Goal: Task Accomplishment & Management: Manage account settings

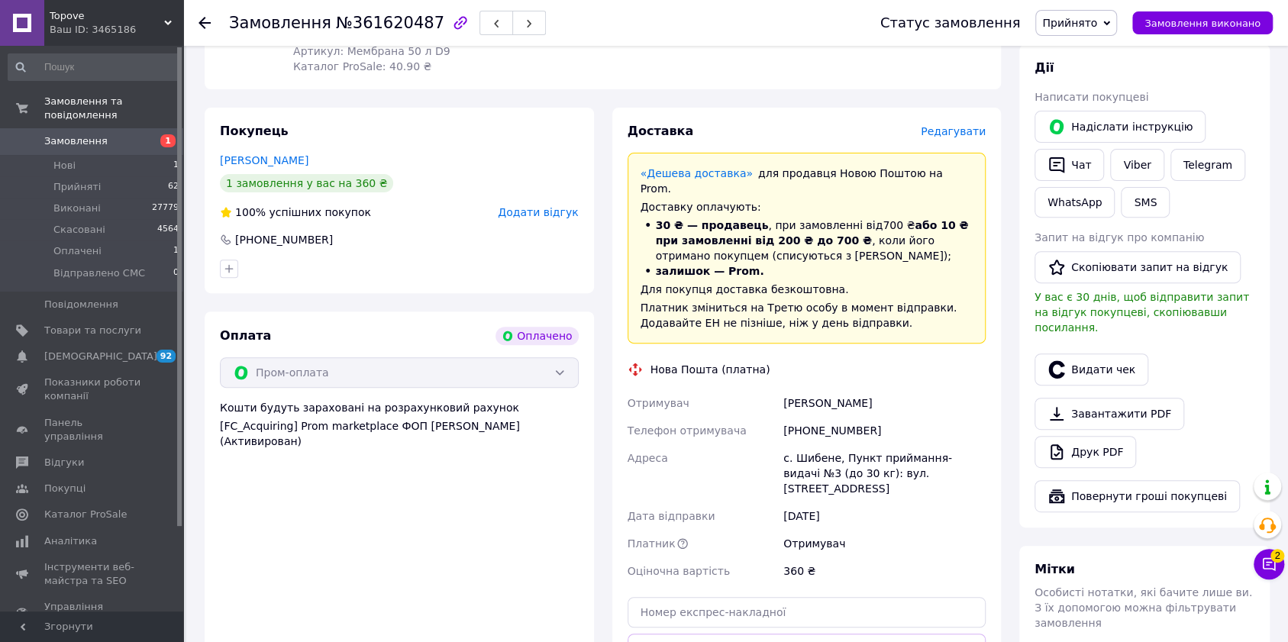
scroll to position [305, 0]
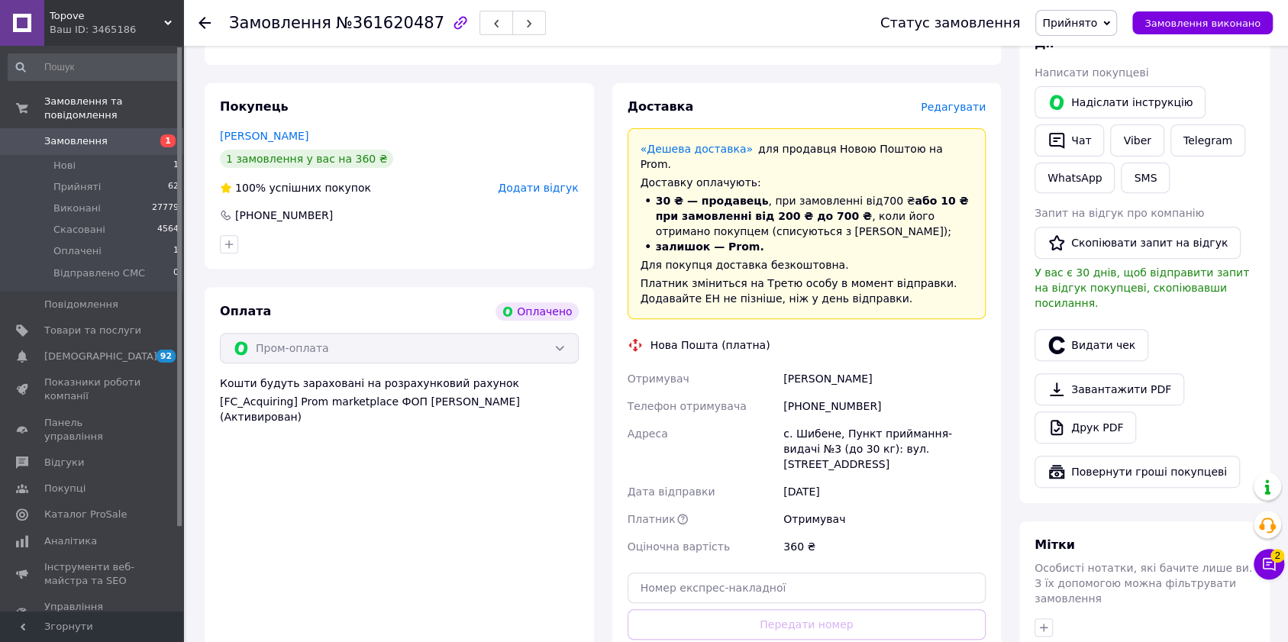
click at [809, 368] on div "Бахаревич Александр" at bounding box center [884, 378] width 208 height 27
click at [809, 368] on div "[PERSON_NAME]" at bounding box center [884, 378] width 208 height 27
copy div "[PERSON_NAME]"
click at [751, 365] on div "Отримувач" at bounding box center [703, 378] width 157 height 27
click at [811, 365] on div "[PERSON_NAME]" at bounding box center [884, 378] width 208 height 27
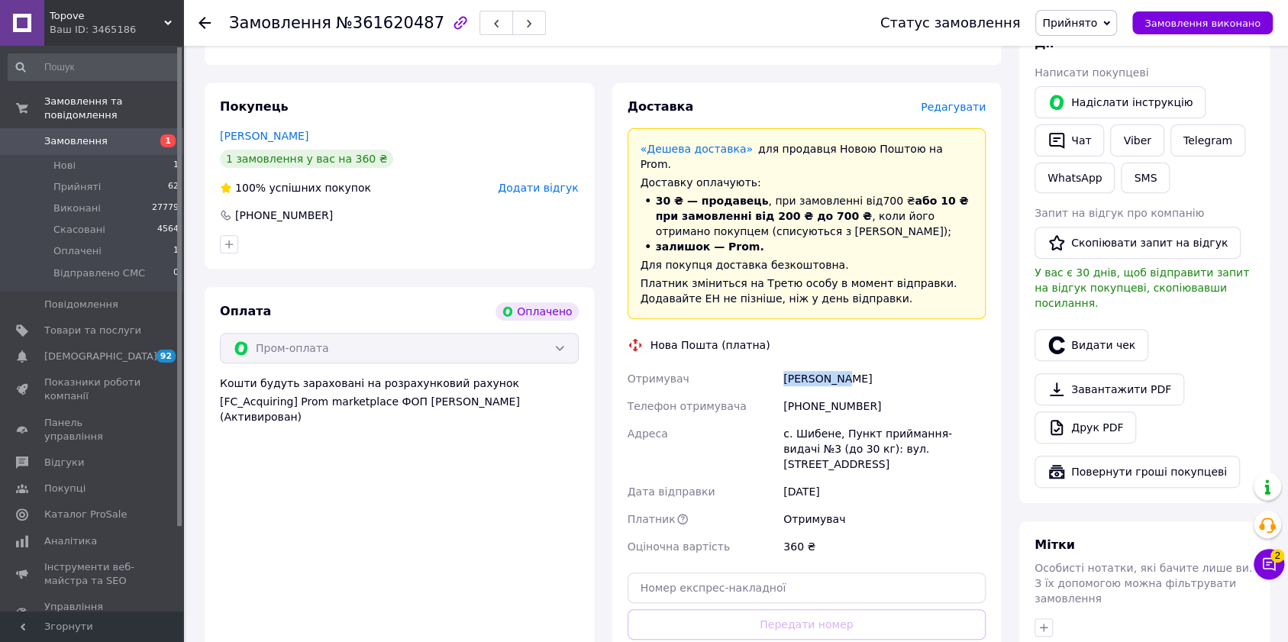
click at [811, 365] on div "Бахаревич Александр" at bounding box center [884, 378] width 208 height 27
copy div "[PERSON_NAME]"
click at [1274, 565] on icon at bounding box center [1269, 564] width 13 height 13
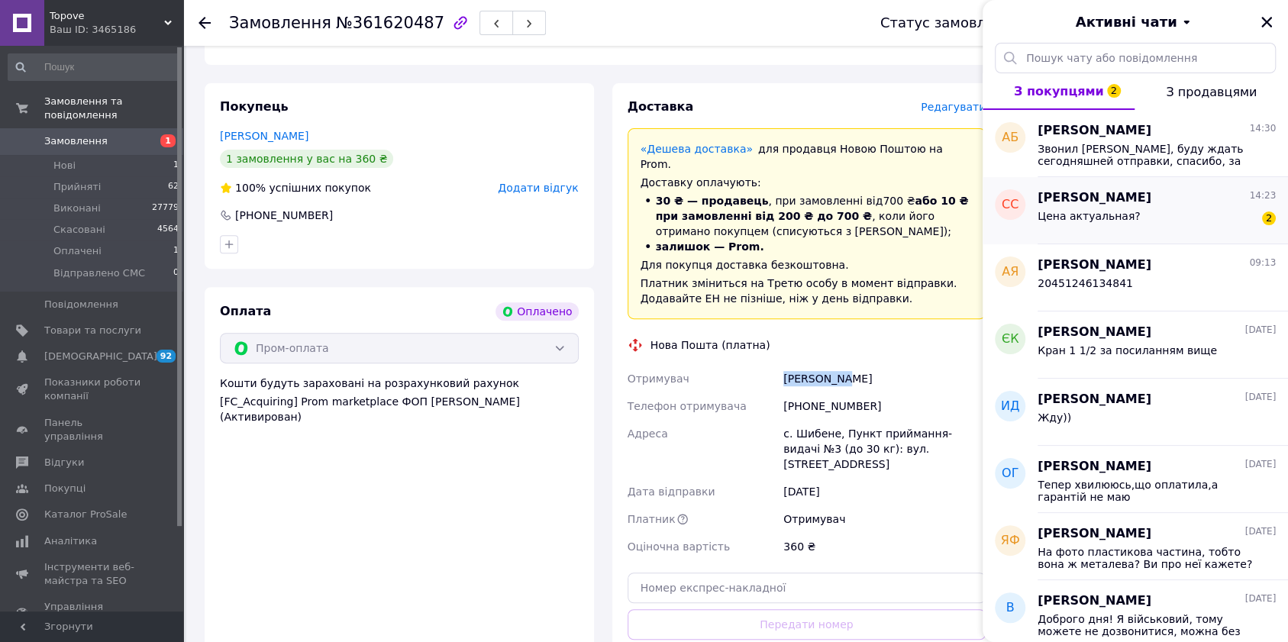
click at [1122, 221] on div "Цена актуальная?" at bounding box center [1089, 220] width 103 height 21
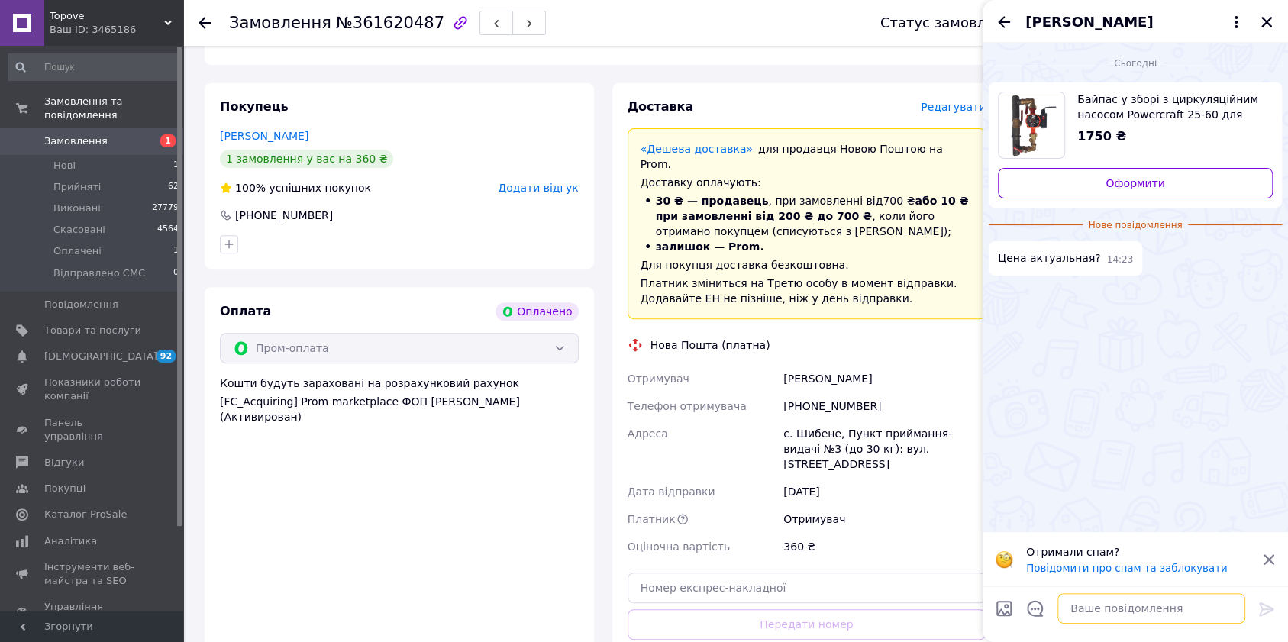
click at [1080, 609] on textarea at bounding box center [1151, 608] width 188 height 31
type textarea "Так"
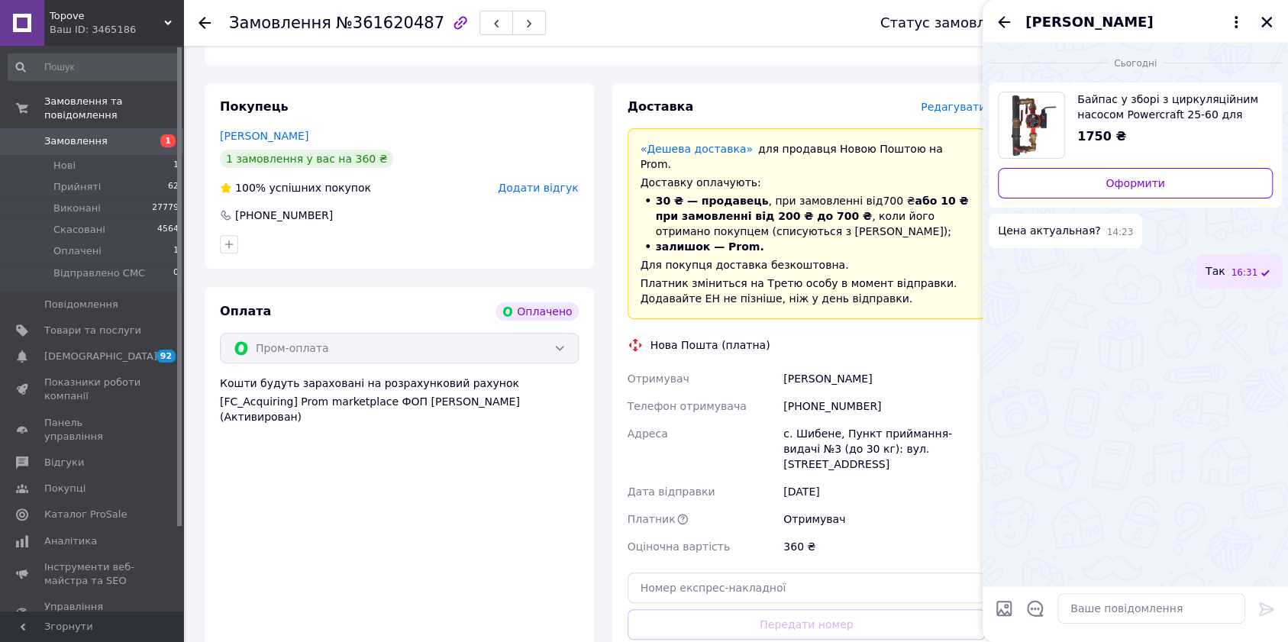
click at [1271, 16] on icon "Закрити" at bounding box center [1267, 22] width 14 height 14
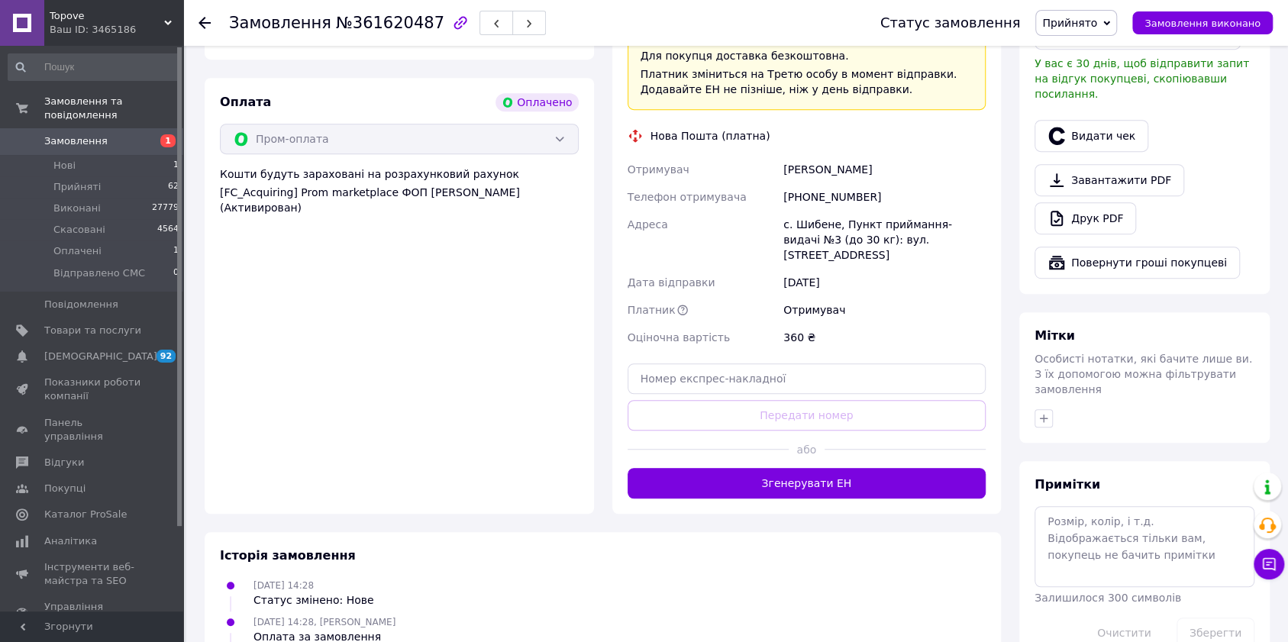
scroll to position [611, 0]
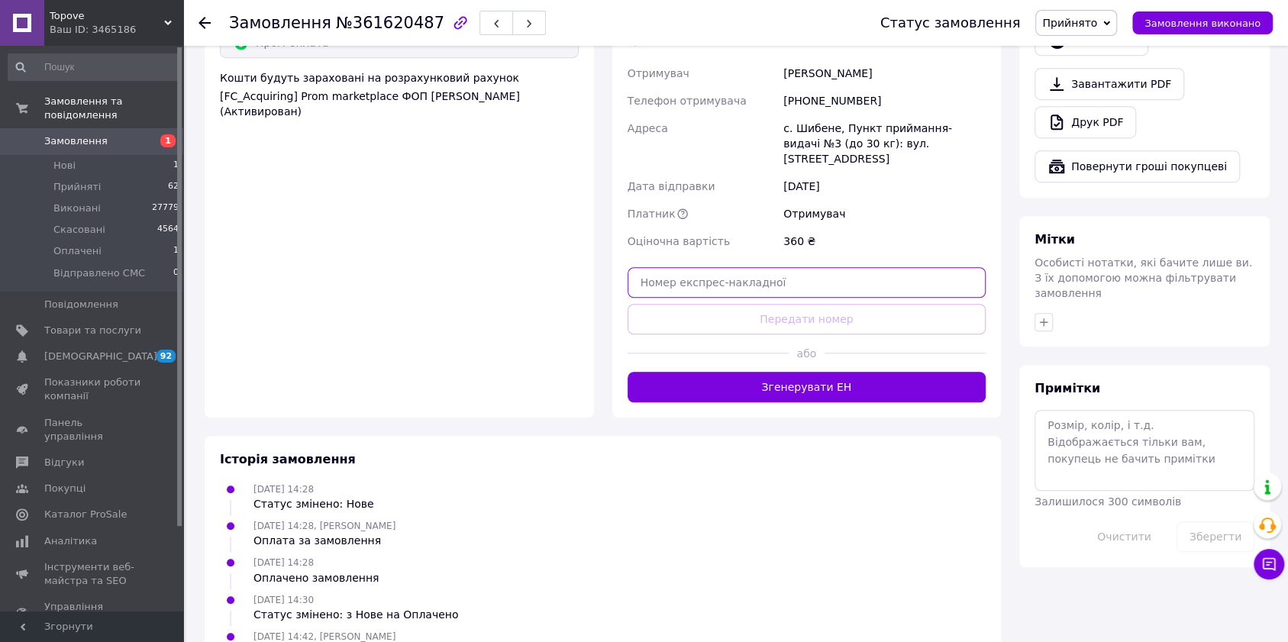
click at [744, 267] on input "text" at bounding box center [807, 282] width 359 height 31
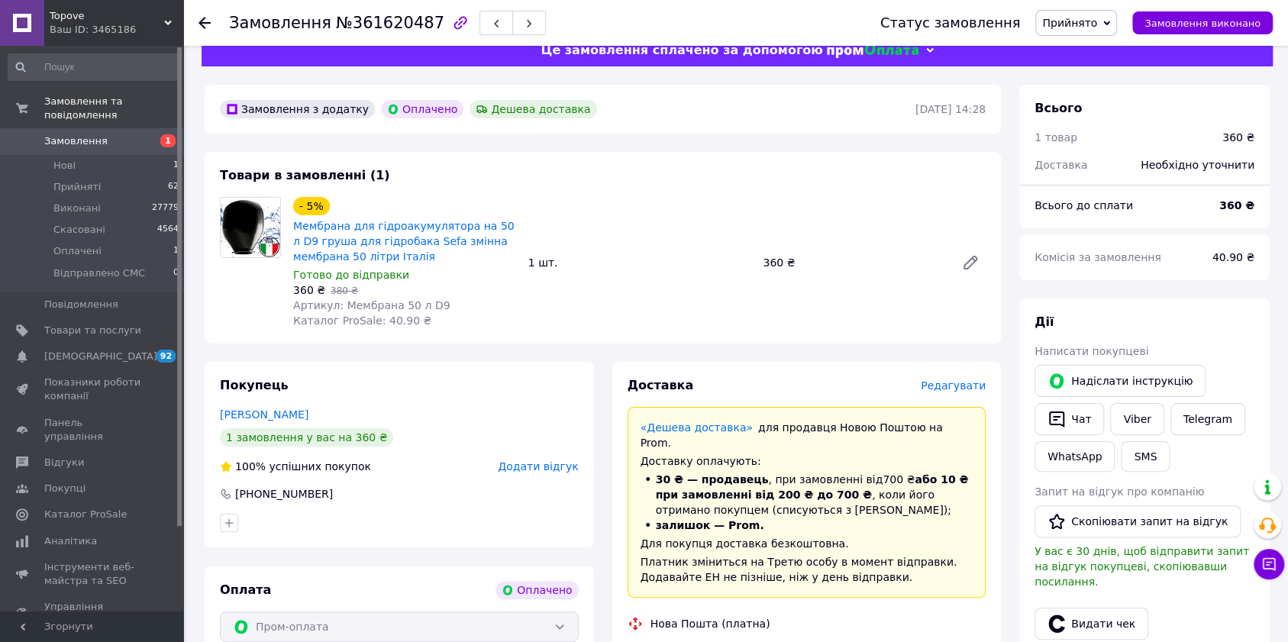
scroll to position [407, 0]
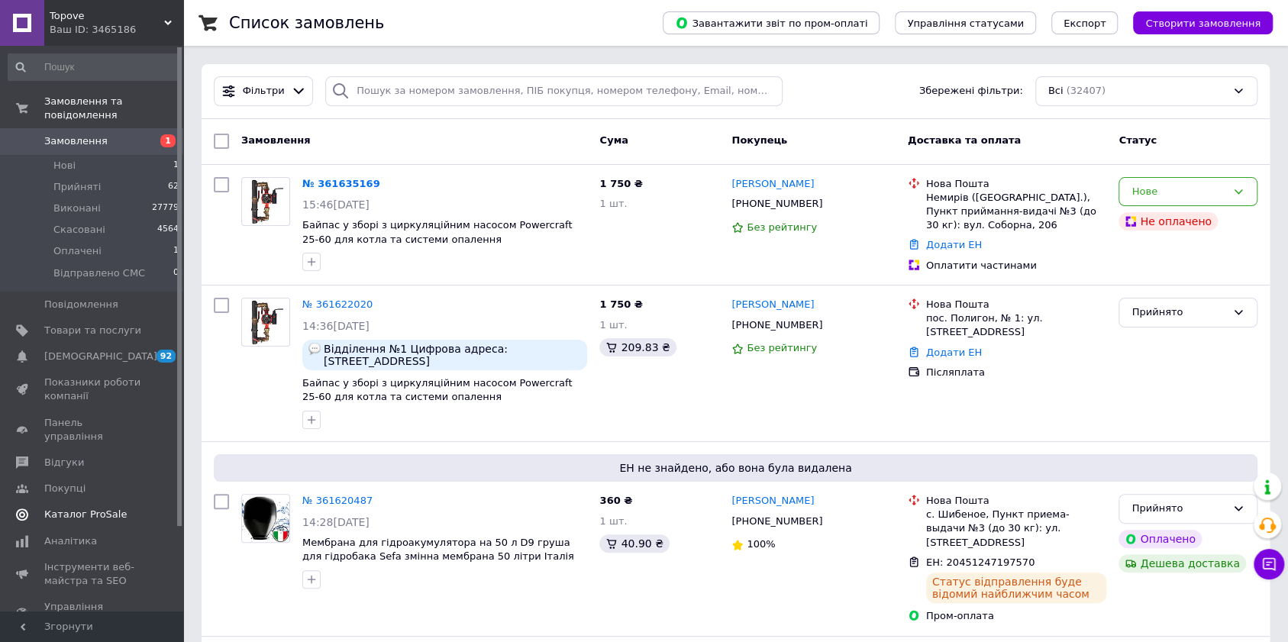
click at [100, 508] on span "Каталог ProSale" at bounding box center [85, 515] width 82 height 14
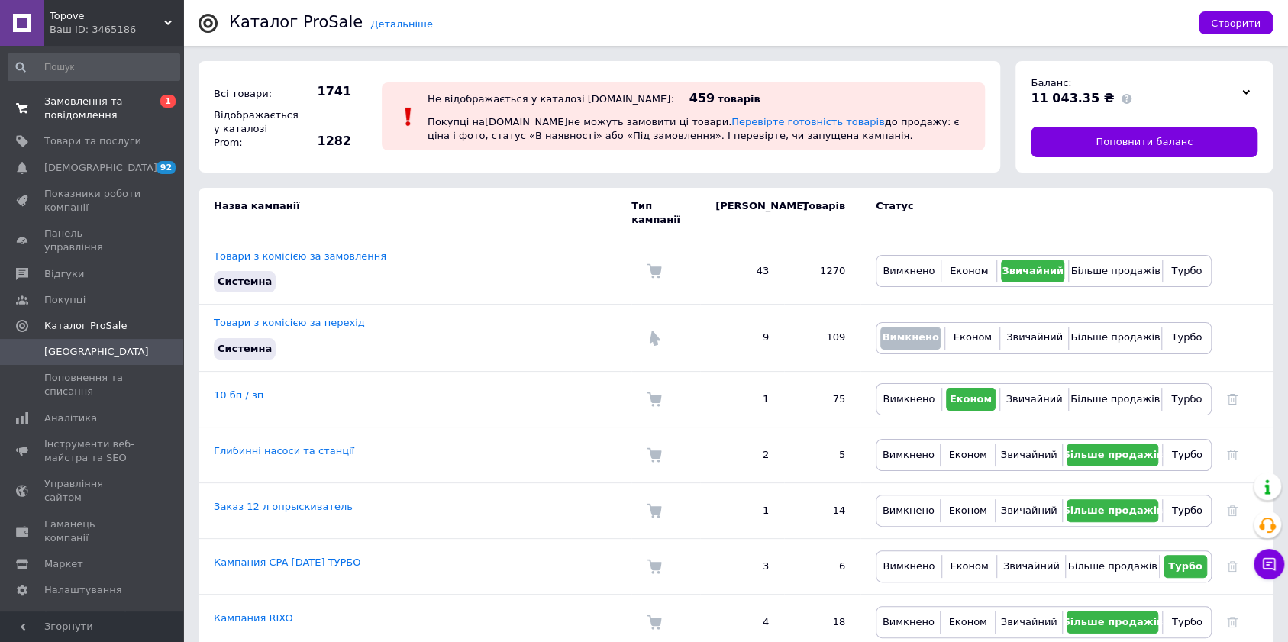
click at [109, 115] on span "Замовлення та повідомлення" at bounding box center [92, 108] width 97 height 27
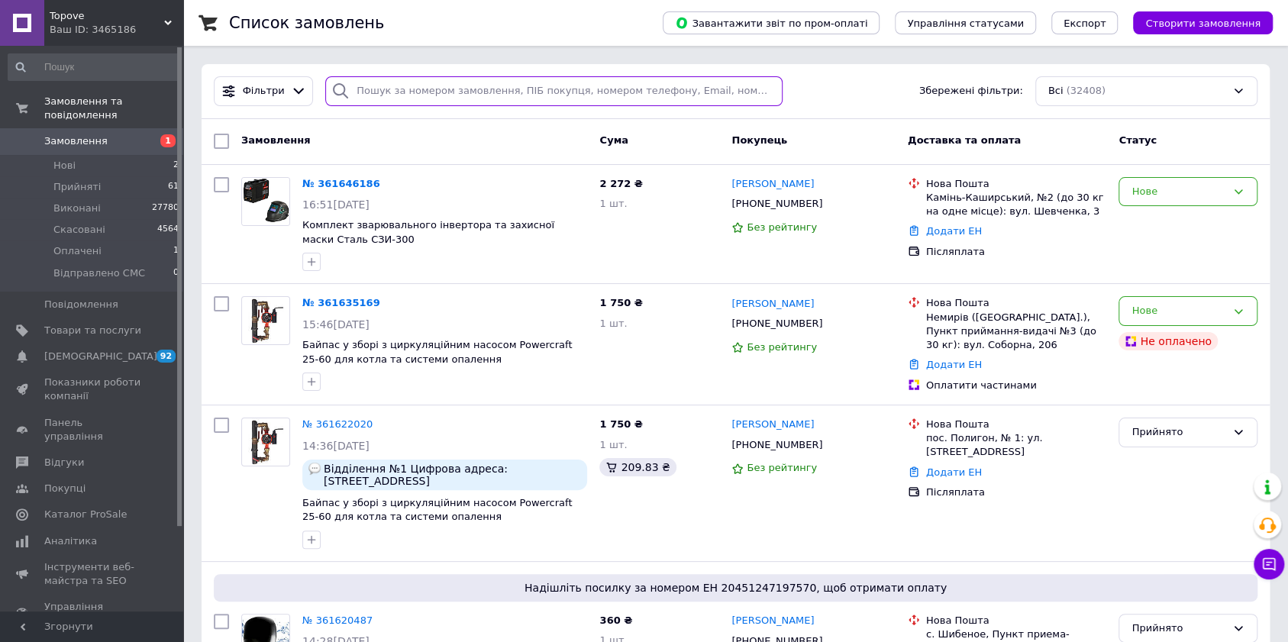
click at [483, 89] on input "search" at bounding box center [553, 91] width 457 height 30
click at [95, 324] on span "Товари та послуги" at bounding box center [92, 331] width 97 height 14
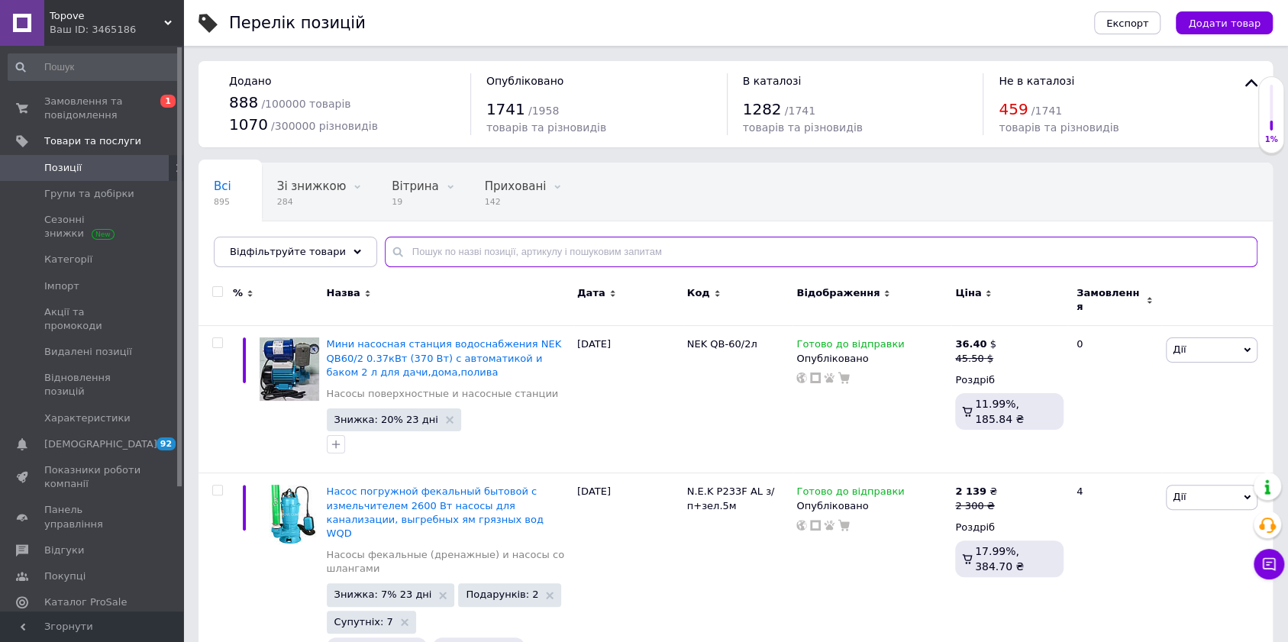
click at [432, 247] on input "text" at bounding box center [821, 252] width 873 height 31
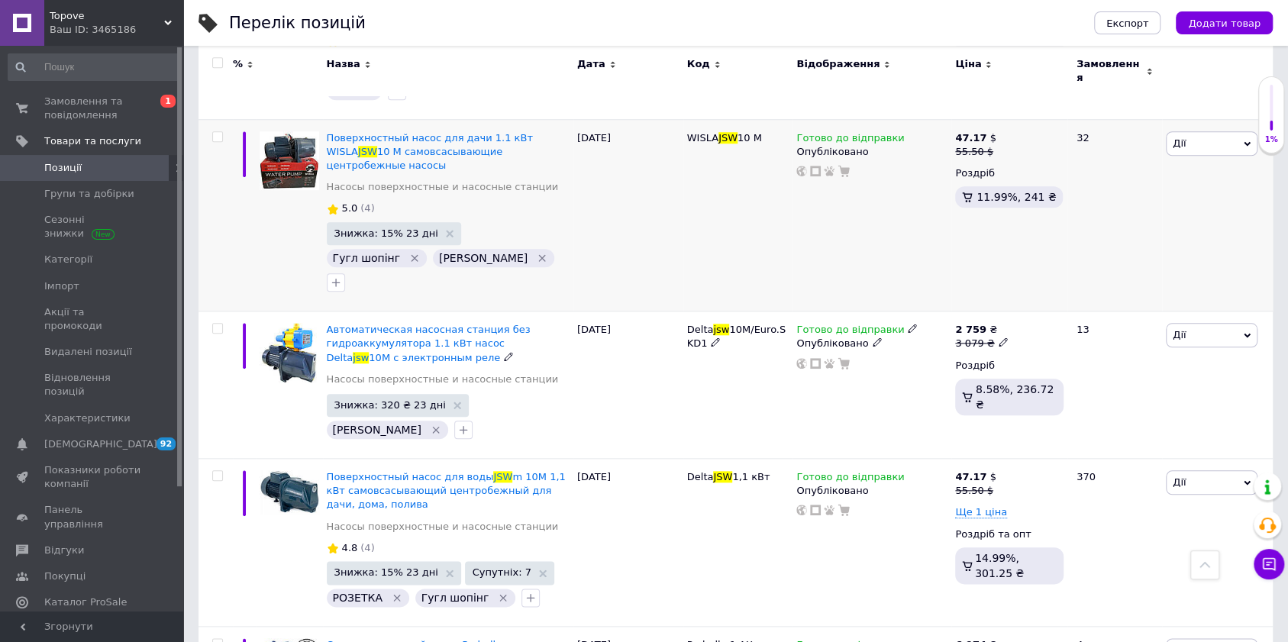
scroll to position [916, 0]
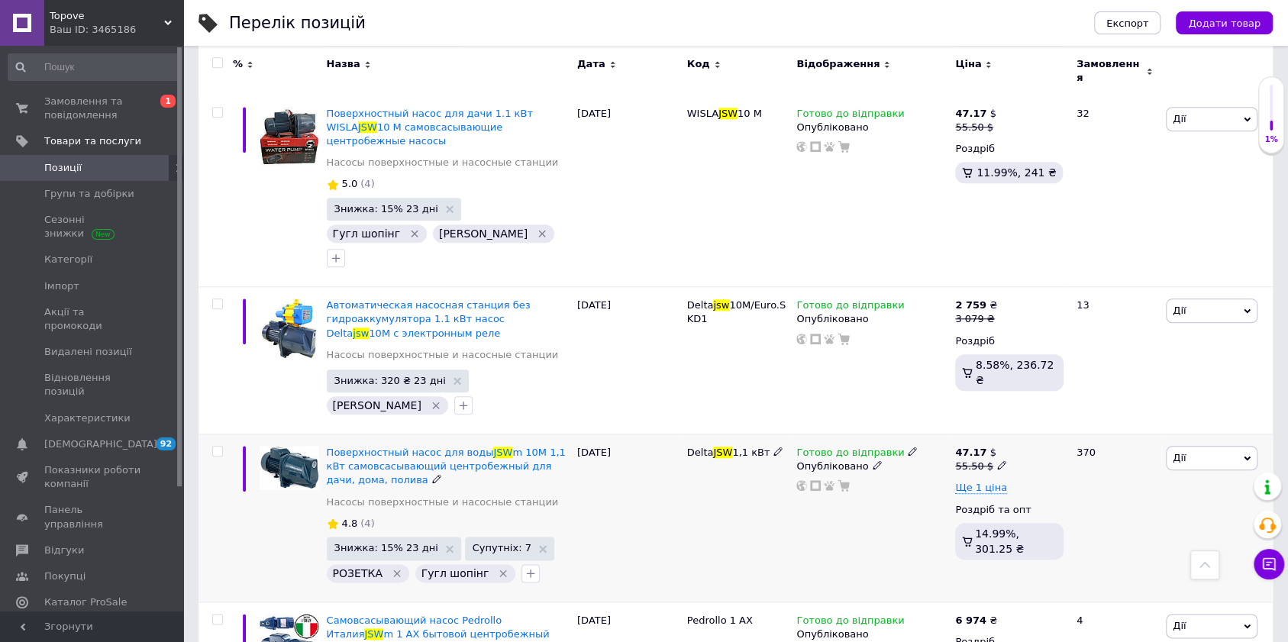
type input "jsw"
drag, startPoint x: 1070, startPoint y: 467, endPoint x: 952, endPoint y: 478, distance: 118.8
click at [952, 478] on div "Поверхностный насос для воды JSW m 10M 1,1 кВт самовсасывающий центробежный для…" at bounding box center [735, 518] width 1074 height 168
click at [885, 471] on div "Готово до відправки Опубліковано" at bounding box center [871, 518] width 159 height 168
drag, startPoint x: 1090, startPoint y: 470, endPoint x: 976, endPoint y: 473, distance: 114.6
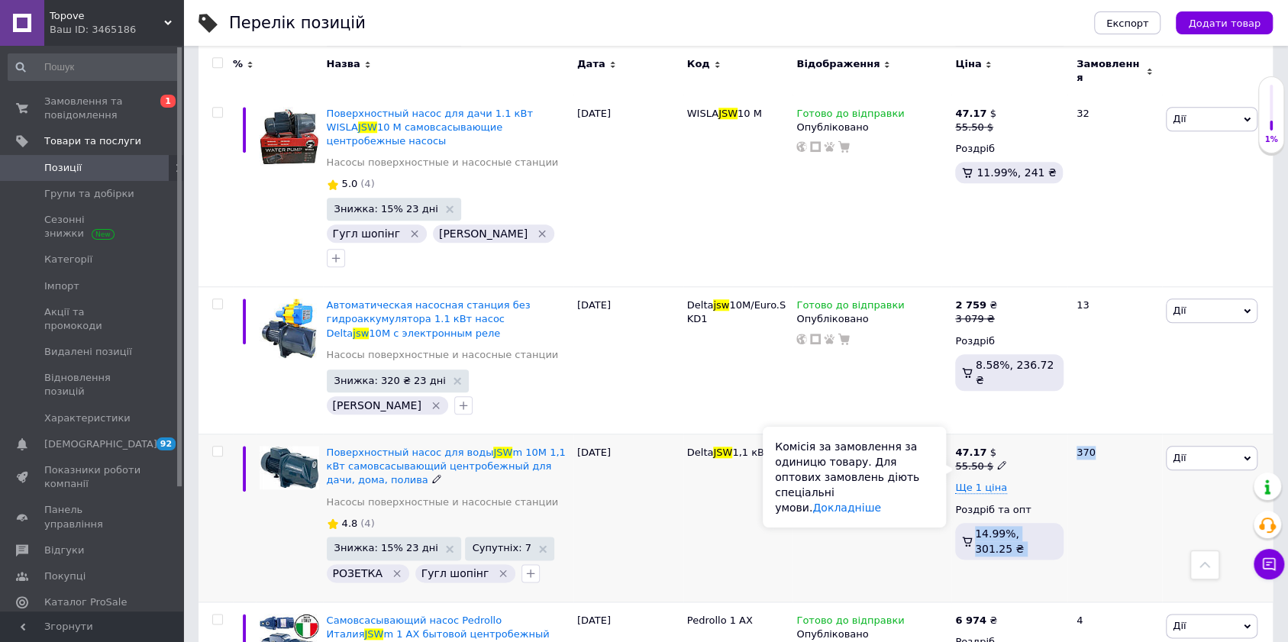
click at [976, 473] on div "Поверхностный насос для воды JSW m 10M 1,1 кВт самовсасывающий центробежный для…" at bounding box center [735, 518] width 1074 height 168
click at [742, 450] on div "Delta JSW 1,1 кВт" at bounding box center [738, 518] width 110 height 168
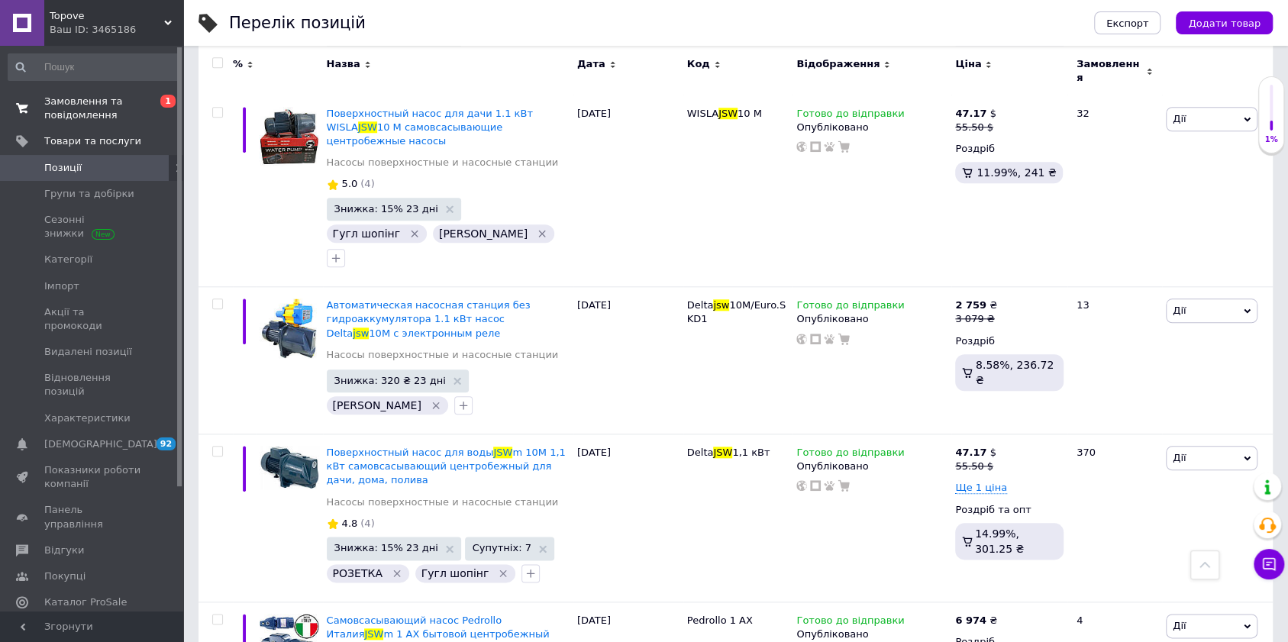
click at [98, 106] on span "Замовлення та повідомлення" at bounding box center [92, 108] width 97 height 27
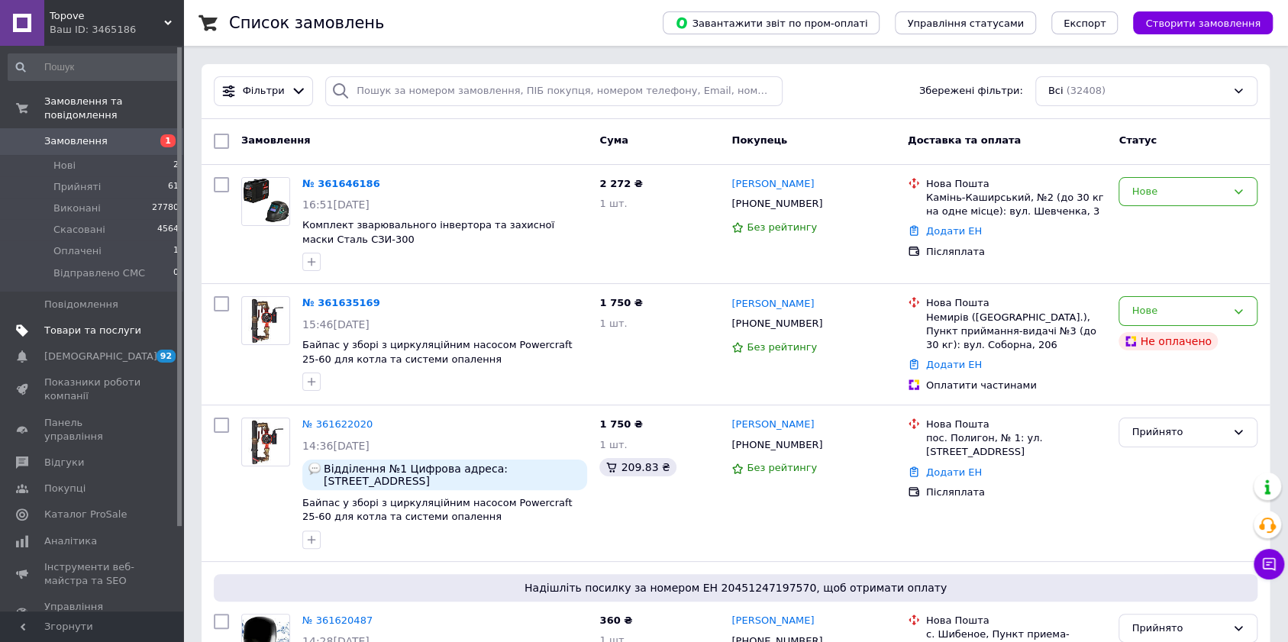
click at [101, 318] on link "Товари та послуги" at bounding box center [94, 331] width 188 height 26
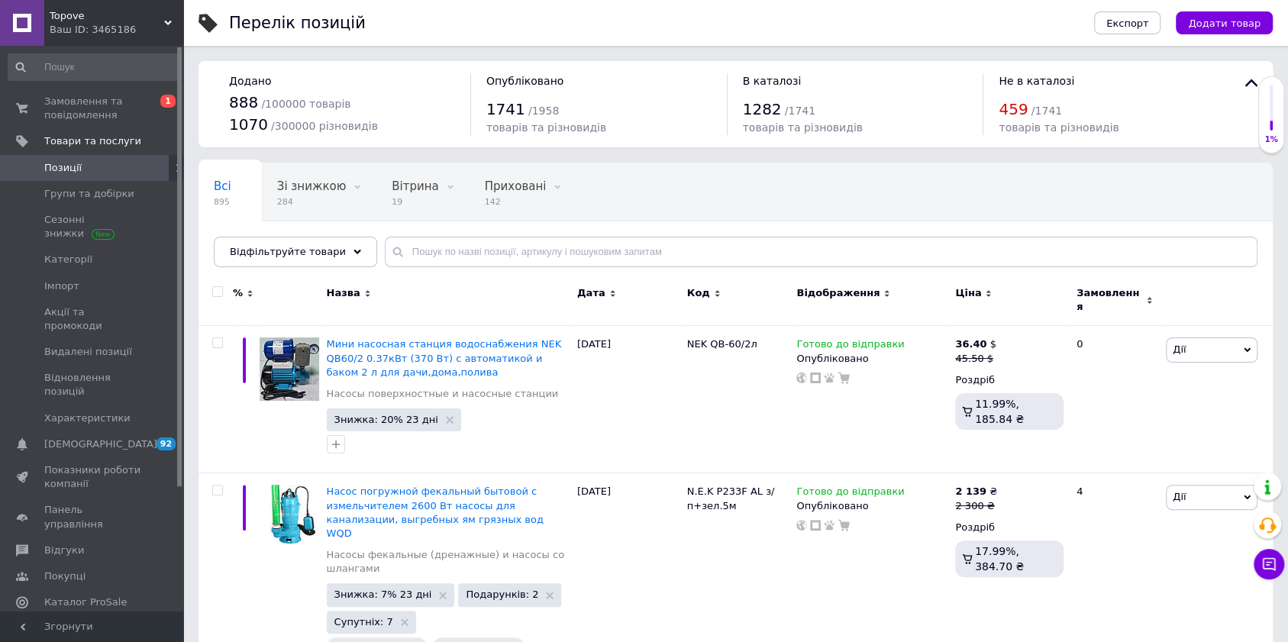
click at [85, 17] on span "Topove" at bounding box center [107, 16] width 115 height 14
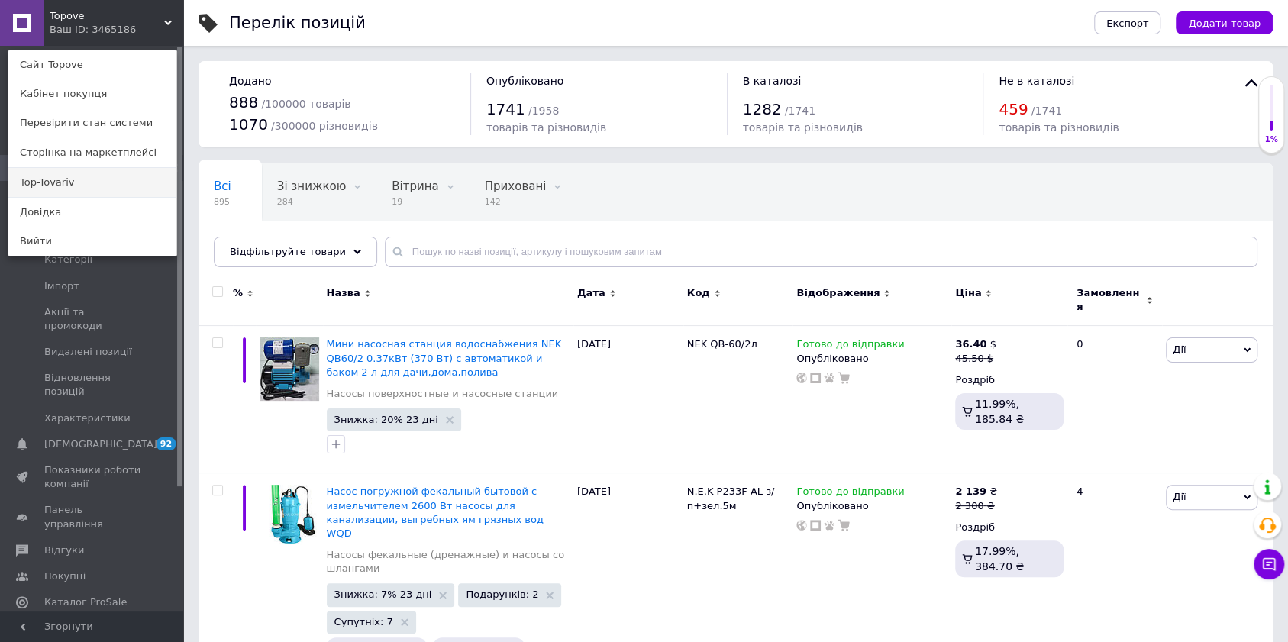
click at [50, 177] on link "Top-Tovariv" at bounding box center [92, 182] width 168 height 29
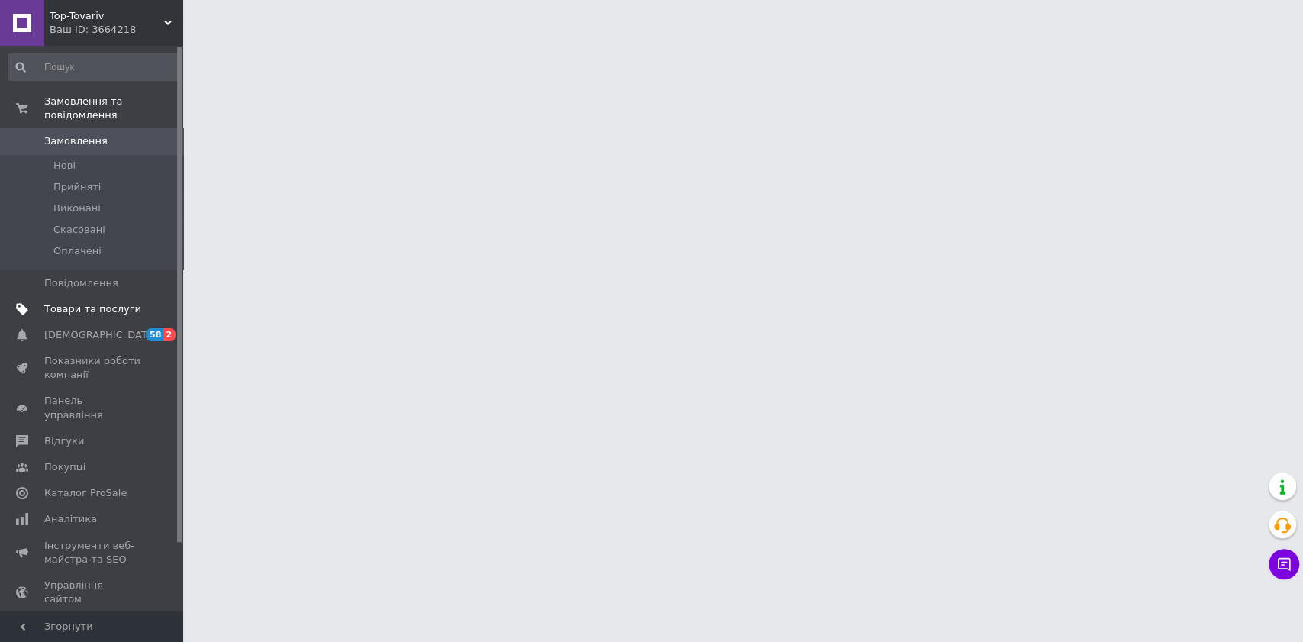
click at [102, 302] on span "Товари та послуги" at bounding box center [92, 309] width 97 height 14
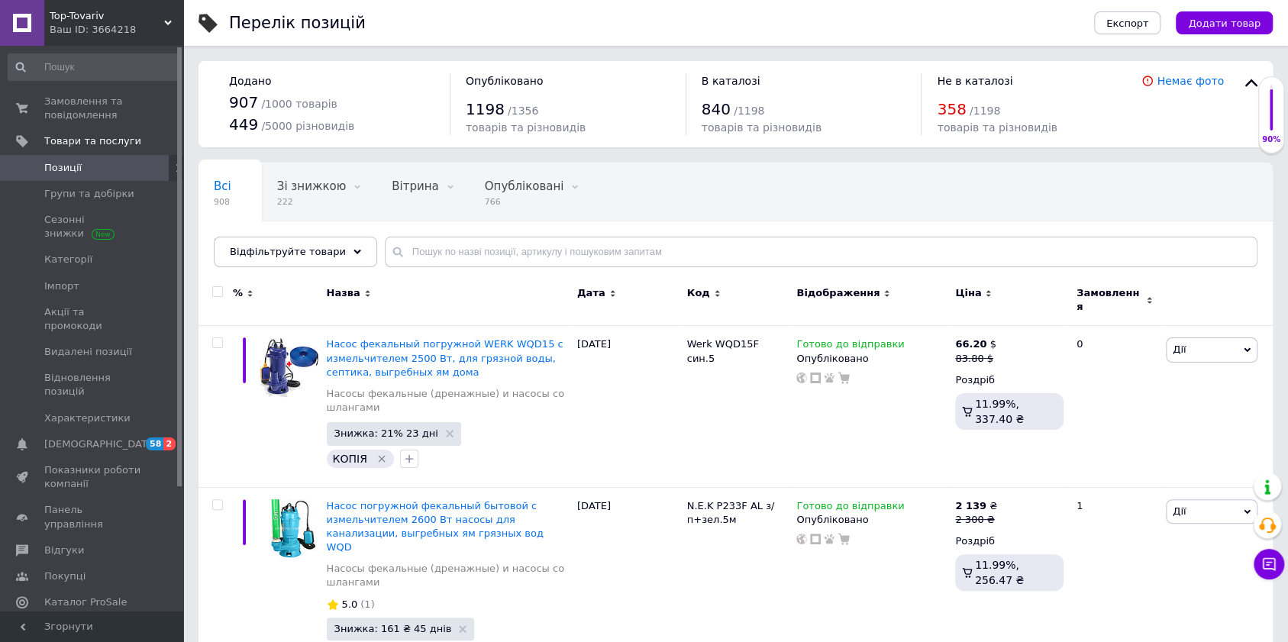
click at [97, 24] on div "Ваш ID: 3664218" at bounding box center [117, 30] width 134 height 14
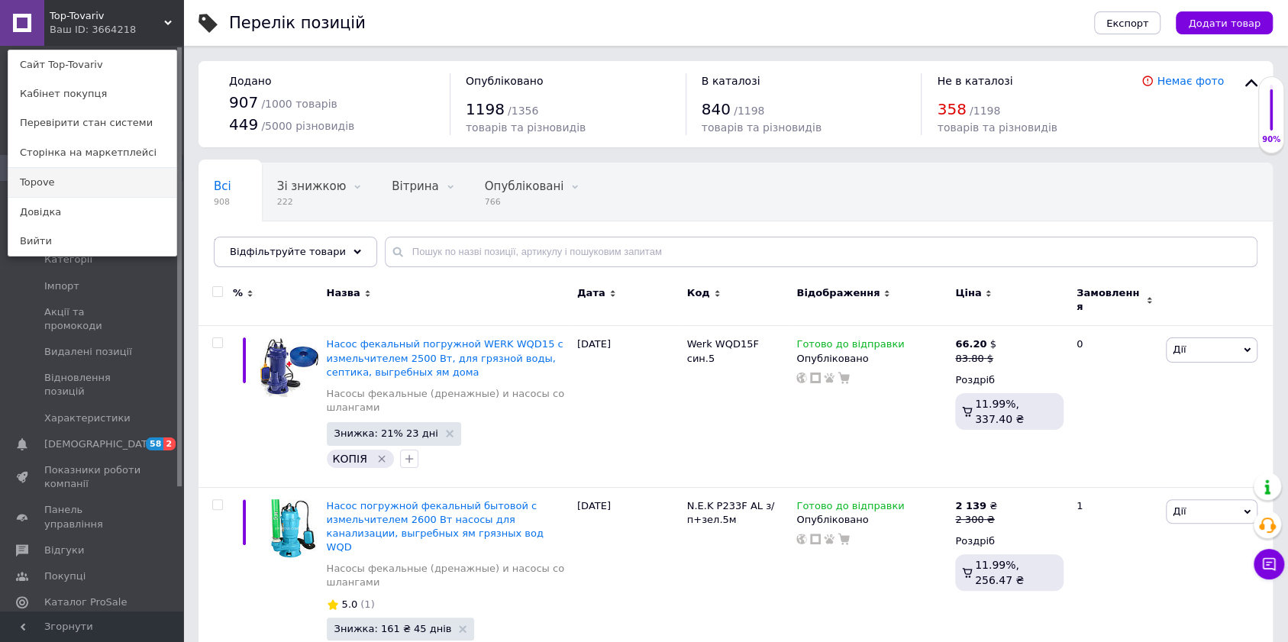
click at [67, 180] on link "Topove" at bounding box center [92, 182] width 168 height 29
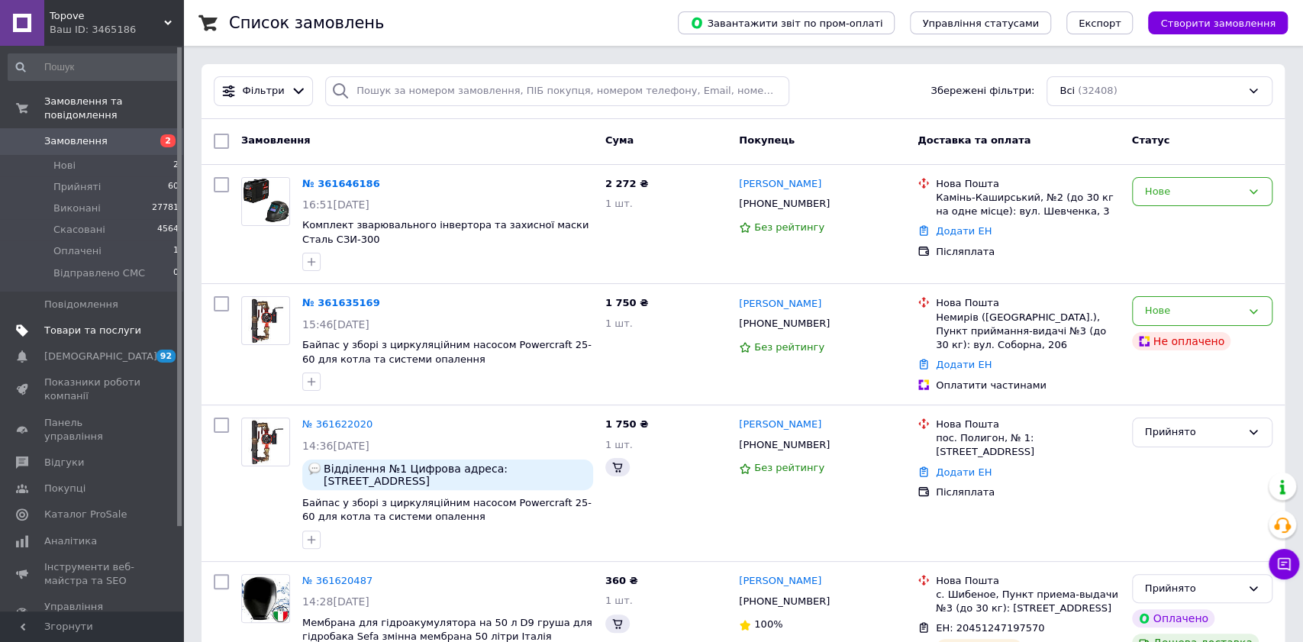
click at [92, 324] on link "Товари та послуги" at bounding box center [94, 331] width 188 height 26
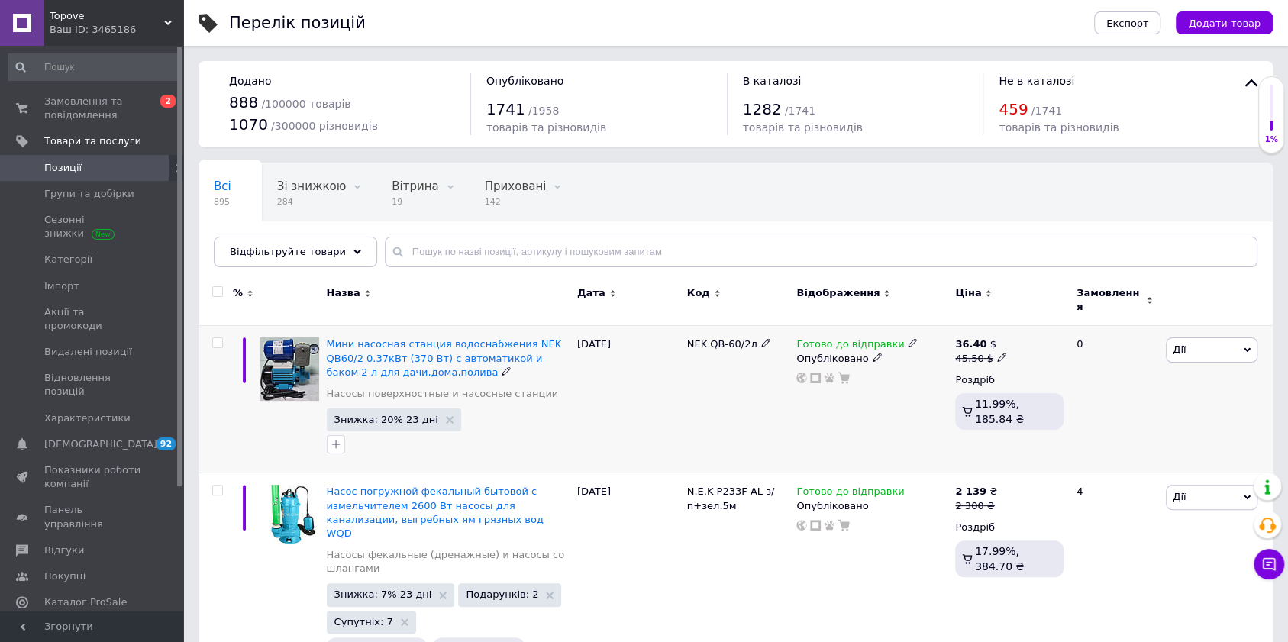
click at [218, 338] on input "checkbox" at bounding box center [217, 343] width 10 height 10
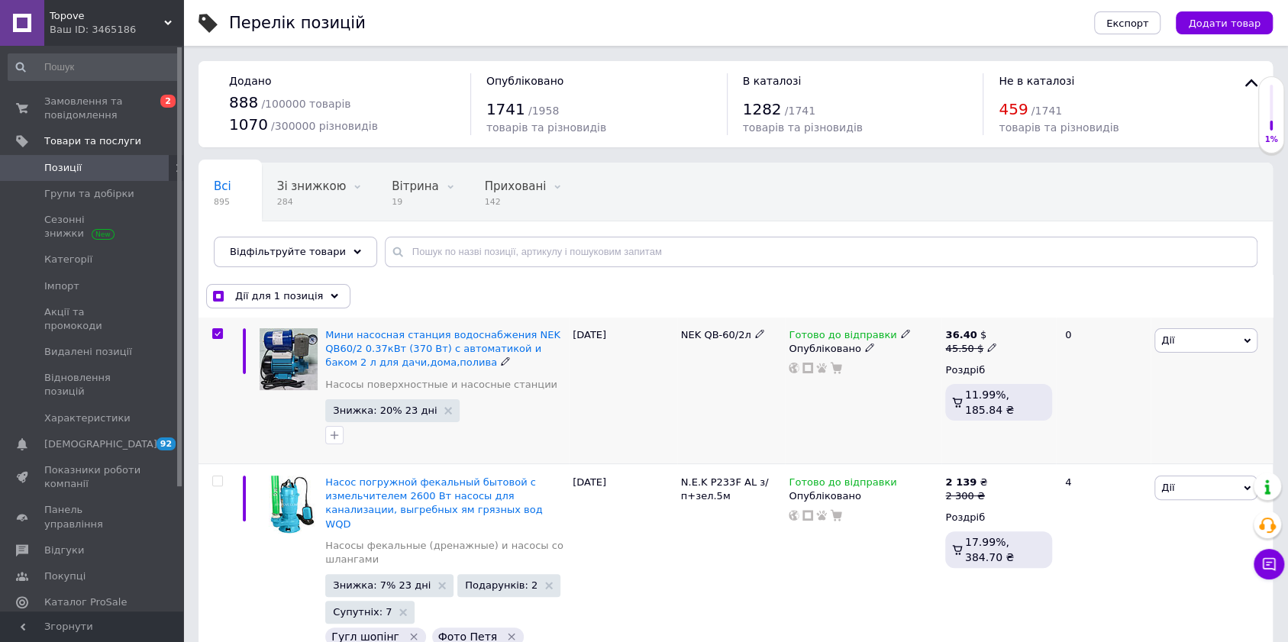
click at [218, 334] on input "checkbox" at bounding box center [217, 334] width 10 height 10
checkbox input "false"
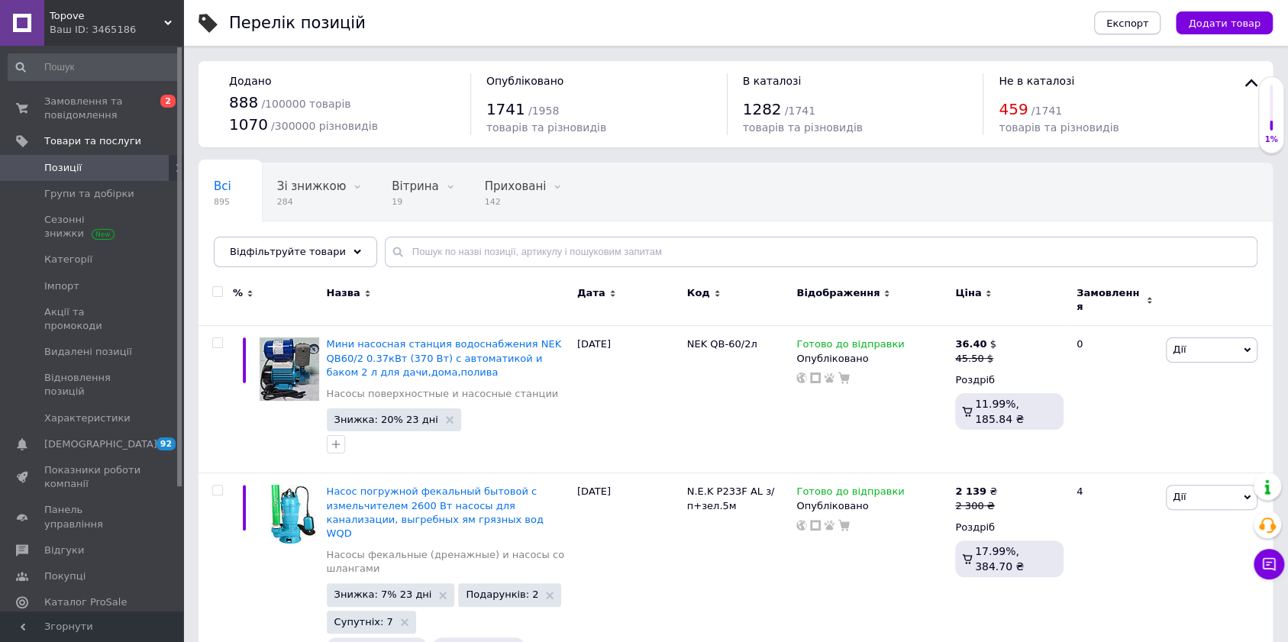
click at [1147, 18] on span "Експорт" at bounding box center [1127, 23] width 43 height 11
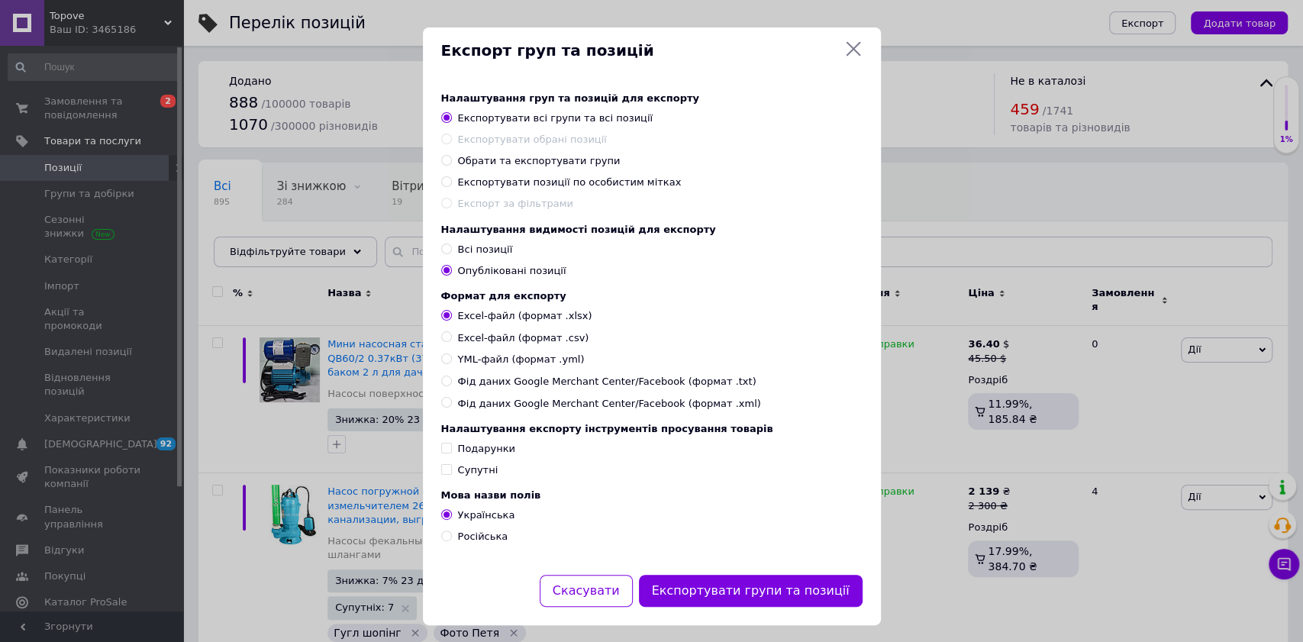
click at [566, 182] on span "Експортувати позиції по особистим мітках" at bounding box center [570, 181] width 224 height 11
click at [451, 182] on input "Експортувати позиції по особистим мітках" at bounding box center [446, 181] width 10 height 10
radio input "true"
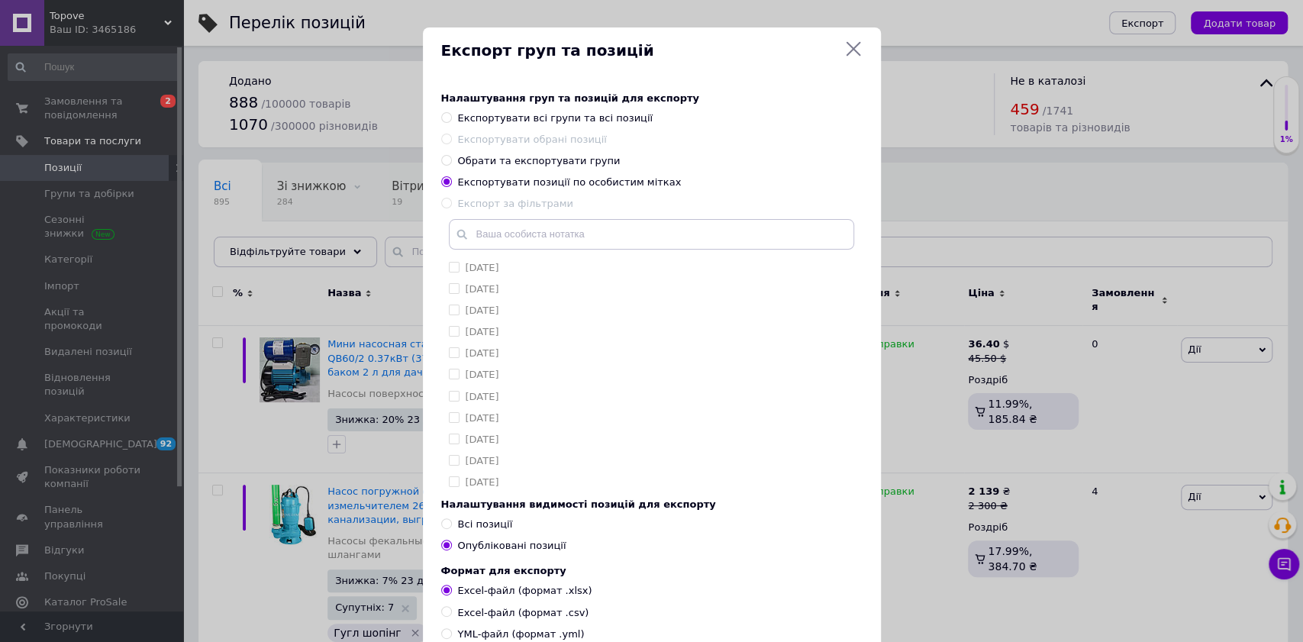
click at [852, 55] on icon at bounding box center [853, 49] width 18 height 18
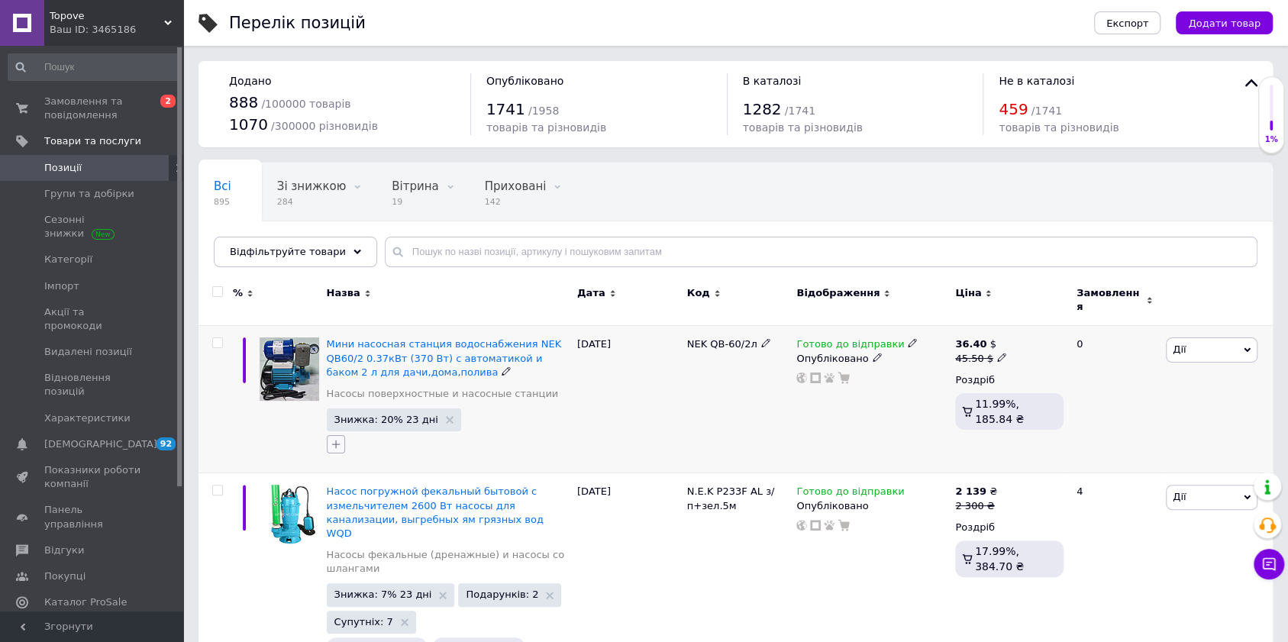
click at [341, 438] on icon "button" at bounding box center [336, 444] width 12 height 12
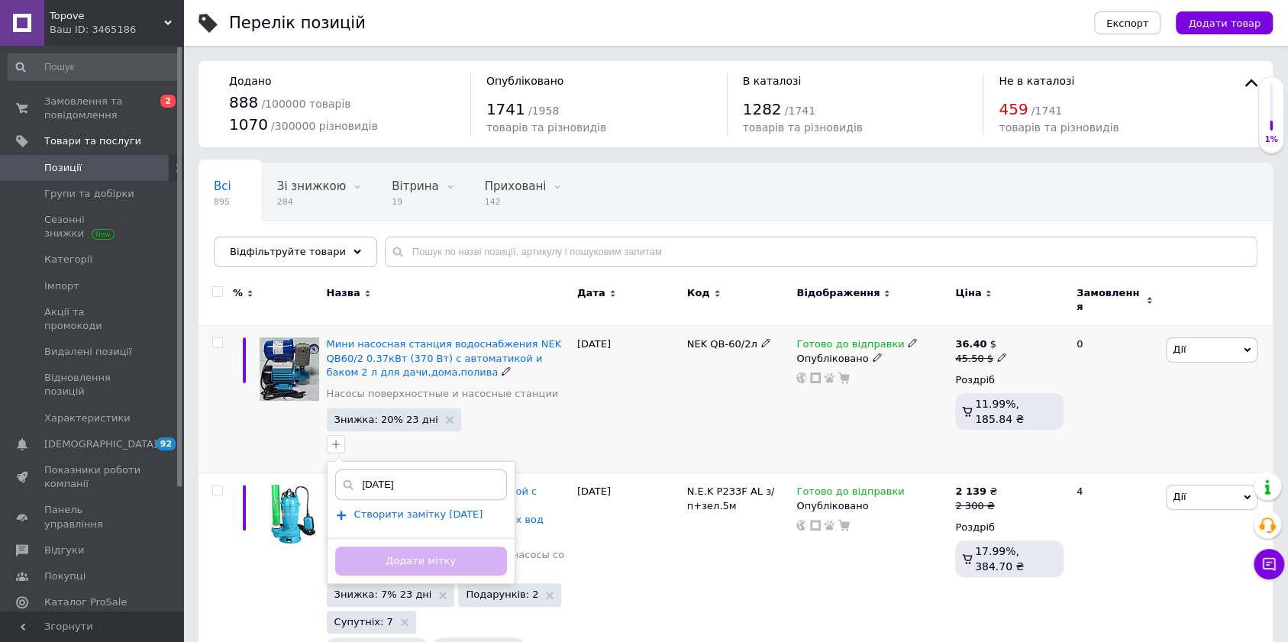
type input "[DATE]"
click at [450, 508] on span "Створити замiтку 12.09.2025" at bounding box center [418, 514] width 129 height 12
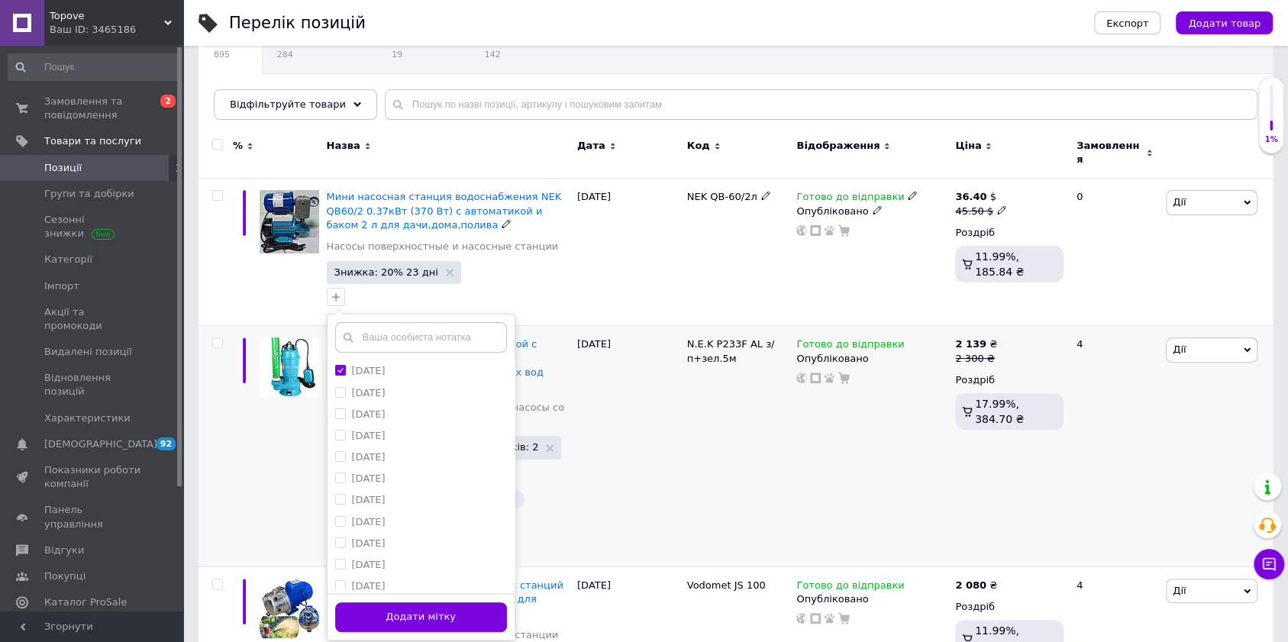
scroll to position [203, 0]
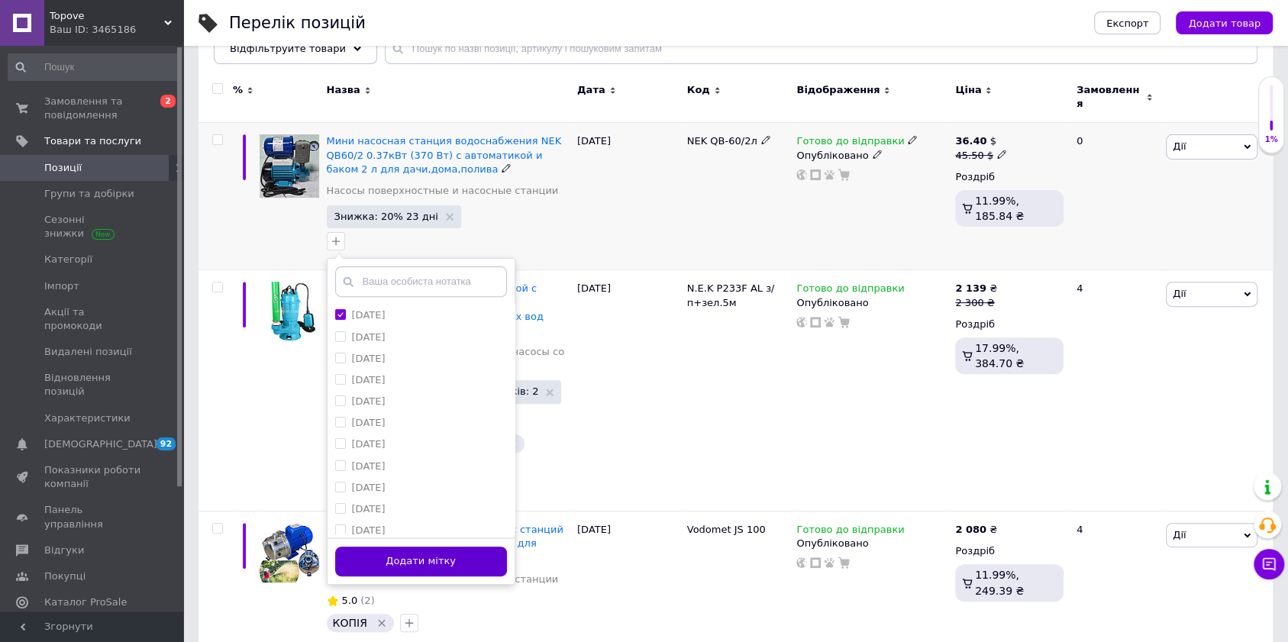
click at [462, 547] on button "Додати мітку" at bounding box center [421, 562] width 172 height 30
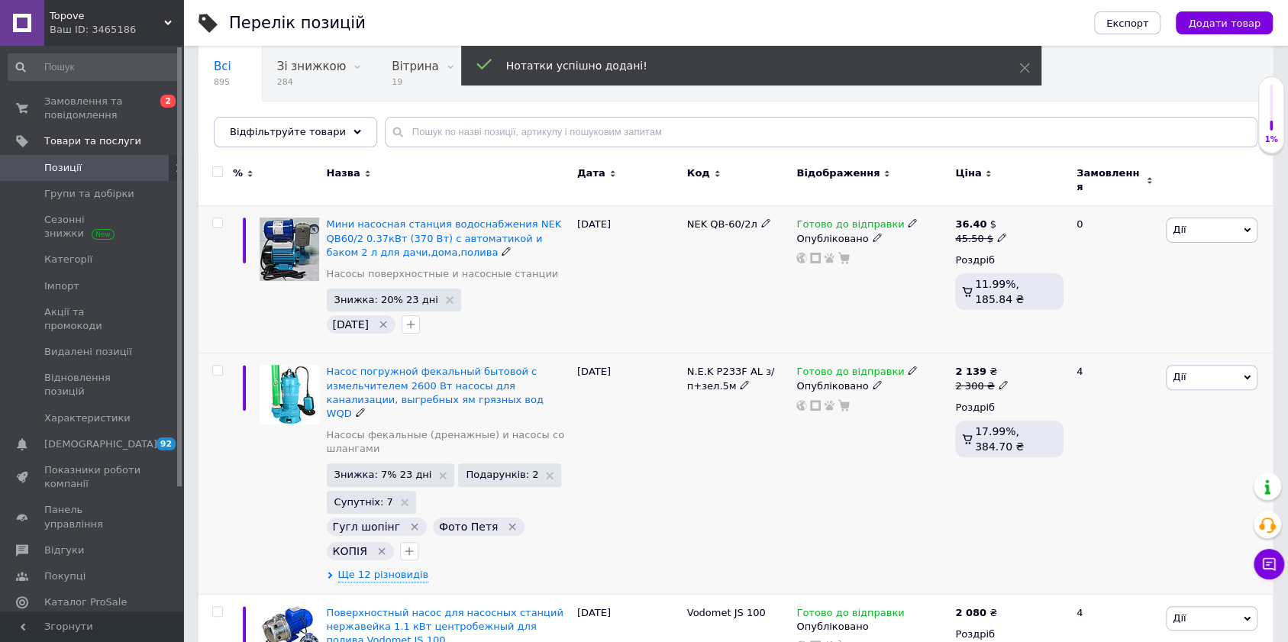
scroll to position [102, 0]
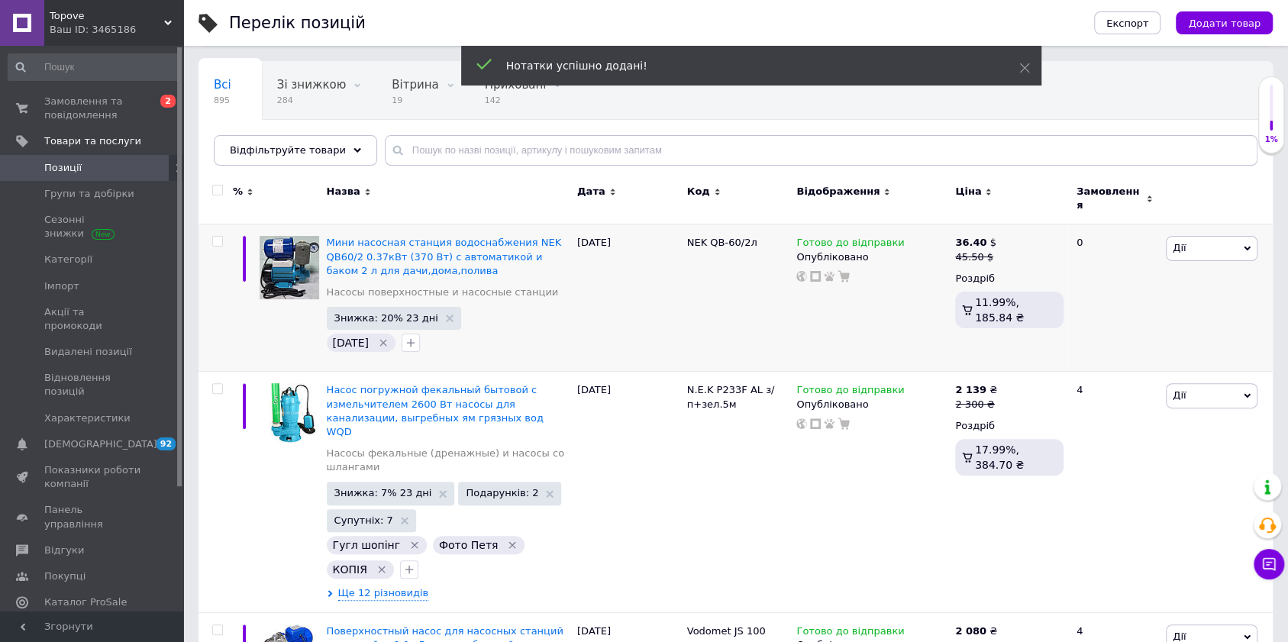
click at [92, 23] on div "Ваш ID: 3465186" at bounding box center [117, 30] width 134 height 14
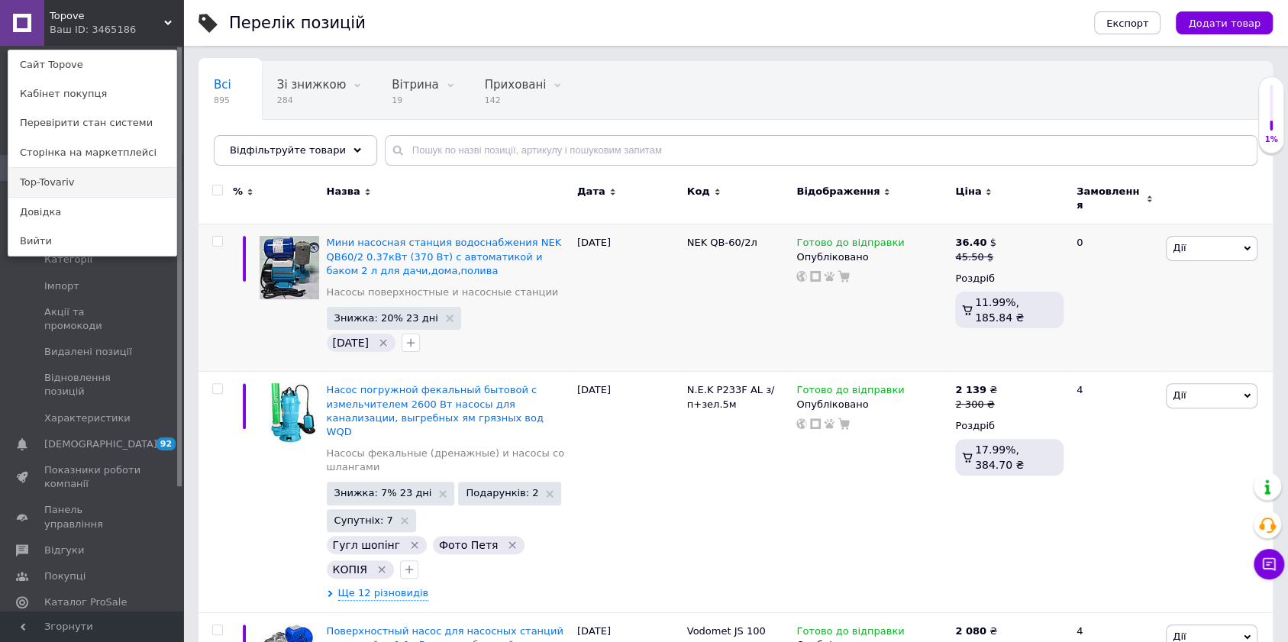
click at [52, 180] on link "Top-Tovariv" at bounding box center [92, 182] width 168 height 29
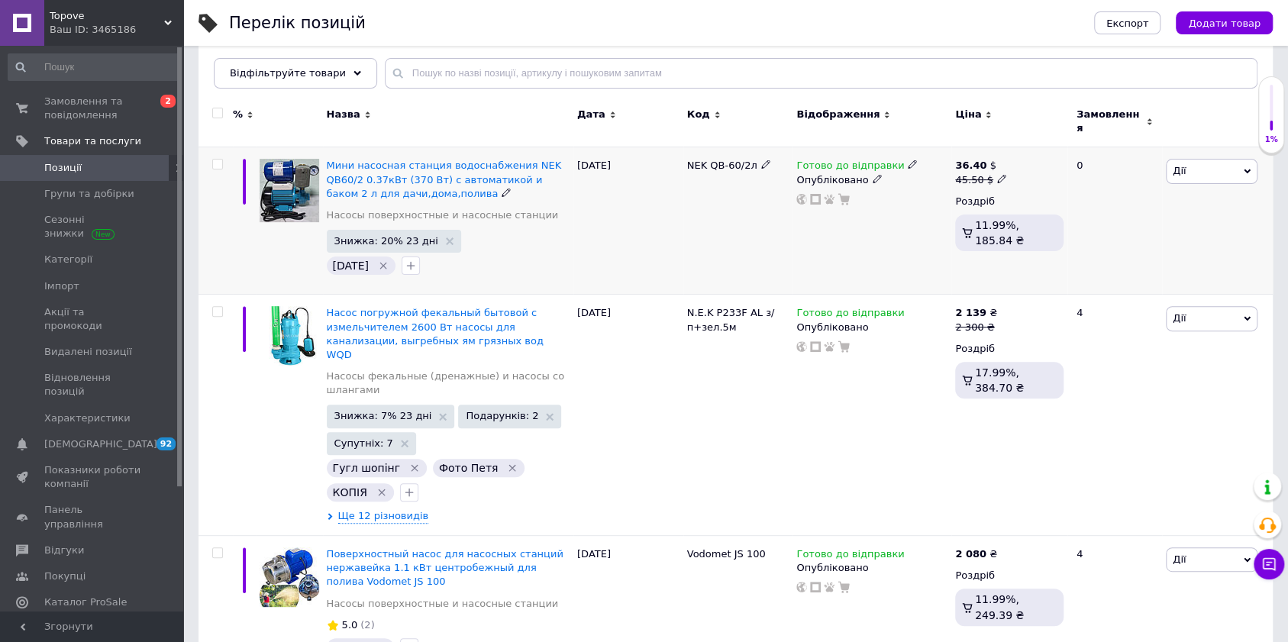
scroll to position [203, 0]
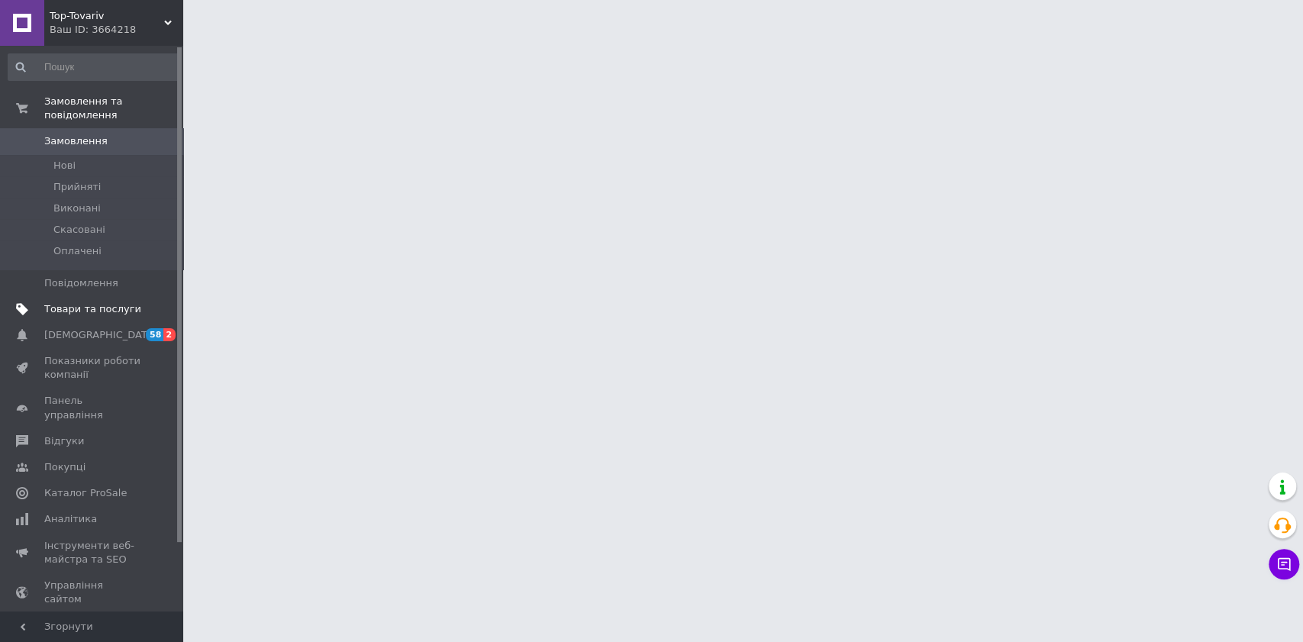
click at [99, 302] on span "Товари та послуги" at bounding box center [92, 309] width 97 height 14
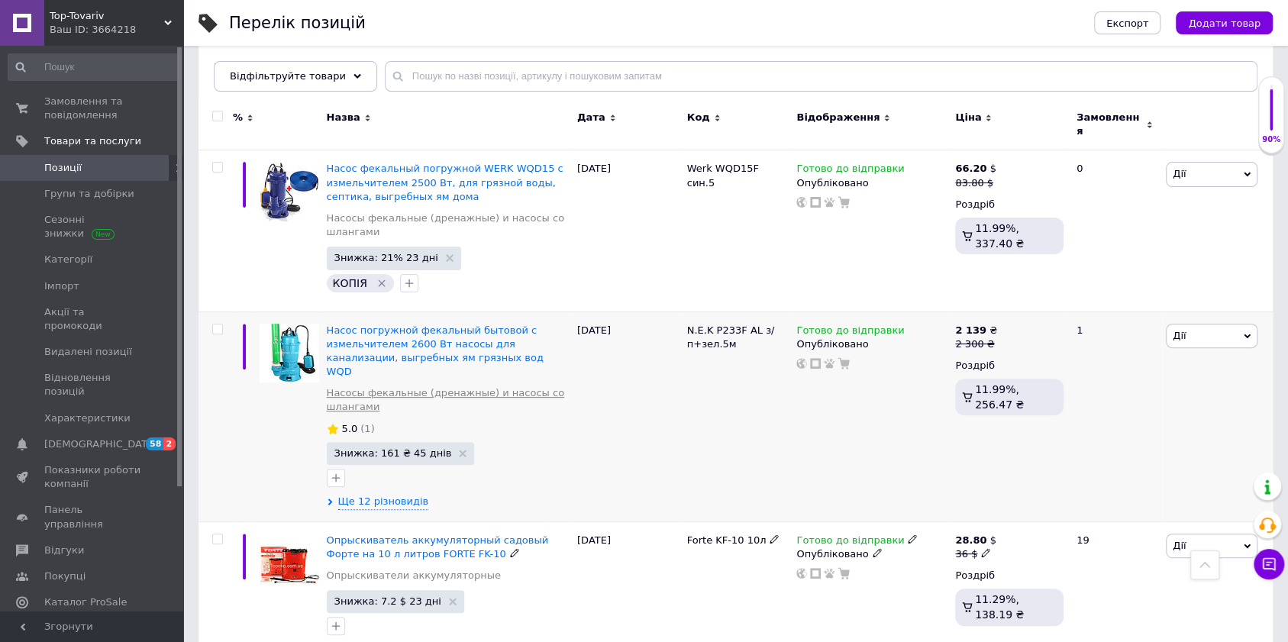
scroll to position [102, 0]
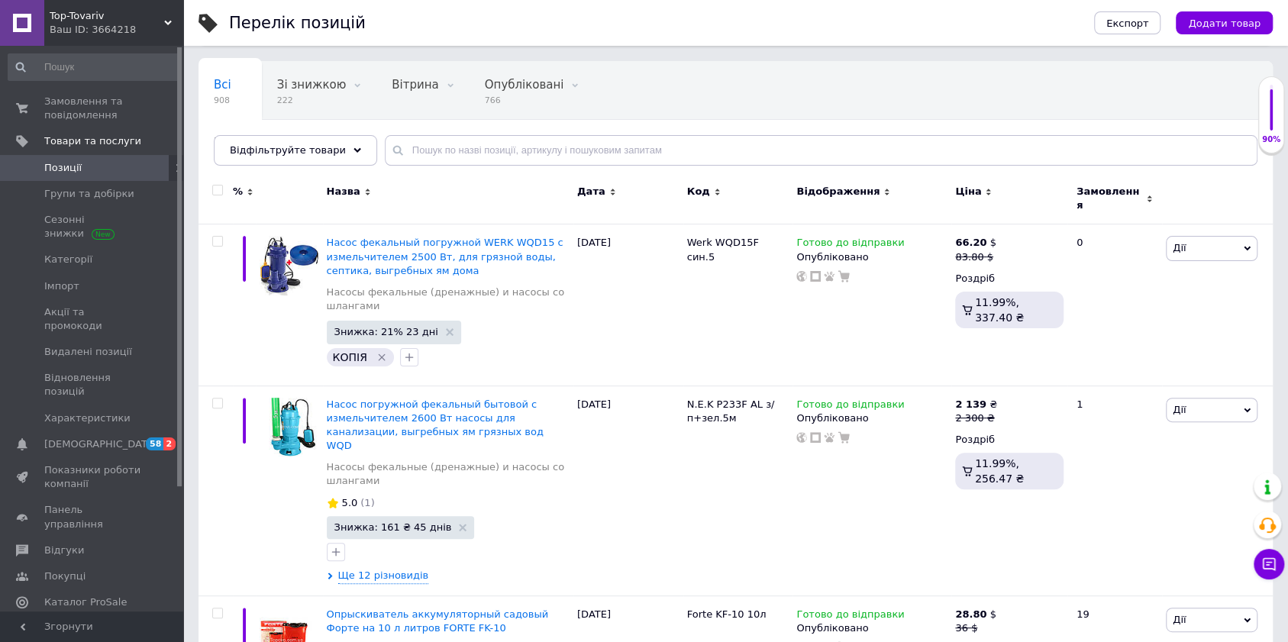
click at [89, 15] on span "Top-Tovariv" at bounding box center [107, 16] width 115 height 14
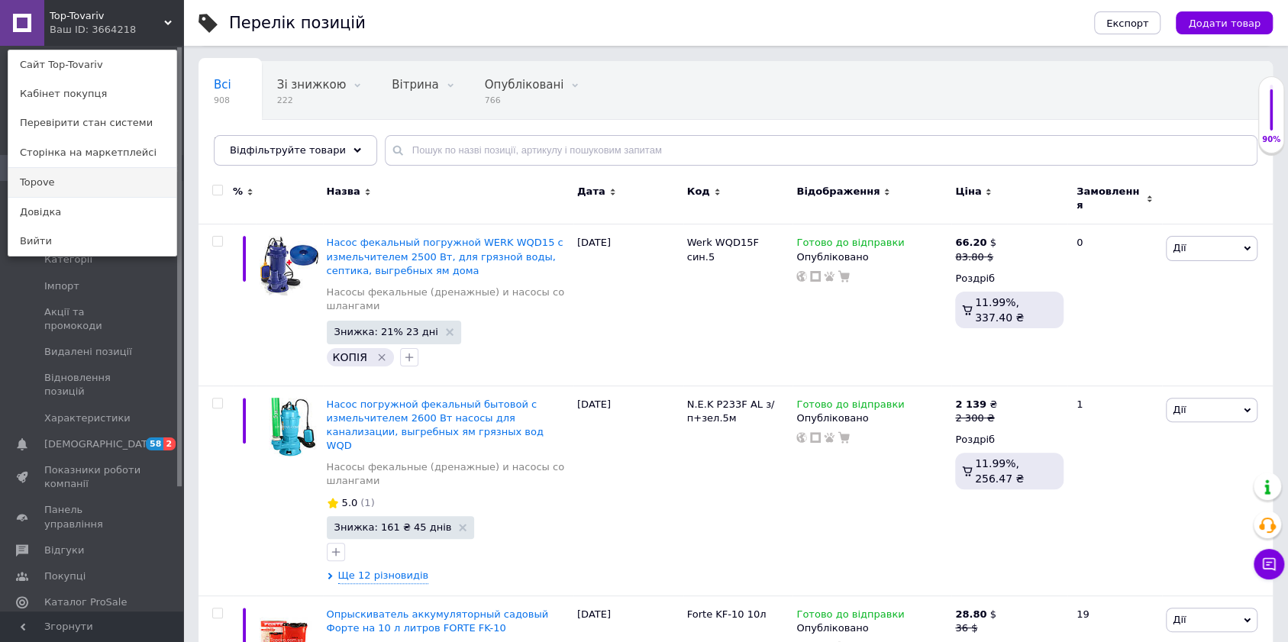
click at [49, 188] on link "Topove" at bounding box center [92, 182] width 168 height 29
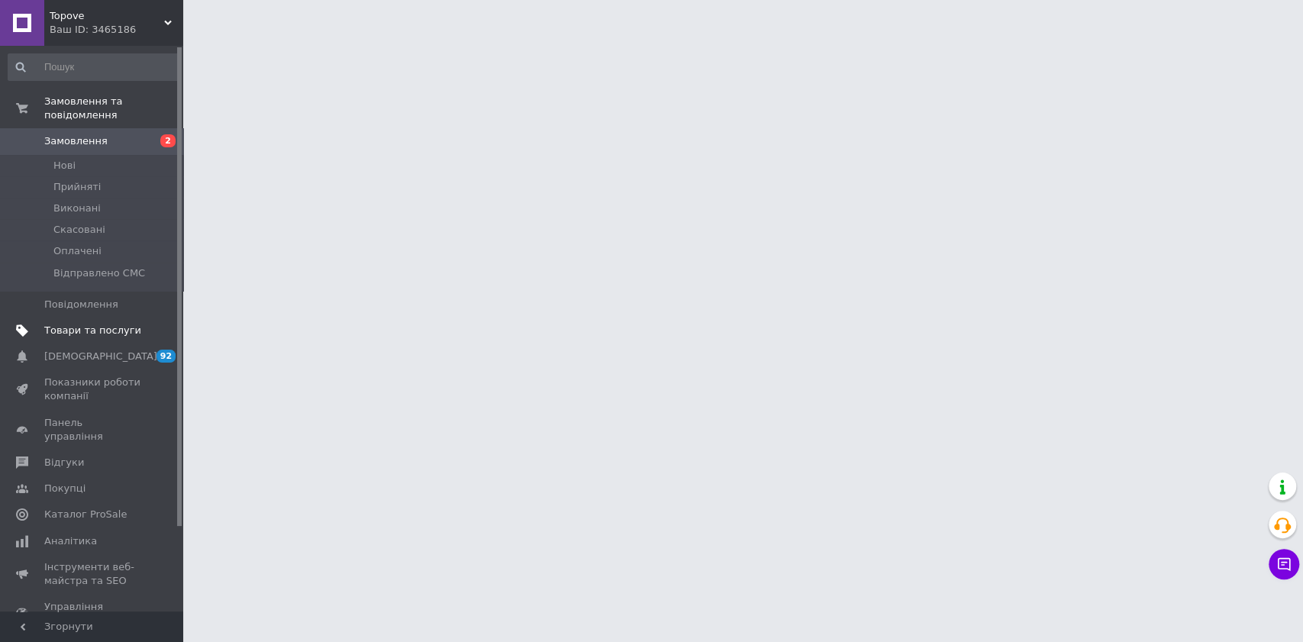
click at [121, 324] on span "Товари та послуги" at bounding box center [92, 331] width 97 height 14
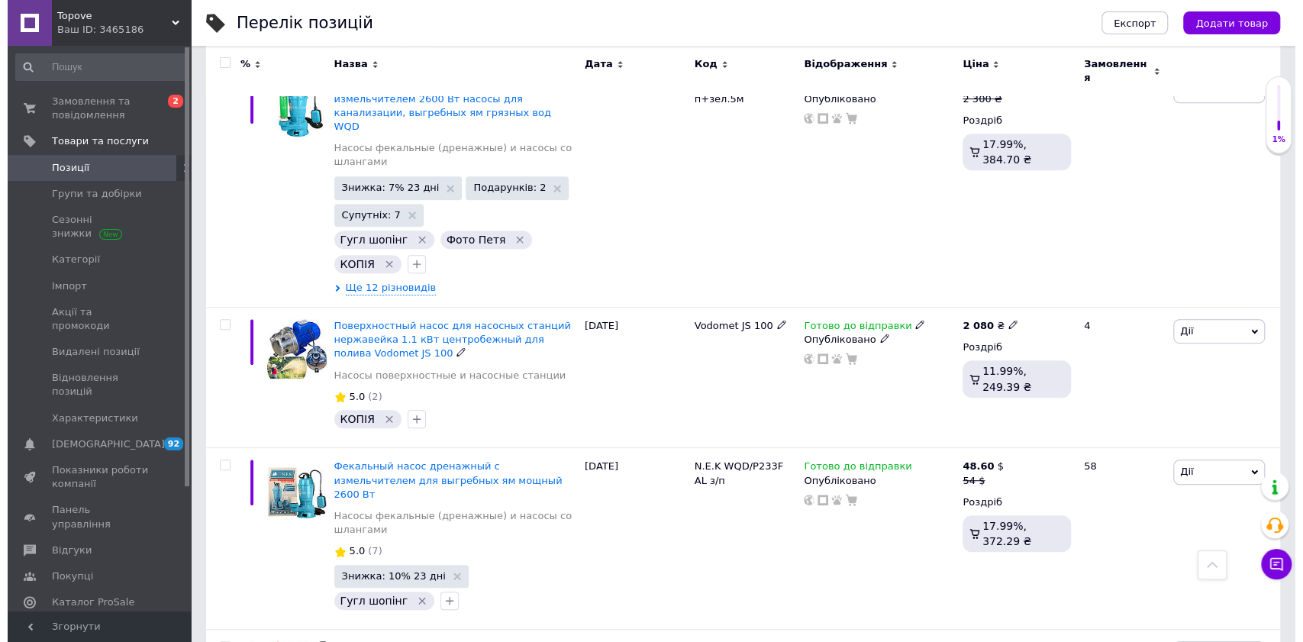
scroll to position [102, 0]
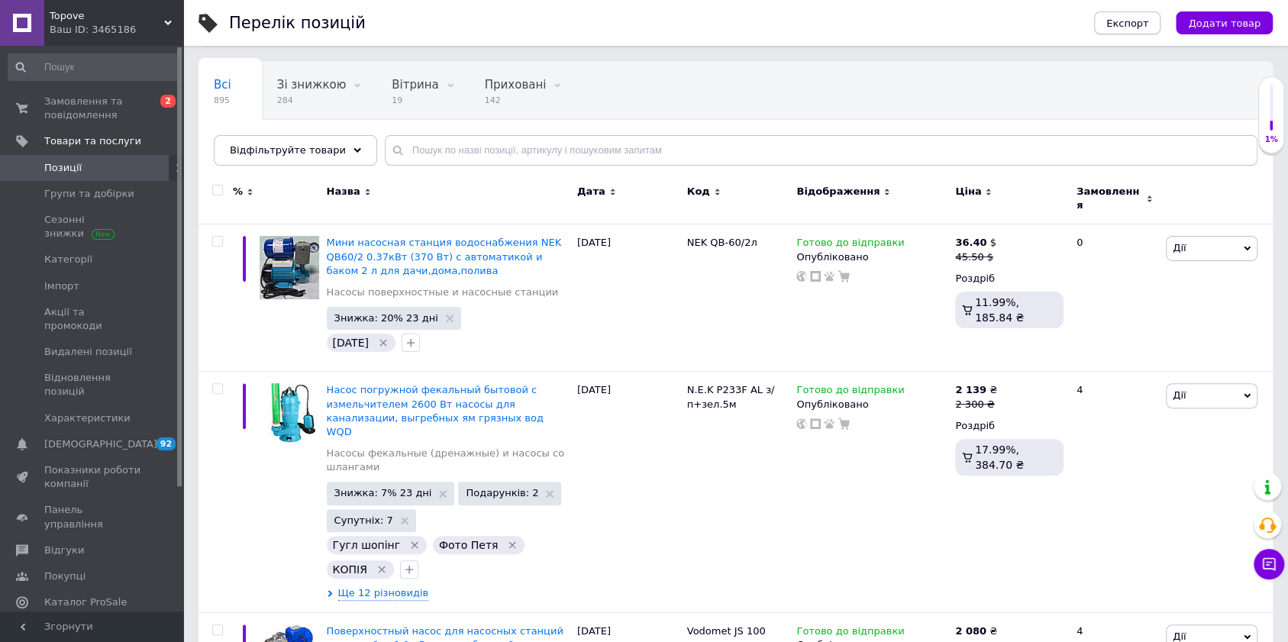
click at [1130, 24] on span "Експорт" at bounding box center [1127, 23] width 43 height 11
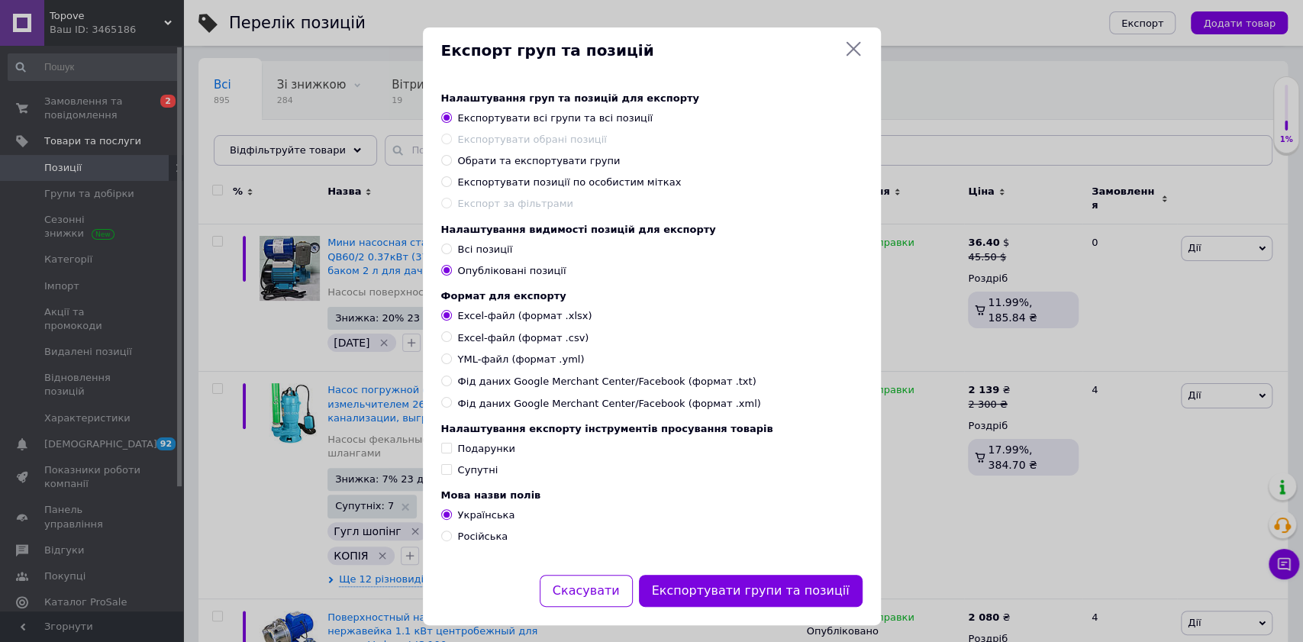
click at [482, 183] on span "Експортувати позиції по особистим мітках" at bounding box center [570, 181] width 224 height 11
click at [451, 183] on input "Експортувати позиції по особистим мітках" at bounding box center [446, 181] width 10 height 10
radio input "true"
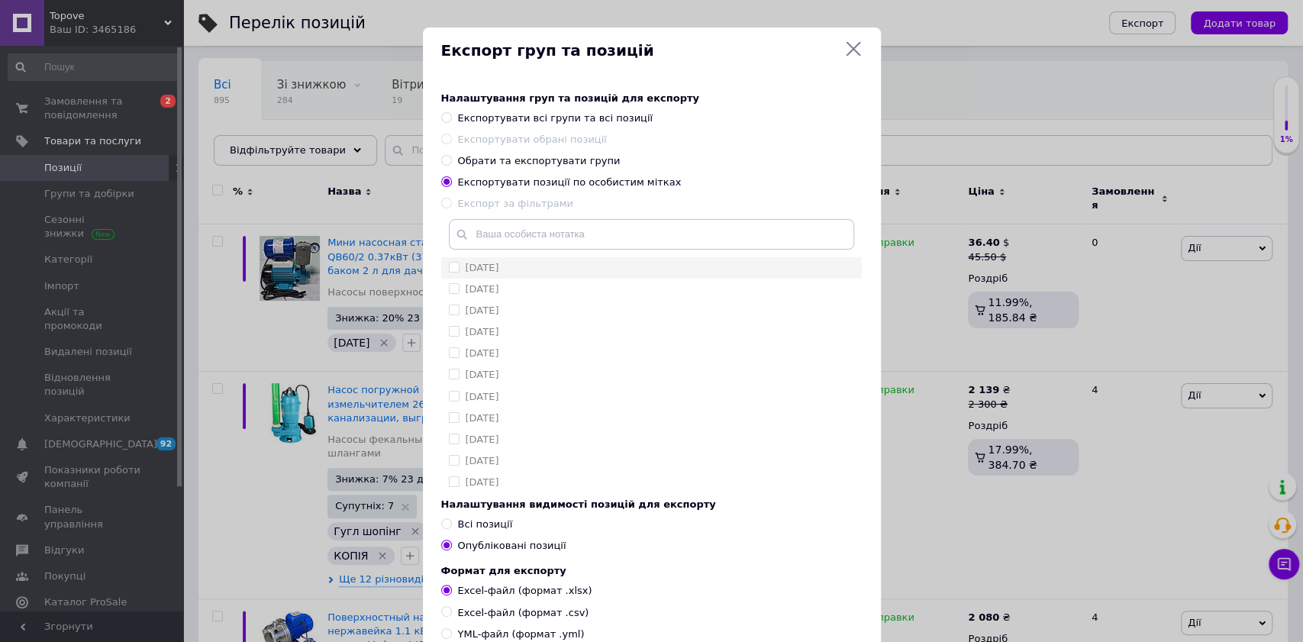
click at [499, 273] on label "01.02.2024" at bounding box center [483, 267] width 34 height 11
click at [499, 267] on label "01.02.2024" at bounding box center [483, 267] width 34 height 11
checkbox input "false"
click at [480, 229] on input "text" at bounding box center [651, 234] width 405 height 31
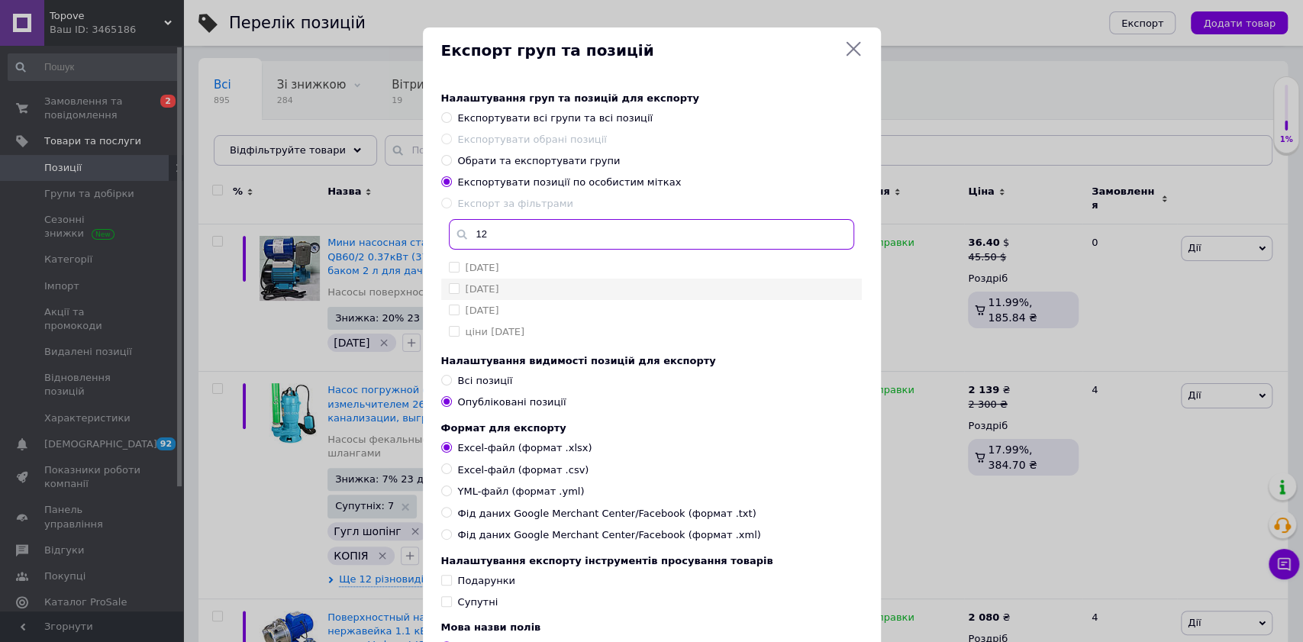
type input "12"
click at [512, 292] on div "[DATE]" at bounding box center [651, 289] width 405 height 14
checkbox input "true"
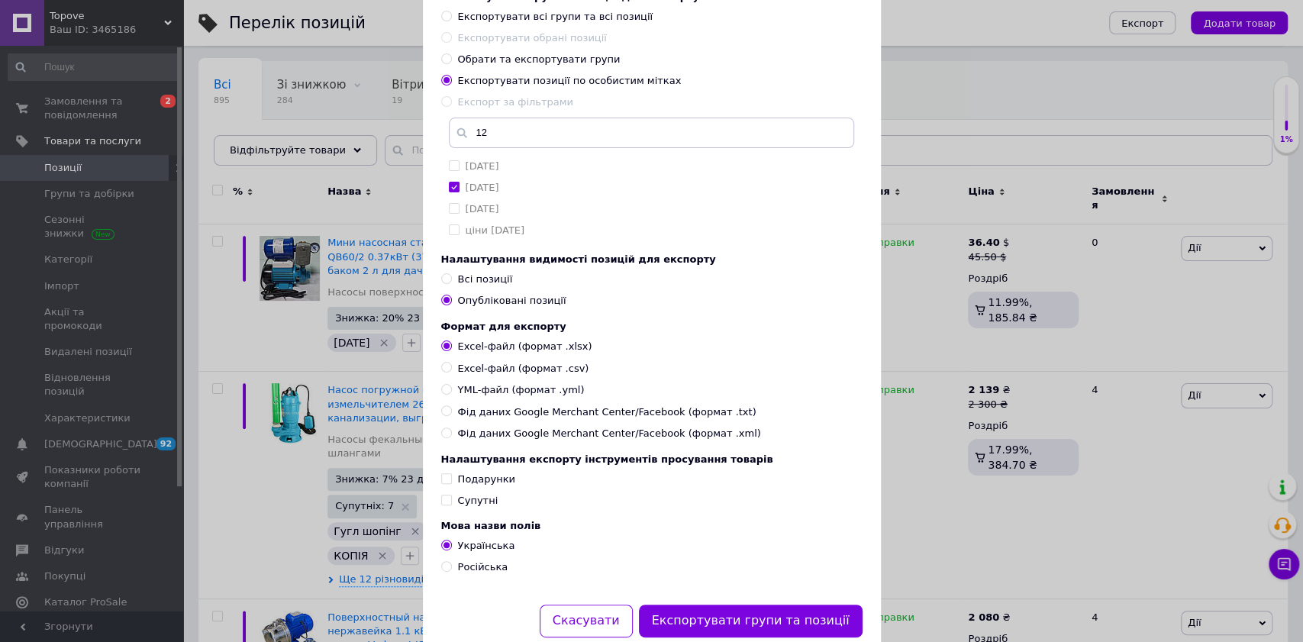
click at [554, 397] on span "YML-файл (формат .yml)" at bounding box center [521, 390] width 127 height 14
click at [451, 394] on input "YML-файл (формат .yml)" at bounding box center [446, 389] width 10 height 10
radio input "true"
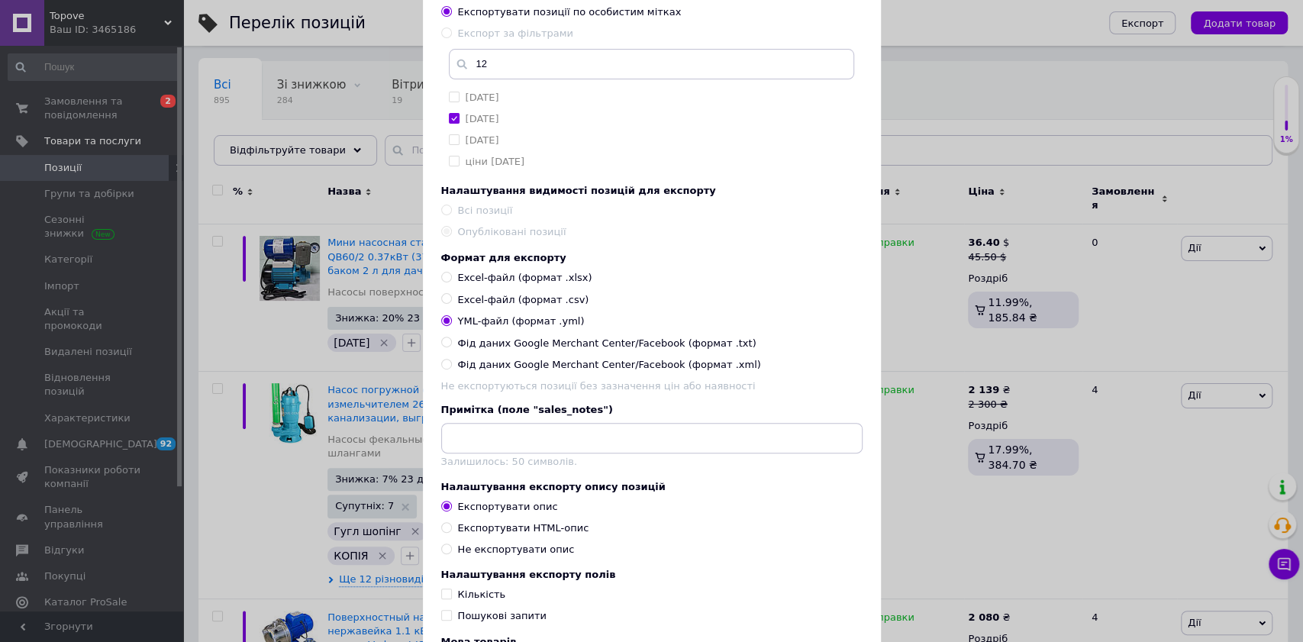
scroll to position [305, 0]
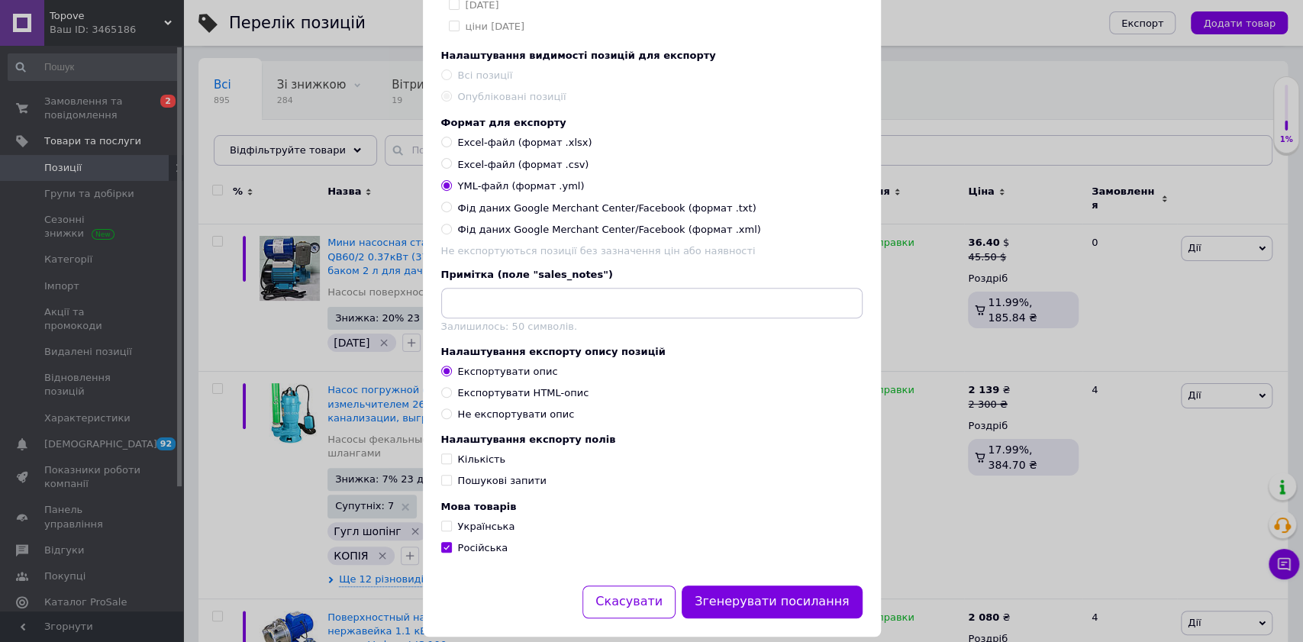
click at [560, 400] on div "Експортувати HTML-опис" at bounding box center [523, 393] width 131 height 14
click at [451, 397] on input "Експортувати HTML-опис" at bounding box center [446, 392] width 10 height 10
radio input "true"
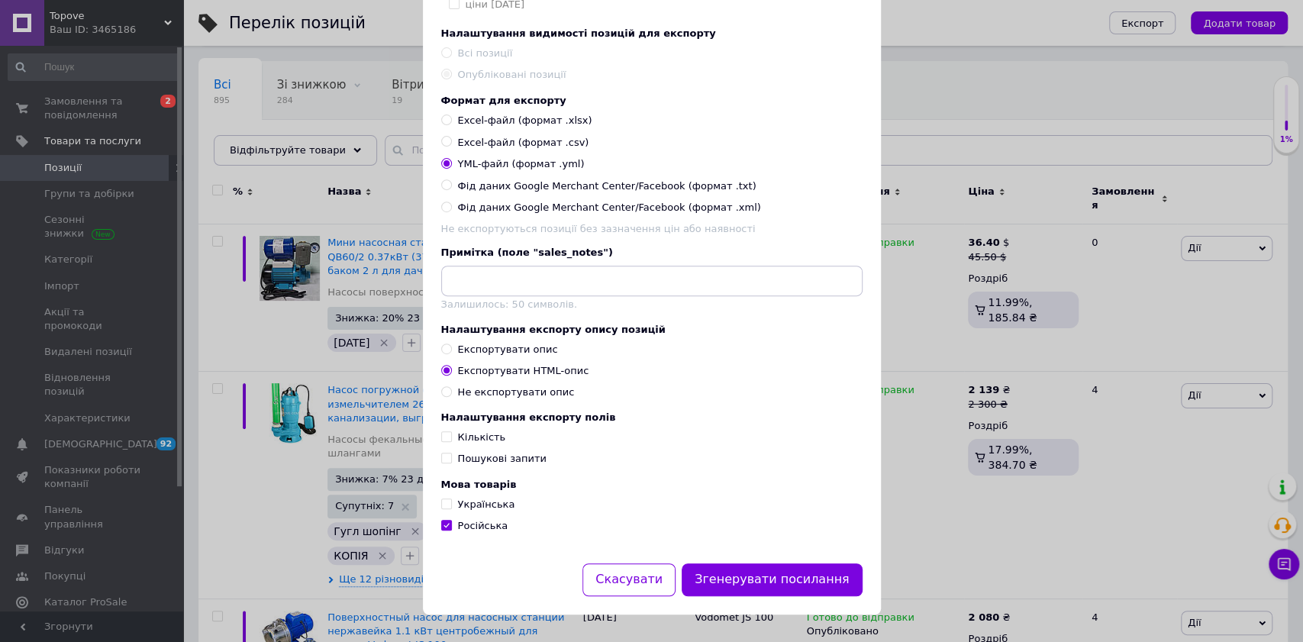
click at [469, 496] on div "Мова товарів Українська Російська" at bounding box center [651, 506] width 421 height 54
click at [441, 497] on div "Мова товарів Українська Російська" at bounding box center [651, 506] width 421 height 54
click at [448, 502] on span at bounding box center [446, 504] width 11 height 11
click at [448, 502] on input "Українська" at bounding box center [446, 504] width 10 height 10
checkbox input "true"
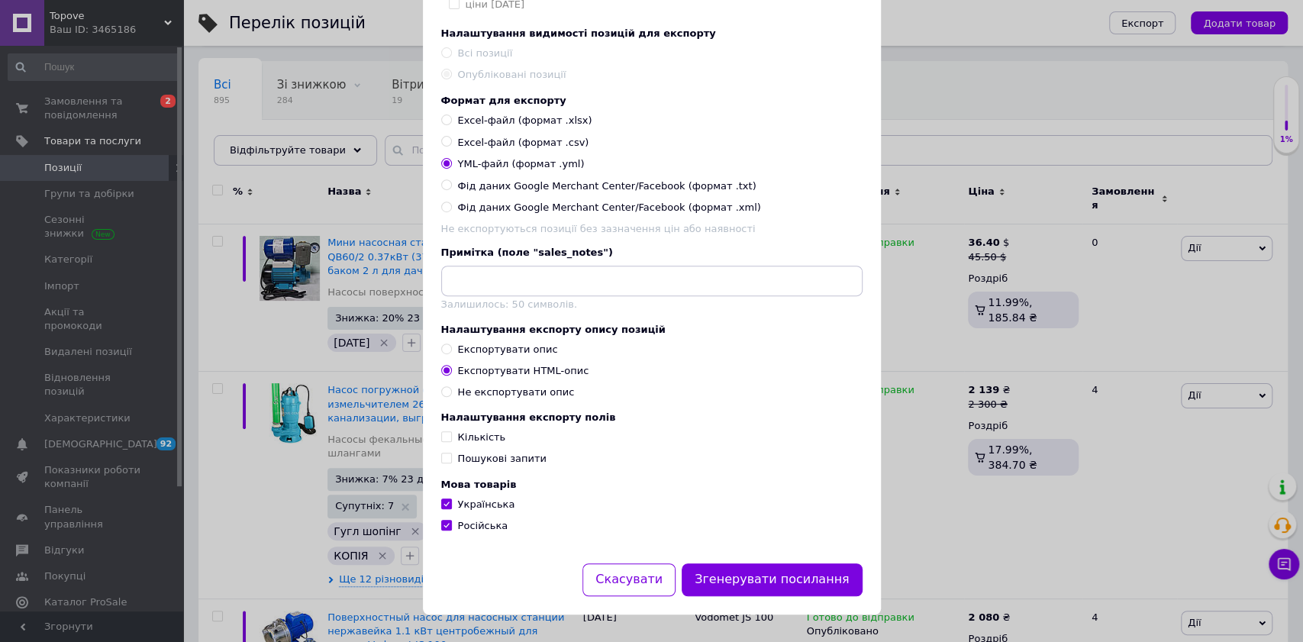
click at [512, 455] on span "Пошукові запити" at bounding box center [502, 458] width 89 height 11
click at [451, 455] on input "Пошукові запити" at bounding box center [446, 458] width 10 height 10
checkbox input "true"
click at [476, 438] on span "Кількість" at bounding box center [482, 436] width 48 height 11
click at [451, 438] on input "Кількість" at bounding box center [446, 436] width 10 height 10
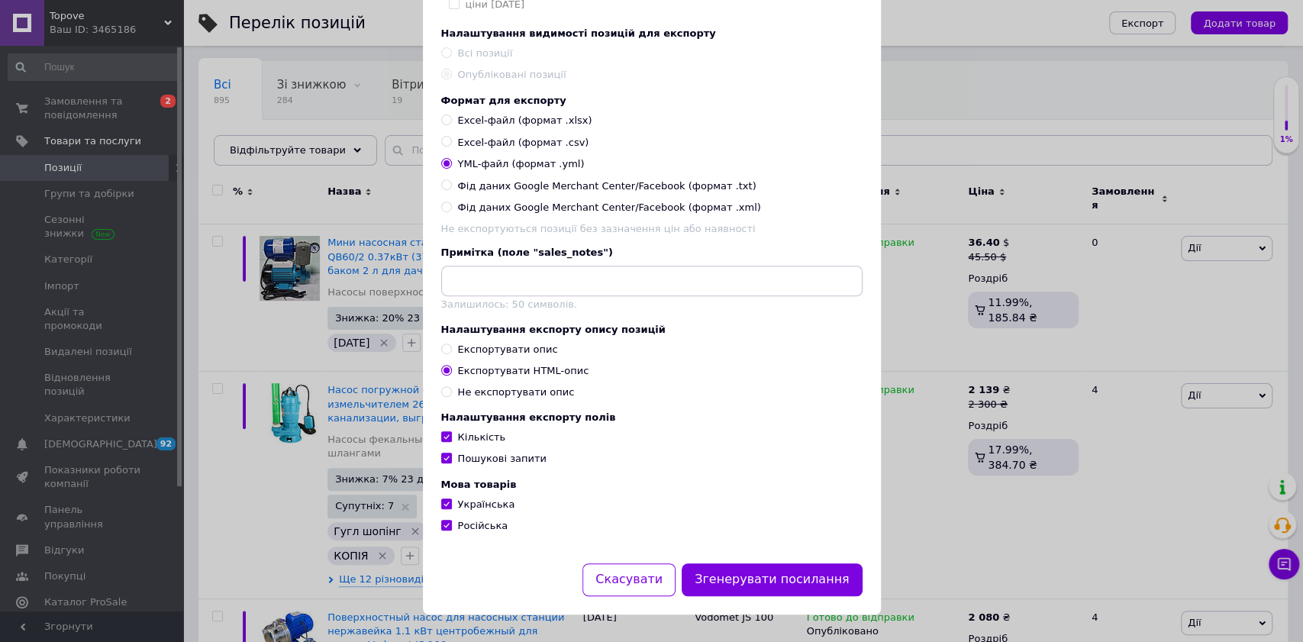
checkbox input "true"
click at [741, 579] on button "Згенерувати посилання" at bounding box center [772, 579] width 181 height 33
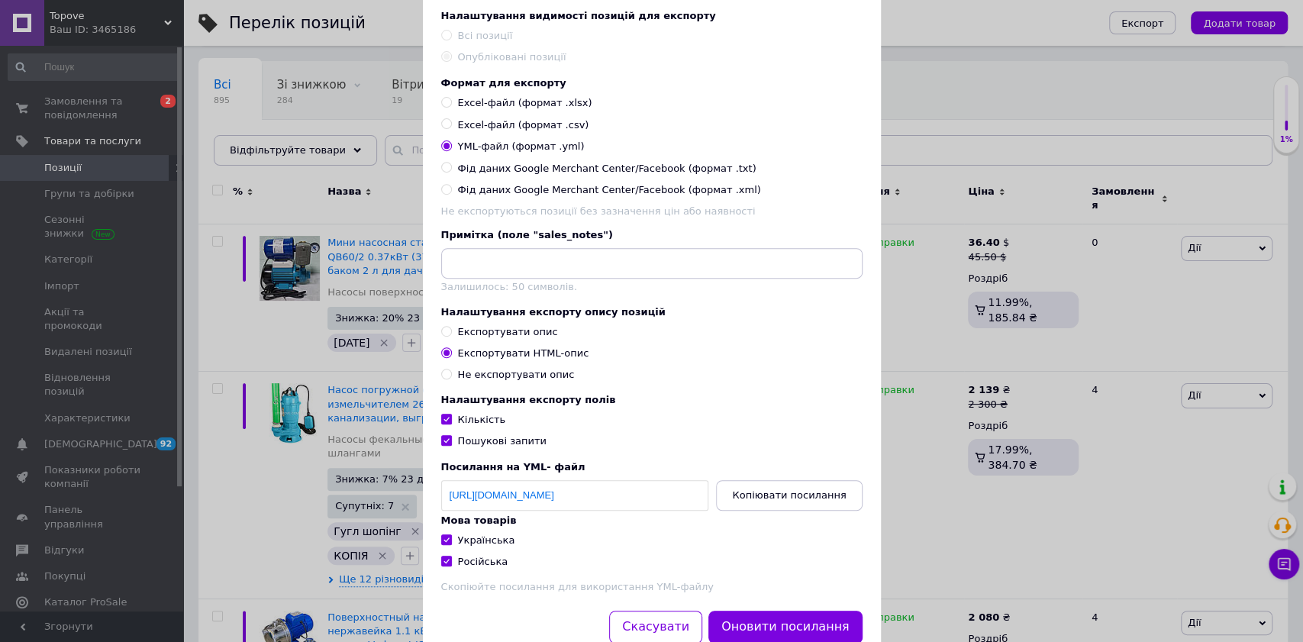
scroll to position [412, 0]
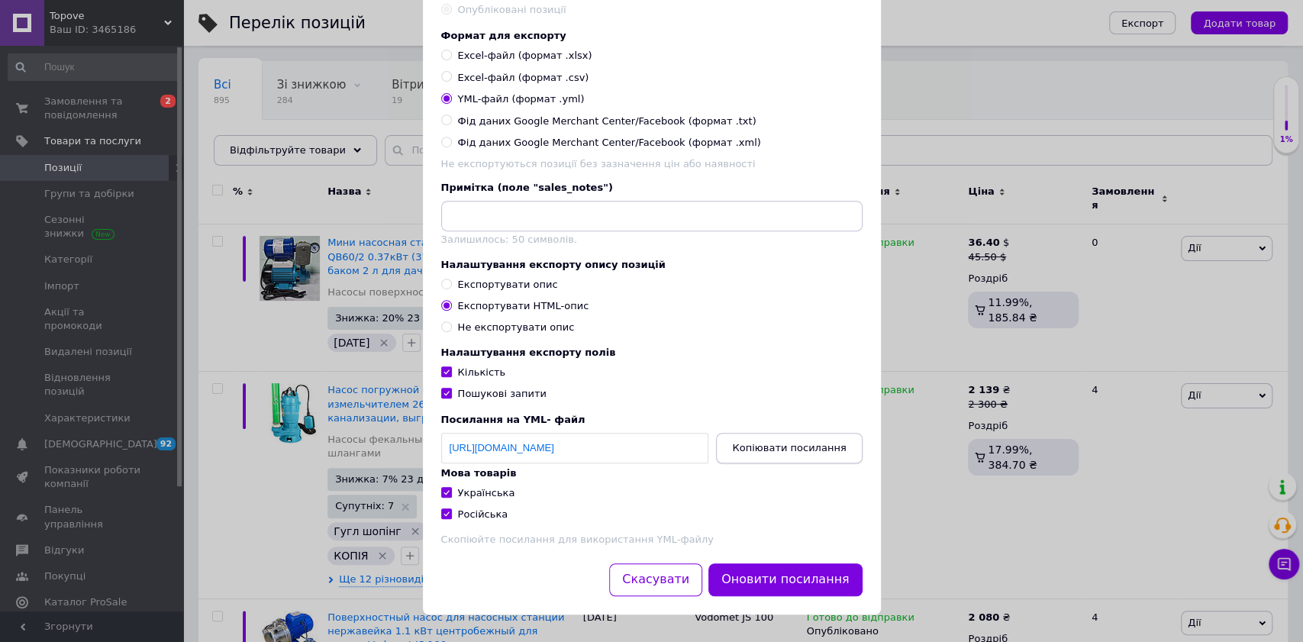
click at [760, 447] on span "Копіювати посилання" at bounding box center [789, 447] width 114 height 11
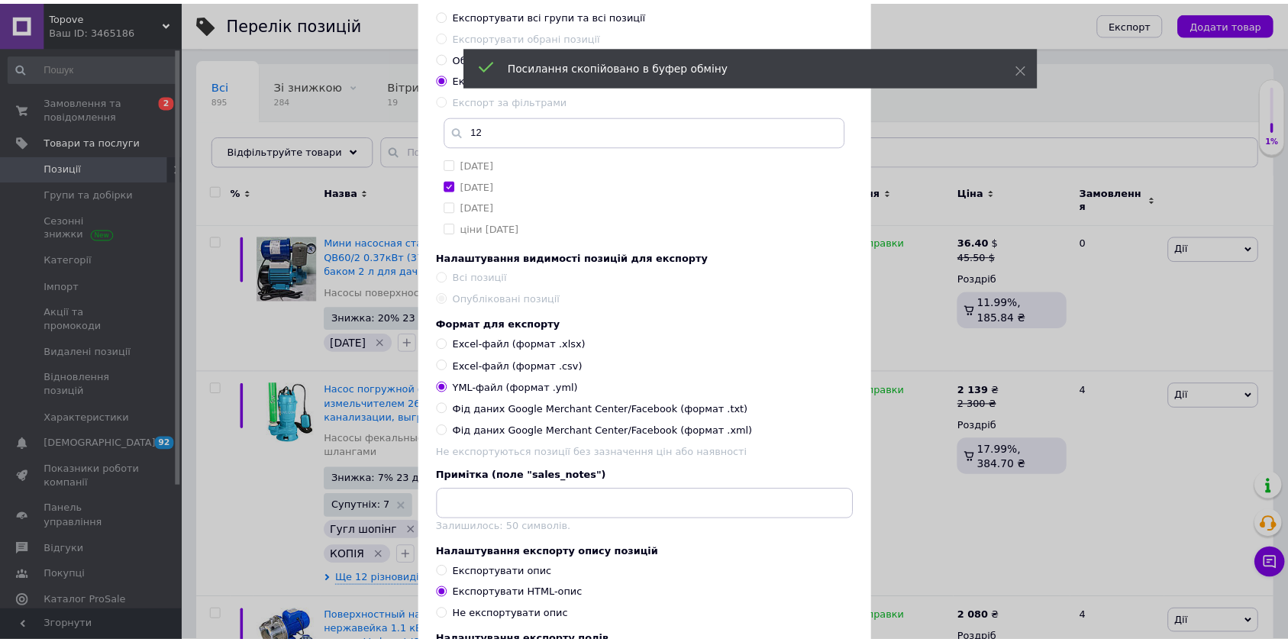
scroll to position [0, 0]
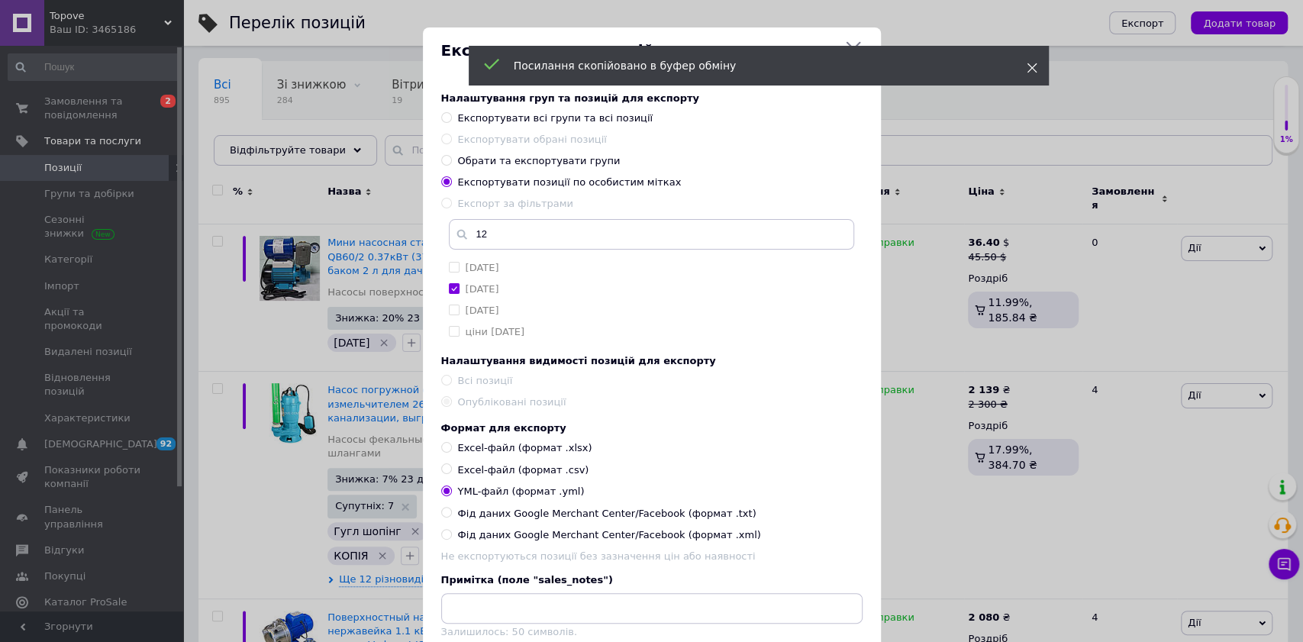
click at [1031, 66] on icon at bounding box center [1032, 68] width 11 height 11
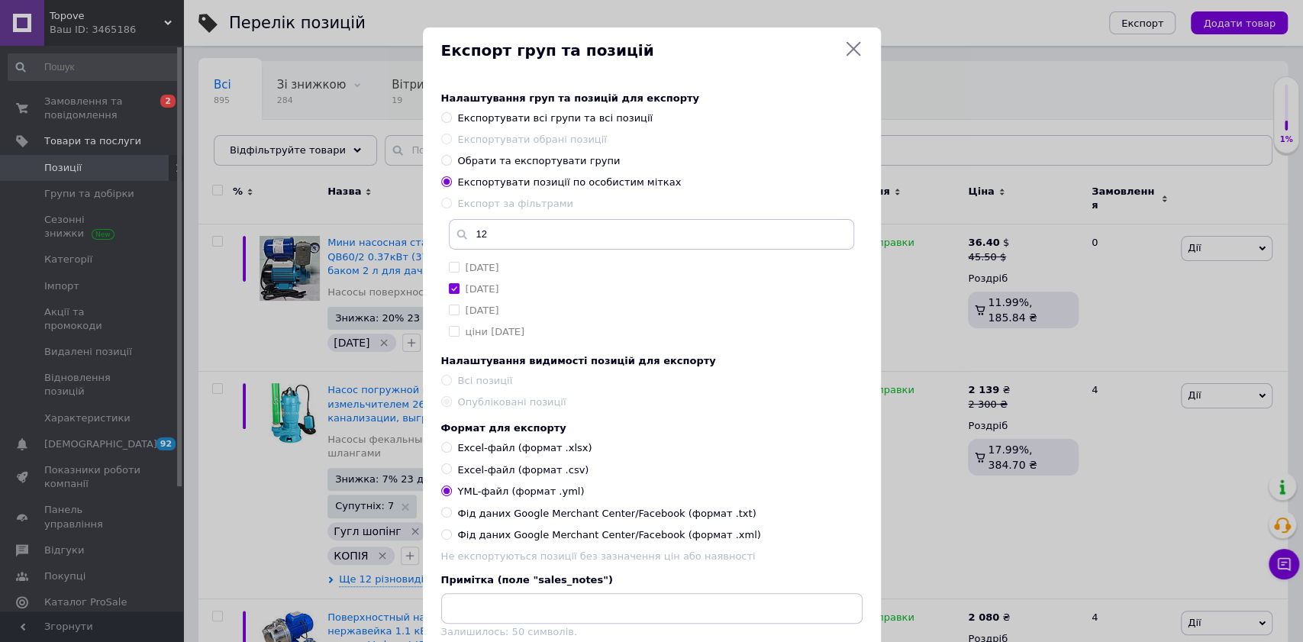
click at [849, 40] on icon at bounding box center [853, 49] width 18 height 18
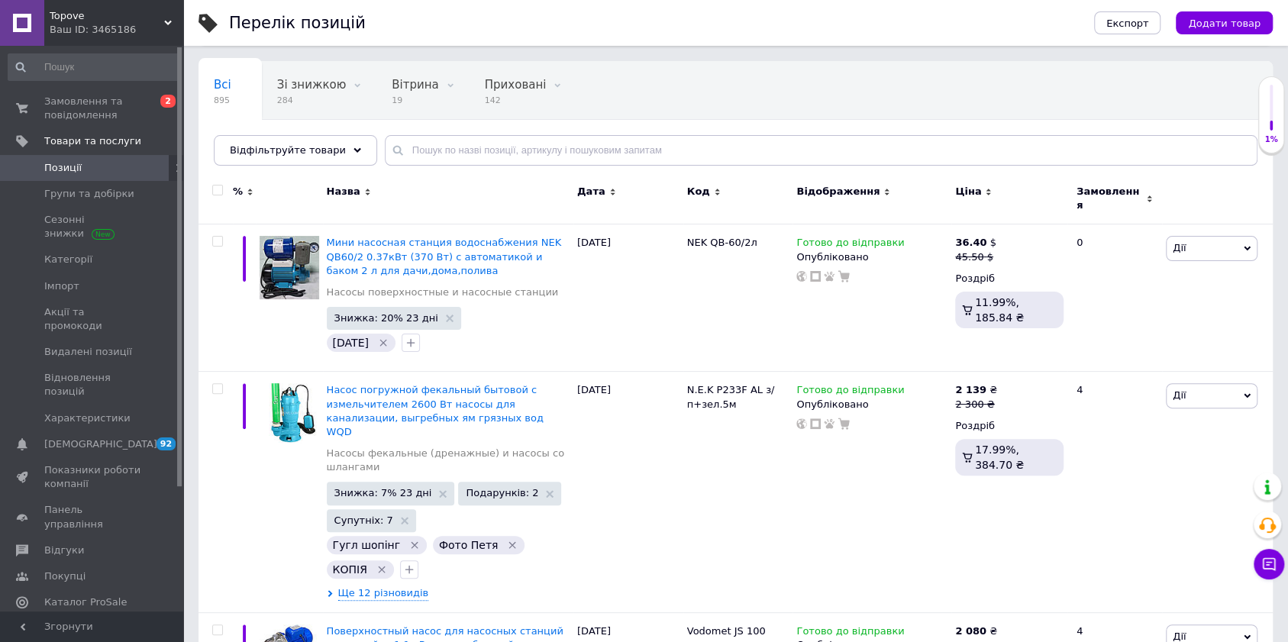
click at [111, 47] on div "Замовлення та повідомлення 0 2 Товари та послуги Позиції Групи та добірки Сезон…" at bounding box center [94, 331] width 188 height 570
click at [82, 37] on div "Topove Ваш ID: 3465186" at bounding box center [113, 23] width 139 height 46
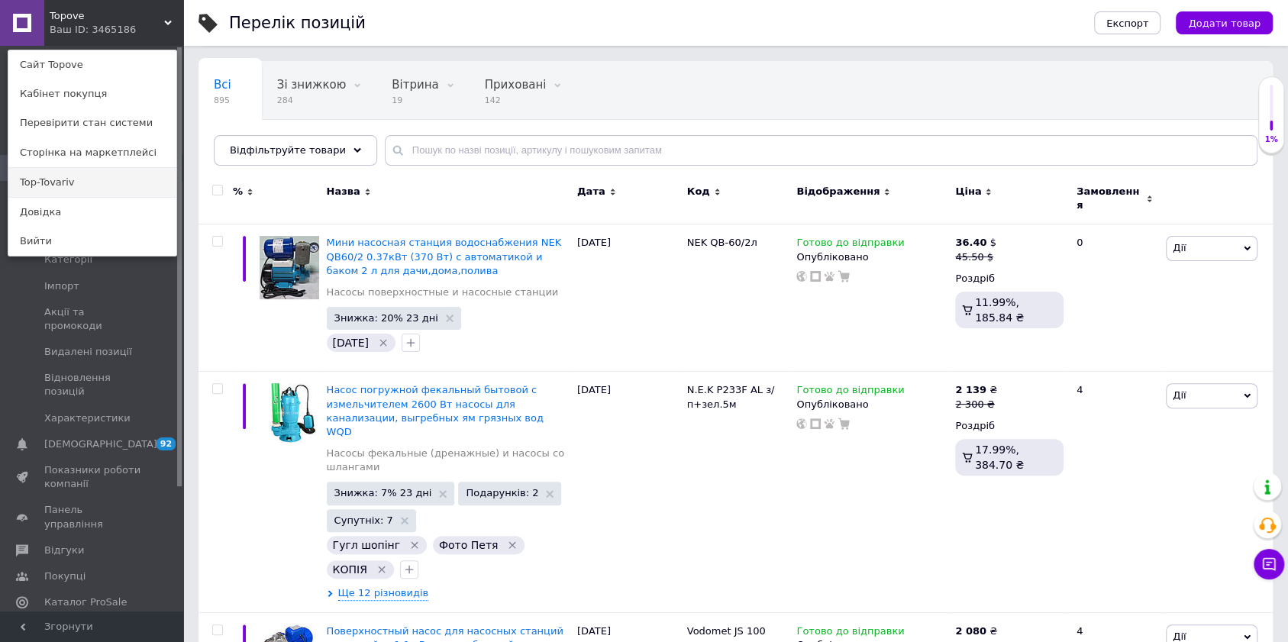
click at [44, 190] on link "Top-Tovariv" at bounding box center [92, 182] width 168 height 29
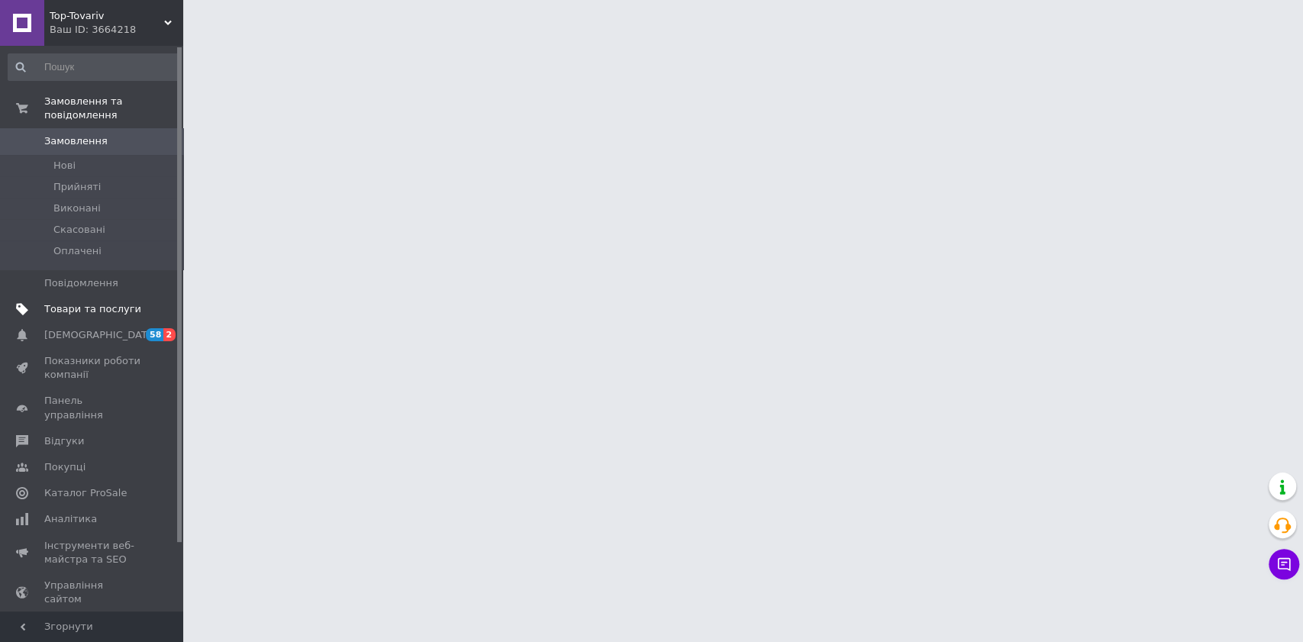
click at [111, 302] on span "Товари та послуги" at bounding box center [92, 309] width 97 height 14
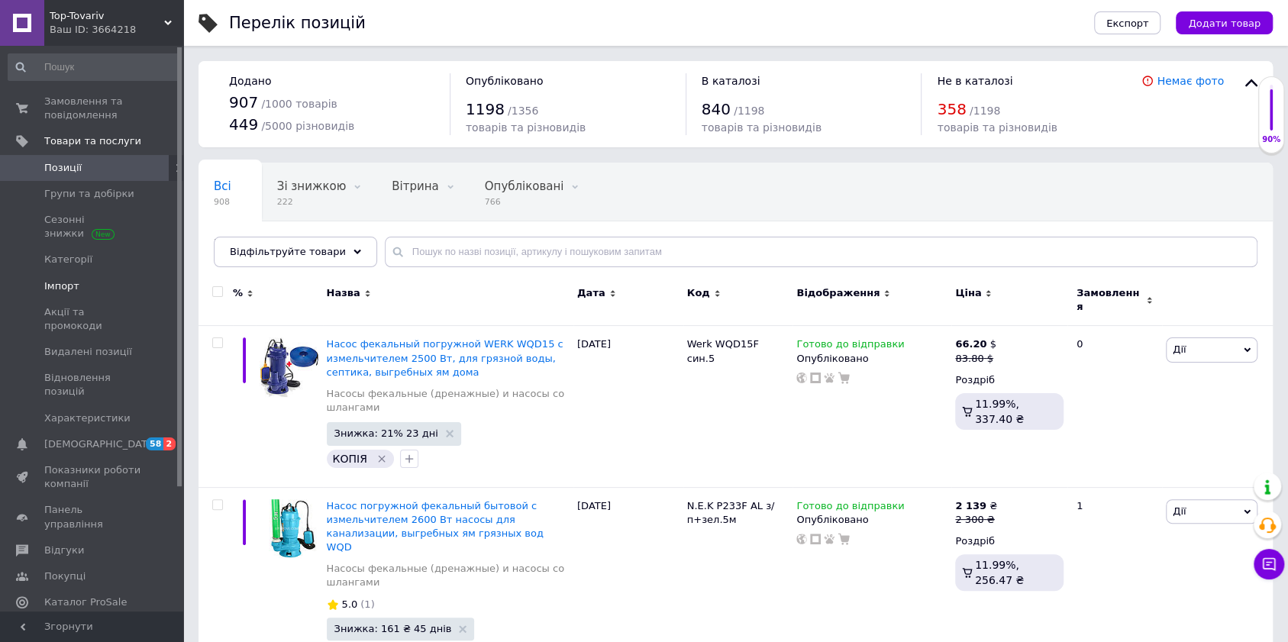
click at [70, 279] on span "Імпорт" at bounding box center [61, 286] width 35 height 14
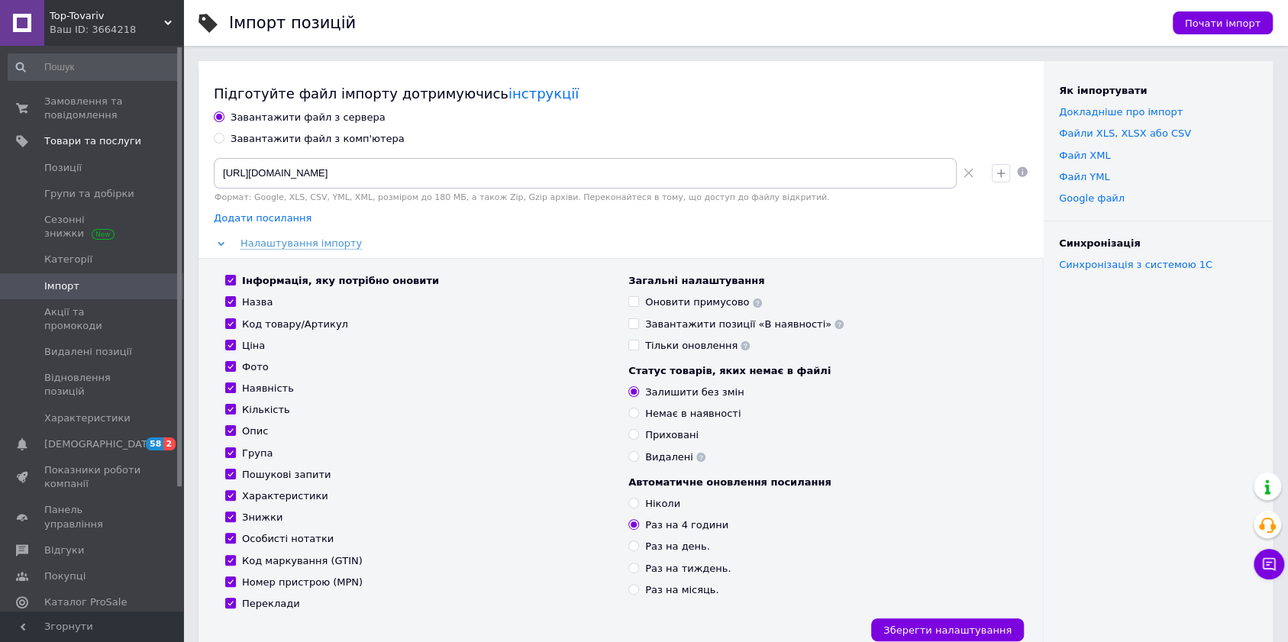
click at [257, 214] on span "Додати посилання" at bounding box center [263, 218] width 98 height 12
radio input "true"
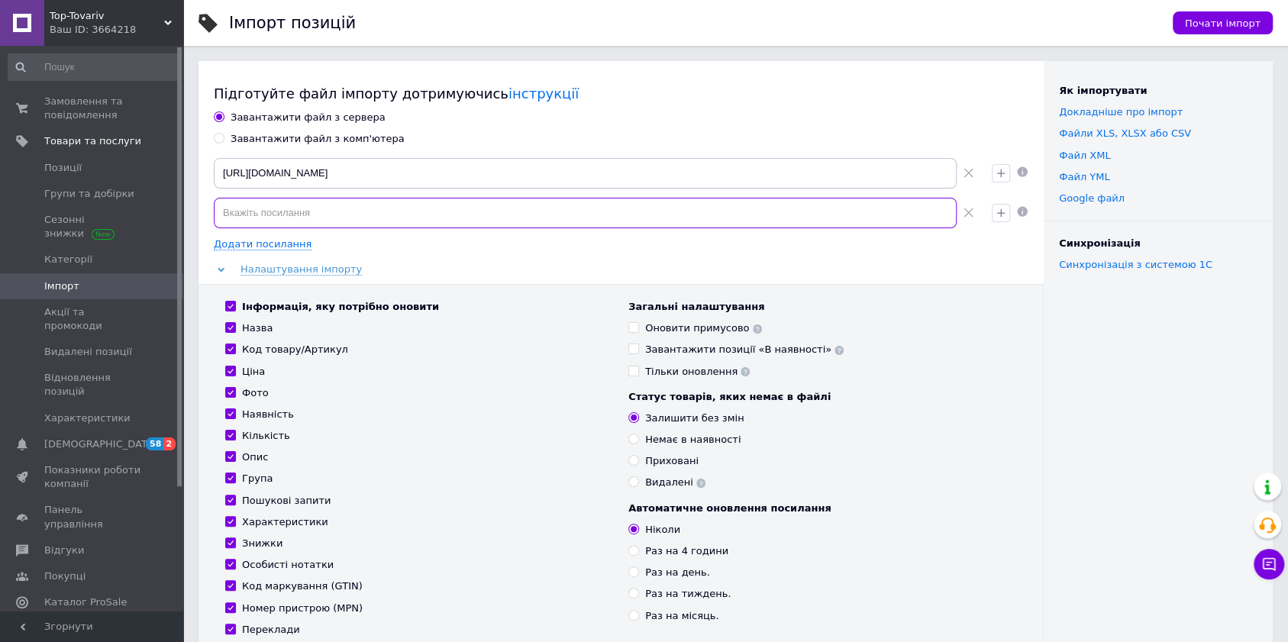
click at [266, 215] on input at bounding box center [585, 213] width 743 height 31
paste input "[URL][DOMAIN_NAME]"
click at [806, 208] on input "[URL][DOMAIN_NAME]" at bounding box center [585, 213] width 743 height 31
click at [493, 211] on input "[URL][DOMAIN_NAME]" at bounding box center [585, 213] width 743 height 31
click at [504, 205] on input "https://topove.com.ua/products_feed.xml?hash_tag=cb40169e49f1b4ee81621806ef4129…" at bounding box center [585, 213] width 743 height 31
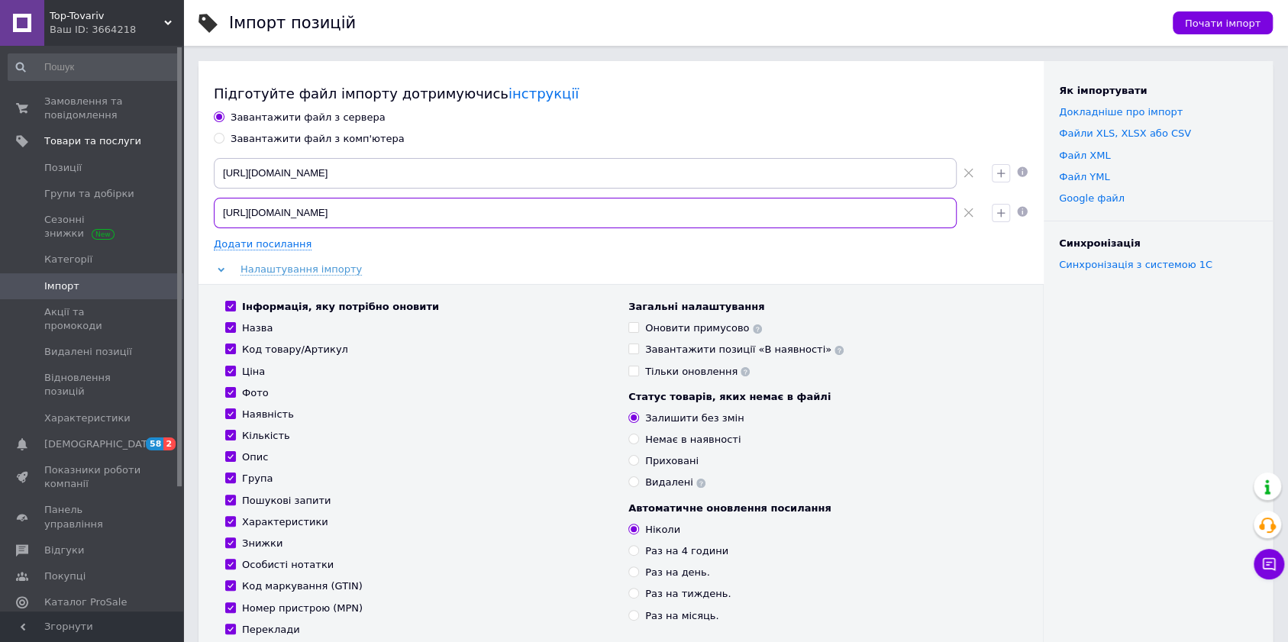
type input "https://topove.com.ua/products_feed.xml?hash_tag=cb40169e49f1b4ee81621806ef4129…"
click at [286, 168] on input "https://topove.com.ua/products_feed.xml?hash_tag=cb40169e49f1b4ee81621806ef4129…" at bounding box center [585, 173] width 743 height 31
click at [424, 174] on input "https://topove.com.ua/products_feed.xml?hash_tag=cb40169e49f1b4ee81621806ef4129…" at bounding box center [585, 173] width 743 height 31
click at [427, 210] on input "https://topove.com.ua/products_feed.xml?hash_tag=cb40169e49f1b4ee81621806ef4129…" at bounding box center [585, 213] width 743 height 31
click at [443, 169] on input "https://topove.com.ua/products_feed.xml?hash_tag=cb40169e49f1b4ee81621806ef4129…" at bounding box center [585, 173] width 743 height 31
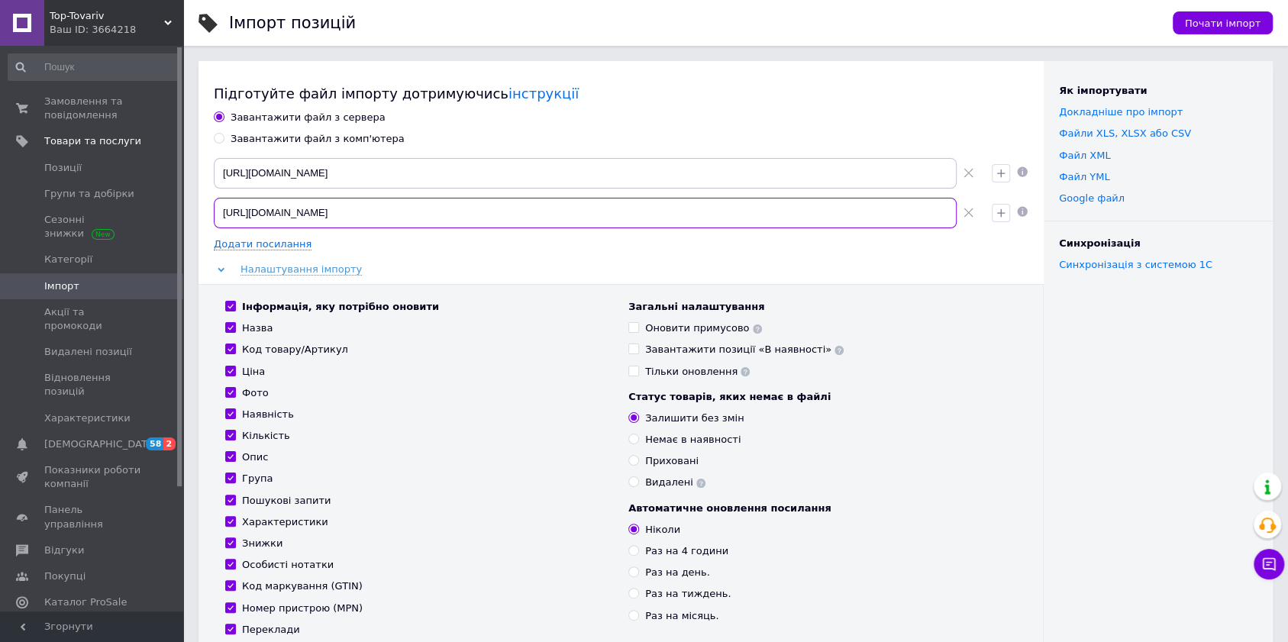
click at [427, 215] on input "https://topove.com.ua/products_feed.xml?hash_tag=cb40169e49f1b4ee81621806ef4129…" at bounding box center [585, 213] width 743 height 31
click at [968, 212] on icon at bounding box center [968, 213] width 10 height 10
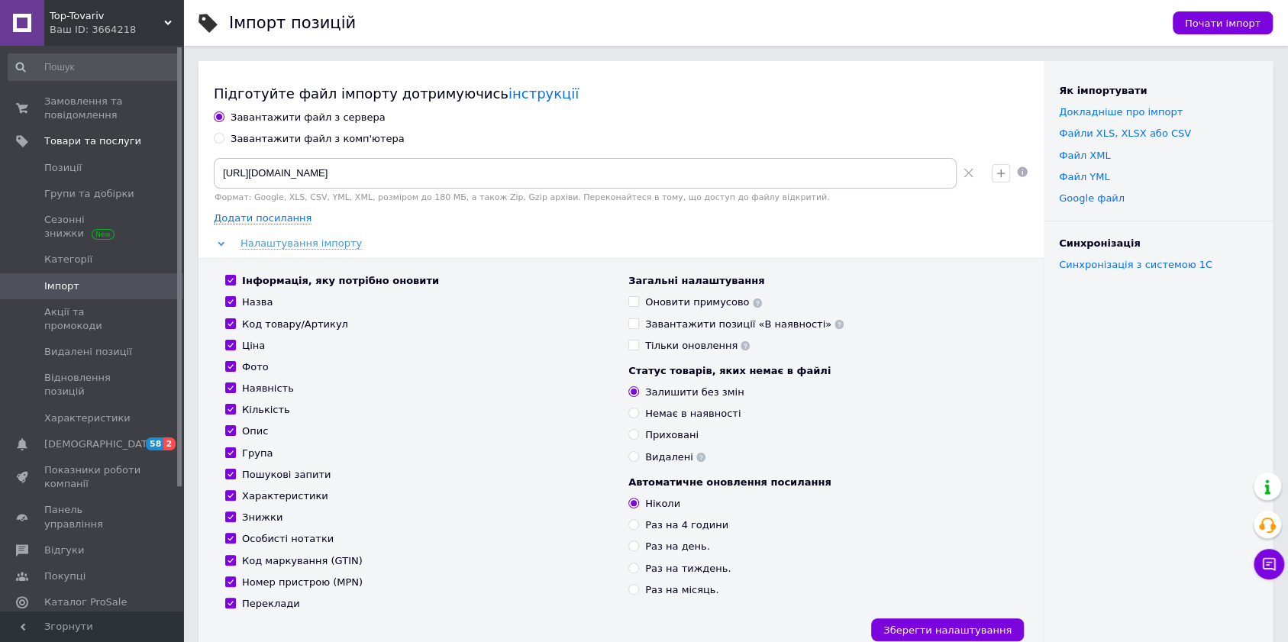
click at [753, 300] on use at bounding box center [757, 303] width 9 height 9
click at [950, 380] on div "Статус товарів, яких немає в файлі Залишити без змін Немає в наявності Прихован…" at bounding box center [822, 414] width 388 height 100
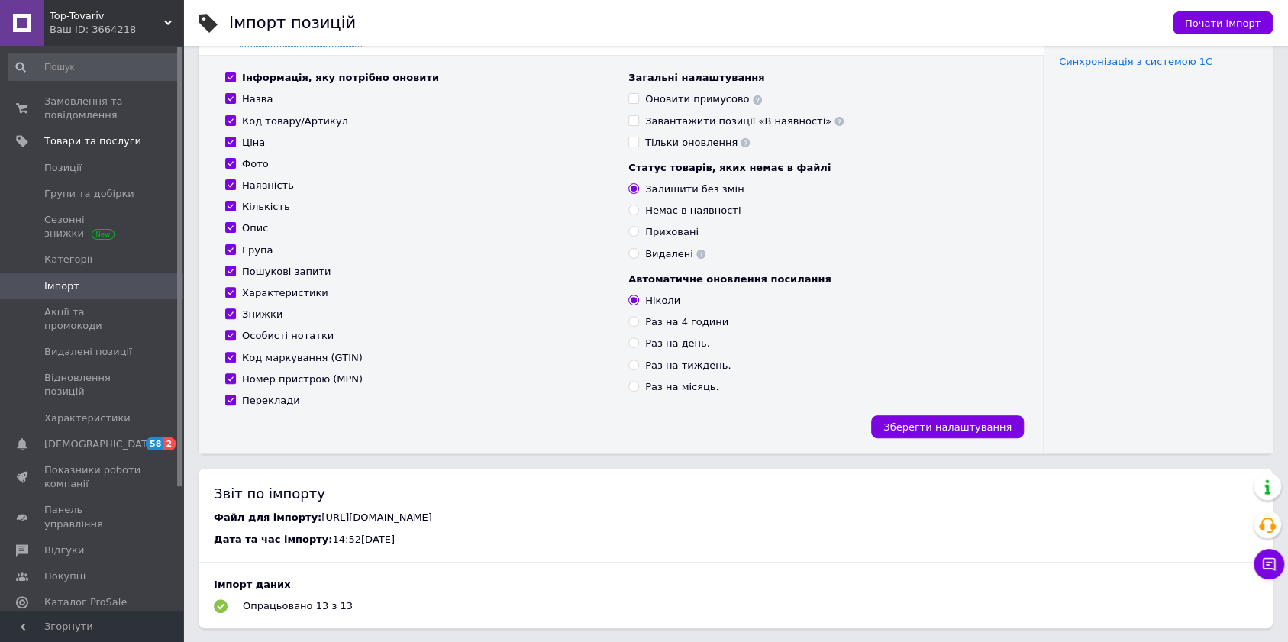
scroll to position [203, 0]
click at [689, 321] on div "Раз на 4 години" at bounding box center [686, 322] width 83 height 14
click at [638, 321] on input "Раз на 4 години" at bounding box center [633, 321] width 10 height 10
radio input "true"
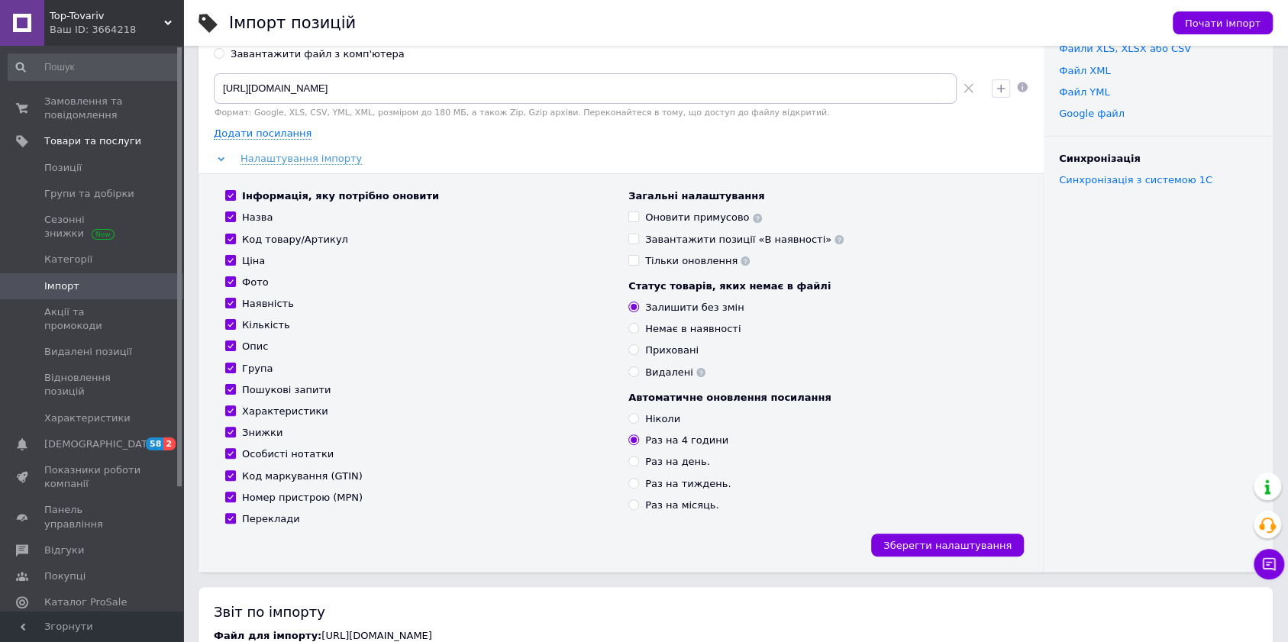
scroll to position [102, 0]
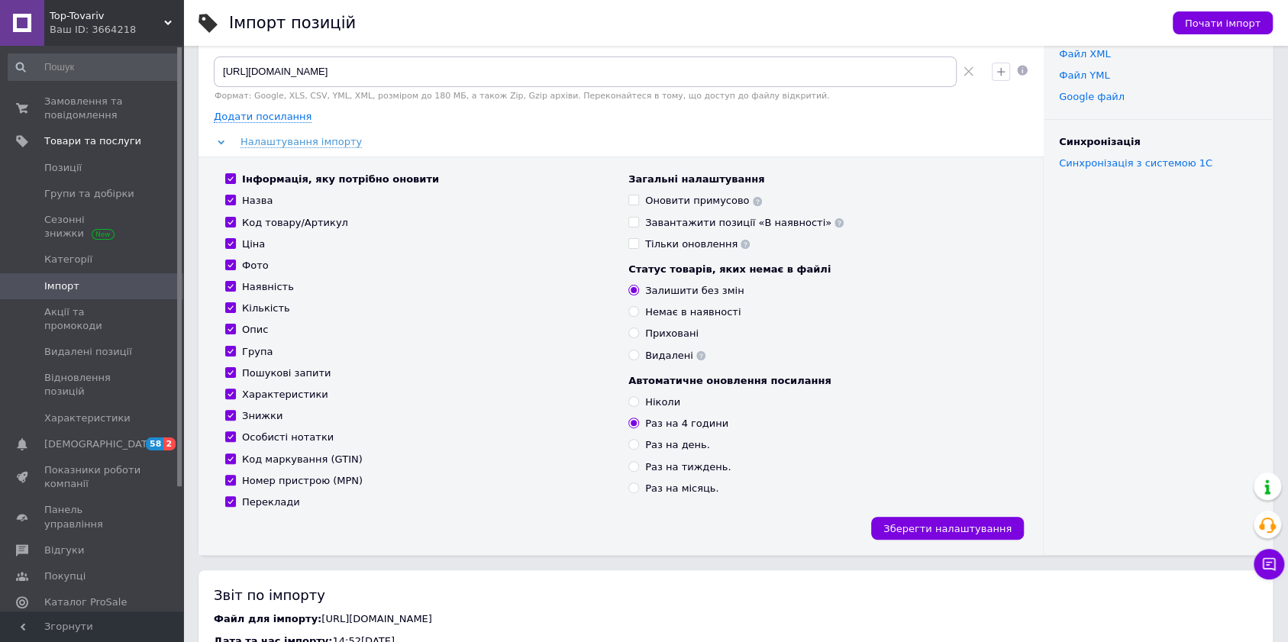
click at [753, 197] on icon at bounding box center [757, 201] width 9 height 9
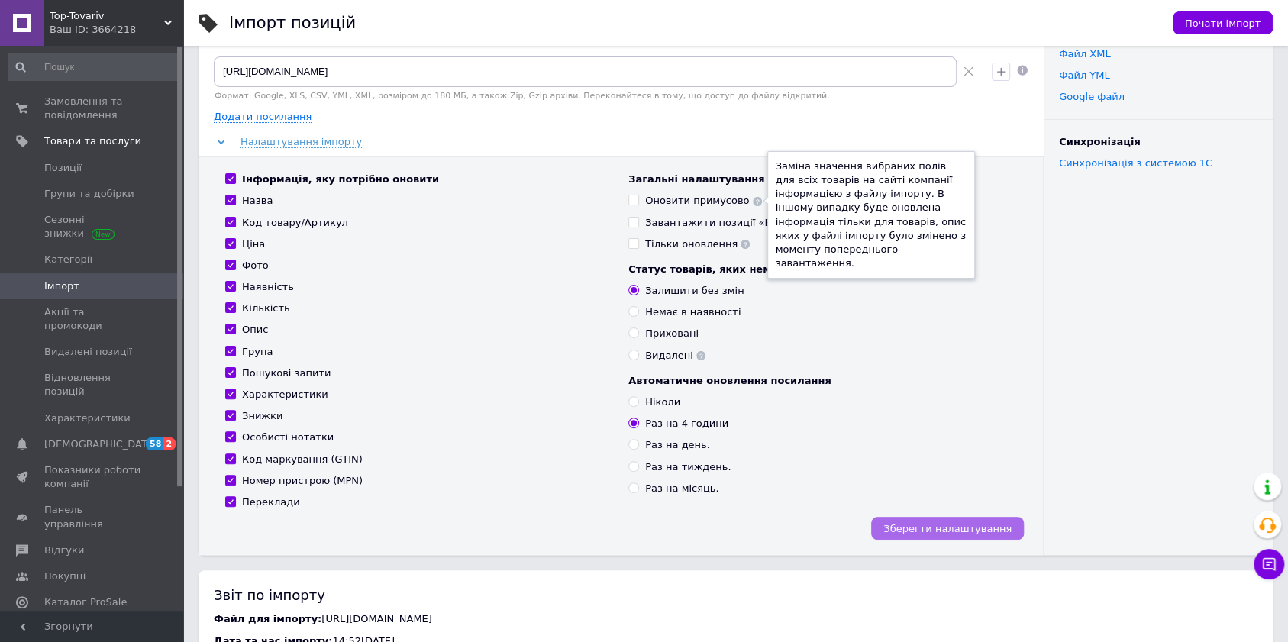
click at [951, 520] on button "Зберегти налаштування" at bounding box center [947, 528] width 153 height 23
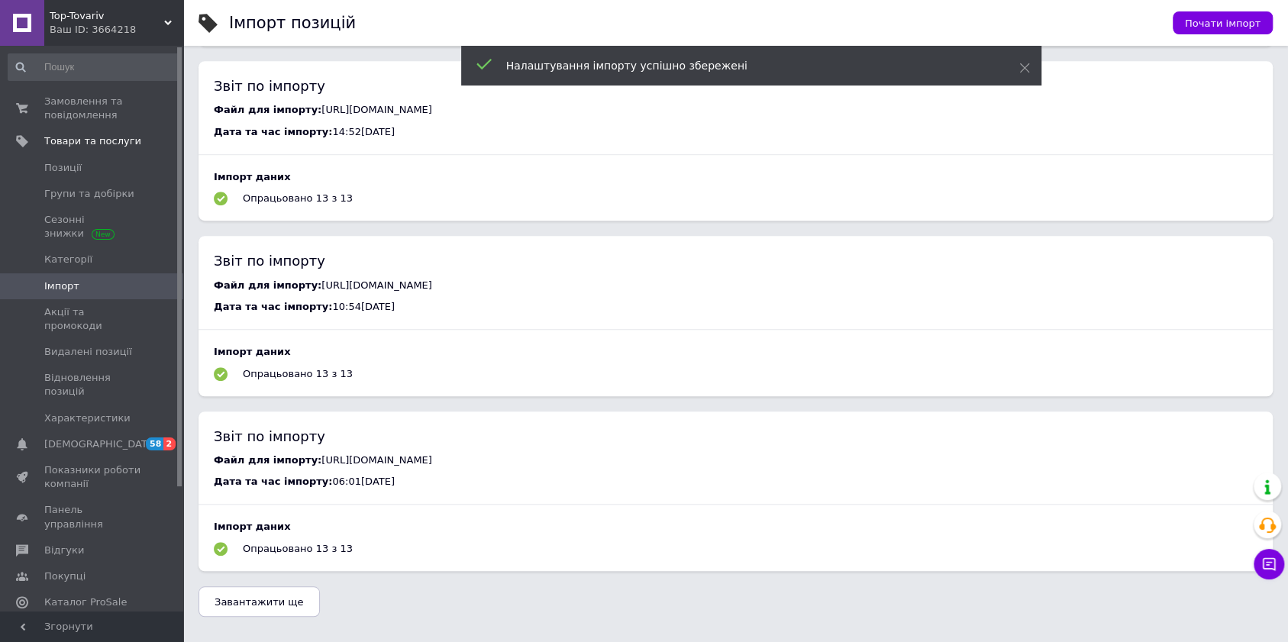
scroll to position [508, 0]
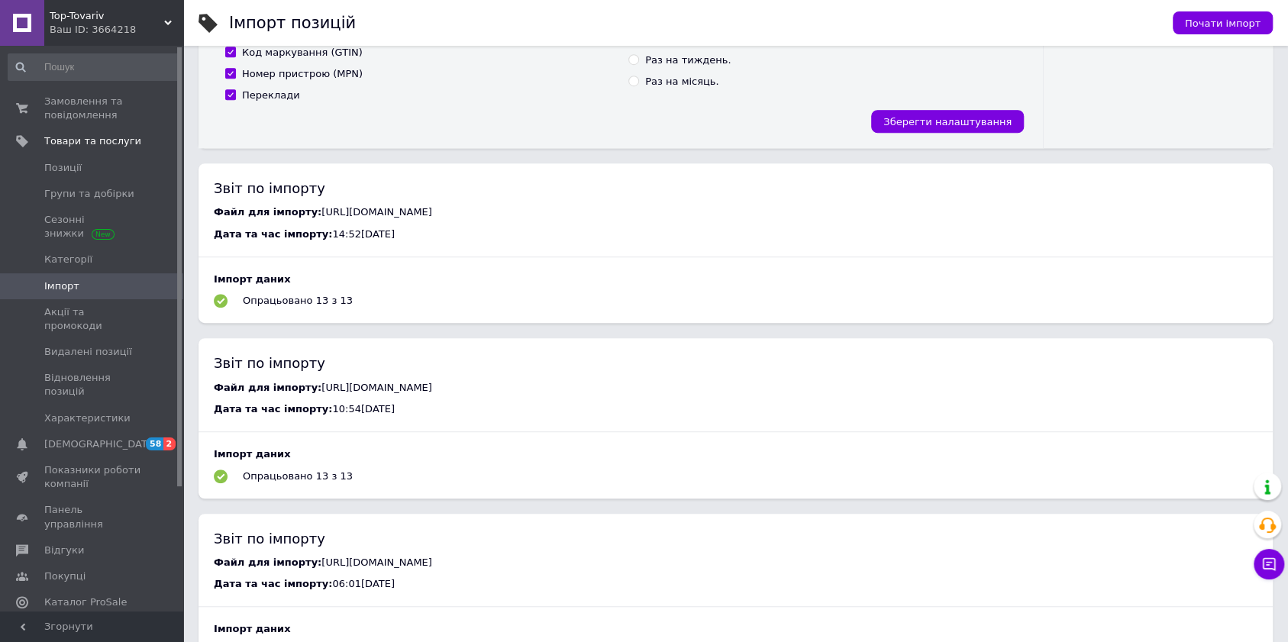
click at [310, 308] on div "Опрацьовано 13 з 13" at bounding box center [298, 301] width 110 height 14
drag, startPoint x: 268, startPoint y: 292, endPoint x: 282, endPoint y: 311, distance: 24.1
click at [276, 307] on div "Імпорт даних Опрацьовано 13 з 13" at bounding box center [736, 291] width 1044 height 36
drag, startPoint x: 256, startPoint y: 311, endPoint x: 372, endPoint y: 318, distance: 116.2
click at [372, 308] on div "Імпорт даних Опрацьовано 13 з 13" at bounding box center [736, 291] width 1044 height 36
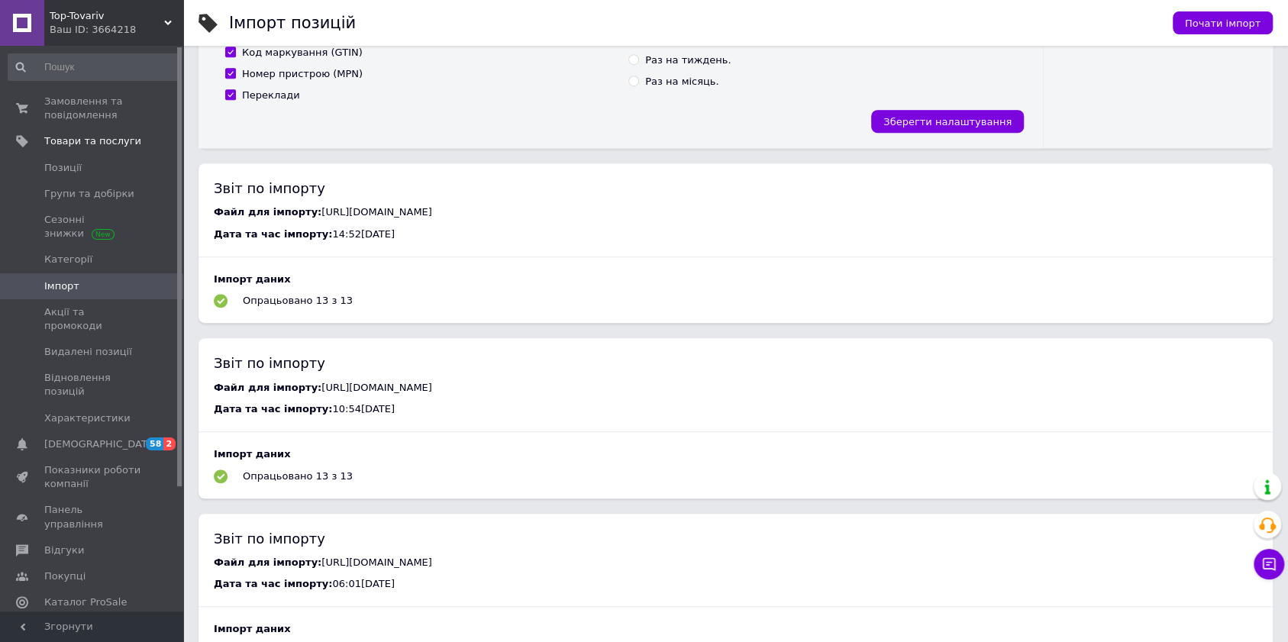
click at [372, 308] on div "Імпорт даних Опрацьовано 13 з 13" at bounding box center [736, 291] width 1044 height 36
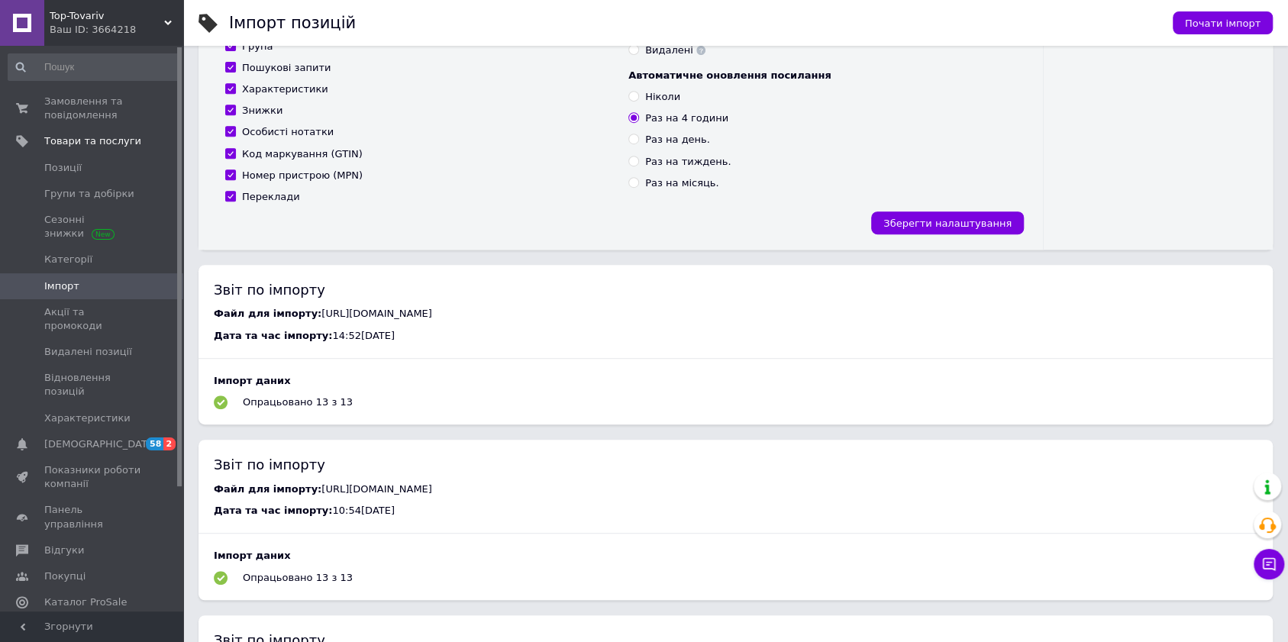
scroll to position [712, 0]
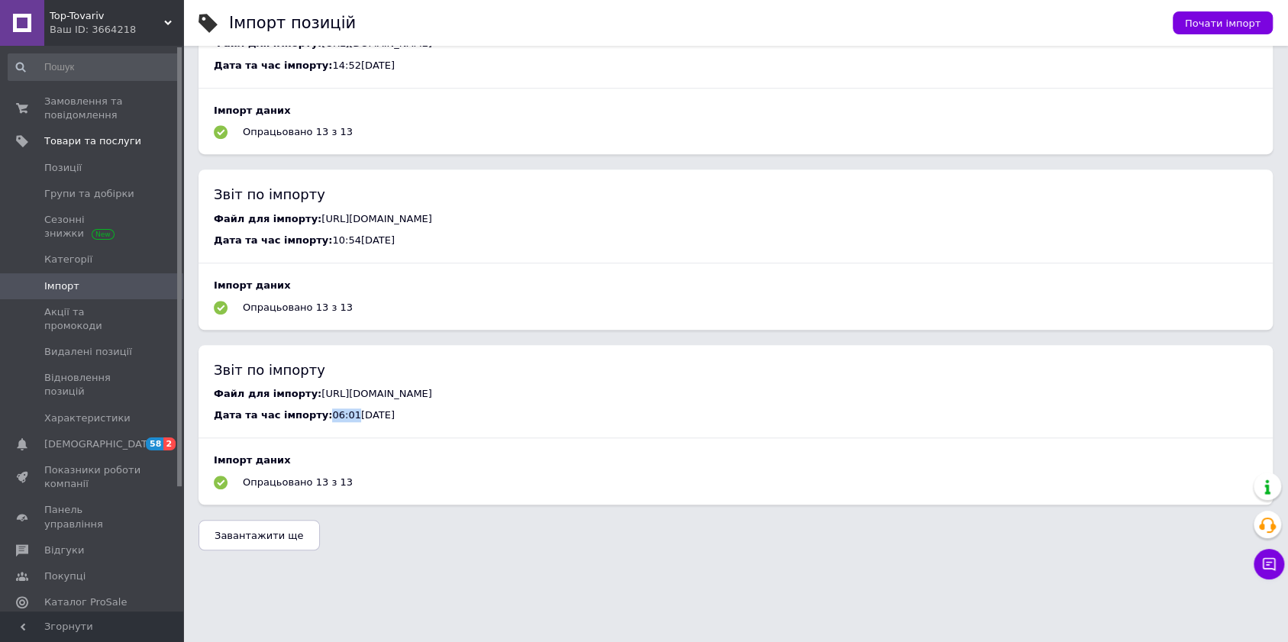
drag, startPoint x: 311, startPoint y: 423, endPoint x: 335, endPoint y: 420, distance: 24.6
click at [334, 421] on div "Дата та час імпорту: 06:01, 12.09.2025" at bounding box center [736, 415] width 1044 height 14
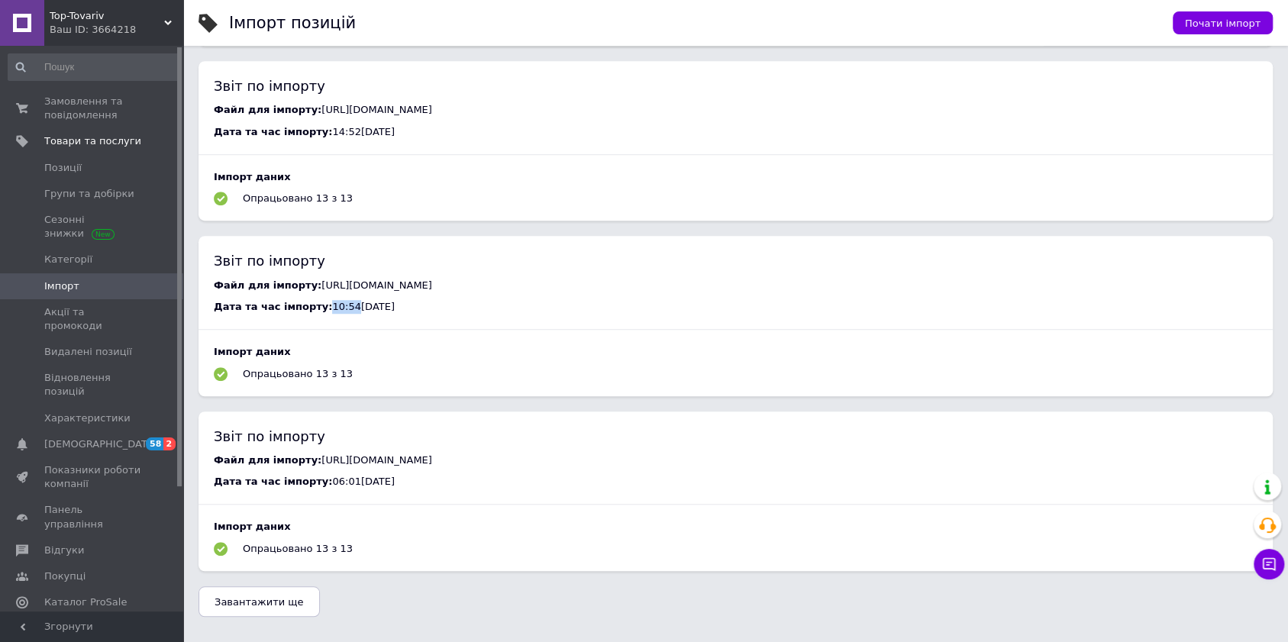
drag, startPoint x: 313, startPoint y: 335, endPoint x: 336, endPoint y: 335, distance: 22.9
click at [336, 312] on span "10:54, 12.09.2025" at bounding box center [363, 306] width 62 height 11
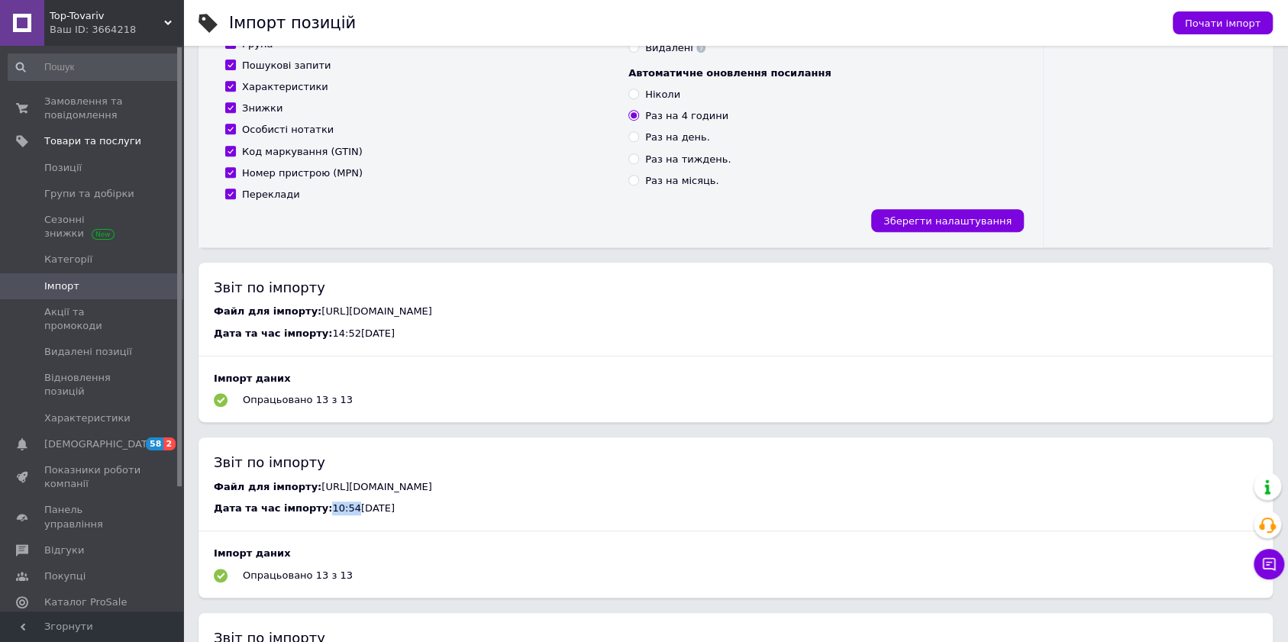
scroll to position [407, 0]
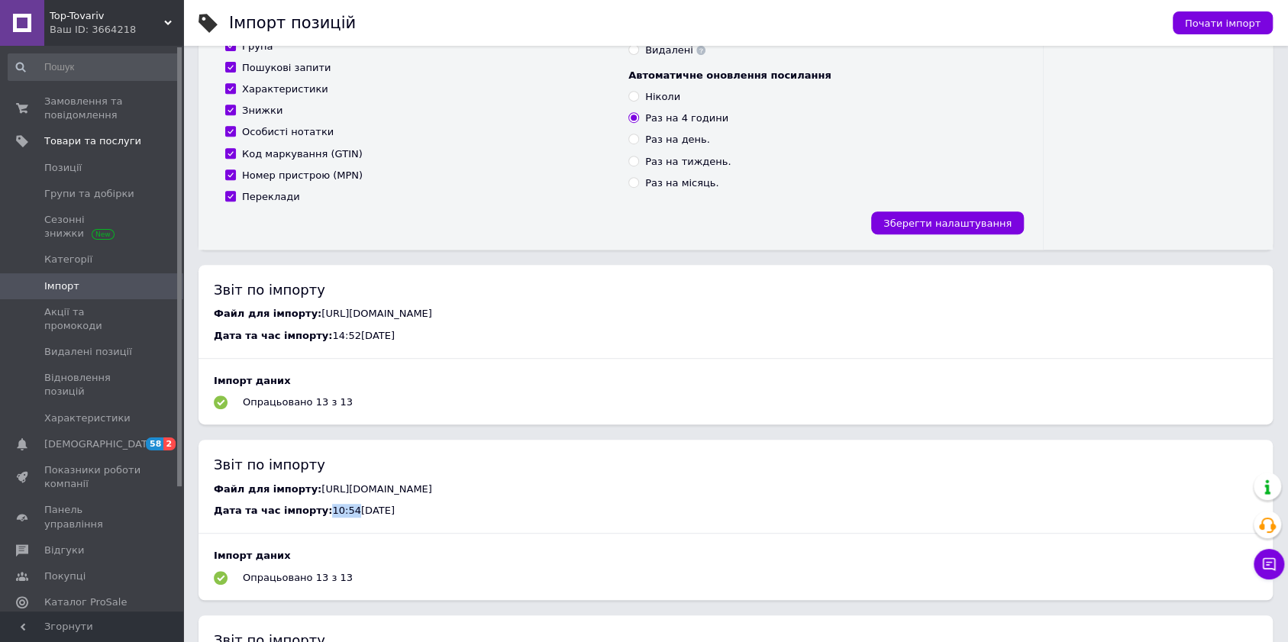
drag, startPoint x: 317, startPoint y: 347, endPoint x: 373, endPoint y: 344, distance: 55.9
click at [370, 341] on span "14:52, 12.09.2025" at bounding box center [363, 335] width 62 height 11
click at [413, 343] on div "Дата та час імпорту: 14:52, 12.09.2025" at bounding box center [736, 336] width 1044 height 14
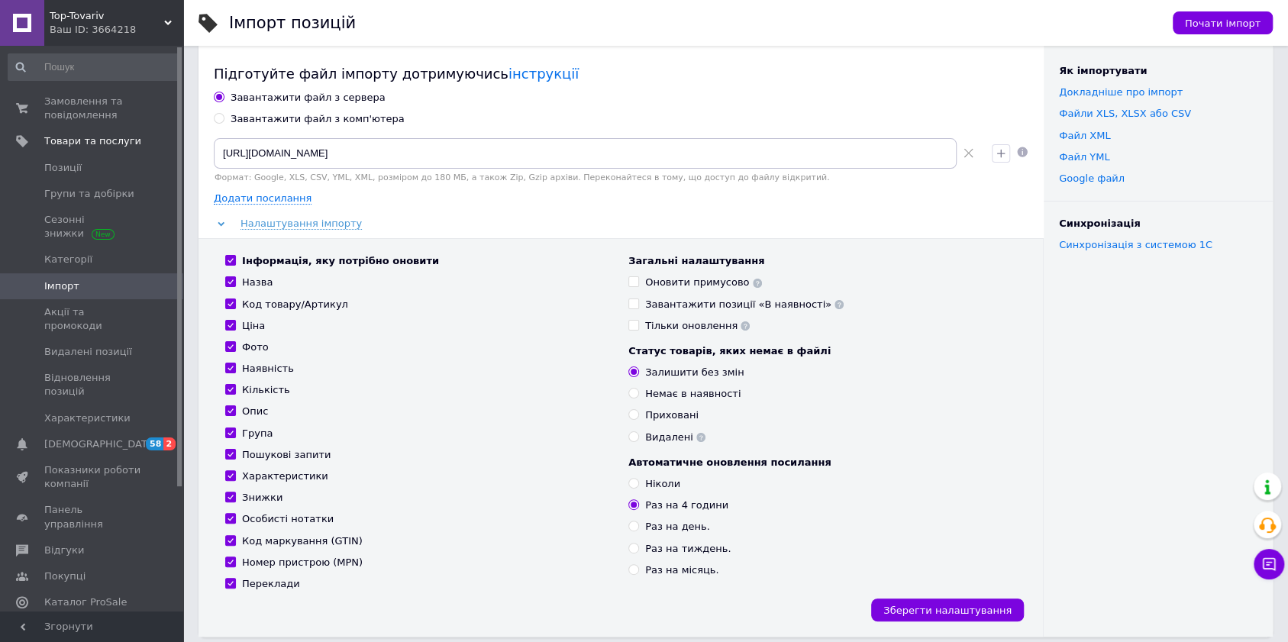
scroll to position [0, 0]
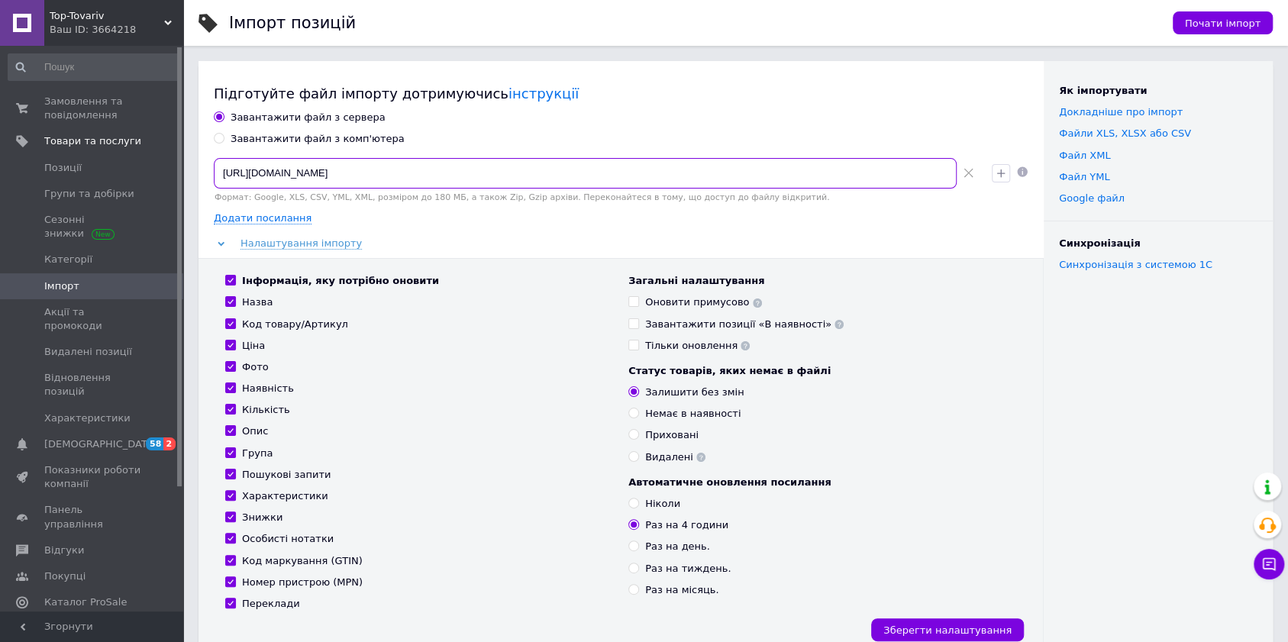
click at [621, 176] on input "https://topove.com.ua/products_feed.xml?hash_tag=cb40169e49f1b4ee81621806ef4129…" at bounding box center [585, 173] width 743 height 31
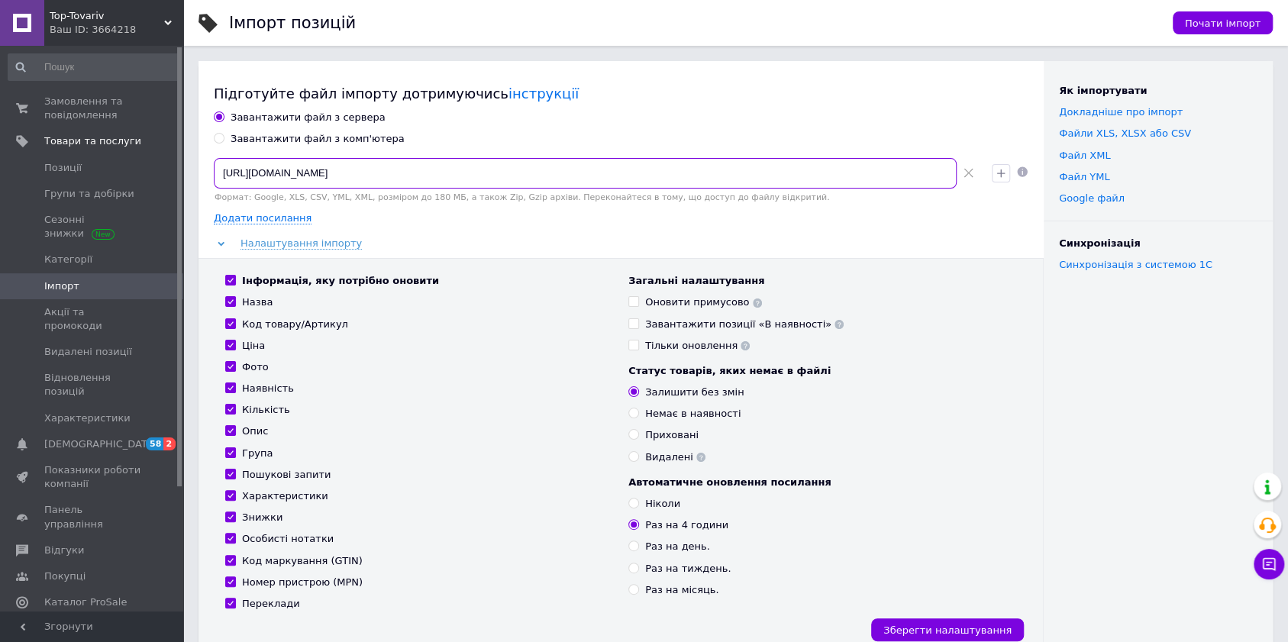
click at [621, 176] on input "https://topove.com.ua/products_feed.xml?hash_tag=cb40169e49f1b4ee81621806ef4129…" at bounding box center [585, 173] width 743 height 31
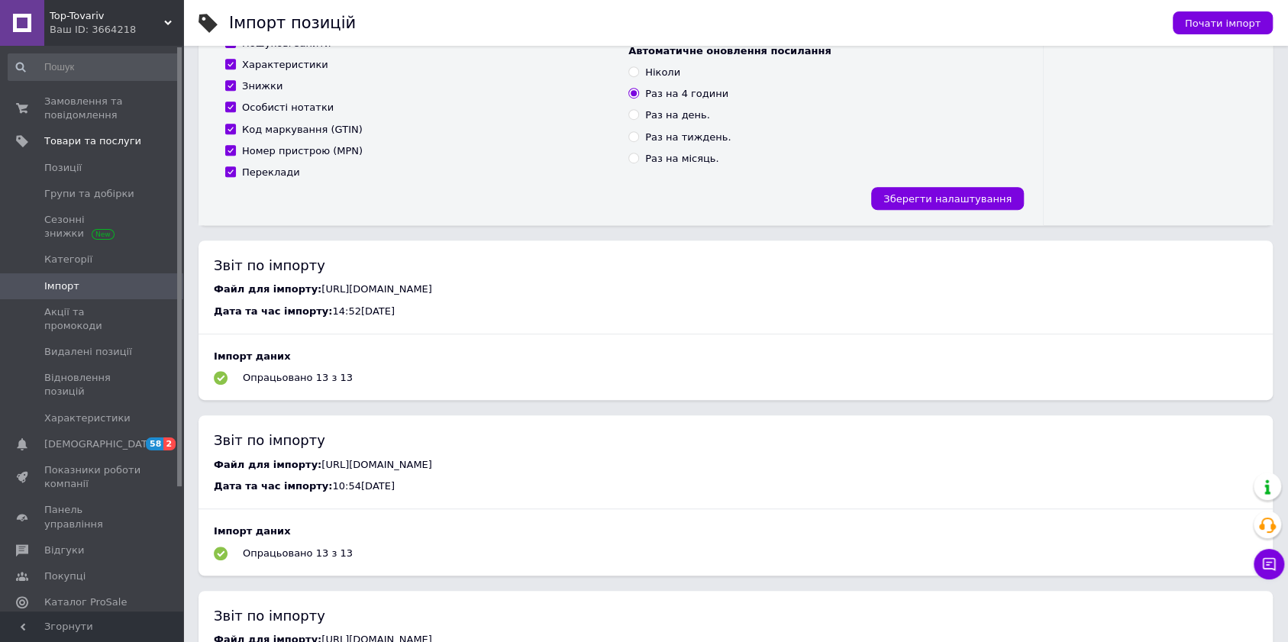
scroll to position [508, 0]
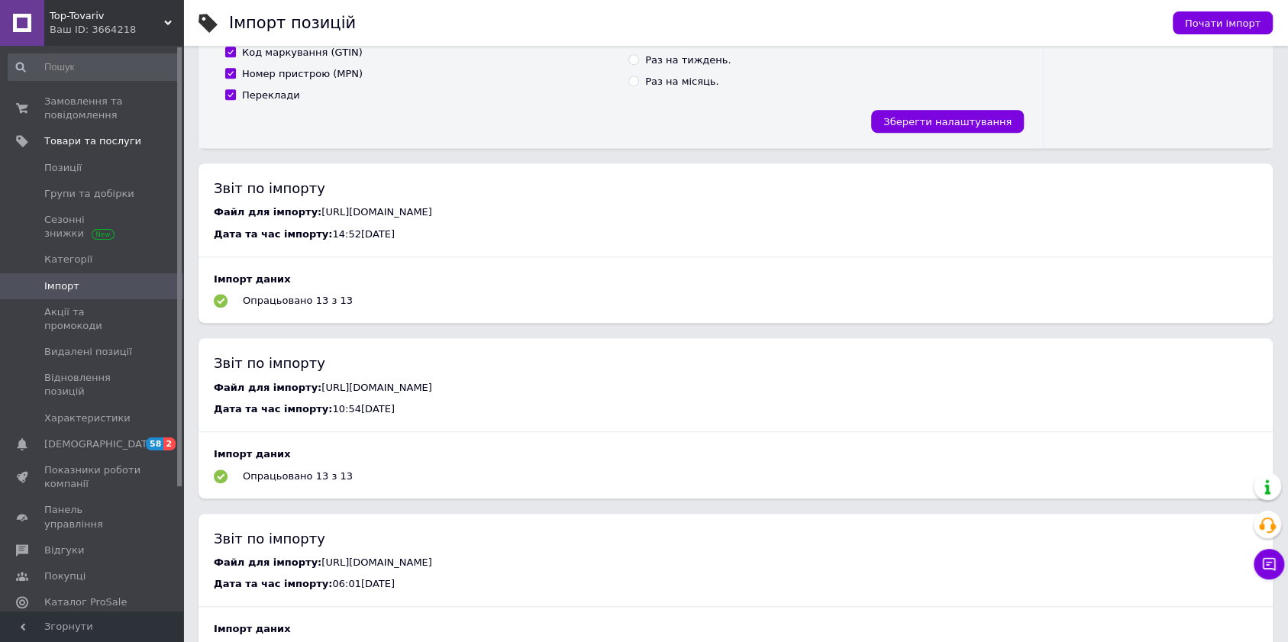
click at [270, 308] on div "Опрацьовано 13 з 13" at bounding box center [298, 301] width 110 height 14
click at [217, 308] on use at bounding box center [221, 301] width 14 height 14
click at [292, 308] on div "Опрацьовано 13 з 13" at bounding box center [298, 301] width 110 height 14
click at [255, 279] on div "Файл для імпорту: https://topove.com.ua/products_feed.xml?hash_tag=cb40169e49f1…" at bounding box center [736, 256] width 1044 height 102
click at [321, 218] on span "https://topove.com.ua/products_feed.xml?hash_tag=cb40169e49f1b4ee81621806ef4129…" at bounding box center [376, 211] width 111 height 11
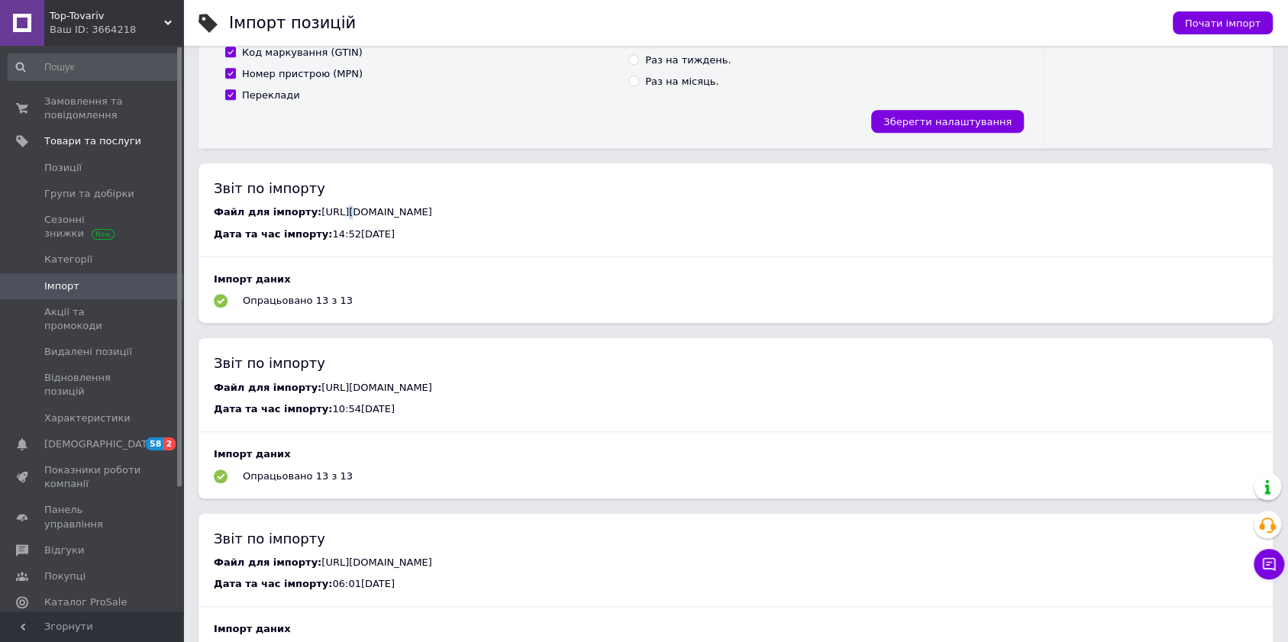
drag, startPoint x: 329, startPoint y: 211, endPoint x: 415, endPoint y: 193, distance: 88.0
click at [334, 209] on span "https://topove.com.ua/products_feed.xml?hash_tag=cb40169e49f1b4ee81621806ef4129…" at bounding box center [376, 211] width 111 height 11
drag, startPoint x: 719, startPoint y: 172, endPoint x: 805, endPoint y: 176, distance: 86.4
click at [734, 172] on div "Звіт по імпорту Файл для імпорту: https://topove.com.ua/products_feed.xml?hash_…" at bounding box center [735, 243] width 1074 height 160
click at [875, 184] on div "Звіт по імпорту" at bounding box center [736, 188] width 1044 height 19
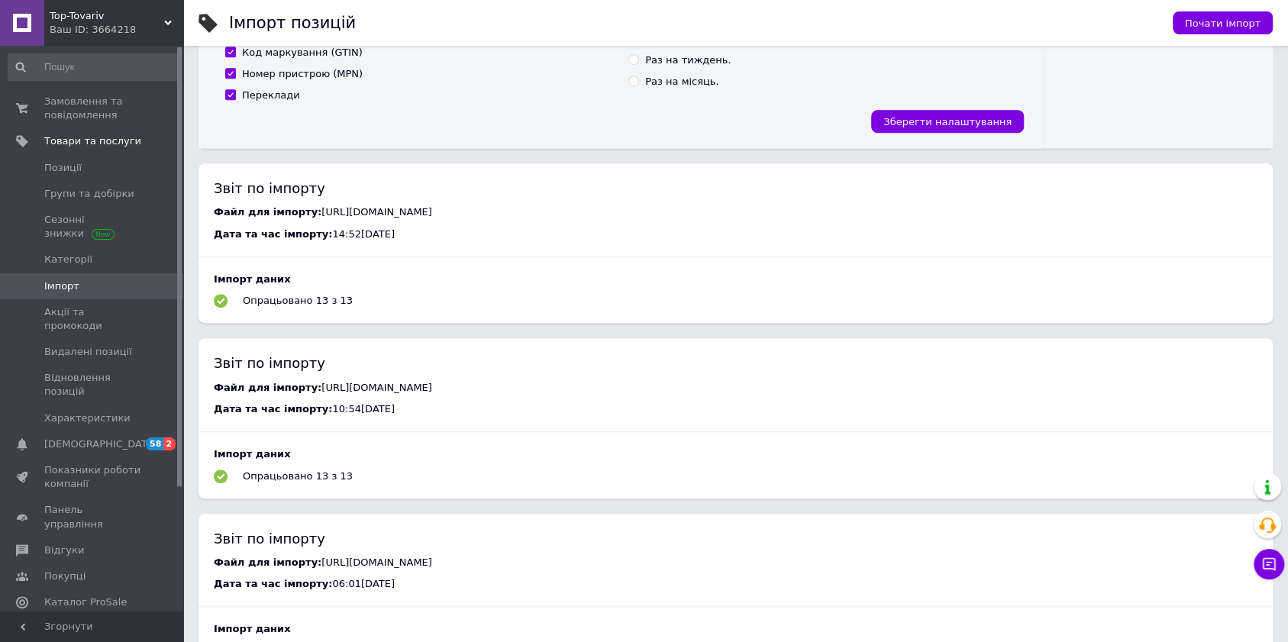
drag, startPoint x: 1010, startPoint y: 210, endPoint x: 1021, endPoint y: 211, distance: 10.8
click at [1017, 211] on div "Файл для імпорту: https://topove.com.ua/products_feed.xml?hash_tag=cb40169e49f1…" at bounding box center [736, 212] width 1044 height 14
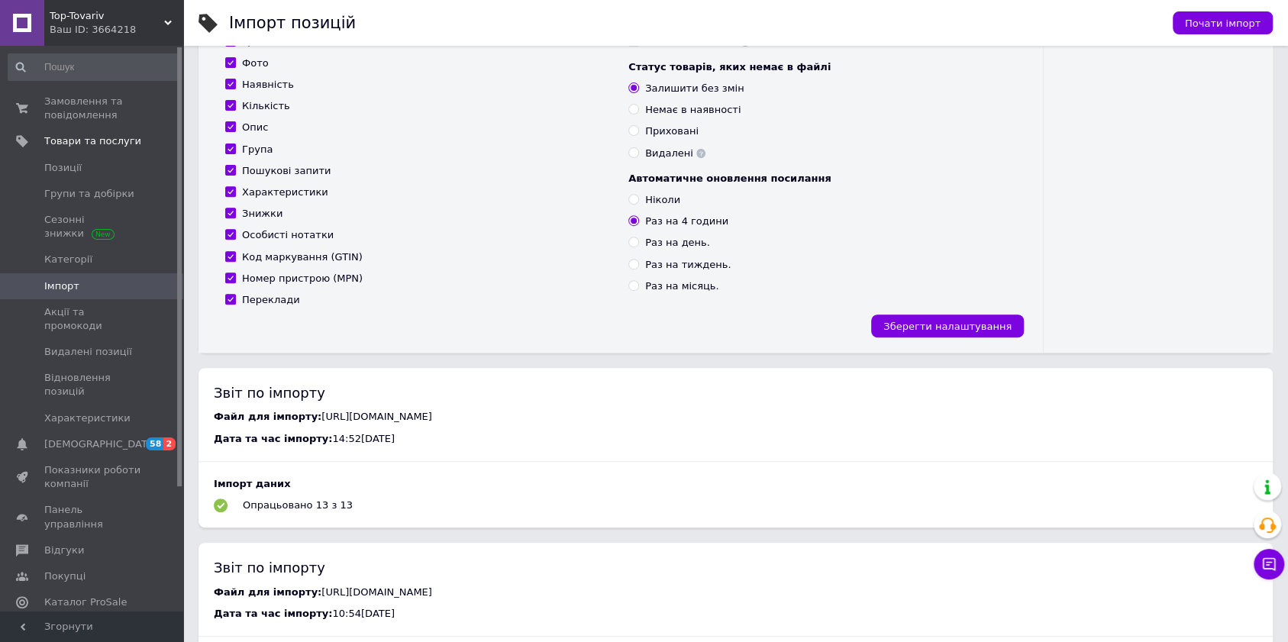
scroll to position [407, 0]
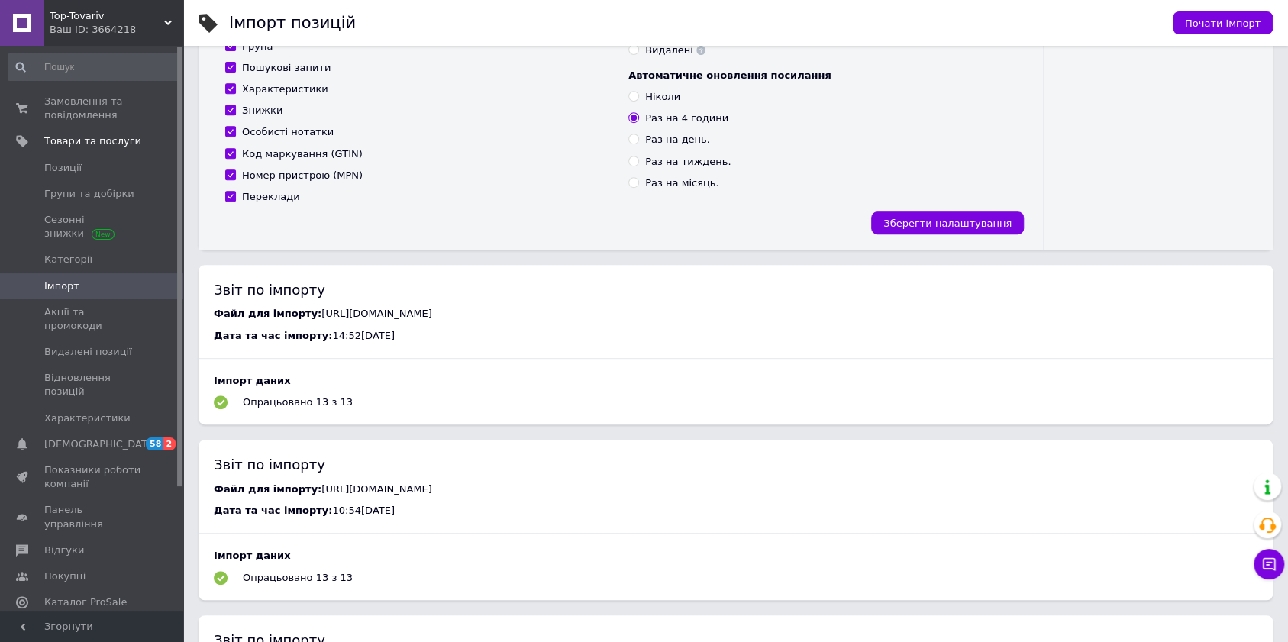
click at [295, 409] on div "Опрацьовано 13 з 13" at bounding box center [298, 402] width 110 height 14
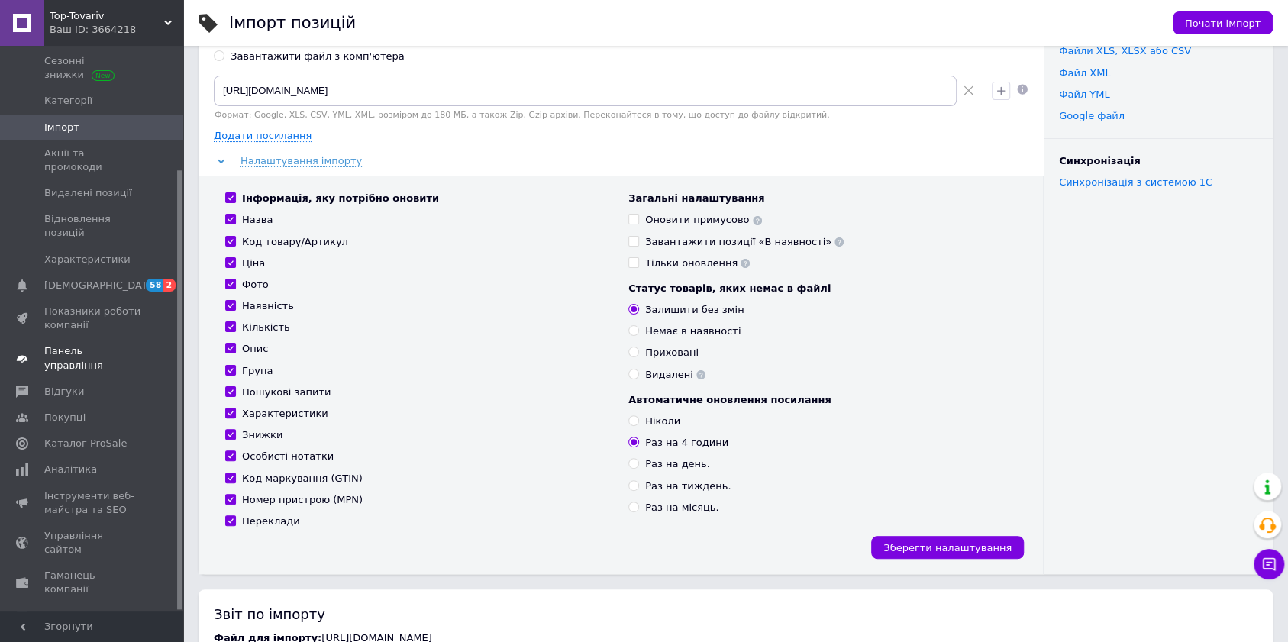
scroll to position [102, 0]
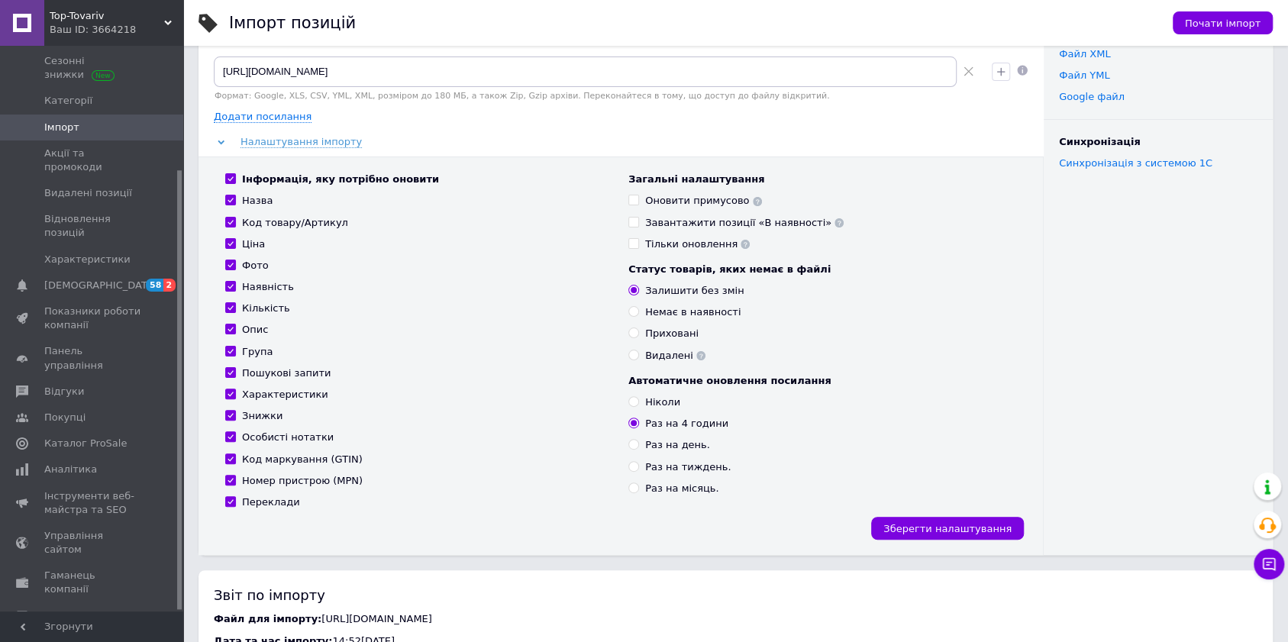
click at [109, 635] on span "Налаштування" at bounding box center [83, 642] width 78 height 14
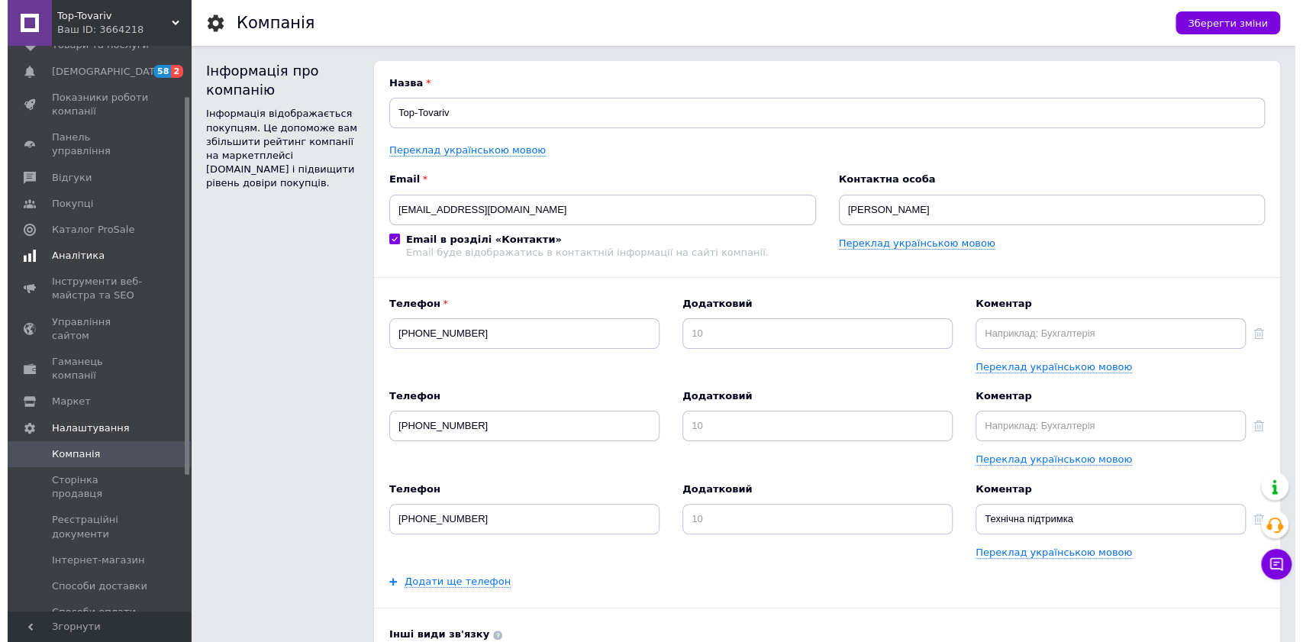
scroll to position [75, 0]
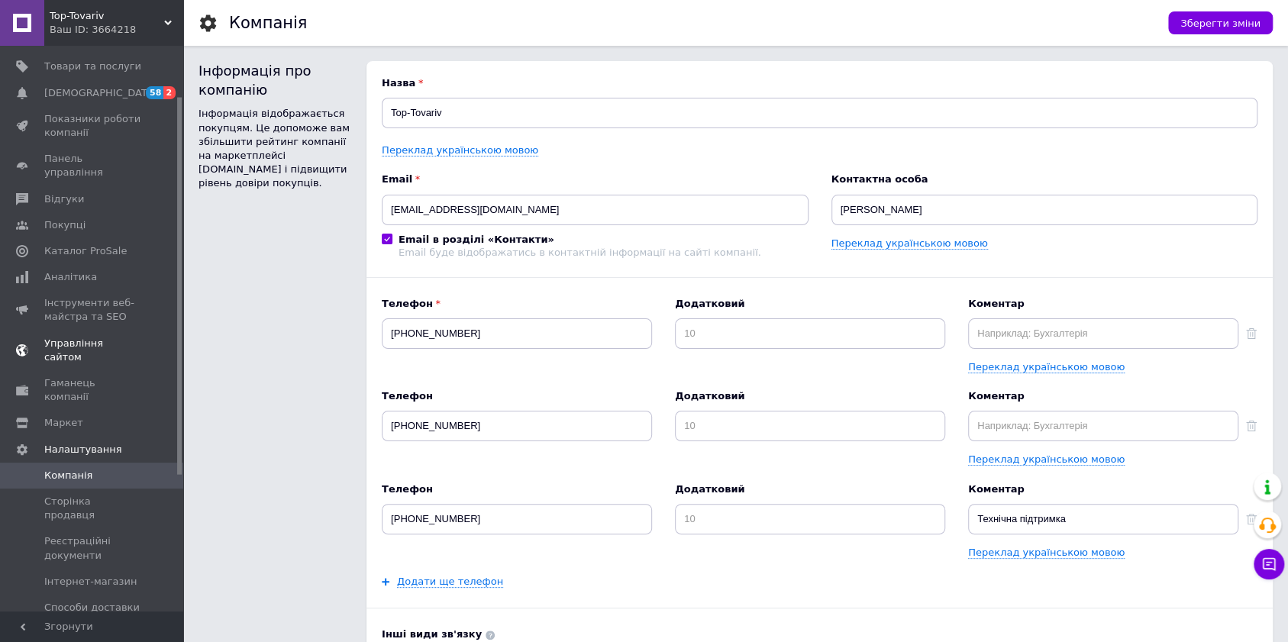
click at [125, 337] on span "Управління сайтом" at bounding box center [92, 350] width 97 height 27
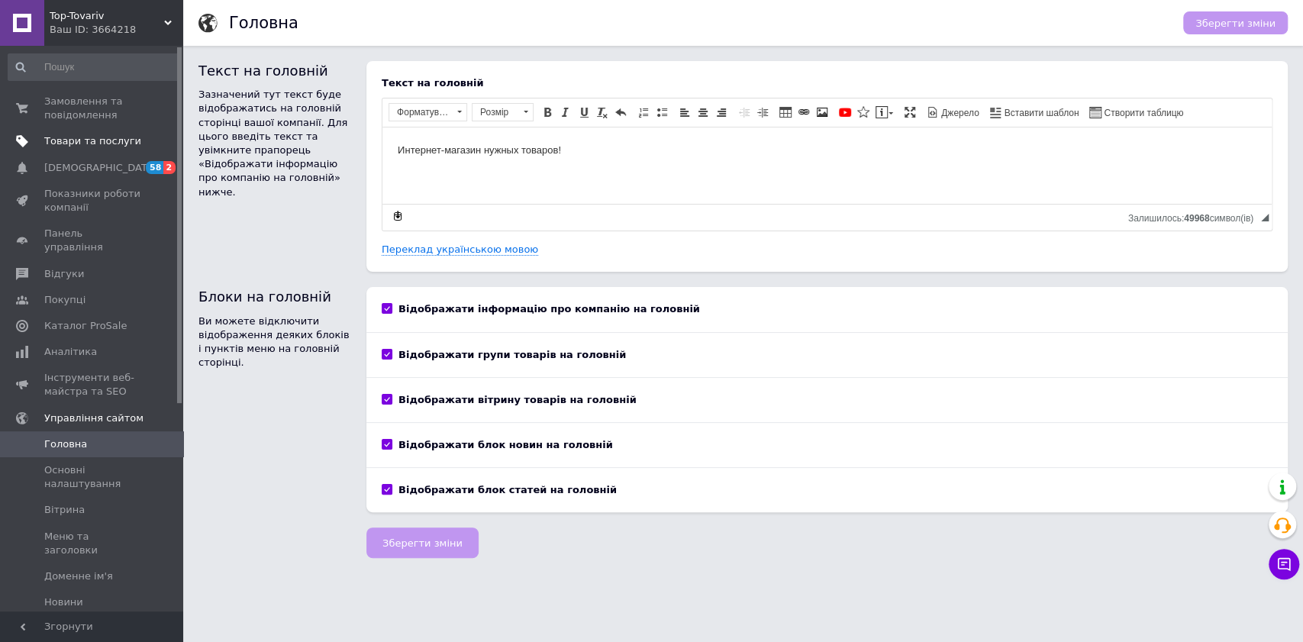
click at [97, 144] on span "Товари та послуги" at bounding box center [92, 141] width 97 height 14
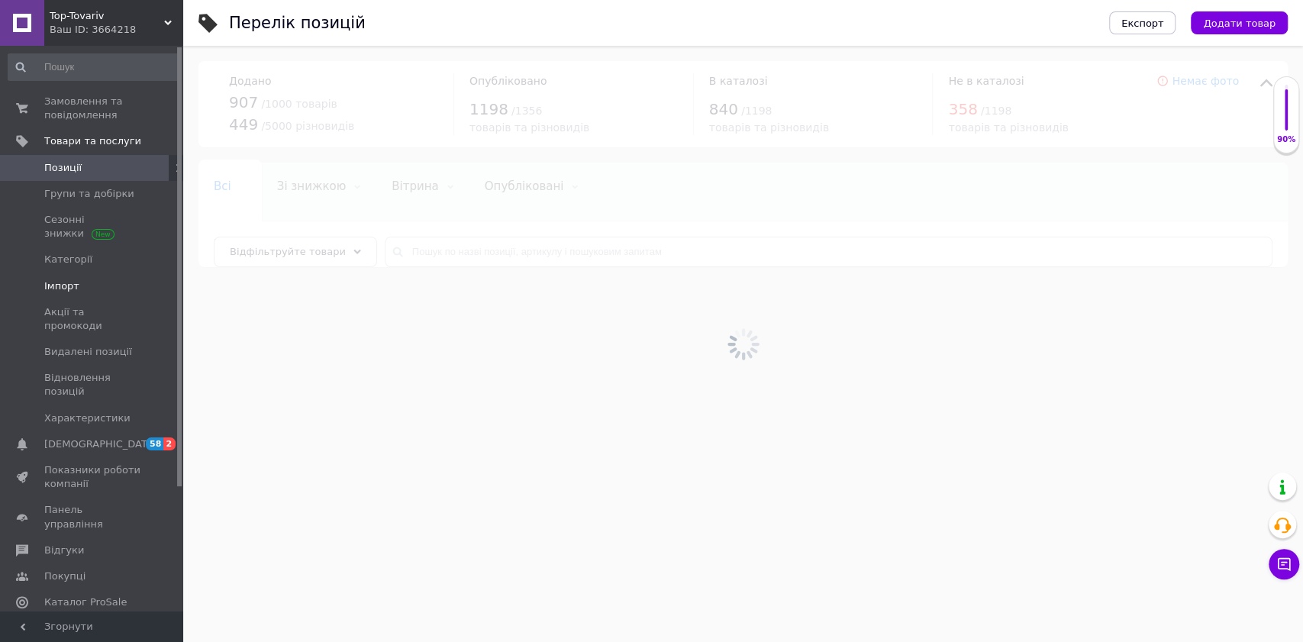
click at [67, 279] on span "Імпорт" at bounding box center [61, 286] width 35 height 14
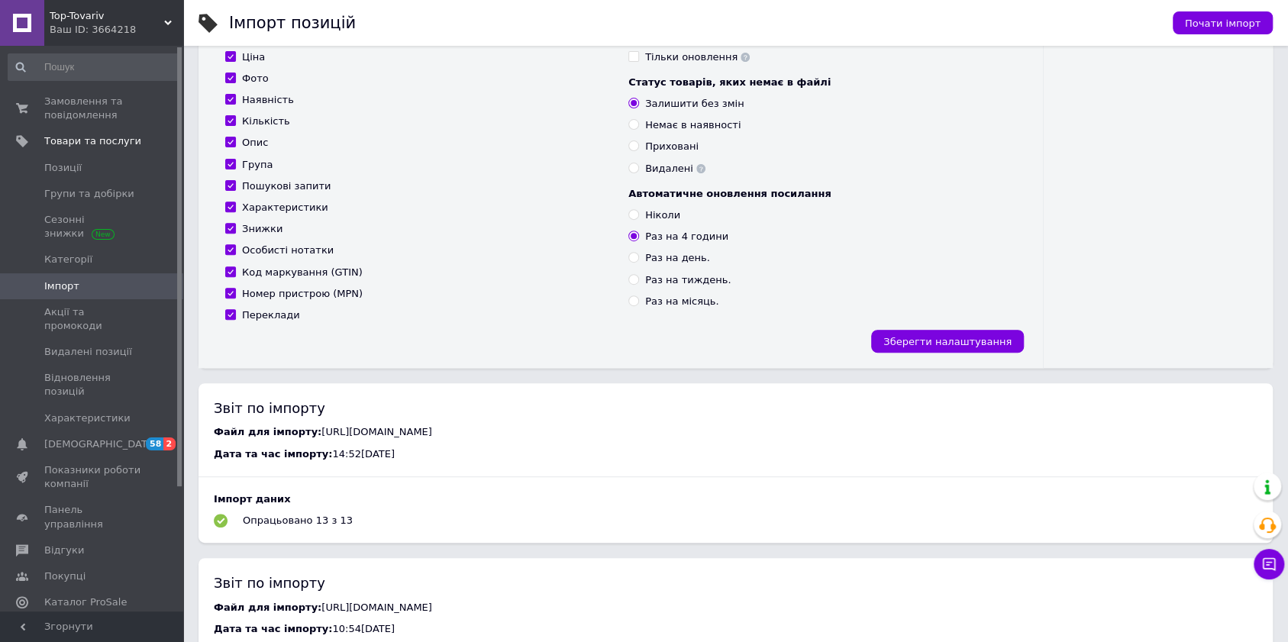
scroll to position [305, 0]
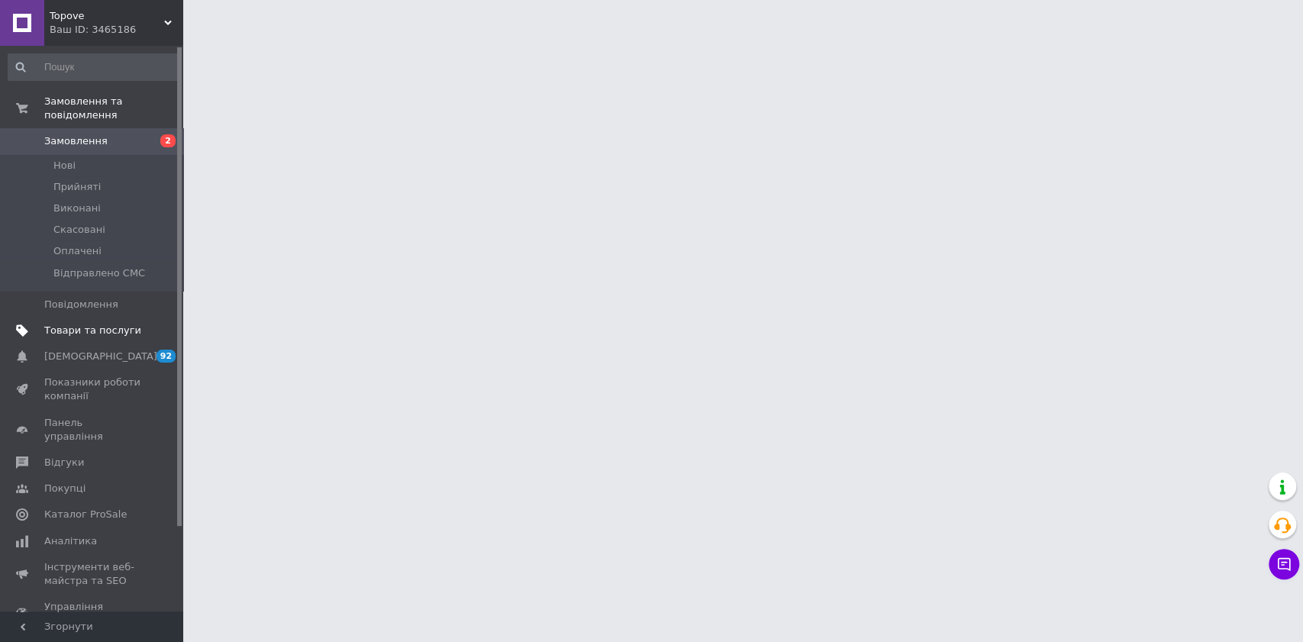
click at [63, 324] on span "Товари та послуги" at bounding box center [92, 331] width 97 height 14
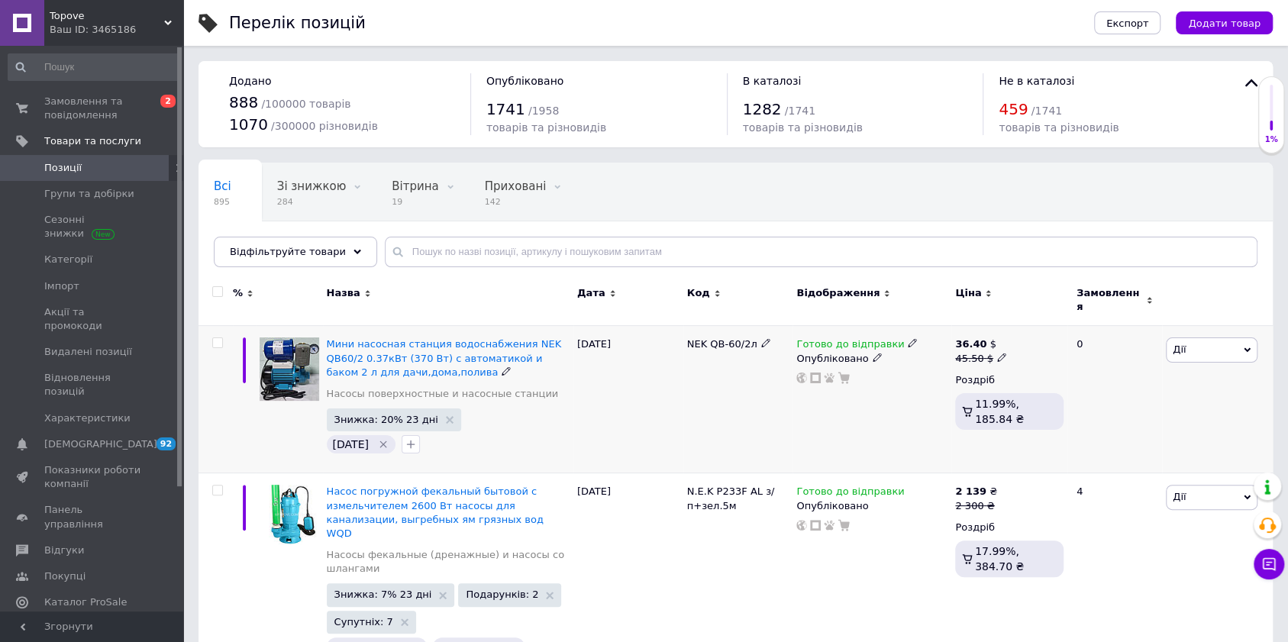
click at [1193, 341] on span "Дії" at bounding box center [1212, 349] width 92 height 24
click at [864, 176] on div "Всі 895 Зі знижкою 284 Видалити Редагувати Вітрина 19 Видалити Редагувати Прихо…" at bounding box center [735, 223] width 1074 height 126
click at [75, 13] on span "Topove" at bounding box center [107, 16] width 115 height 14
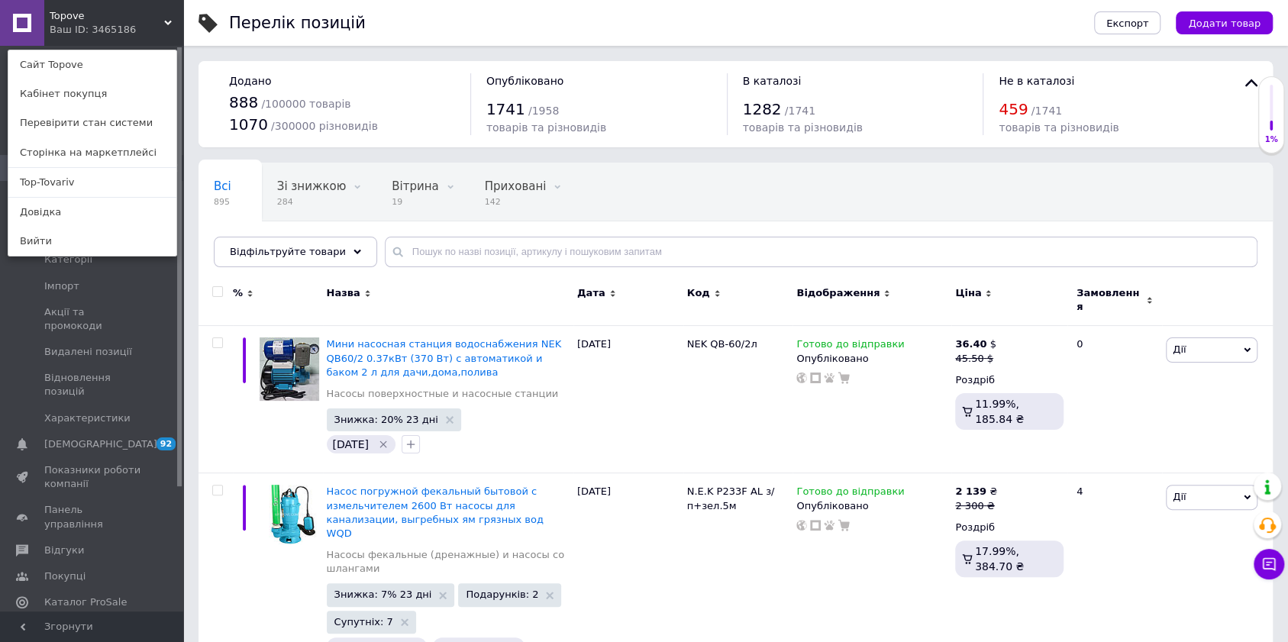
click at [127, 20] on div "Topove Ваш ID: 3465186 Сайт Topove Кабінет покупця Перевірити стан системи Стор…" at bounding box center [91, 23] width 183 height 46
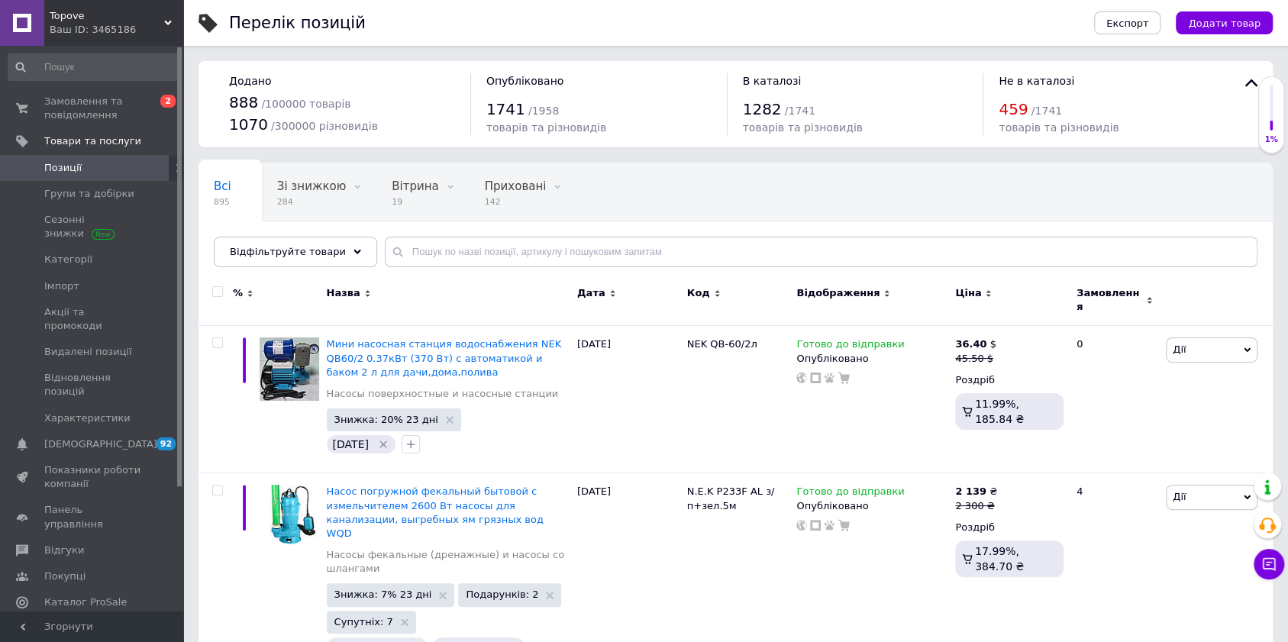
click at [642, 275] on div "Дата" at bounding box center [628, 300] width 110 height 51
click at [218, 338] on input "checkbox" at bounding box center [217, 343] width 10 height 10
checkbox input "true"
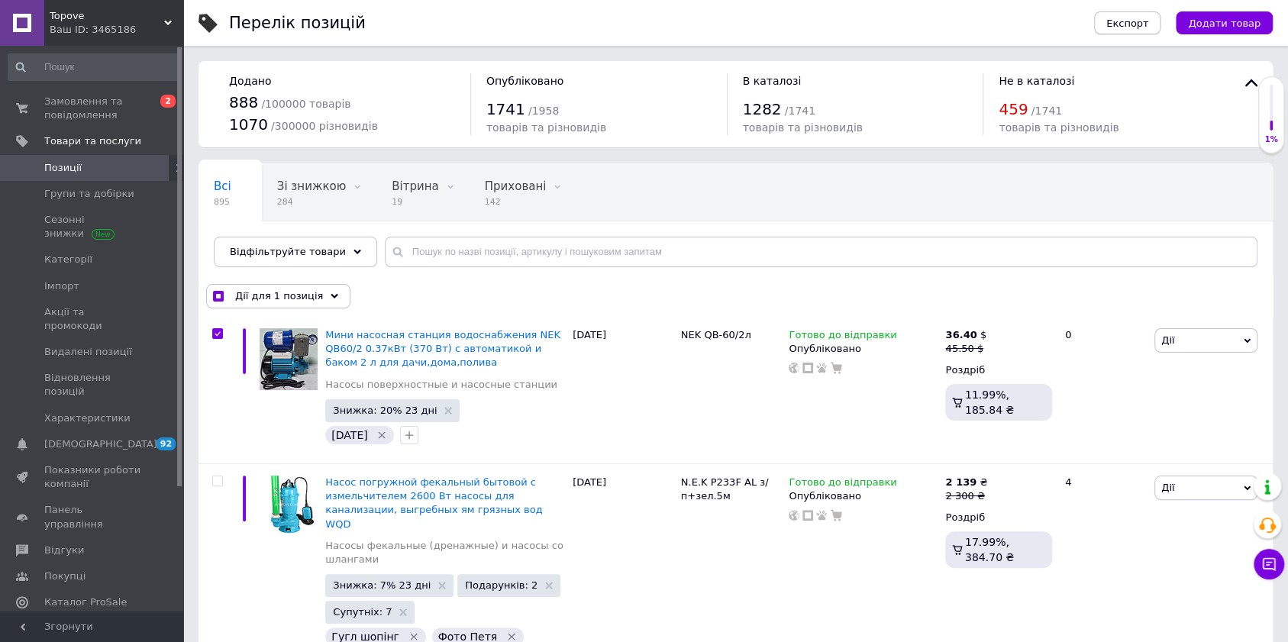
click at [1134, 26] on span "Експорт" at bounding box center [1127, 23] width 43 height 11
checkbox input "true"
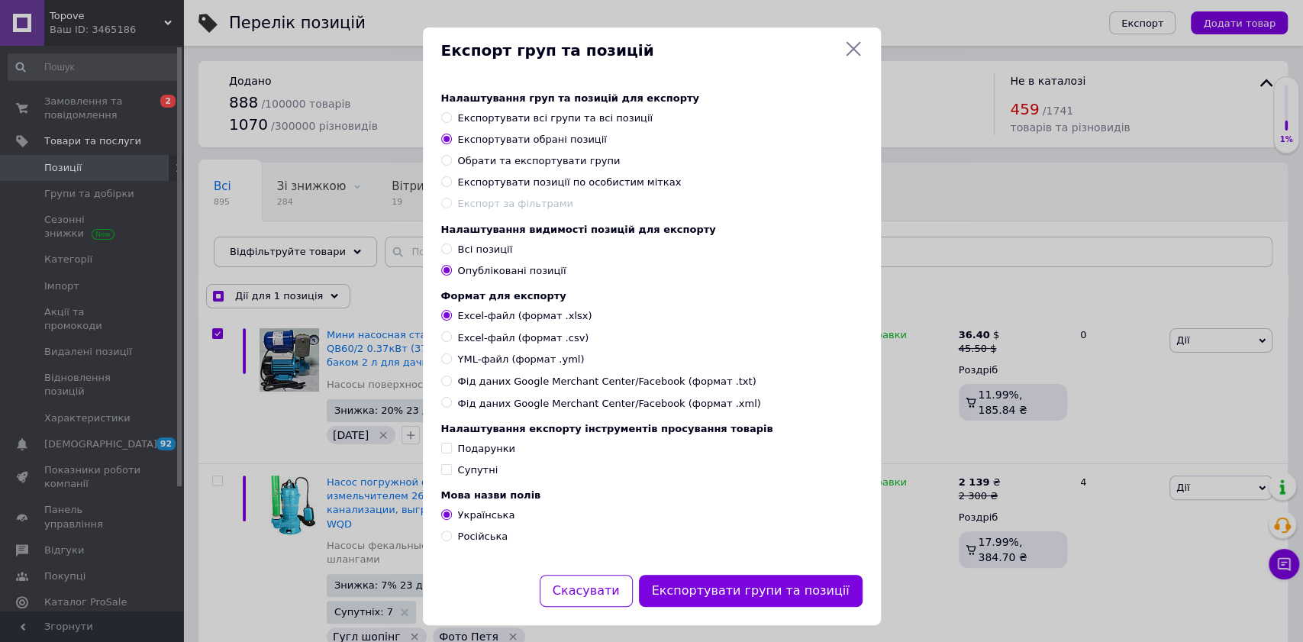
click at [541, 362] on span "YML-файл (формат .yml)" at bounding box center [521, 360] width 127 height 14
click at [451, 362] on input "YML-файл (формат .yml)" at bounding box center [446, 358] width 10 height 10
radio input "true"
checkbox input "true"
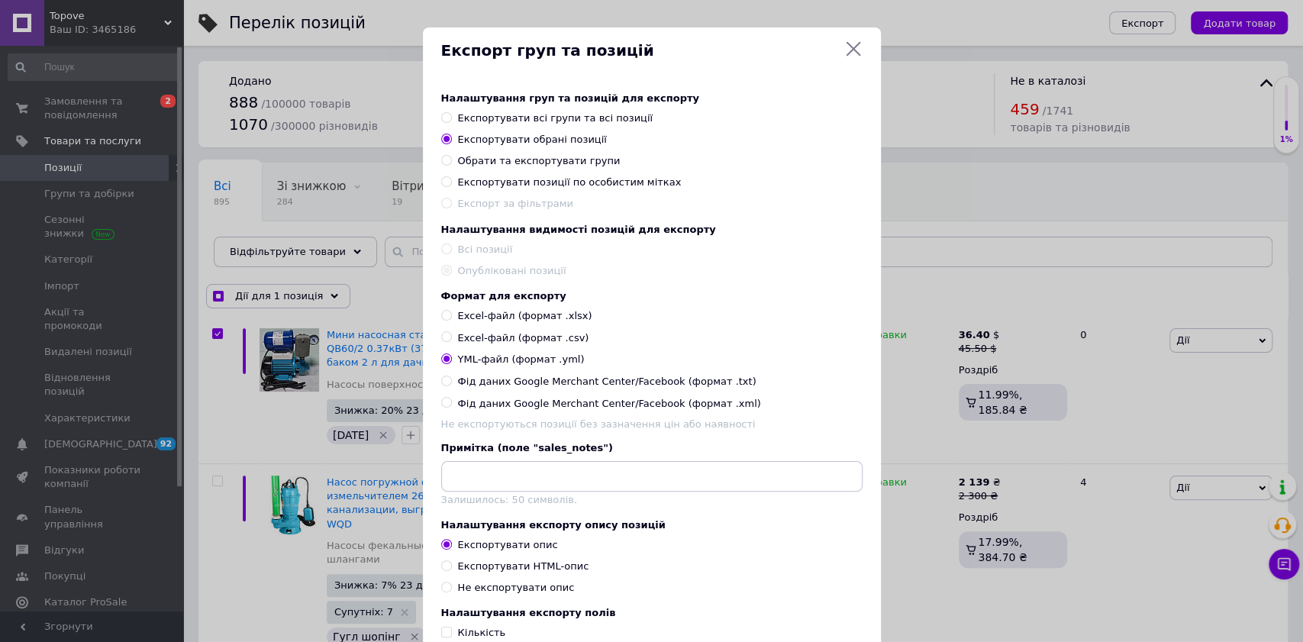
scroll to position [213, 0]
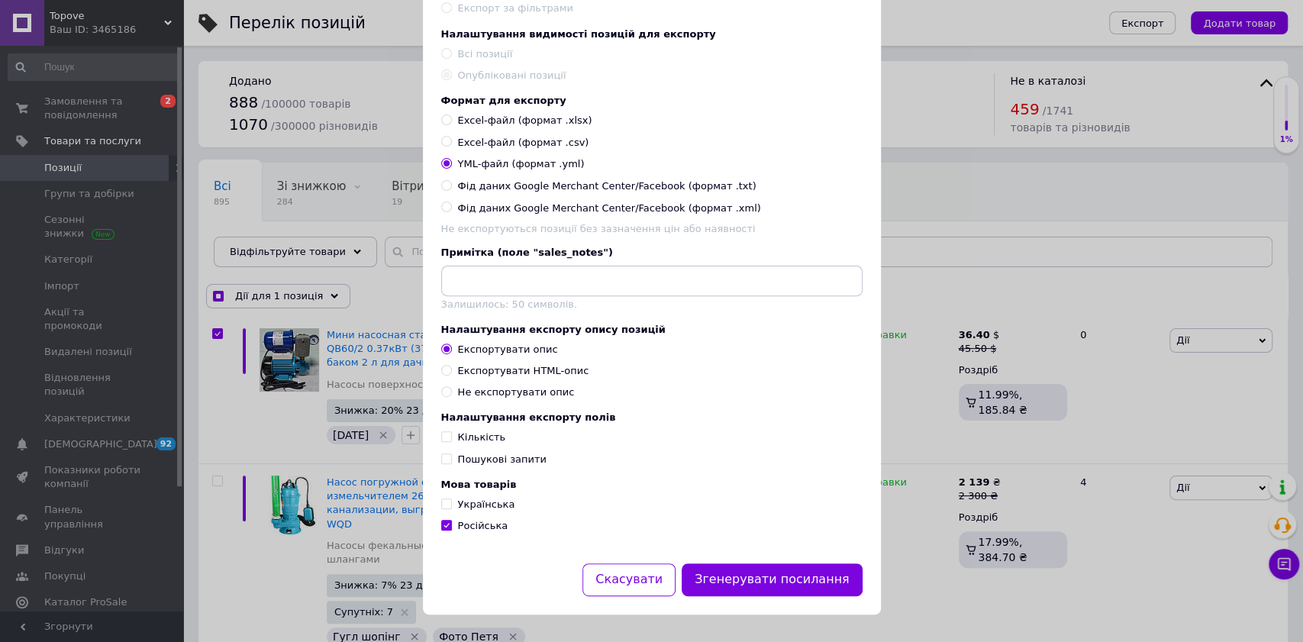
click at [486, 507] on span "Українська" at bounding box center [486, 504] width 57 height 11
click at [451, 507] on input "Українська" at bounding box center [446, 504] width 10 height 10
checkbox input "true"
click at [483, 457] on span "Пошукові запити" at bounding box center [502, 458] width 89 height 11
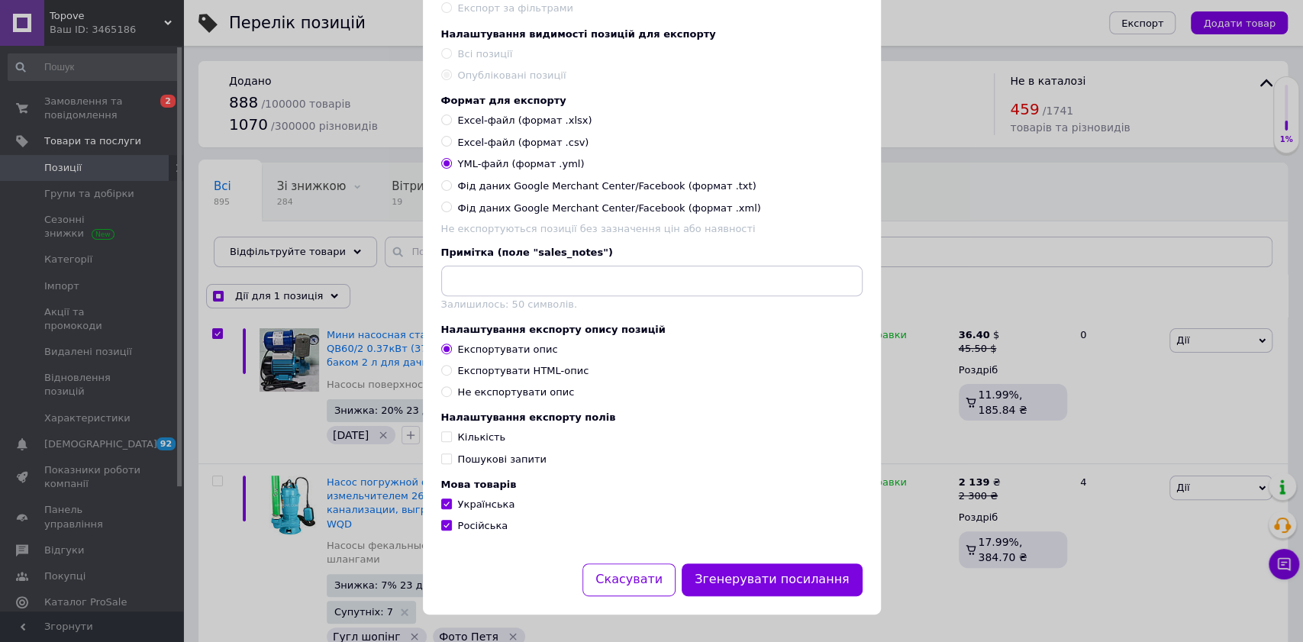
click at [451, 457] on input "Пошукові запити" at bounding box center [446, 458] width 10 height 10
checkbox input "true"
click at [479, 435] on span "Кількість" at bounding box center [482, 436] width 48 height 11
click at [451, 435] on input "Кількість" at bounding box center [446, 436] width 10 height 10
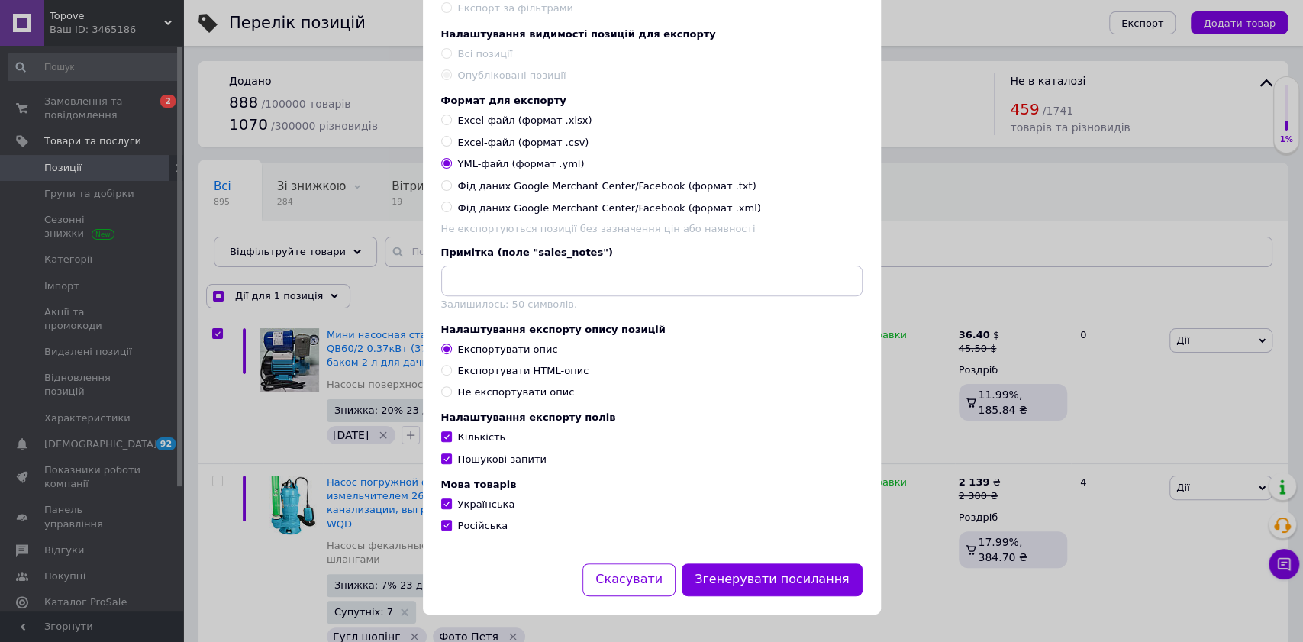
checkbox input "true"
click at [530, 368] on div "Експортувати HTML-опис" at bounding box center [523, 371] width 131 height 14
click at [451, 368] on input "Експортувати HTML-опис" at bounding box center [446, 370] width 10 height 10
radio input "true"
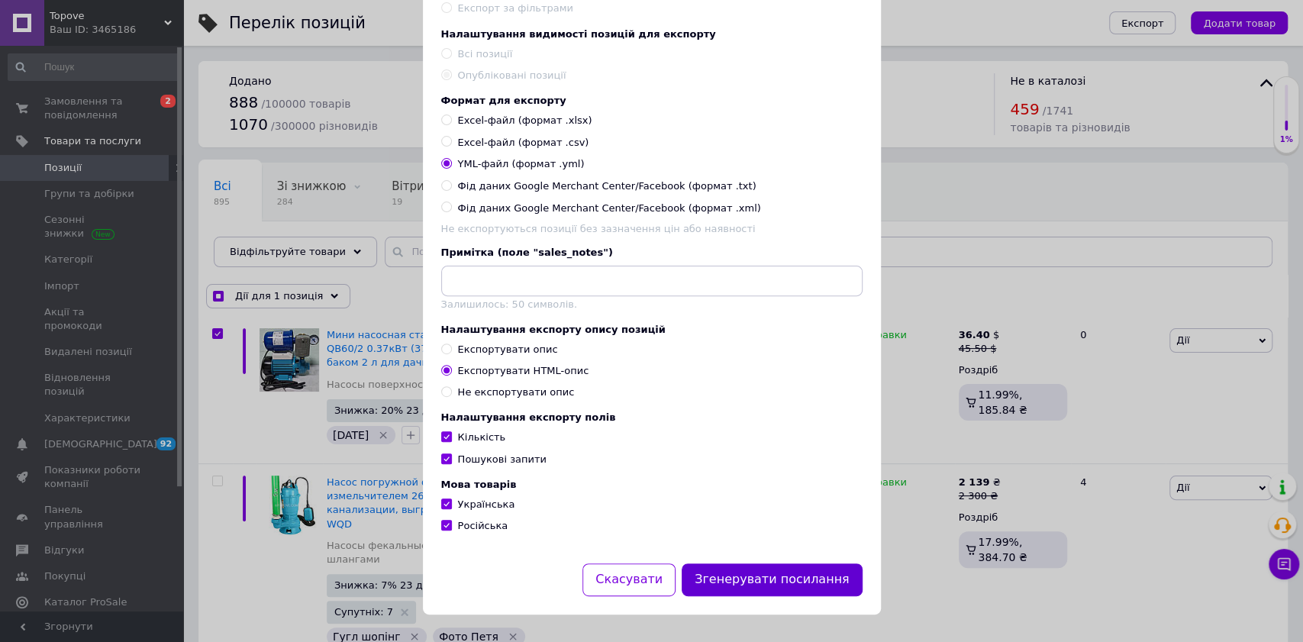
click at [734, 574] on button "Згенерувати посилання" at bounding box center [772, 579] width 181 height 33
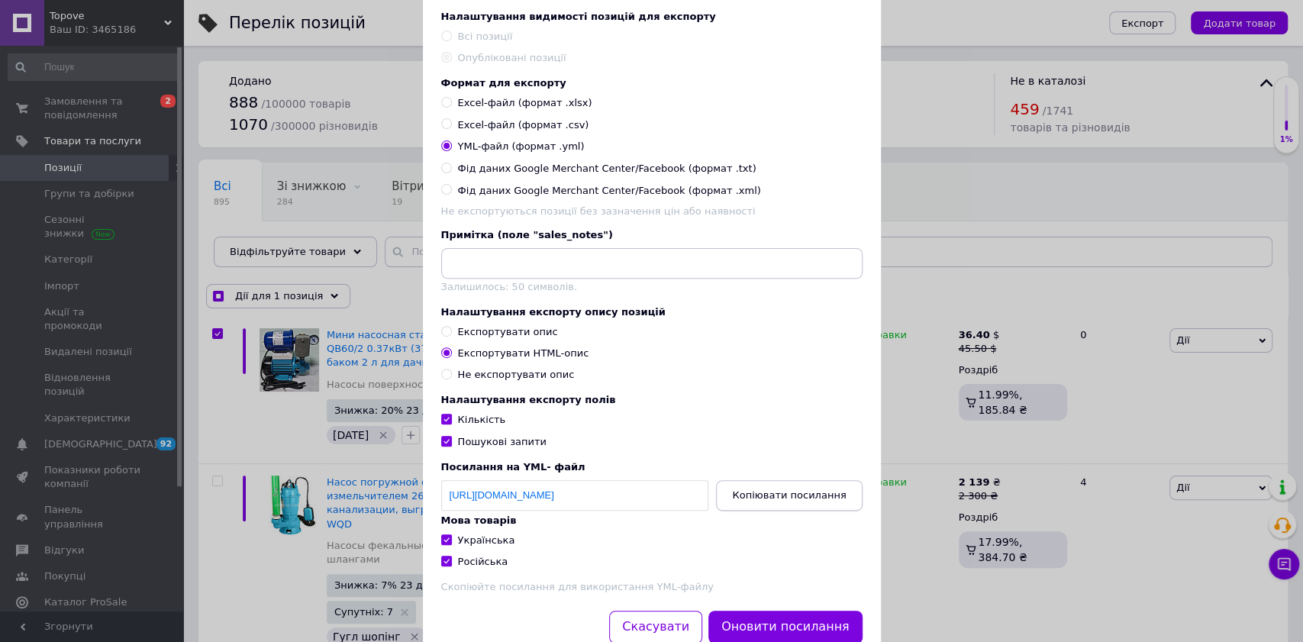
click at [786, 501] on span "Копіювати посилання" at bounding box center [789, 494] width 114 height 11
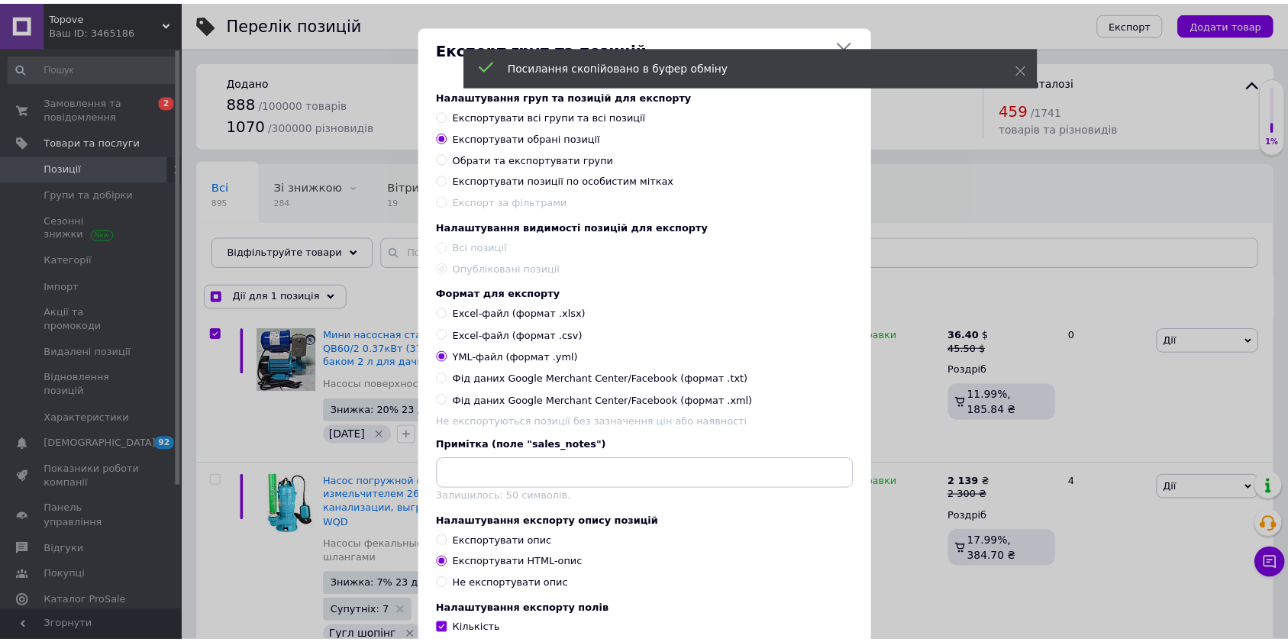
scroll to position [0, 0]
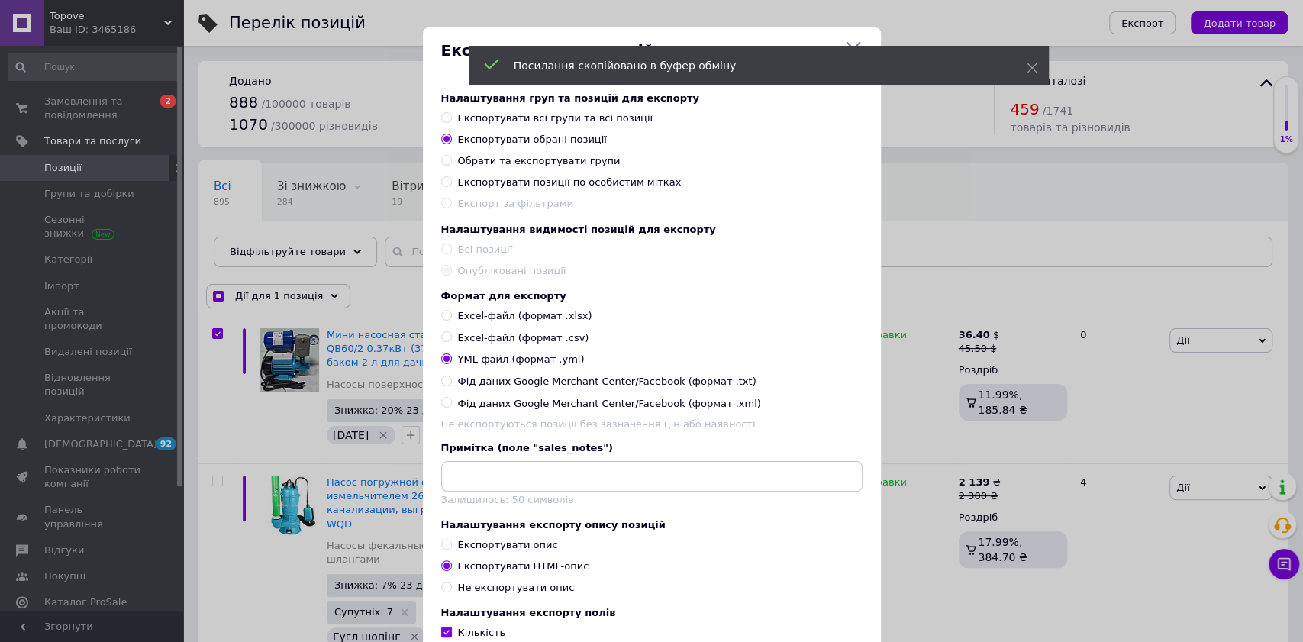
click at [850, 44] on icon at bounding box center [853, 49] width 18 height 18
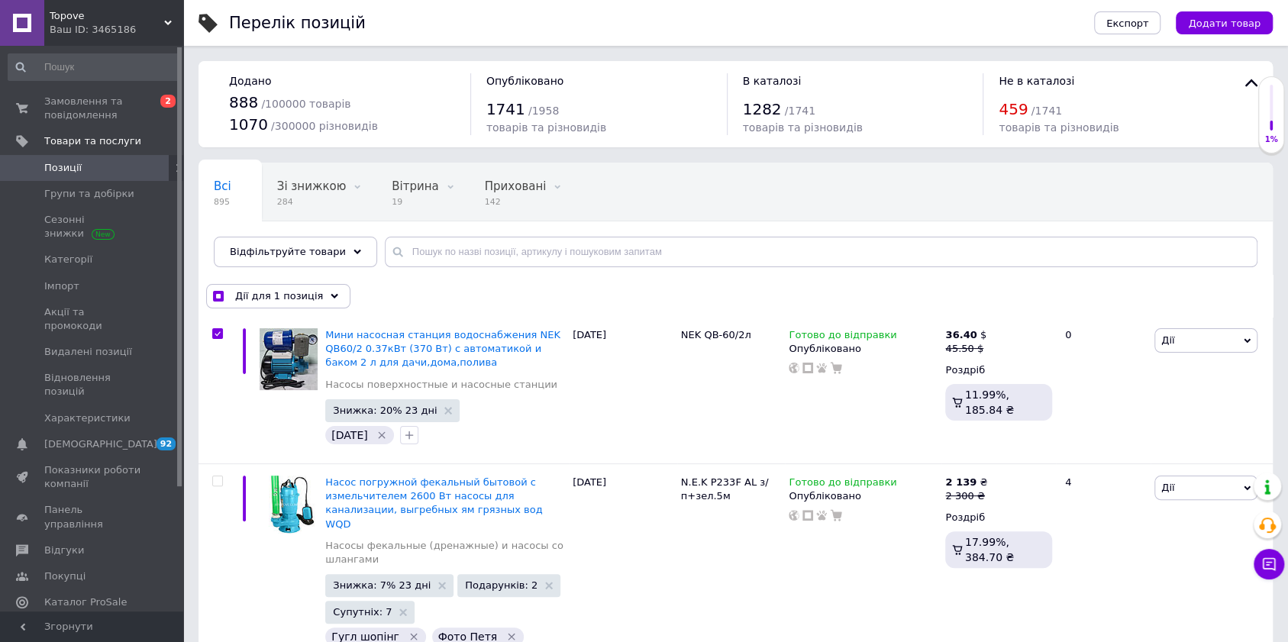
click at [84, 24] on div "Ваш ID: 3465186" at bounding box center [117, 30] width 134 height 14
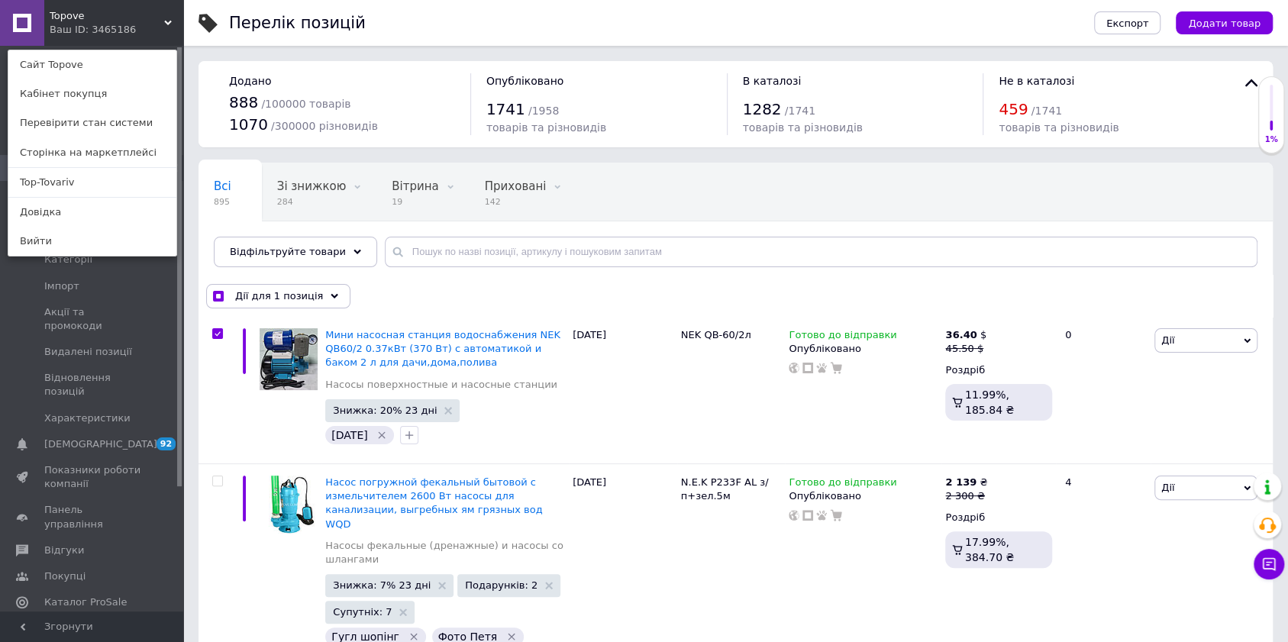
click at [84, 24] on div "Ваш ID: 3465186" at bounding box center [82, 30] width 64 height 14
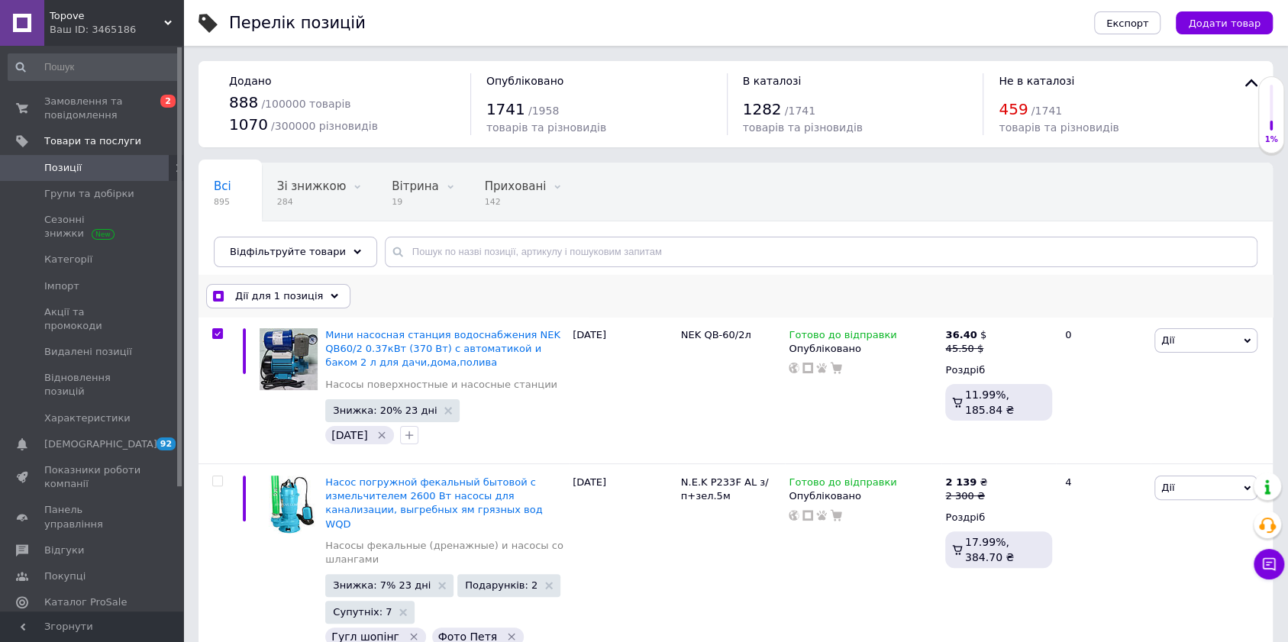
click at [331, 294] on use at bounding box center [335, 295] width 8 height 5
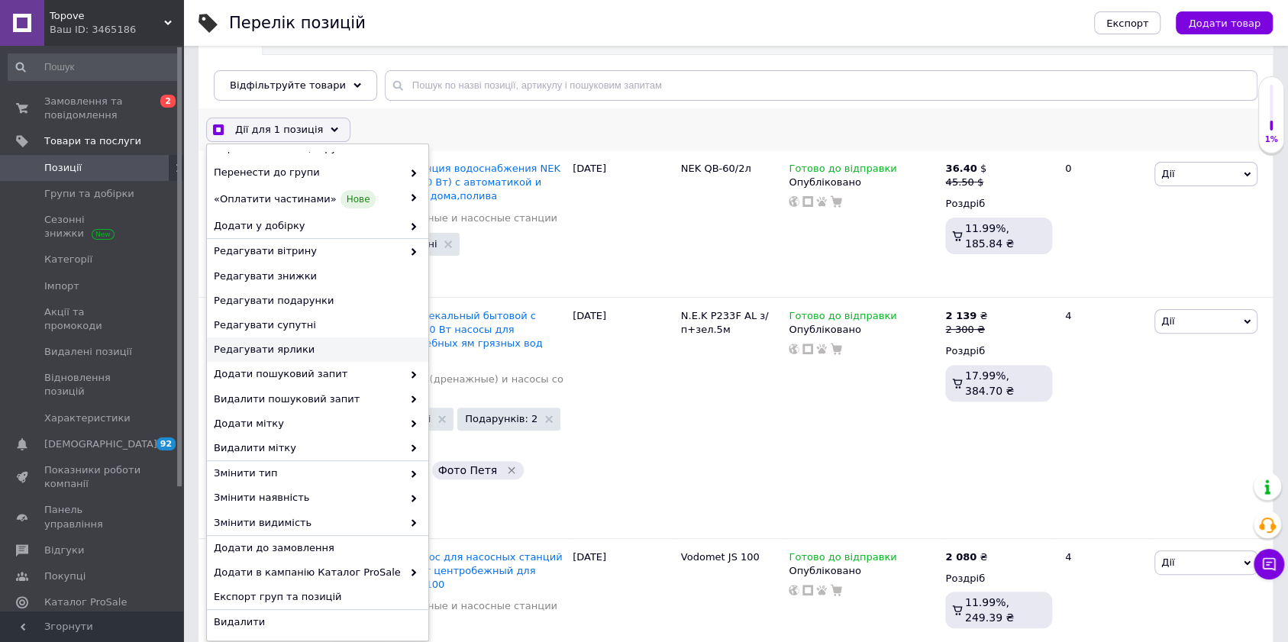
scroll to position [203, 0]
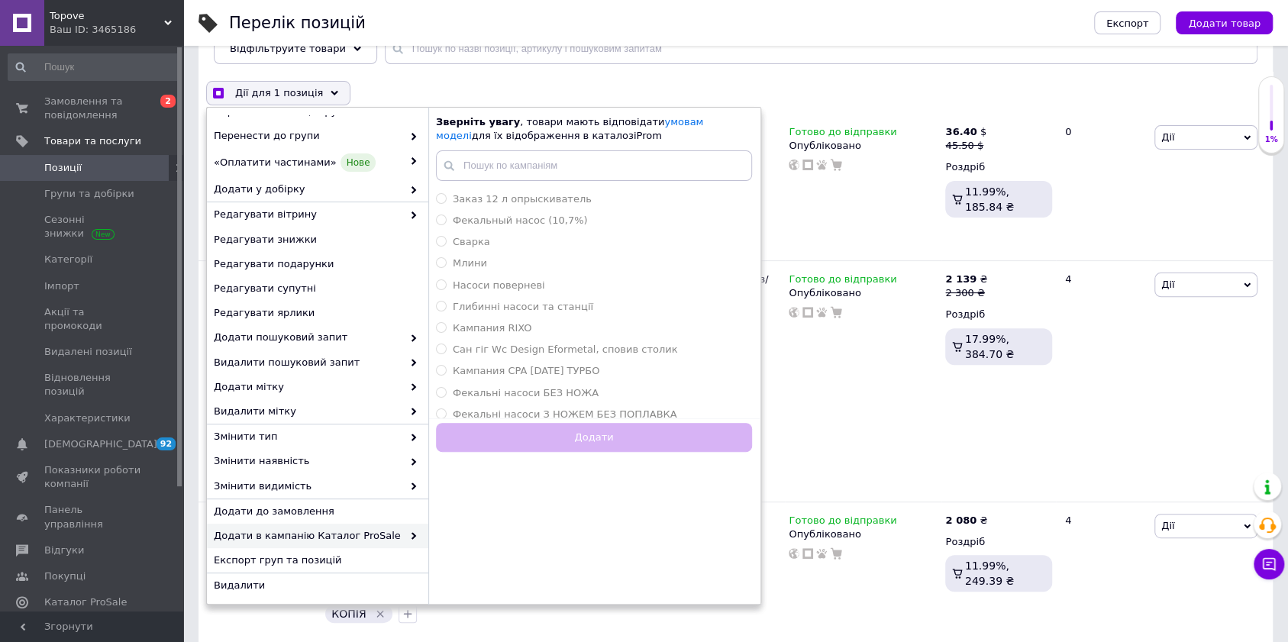
click at [828, 37] on div "Перелік позицій" at bounding box center [646, 23] width 834 height 46
checkbox input "true"
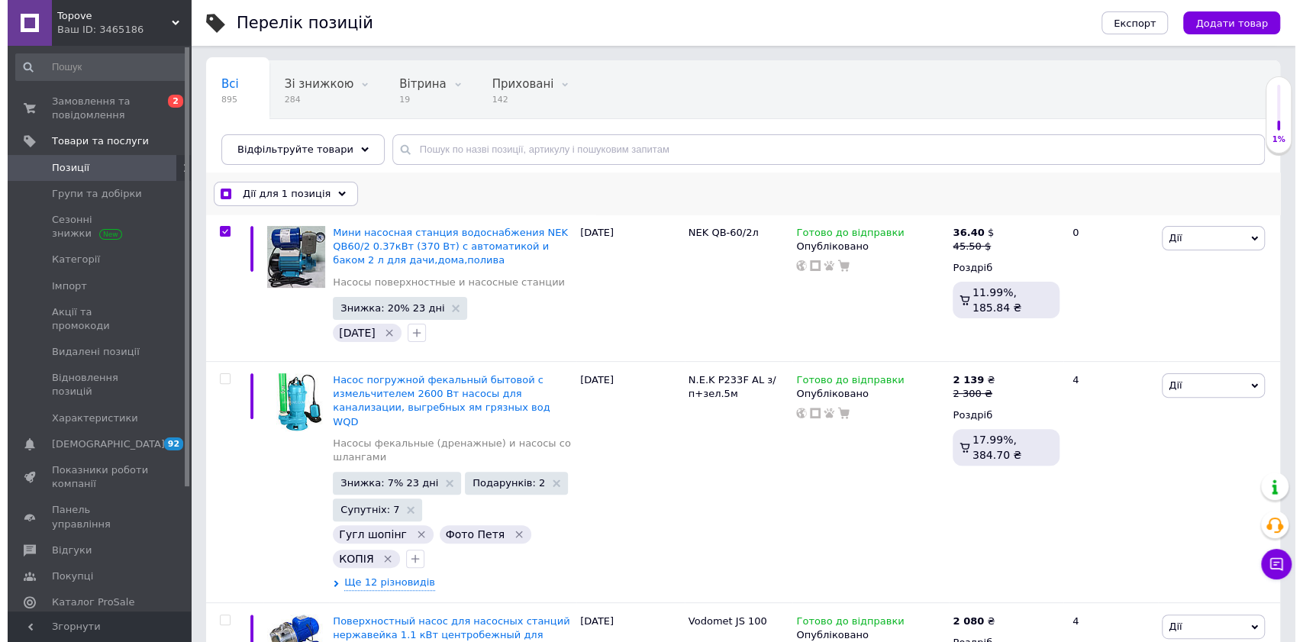
scroll to position [102, 0]
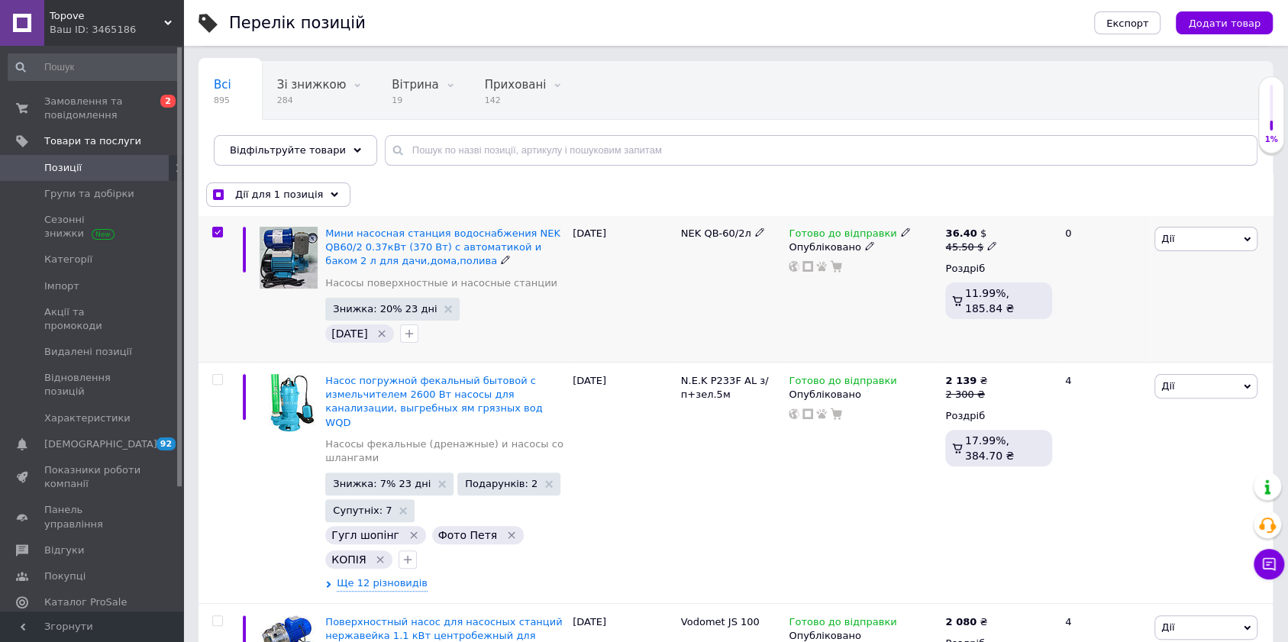
click at [215, 229] on input "checkbox" at bounding box center [217, 233] width 10 height 10
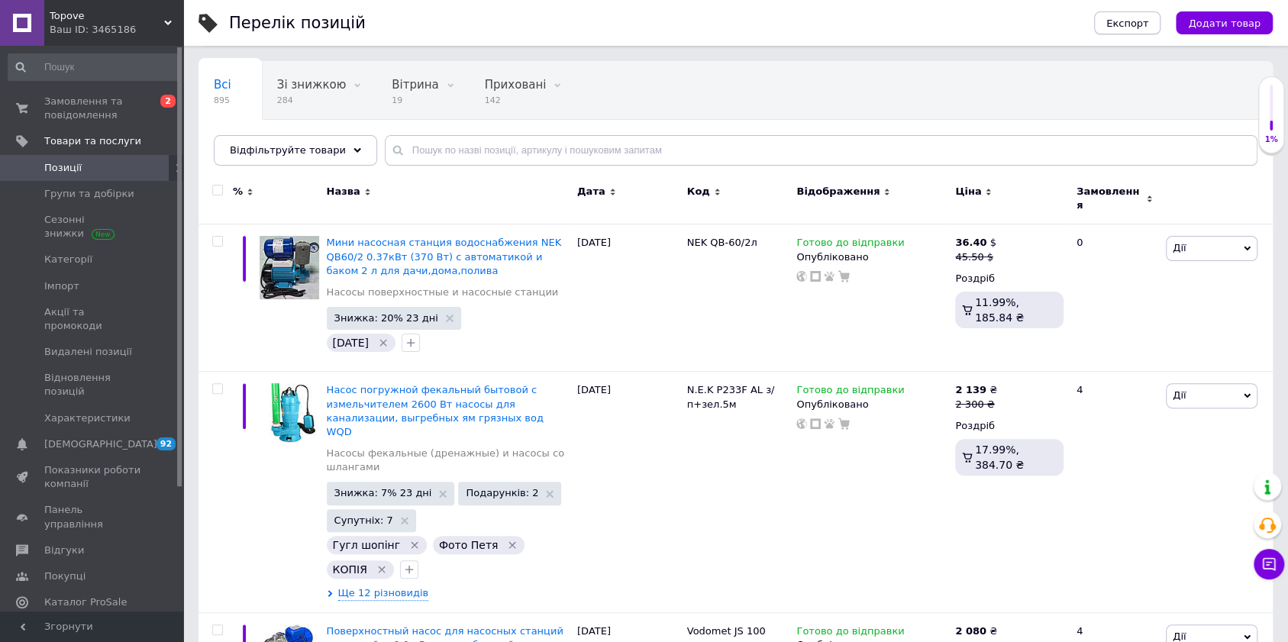
click at [1134, 18] on span "Експорт" at bounding box center [1127, 23] width 43 height 11
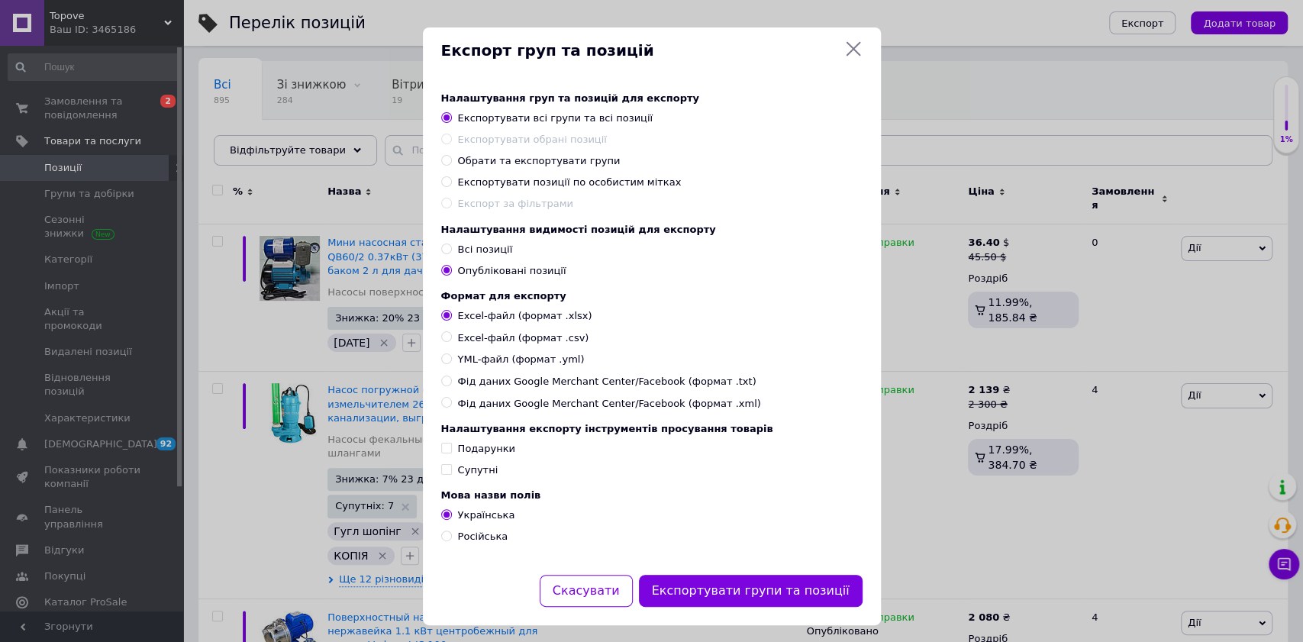
click at [853, 44] on icon at bounding box center [853, 49] width 18 height 18
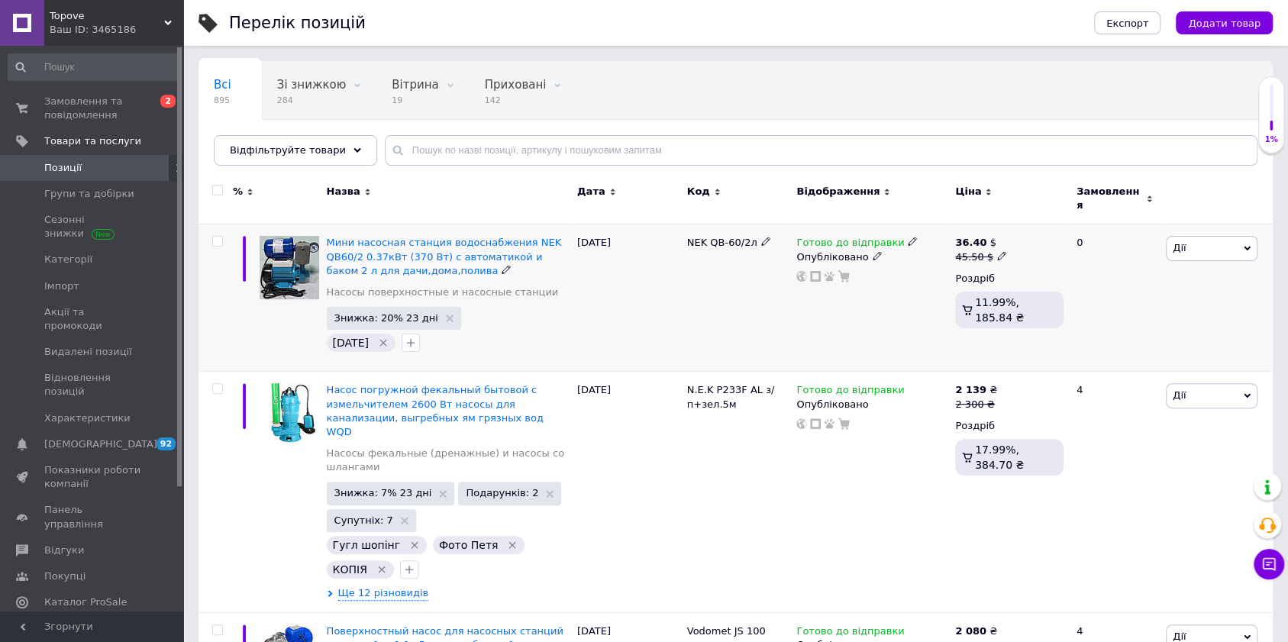
click at [220, 237] on input "checkbox" at bounding box center [217, 242] width 10 height 10
checkbox input "true"
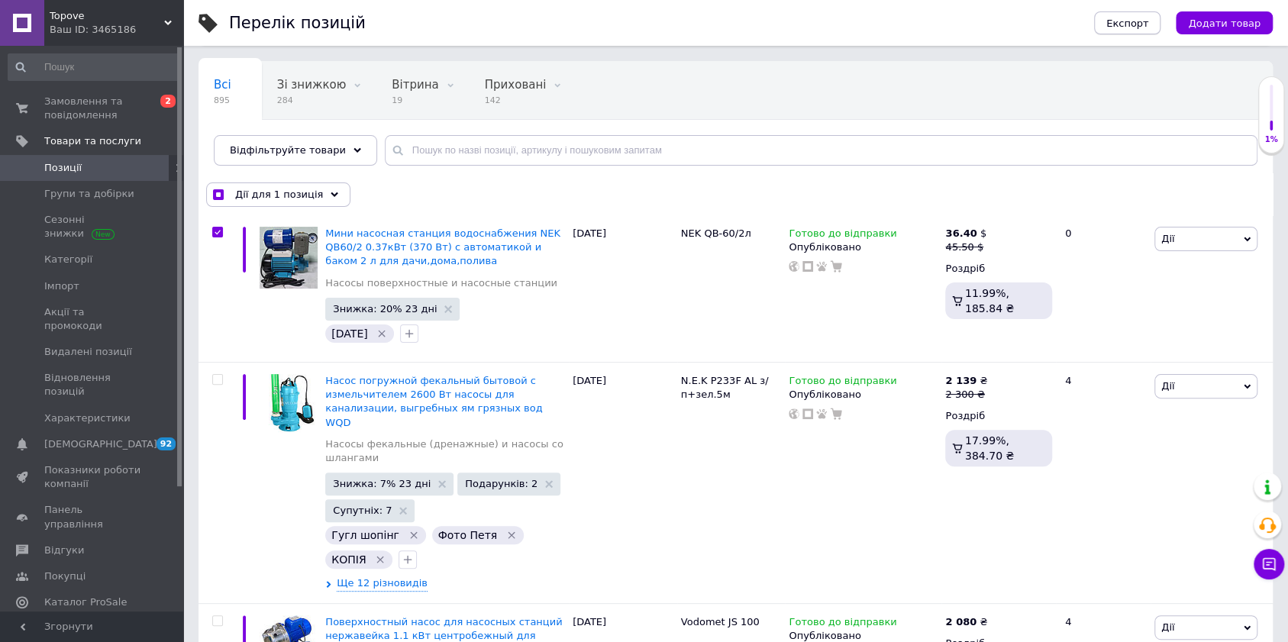
click at [1131, 20] on span "Експорт" at bounding box center [1127, 23] width 43 height 11
checkbox input "true"
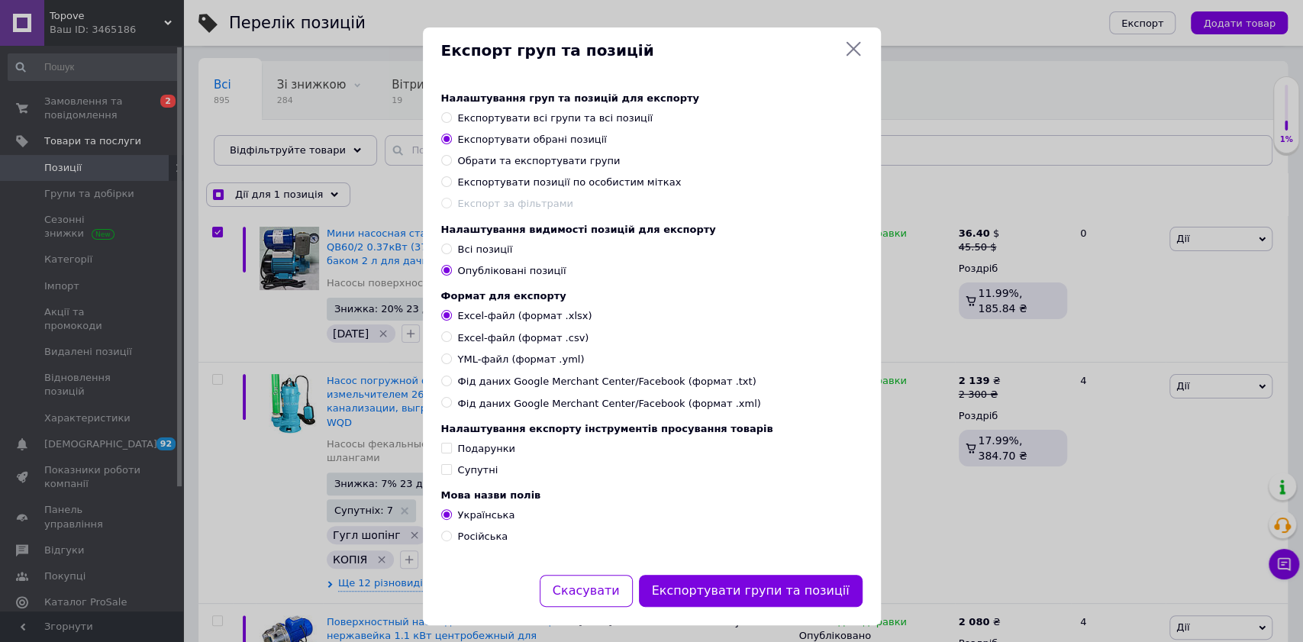
click at [527, 366] on span "YML-файл (формат .yml)" at bounding box center [521, 360] width 127 height 14
click at [451, 363] on input "YML-файл (формат .yml)" at bounding box center [446, 358] width 10 height 10
radio input "true"
checkbox input "true"
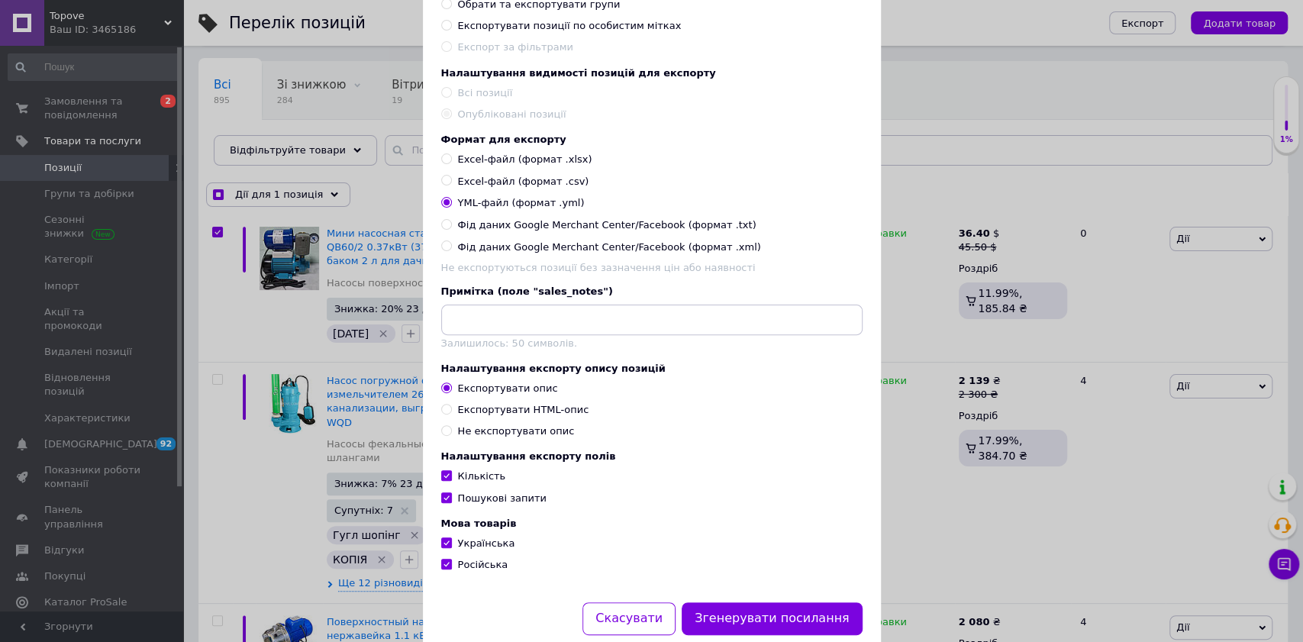
scroll to position [203, 0]
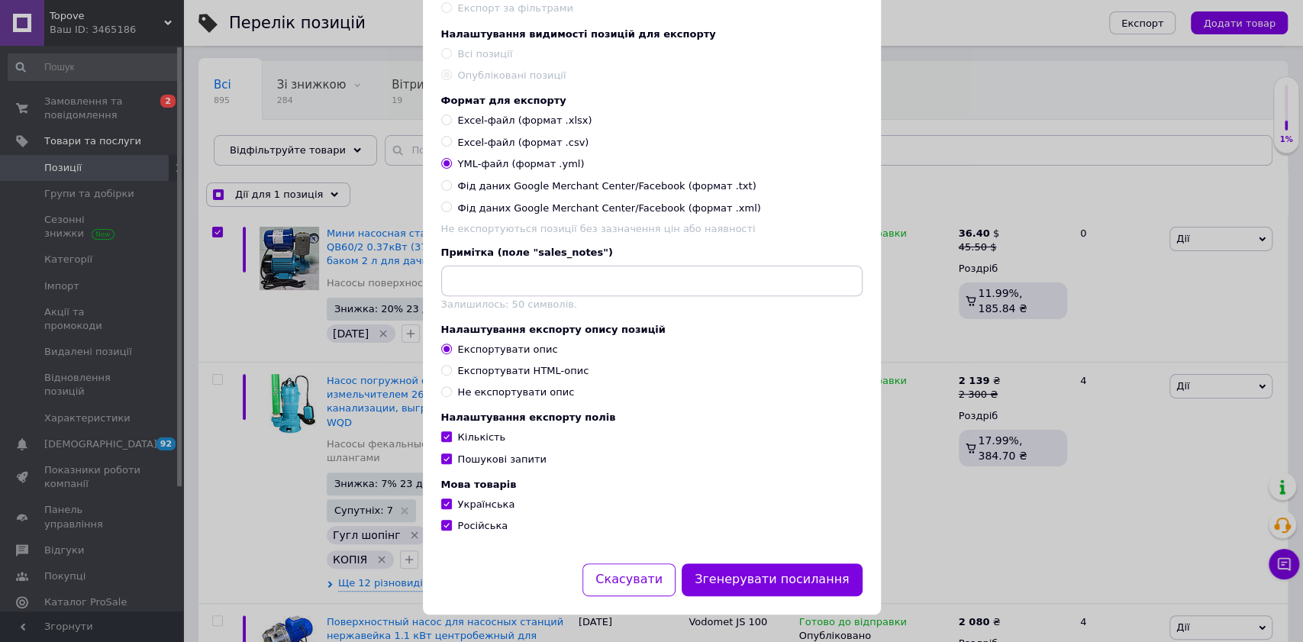
click at [447, 375] on input "Експортувати HTML-опис" at bounding box center [446, 370] width 10 height 10
radio input "true"
click at [796, 586] on button "Згенерувати посилання" at bounding box center [772, 579] width 181 height 33
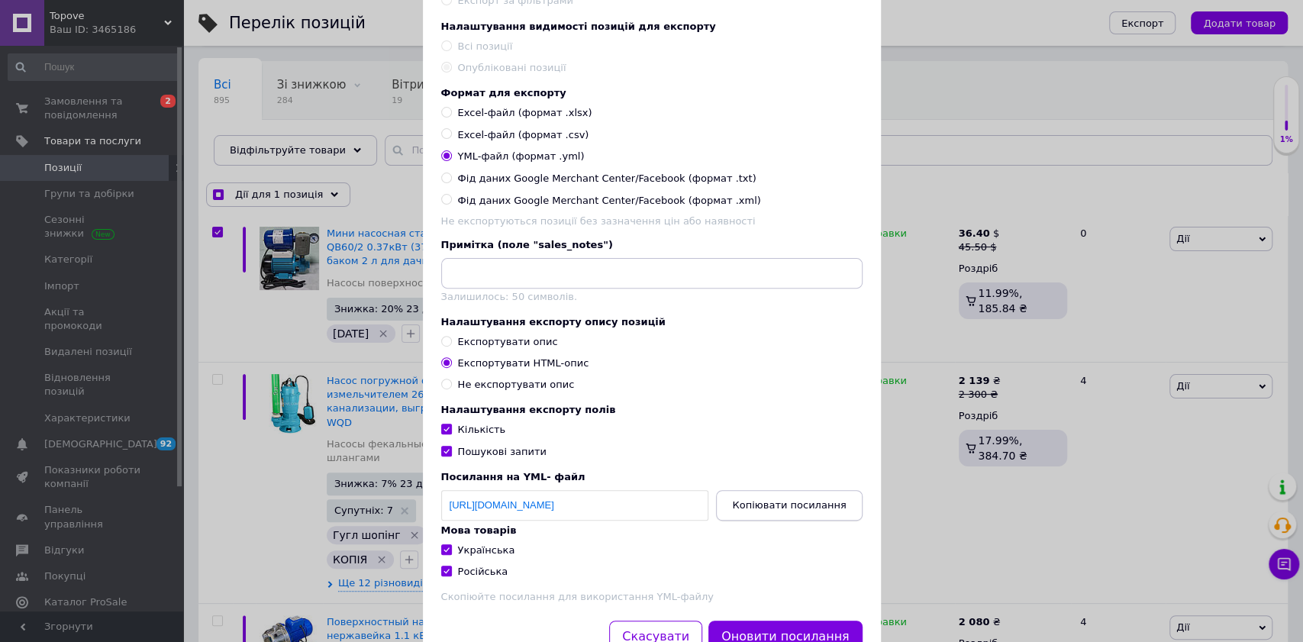
click at [773, 515] on button "Копіювати посилання" at bounding box center [789, 505] width 146 height 31
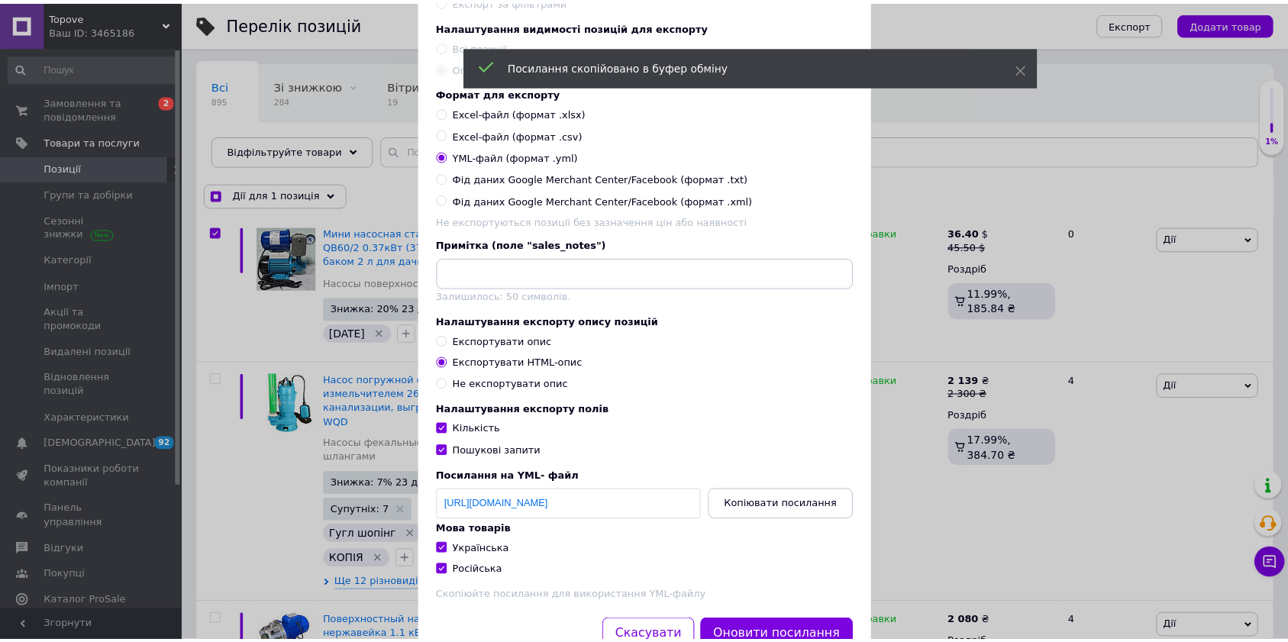
scroll to position [0, 0]
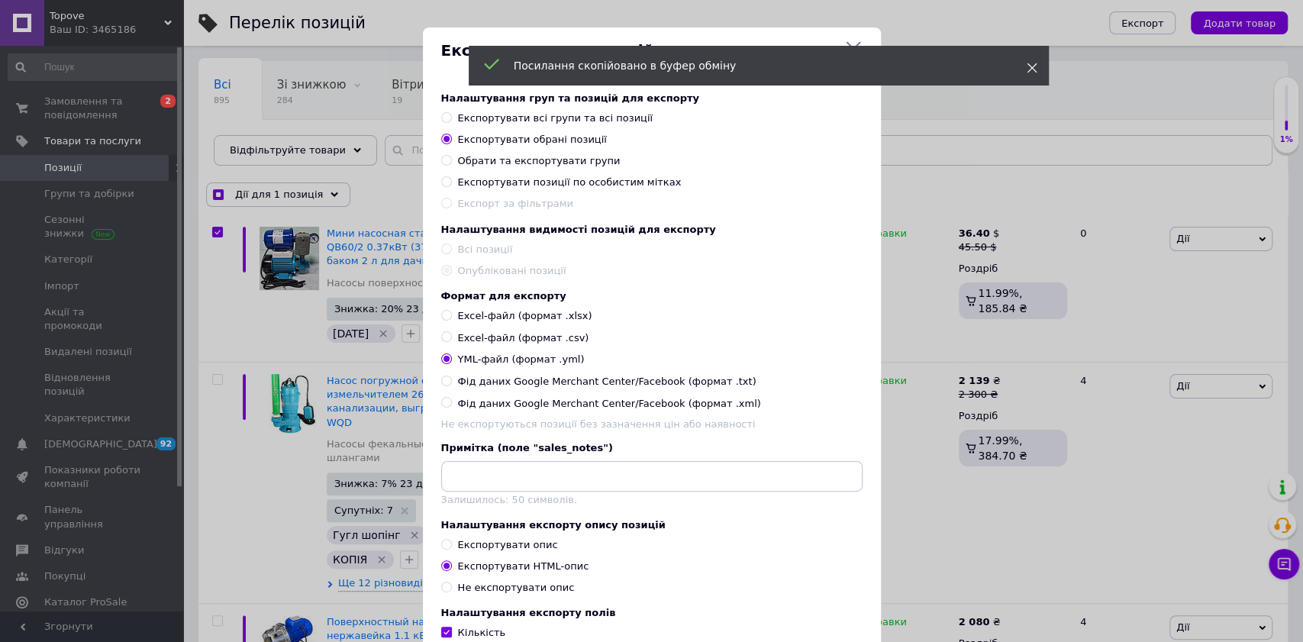
click at [1034, 62] on span at bounding box center [1032, 67] width 11 height 15
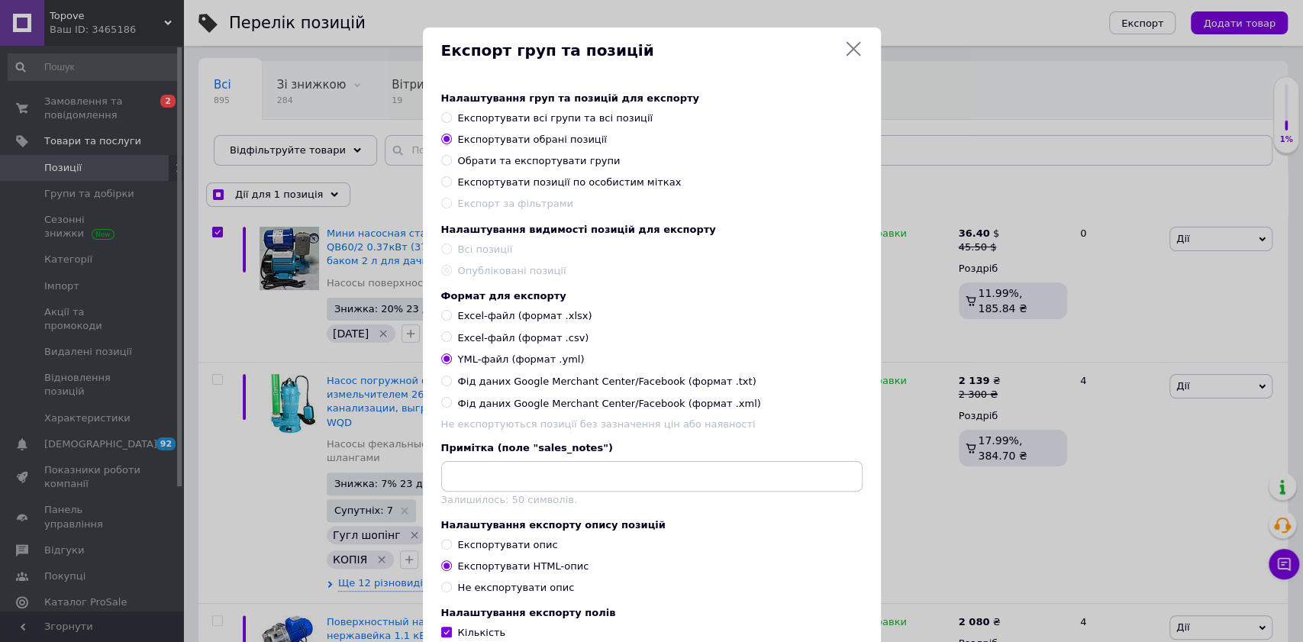
click at [854, 49] on icon at bounding box center [853, 49] width 18 height 18
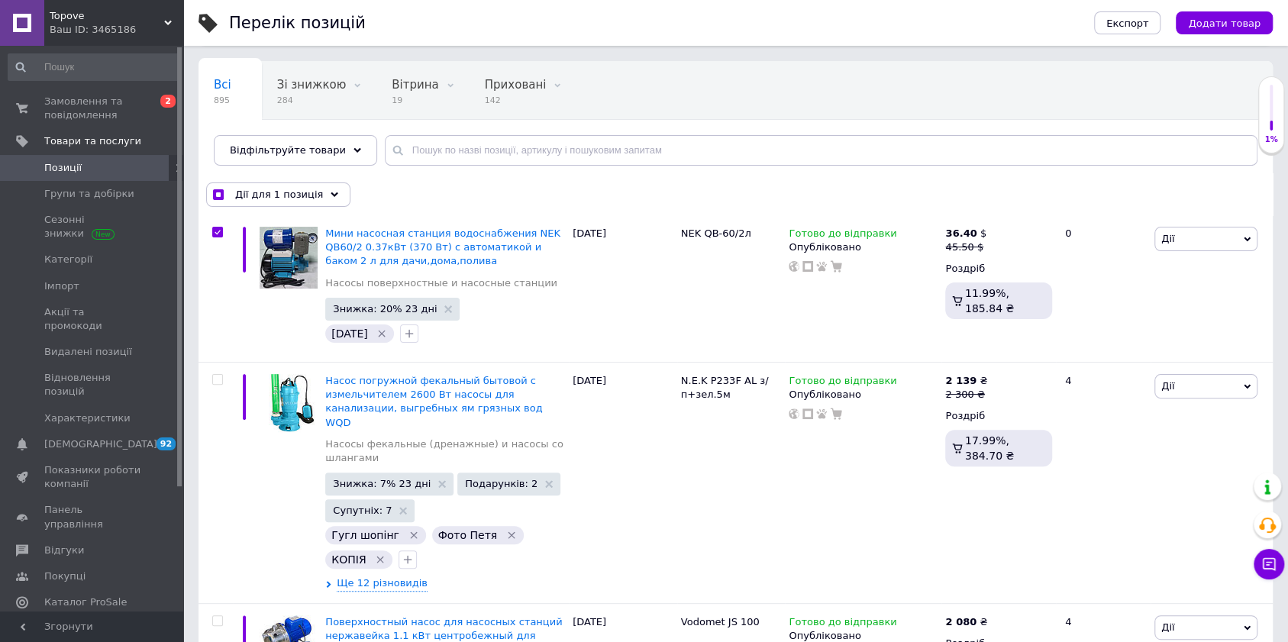
click at [59, 18] on span "Topove" at bounding box center [107, 16] width 115 height 14
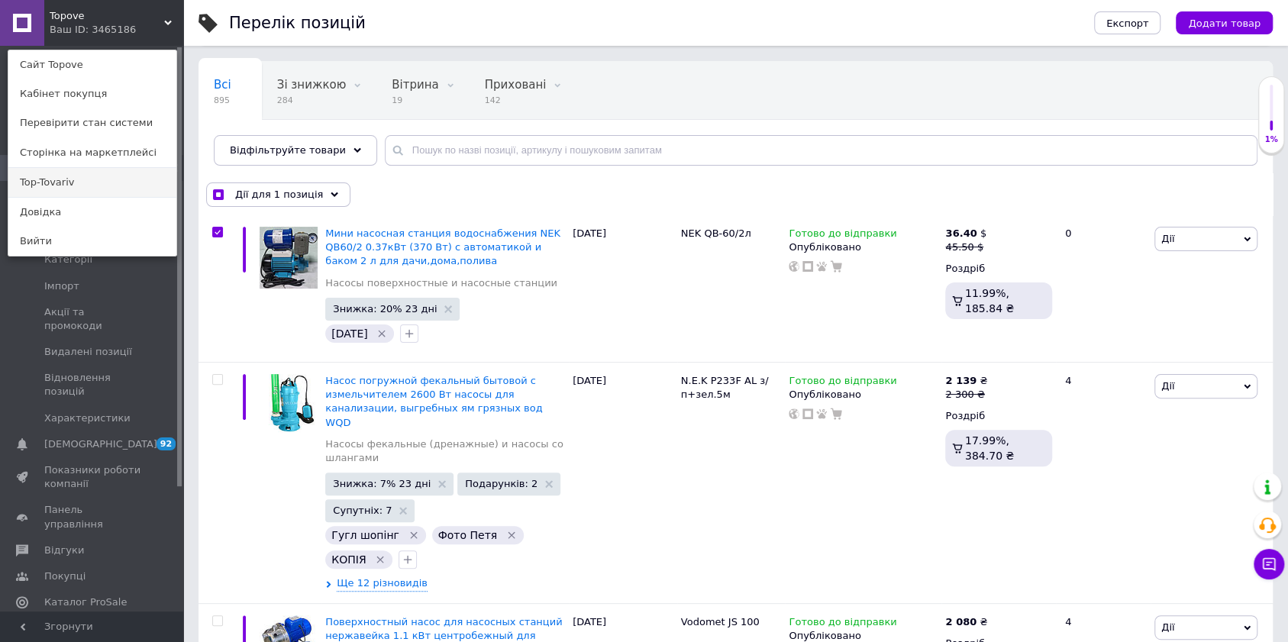
click at [43, 184] on link "Top-Tovariv" at bounding box center [92, 182] width 168 height 29
checkbox input "true"
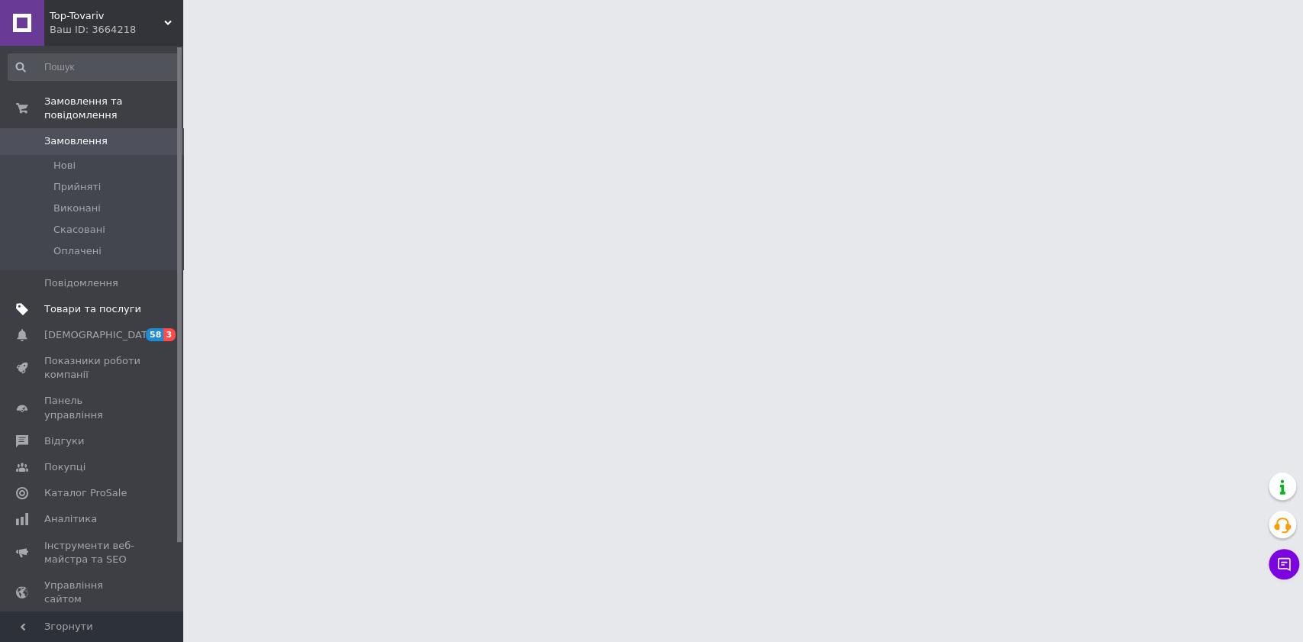
click at [95, 302] on span "Товари та послуги" at bounding box center [92, 309] width 97 height 14
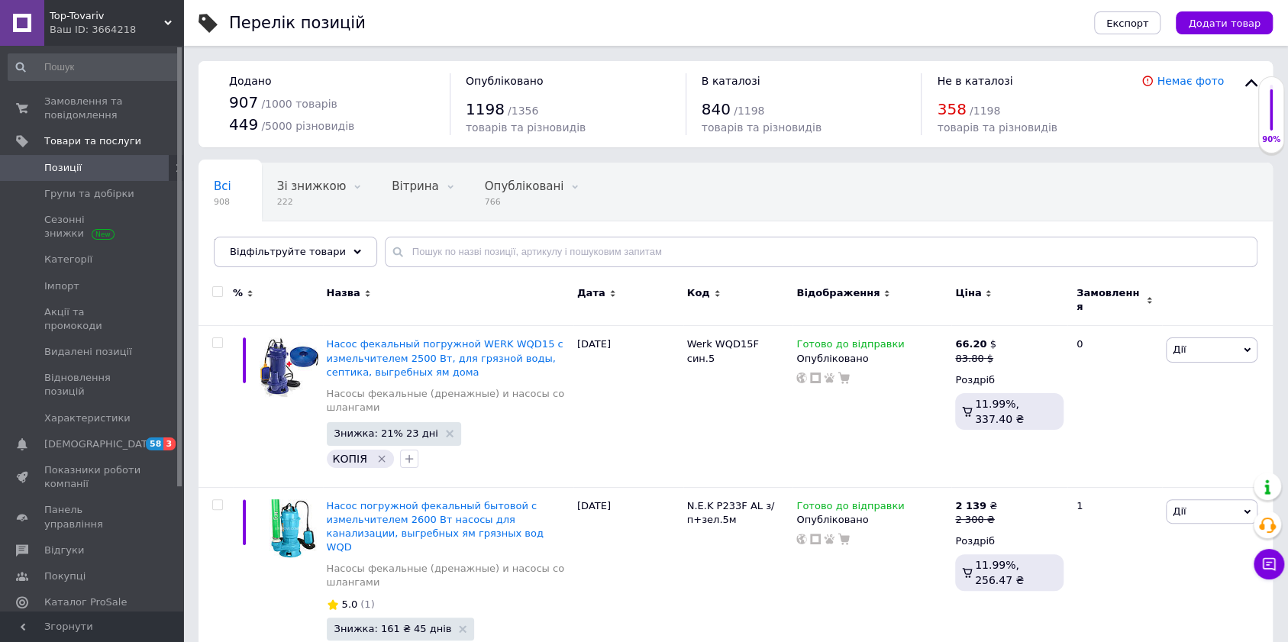
click at [93, 23] on div "Ваш ID: 3664218" at bounding box center [117, 30] width 134 height 14
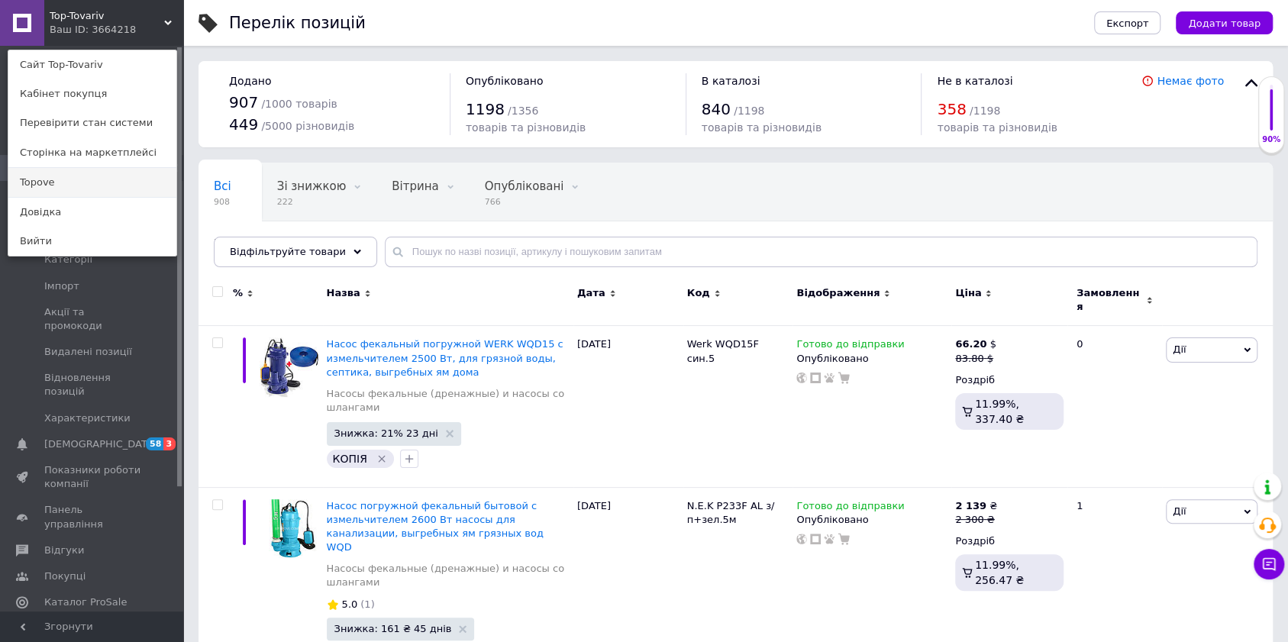
click at [41, 180] on link "Topove" at bounding box center [92, 182] width 168 height 29
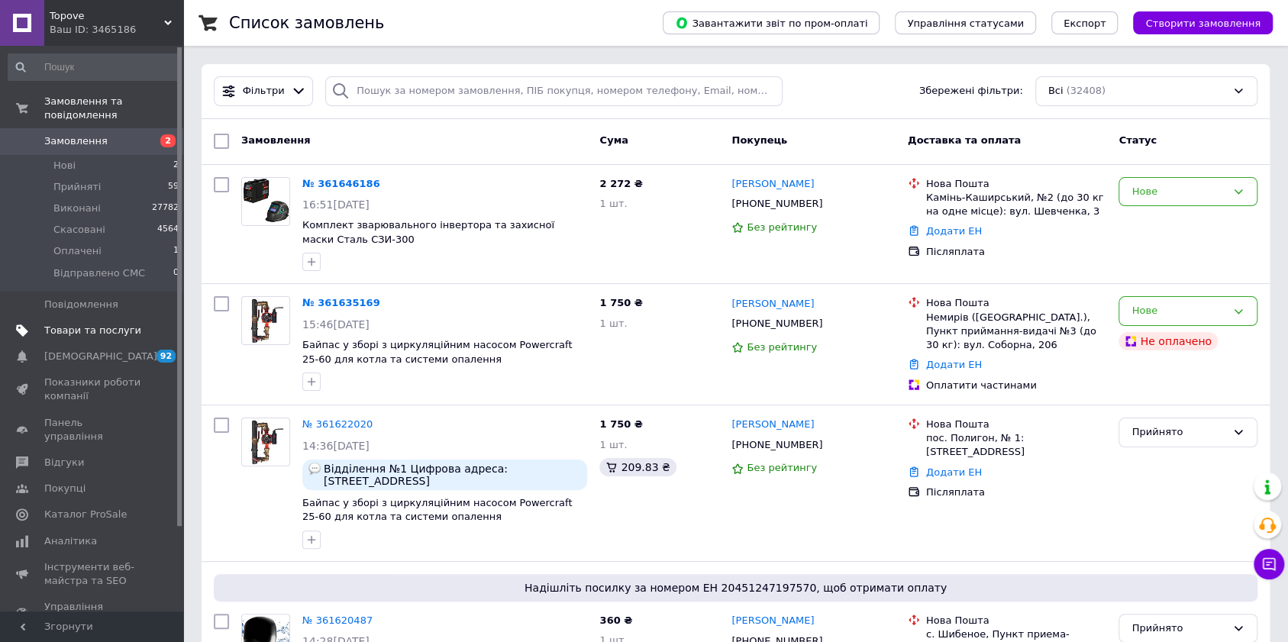
click at [89, 324] on span "Товари та послуги" at bounding box center [92, 331] width 97 height 14
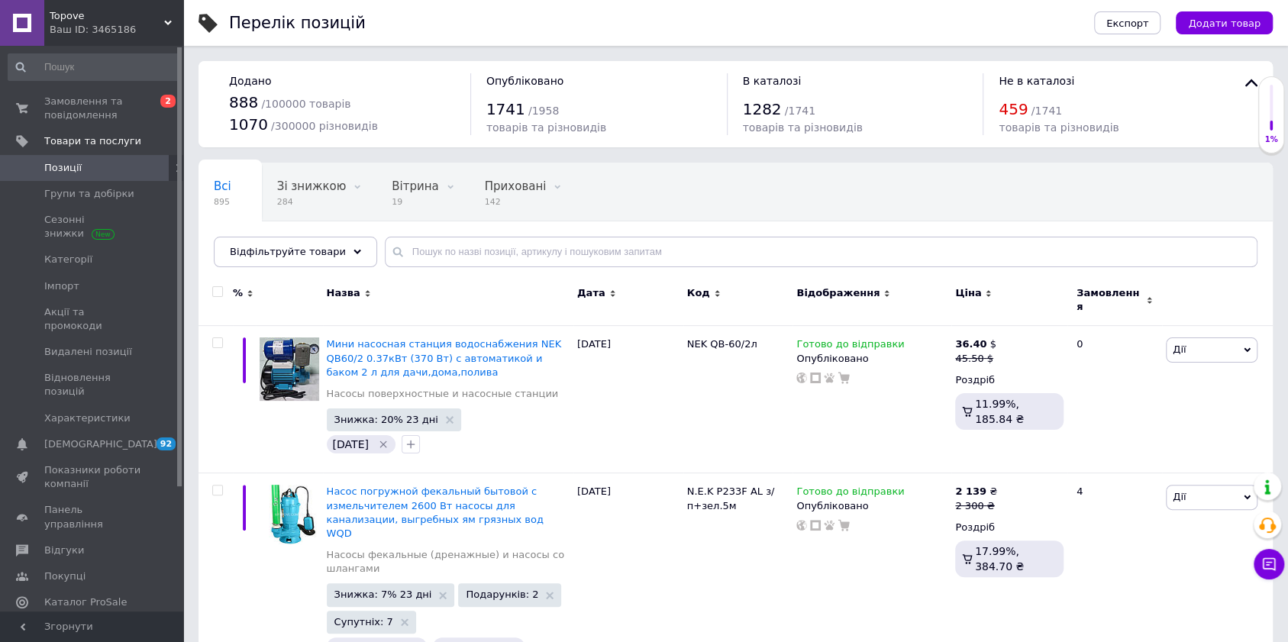
click at [215, 289] on input "checkbox" at bounding box center [217, 292] width 10 height 10
checkbox input "true"
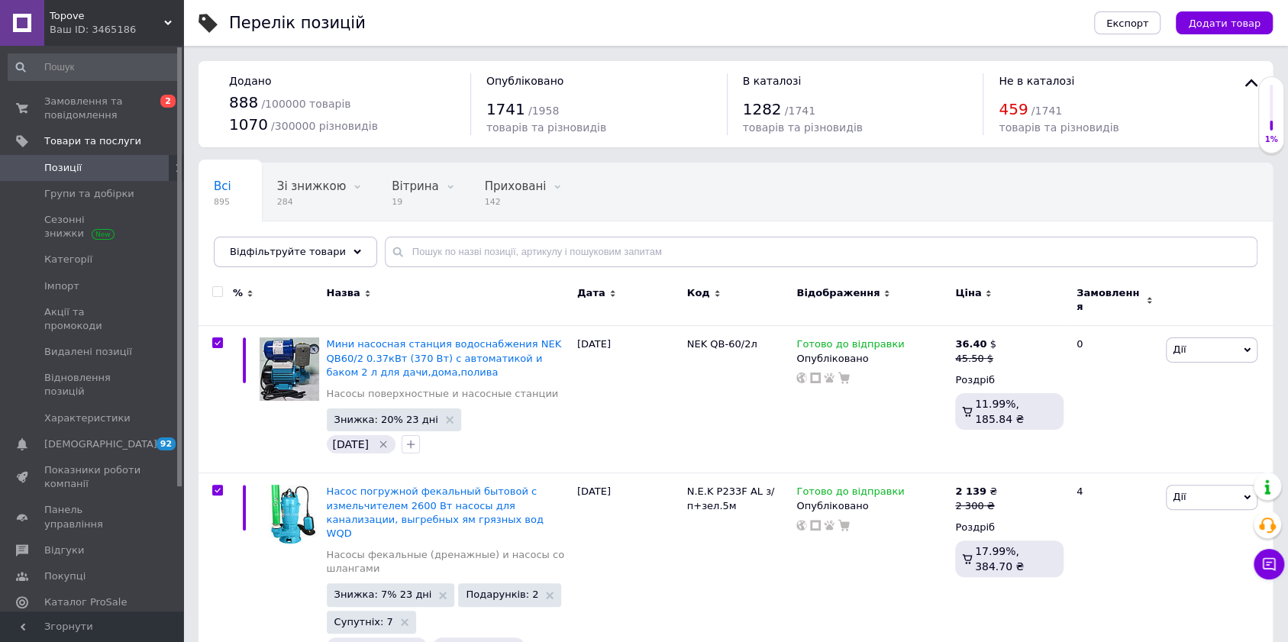
checkbox input "true"
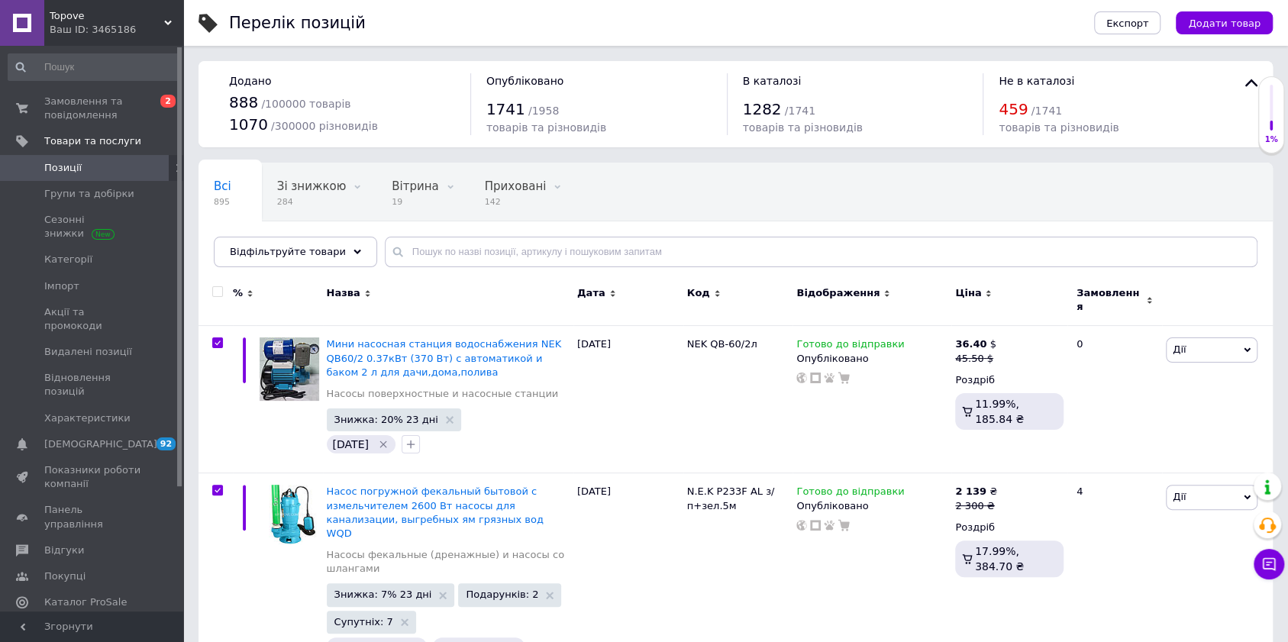
checkbox input "true"
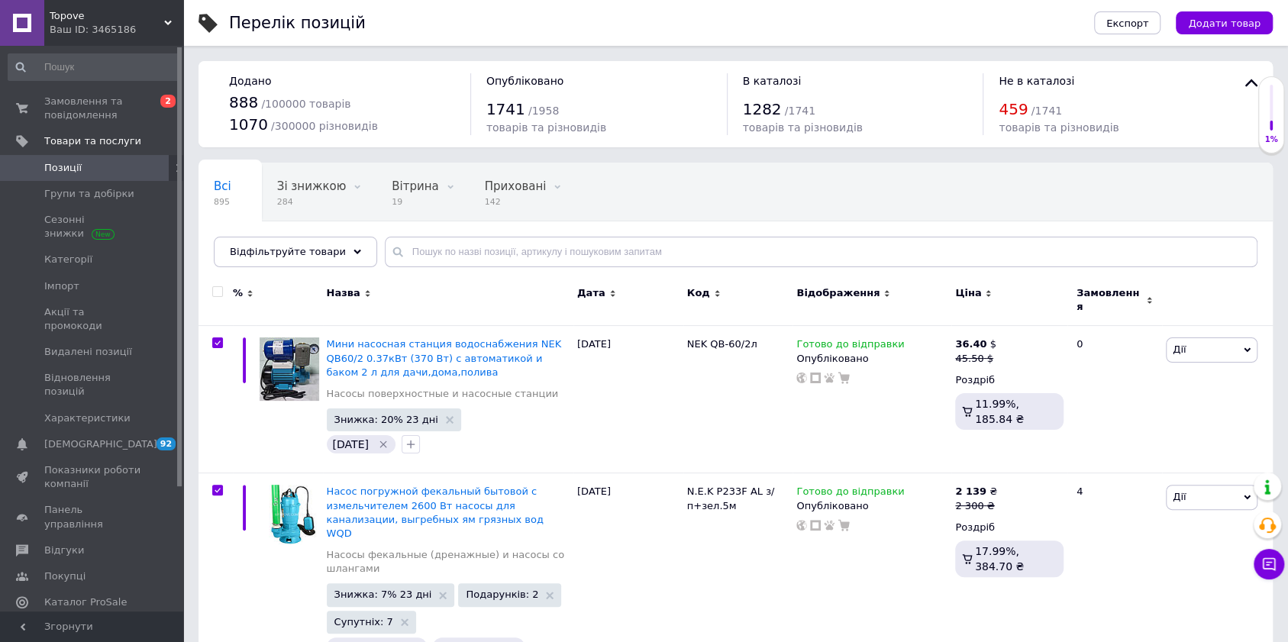
checkbox input "true"
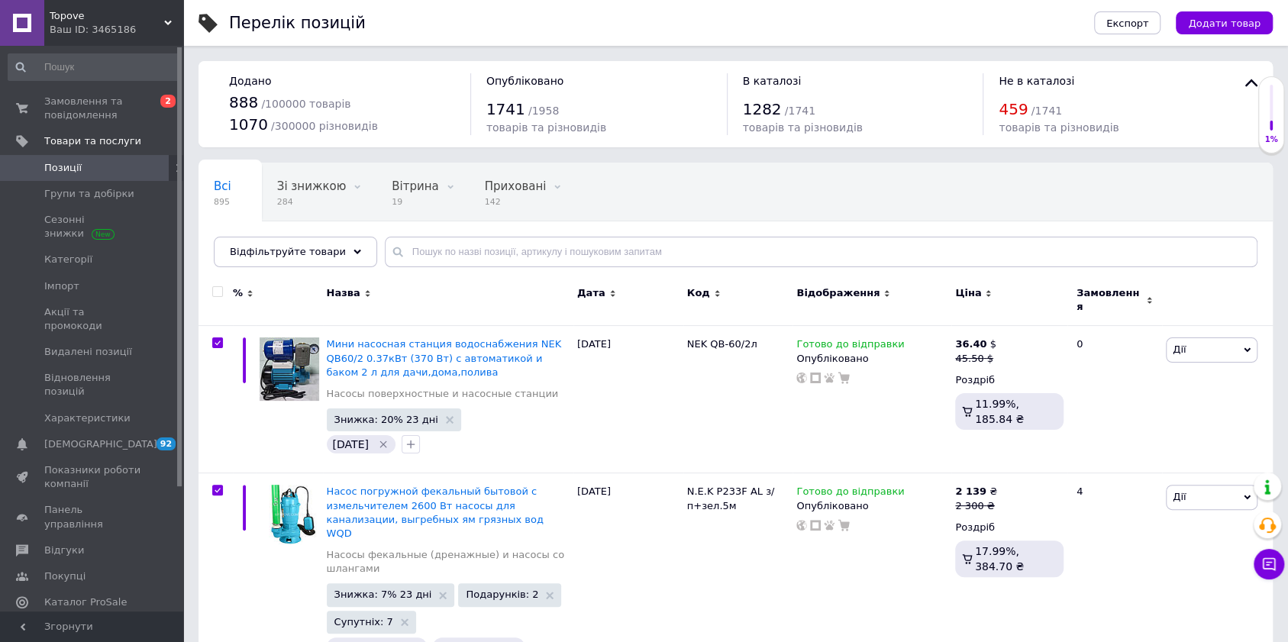
checkbox input "true"
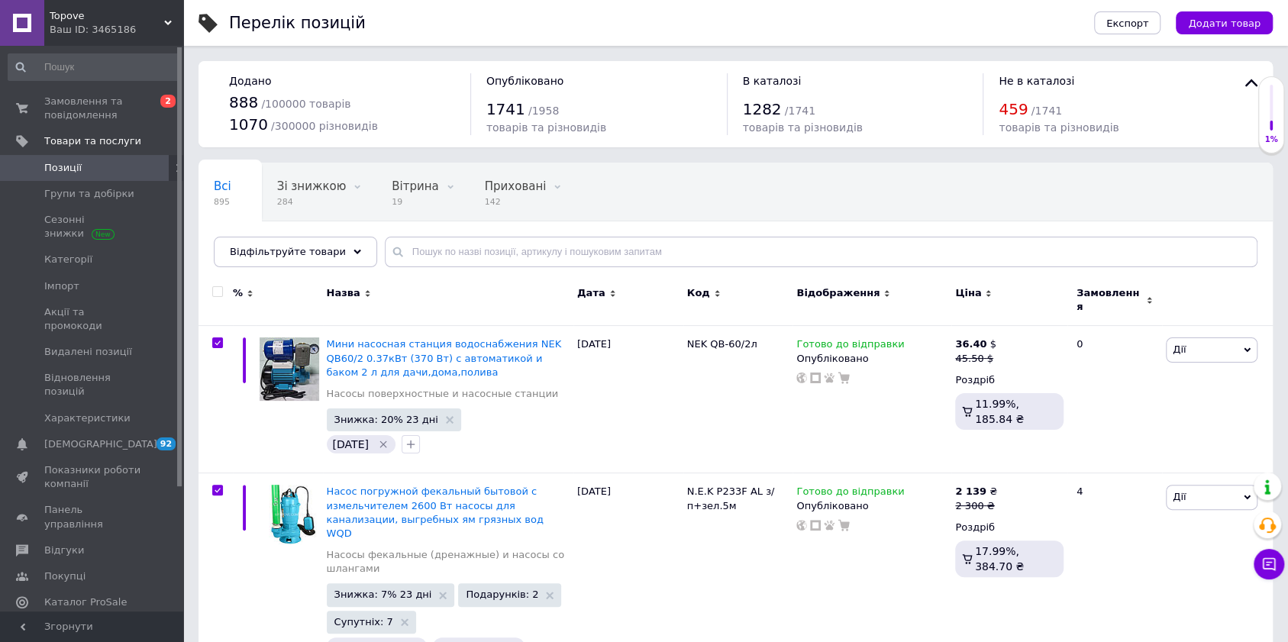
checkbox input "true"
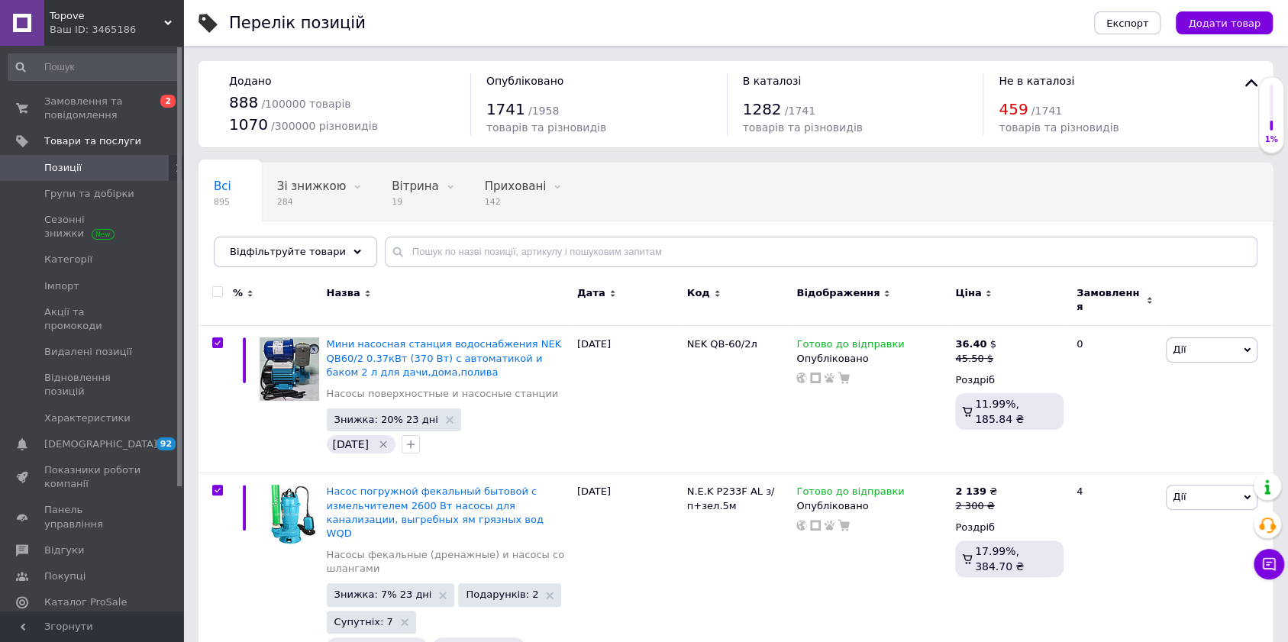
checkbox input "true"
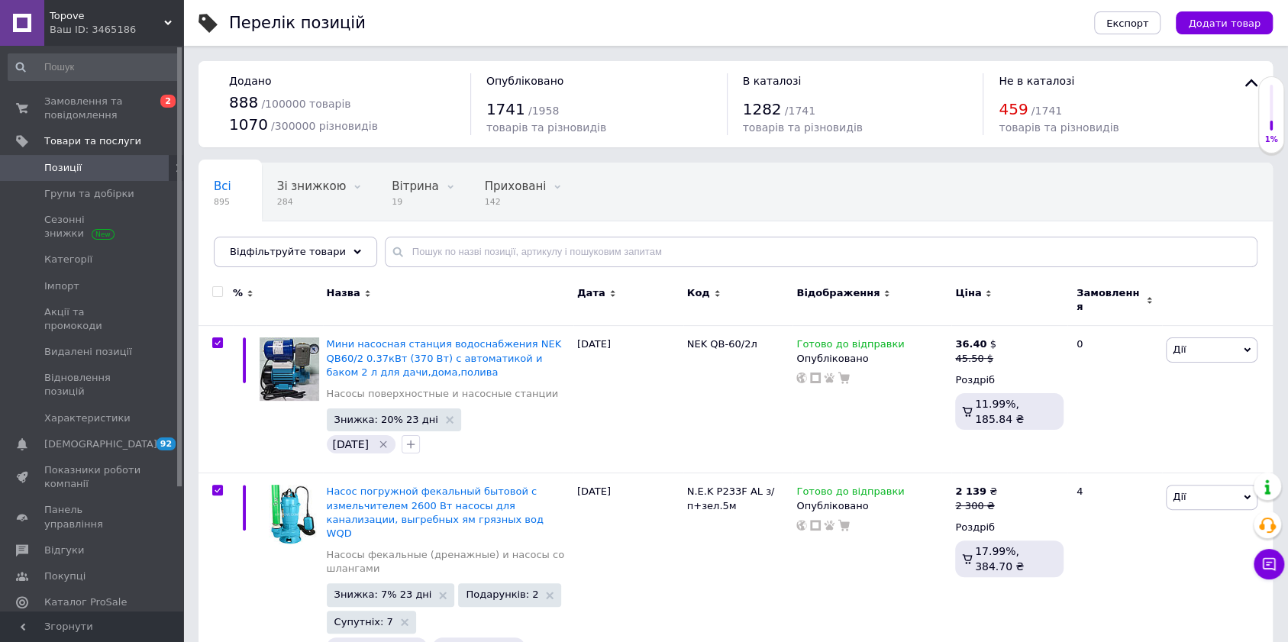
checkbox input "true"
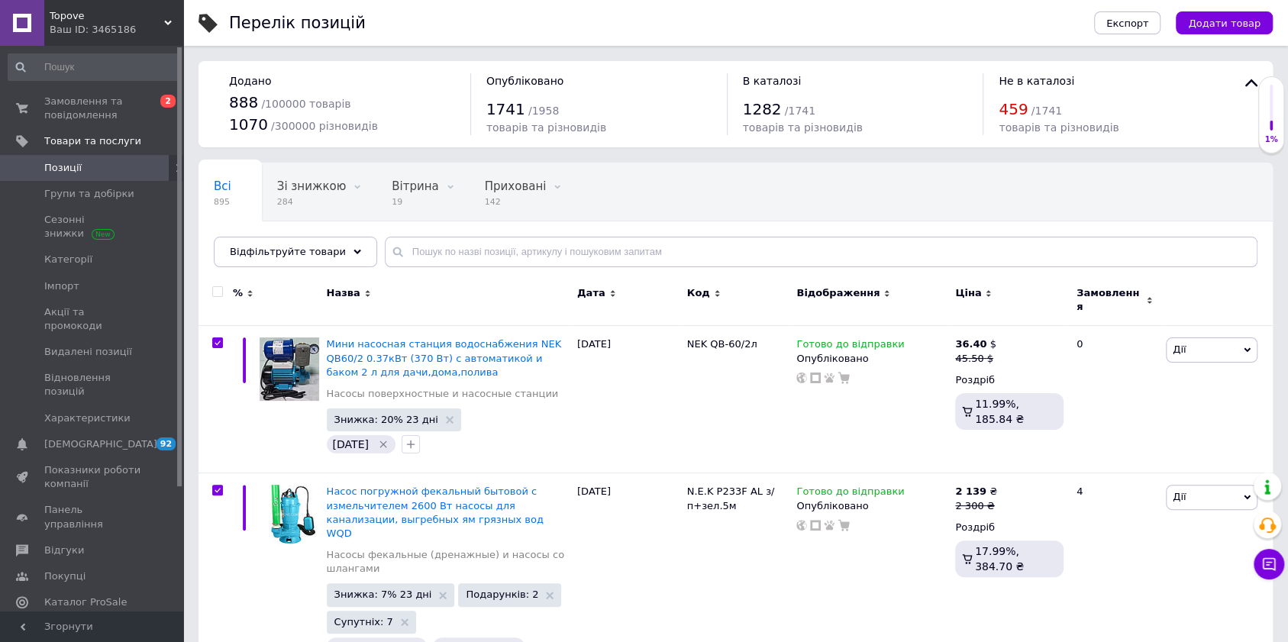
checkbox input "true"
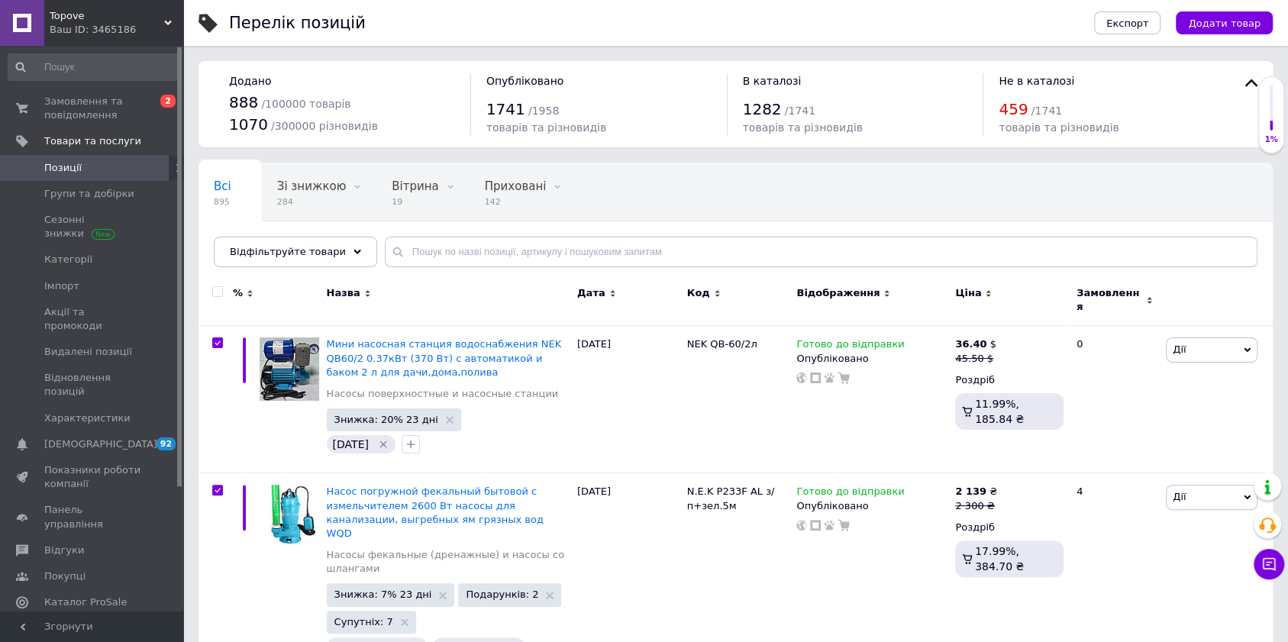
checkbox input "true"
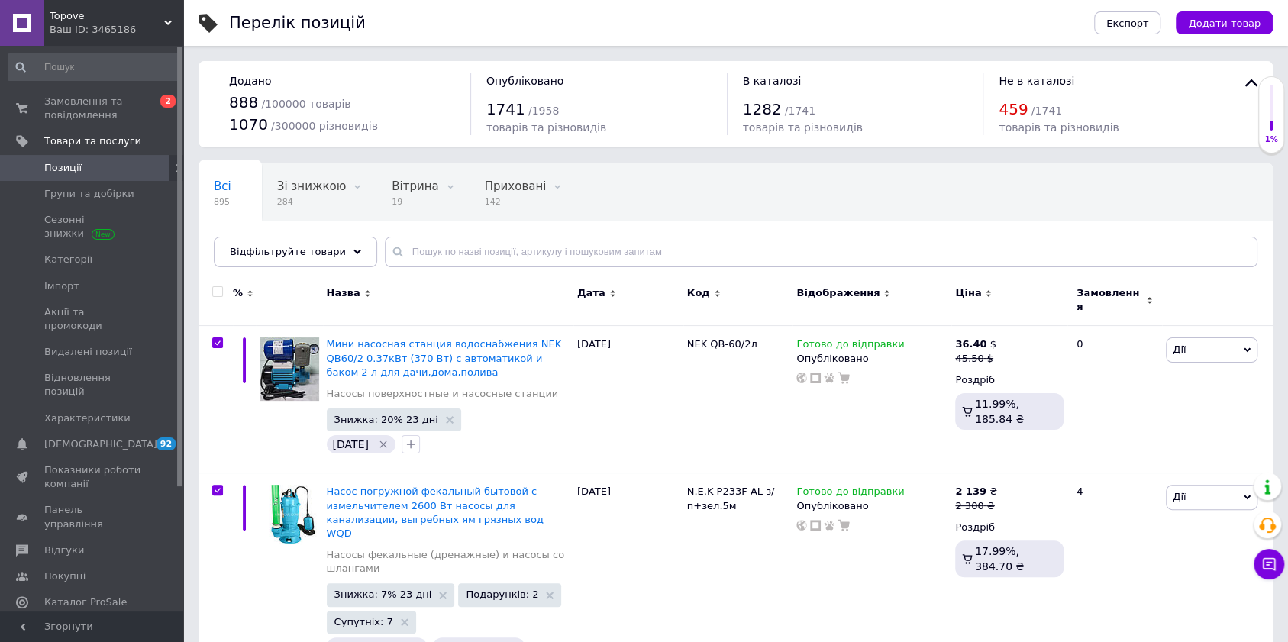
checkbox input "true"
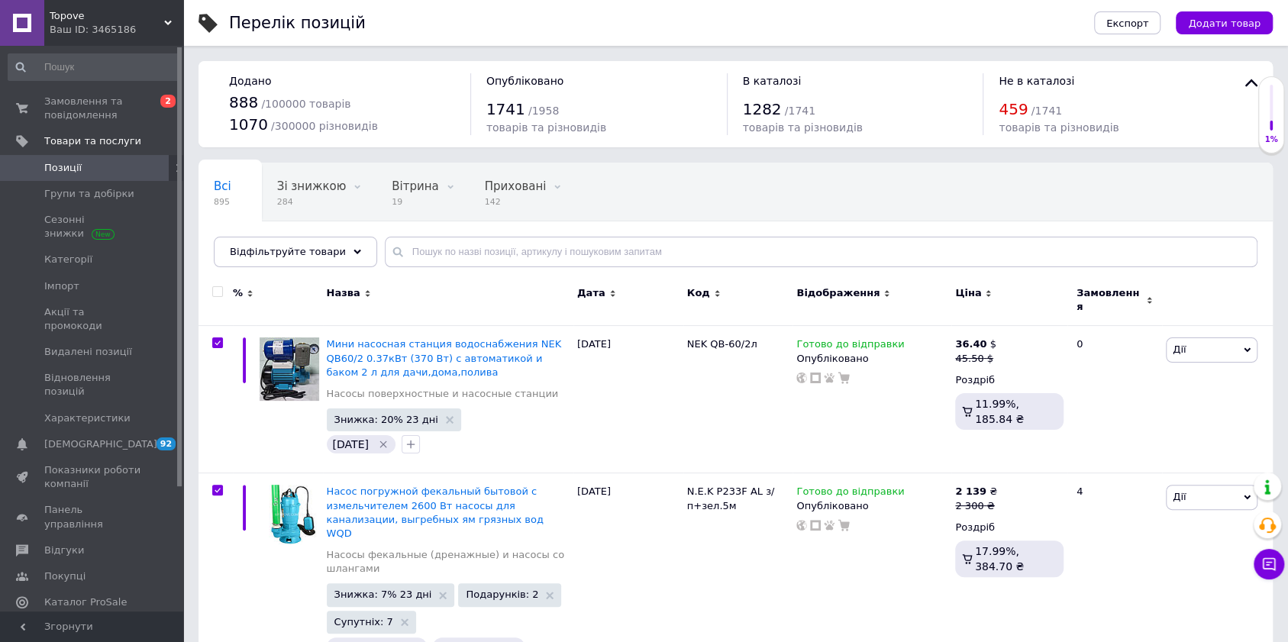
checkbox input "true"
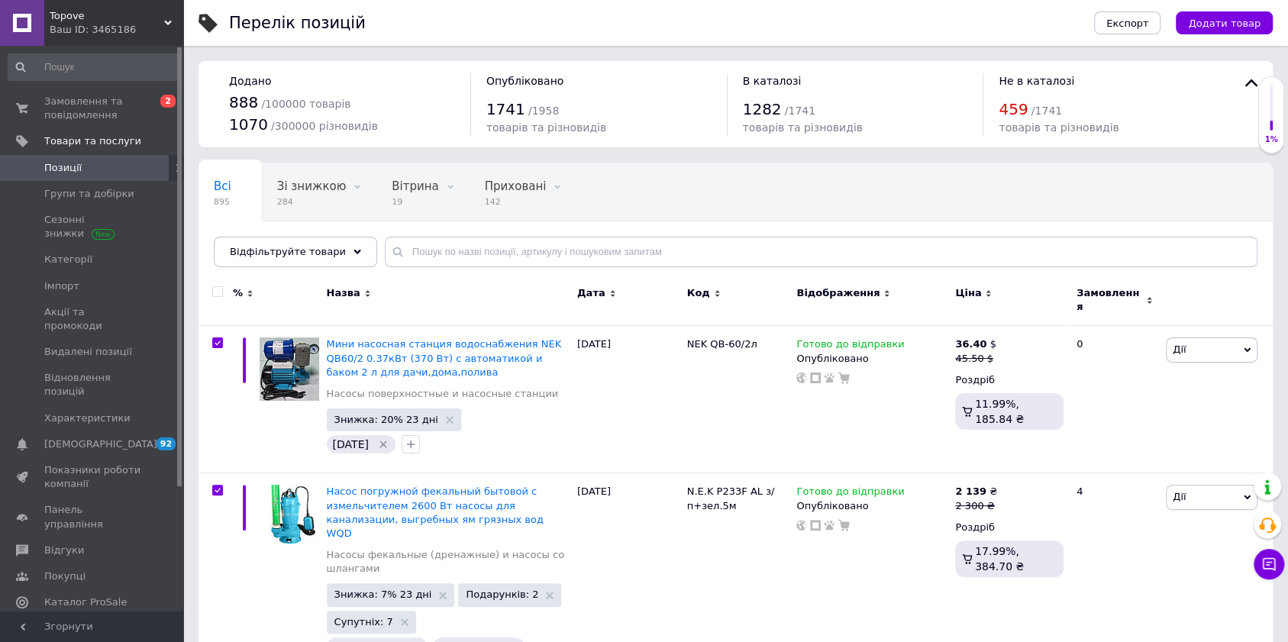
checkbox input "true"
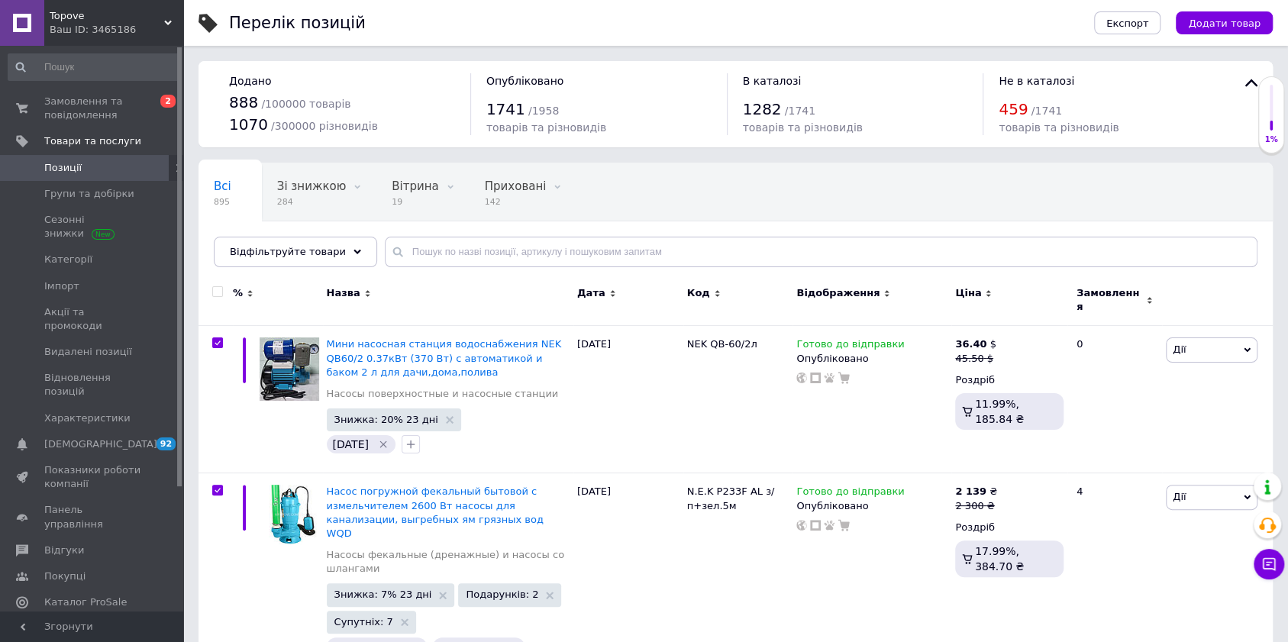
checkbox input "true"
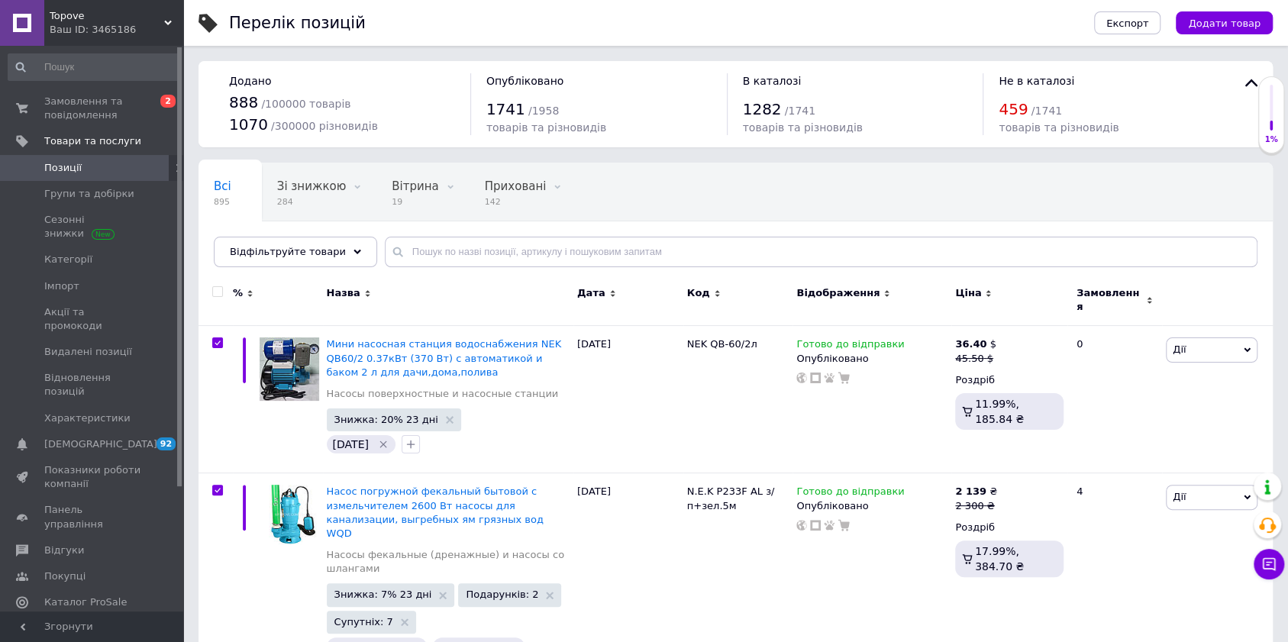
checkbox input "true"
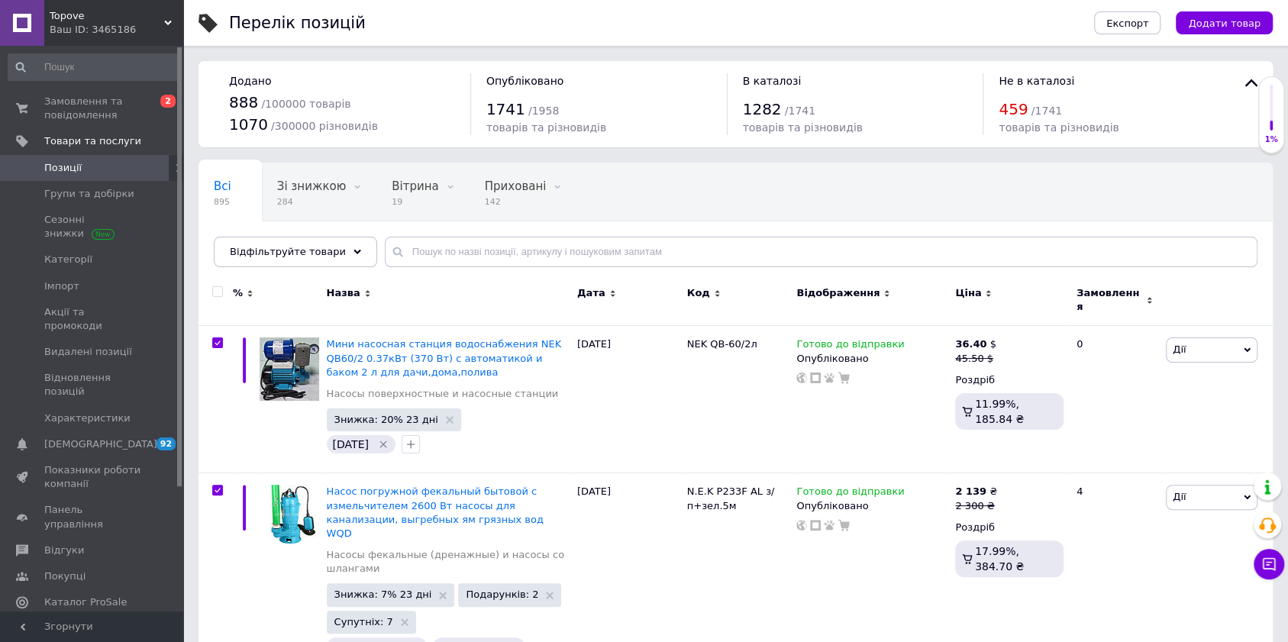
checkbox input "true"
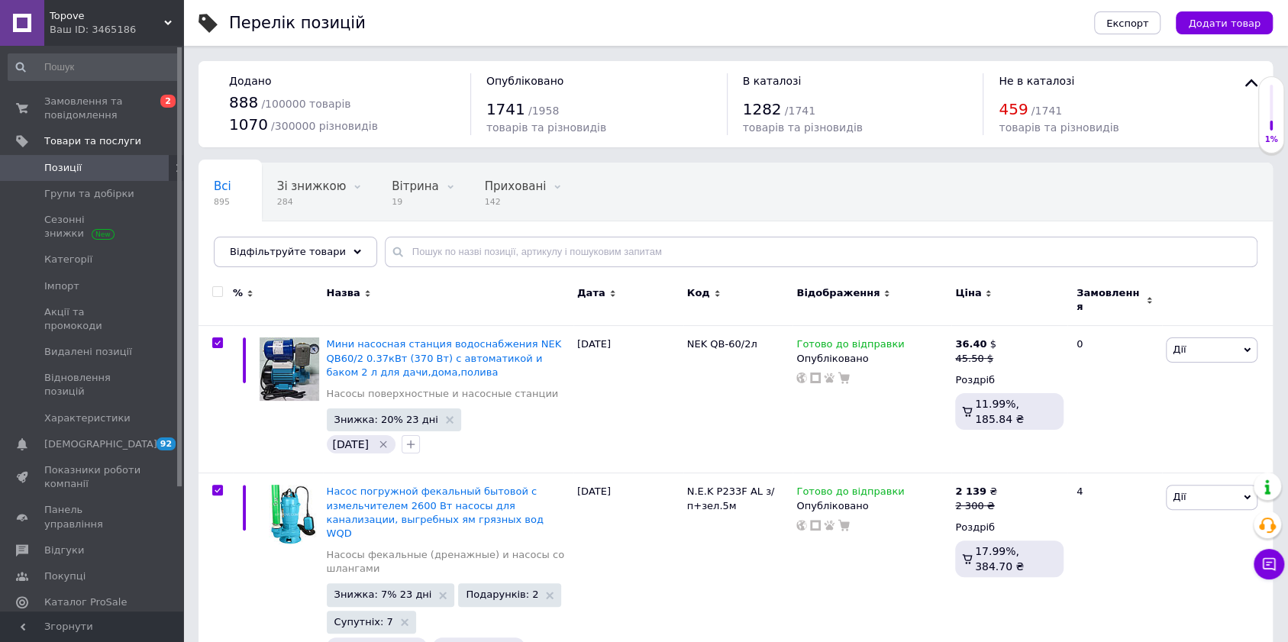
checkbox input "true"
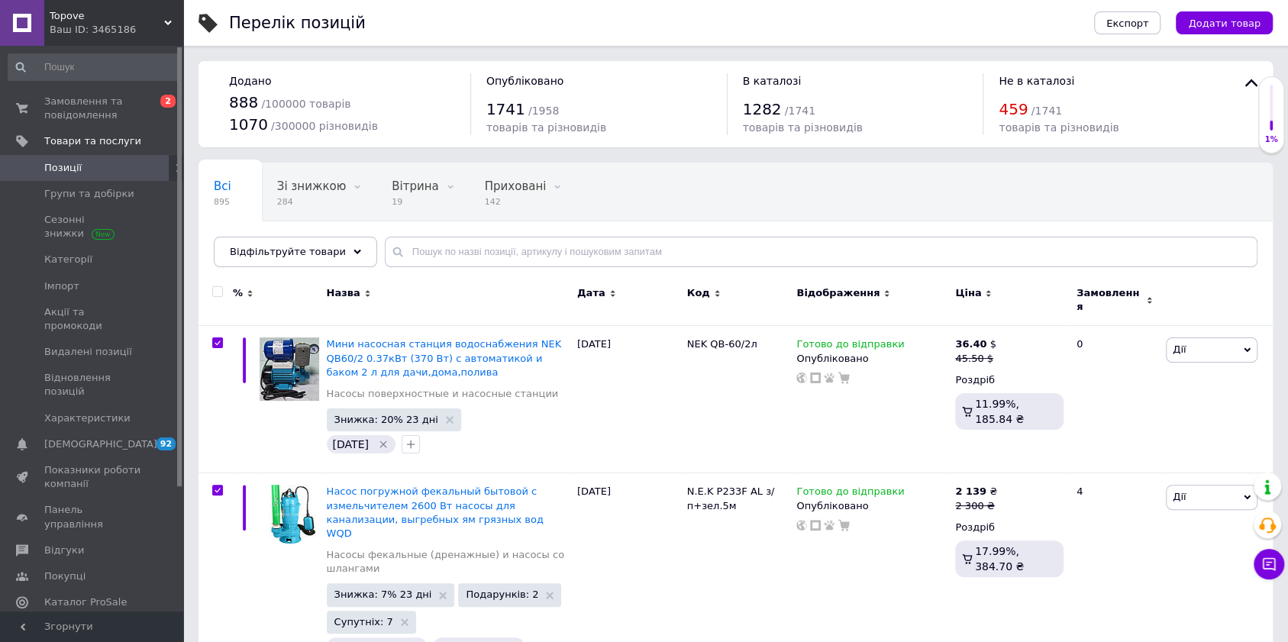
checkbox input "true"
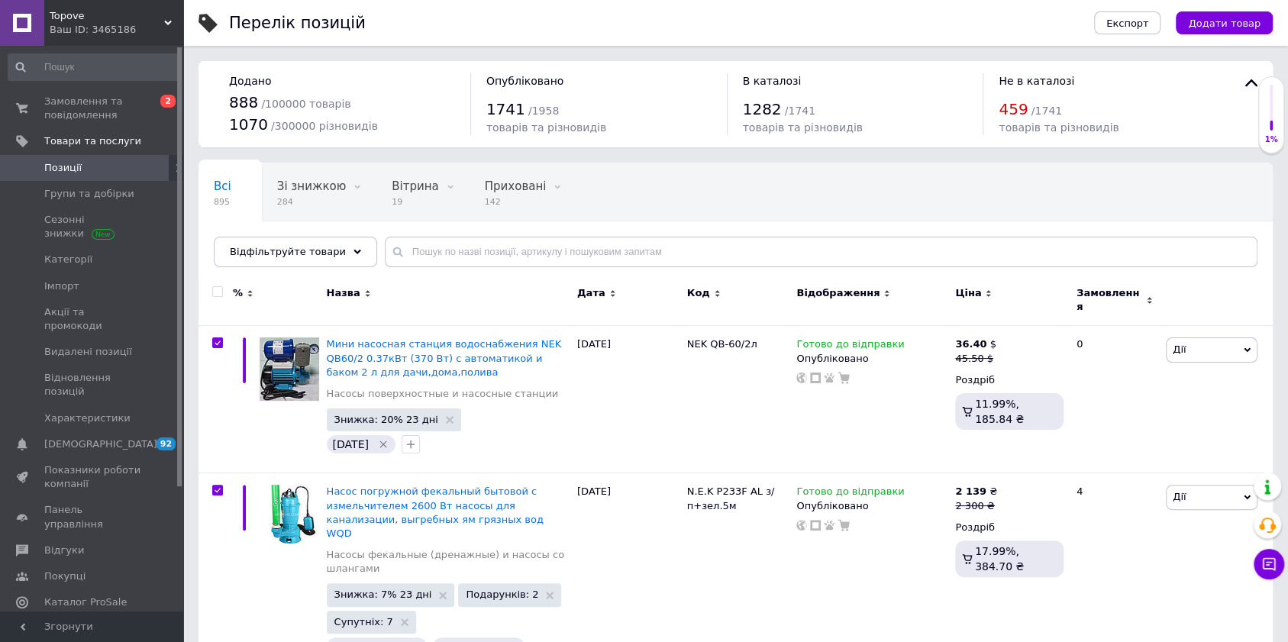
checkbox input "true"
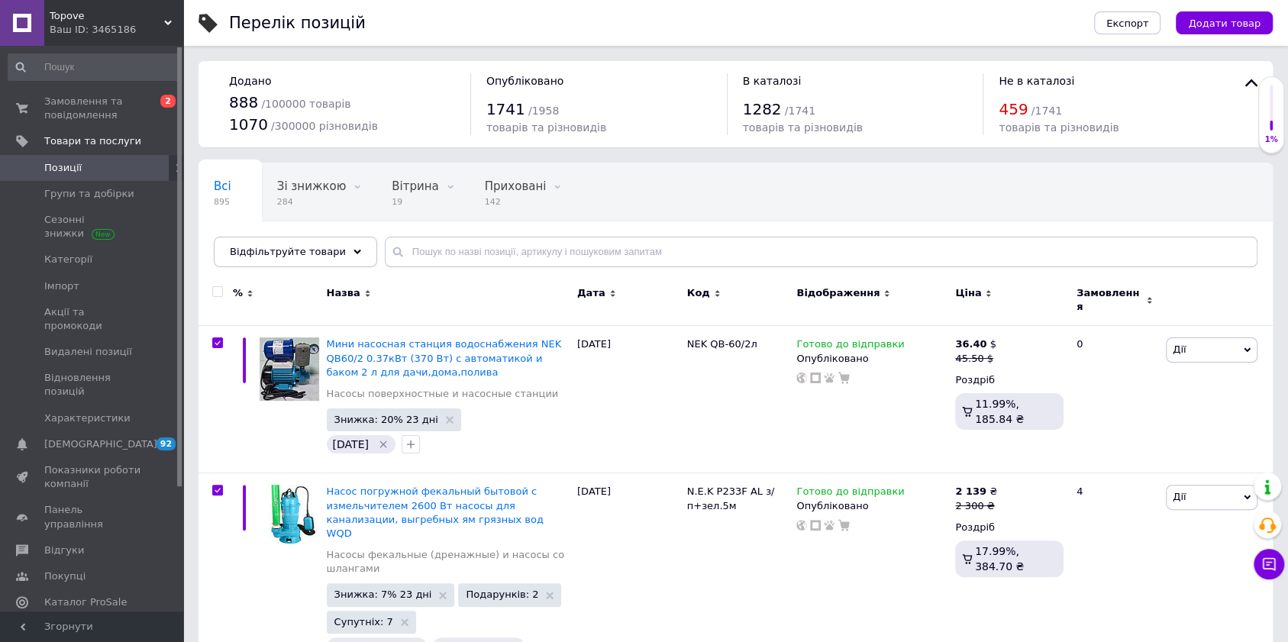
checkbox input "true"
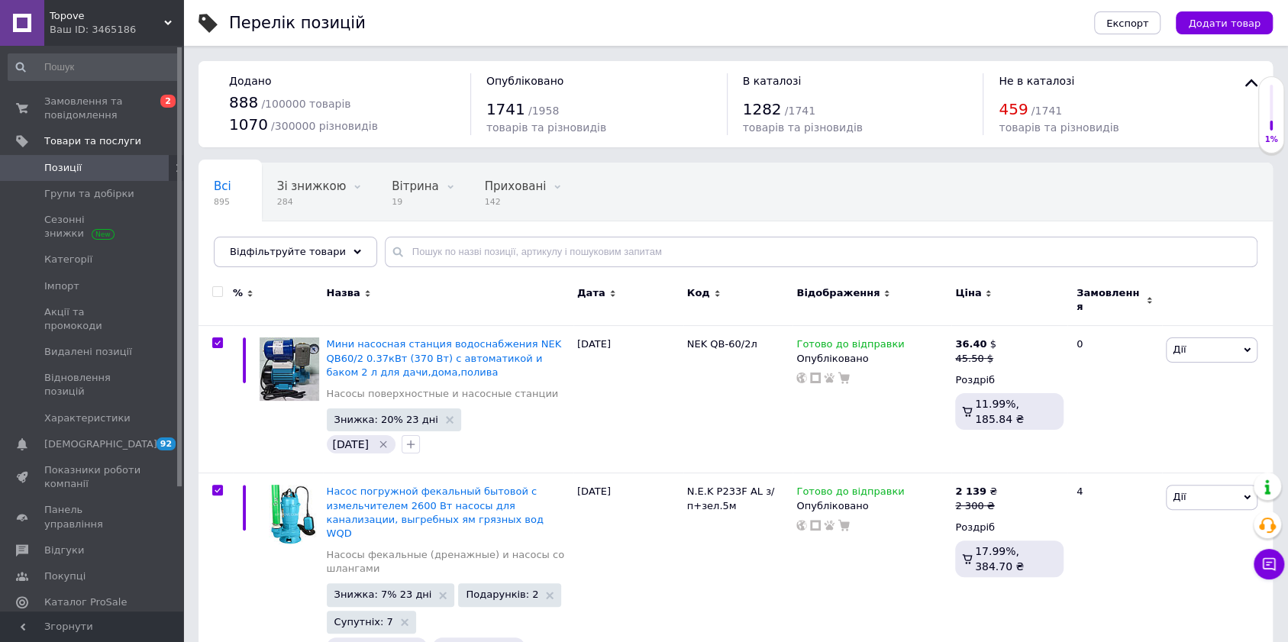
checkbox input "true"
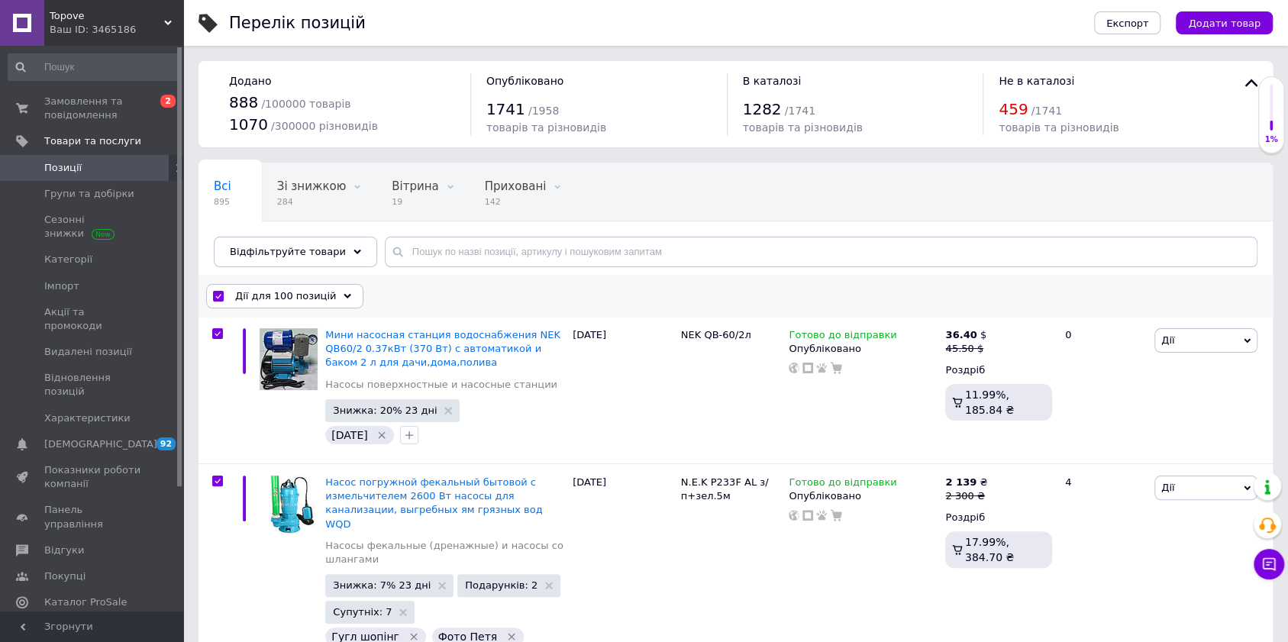
click at [221, 295] on input "checkbox" at bounding box center [218, 297] width 10 height 10
checkbox input "false"
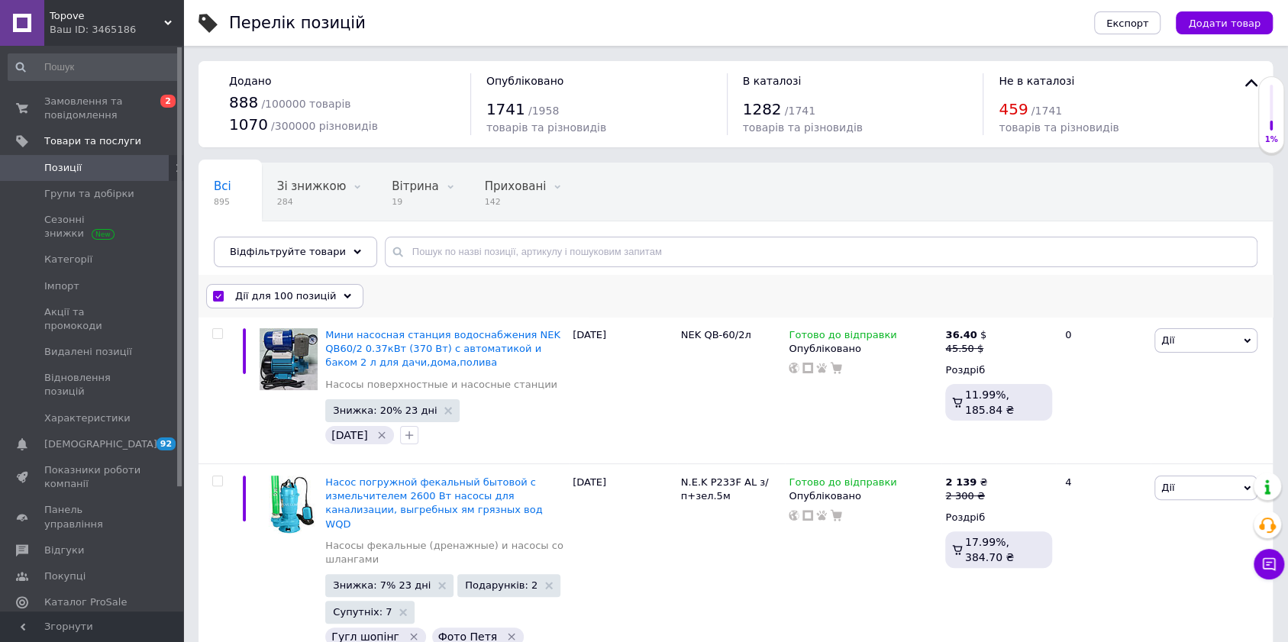
checkbox input "false"
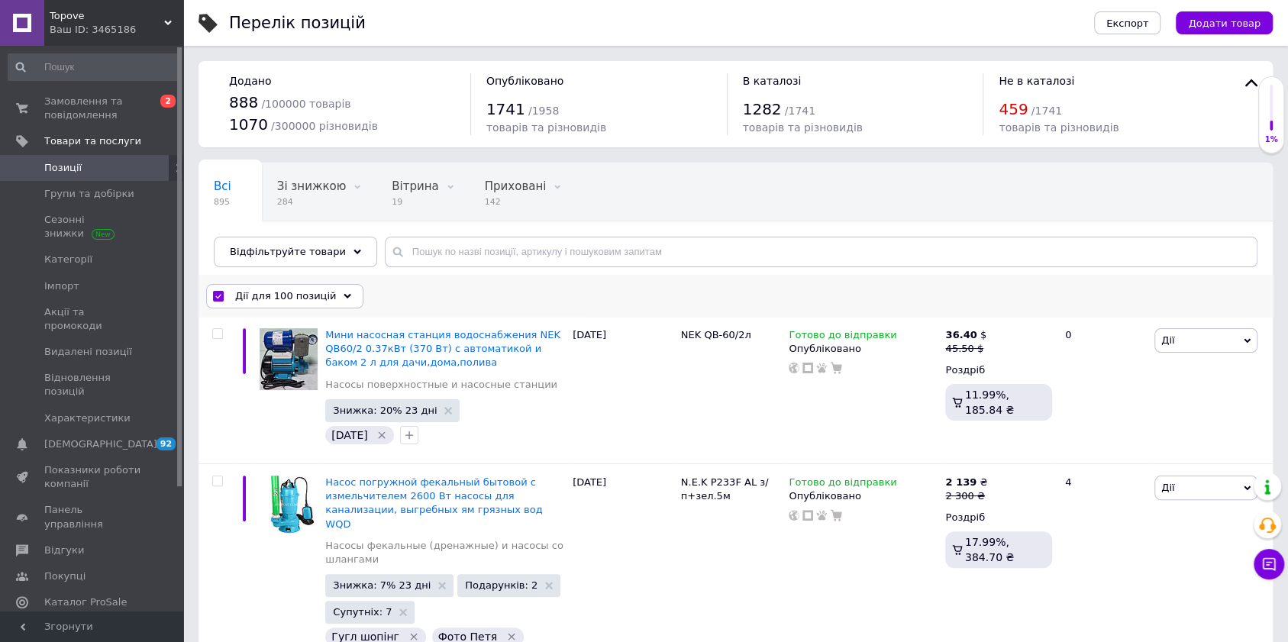
checkbox input "false"
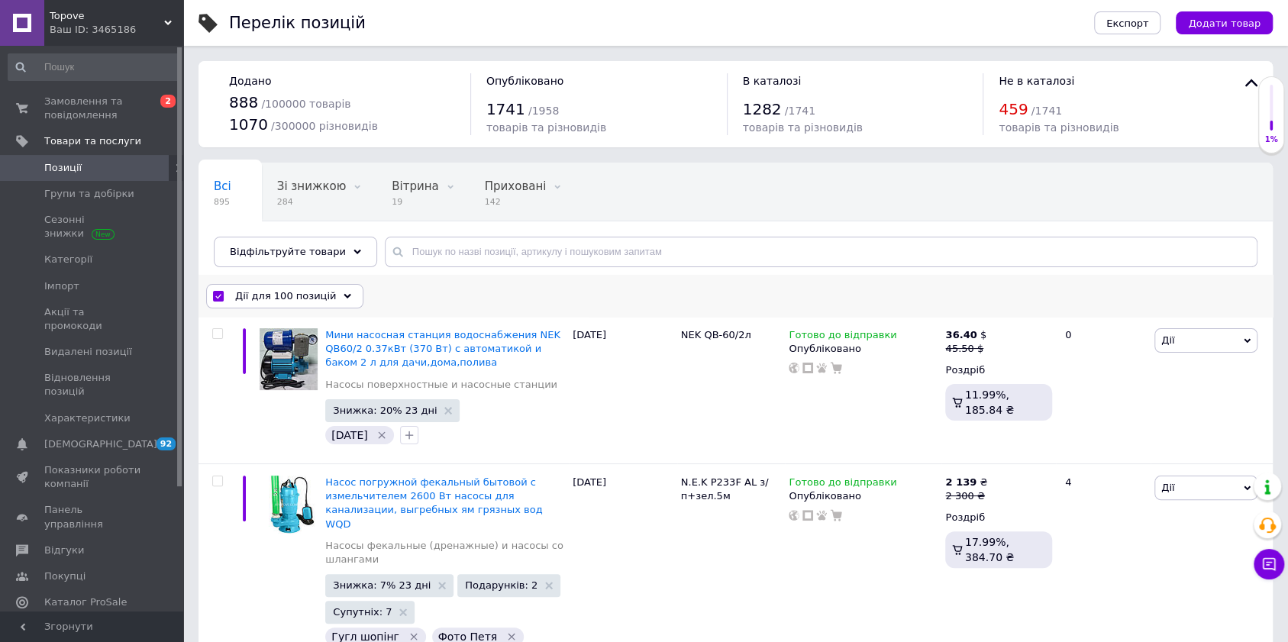
checkbox input "false"
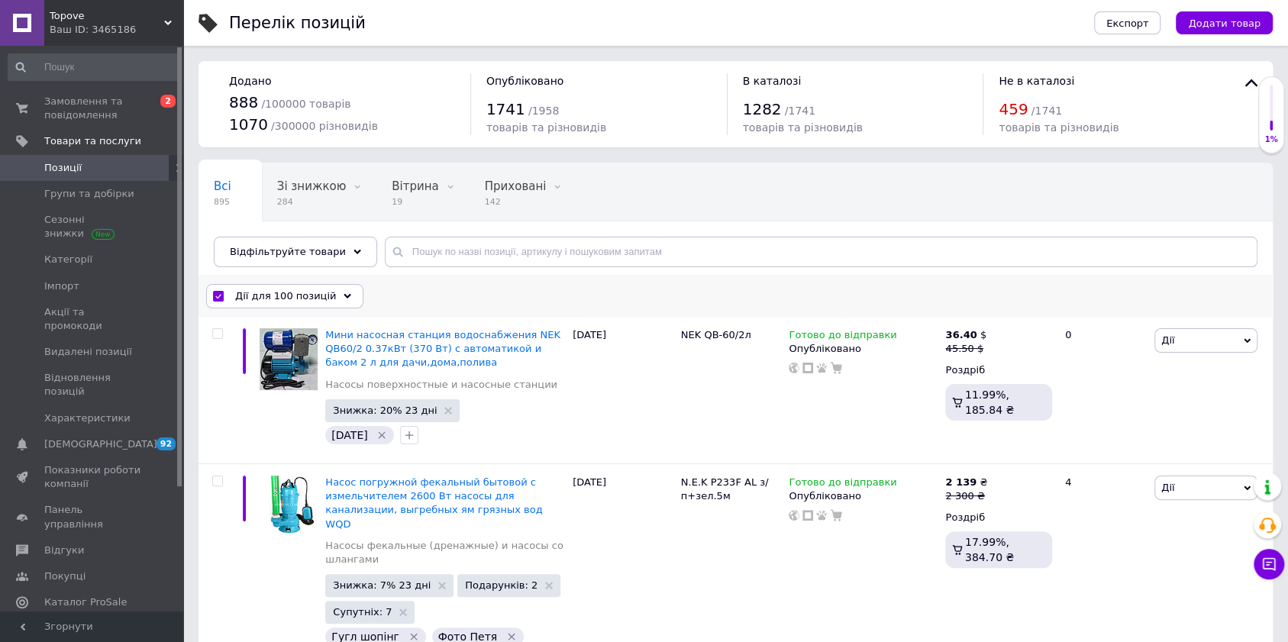
checkbox input "false"
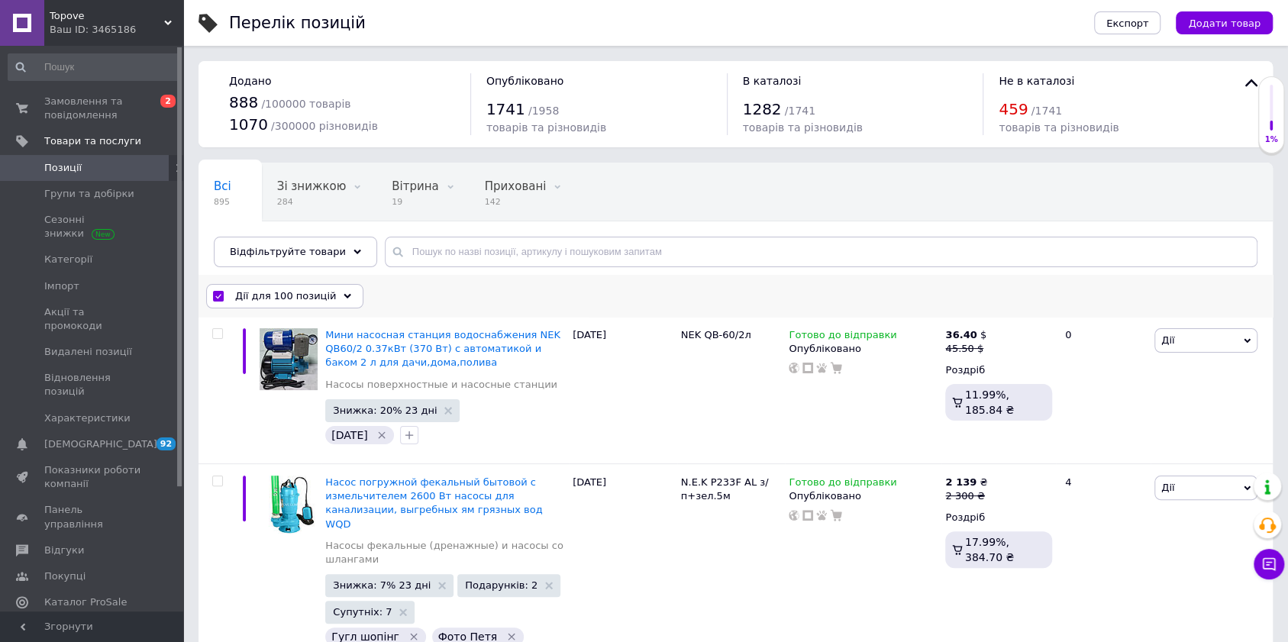
checkbox input "false"
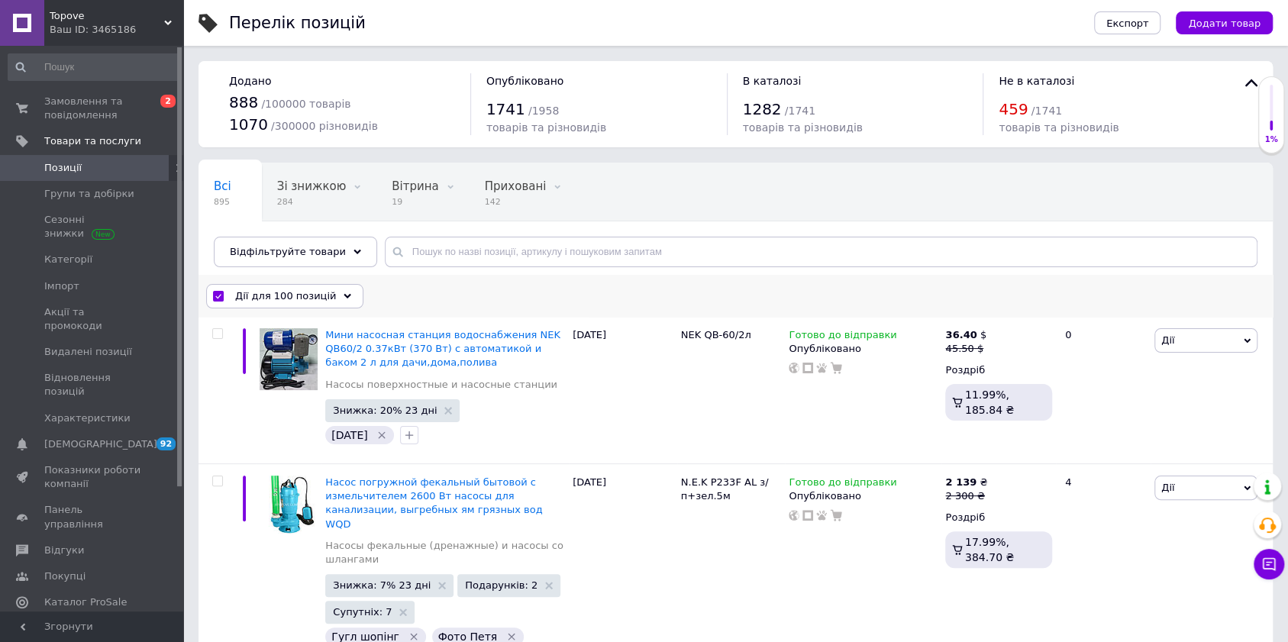
checkbox input "false"
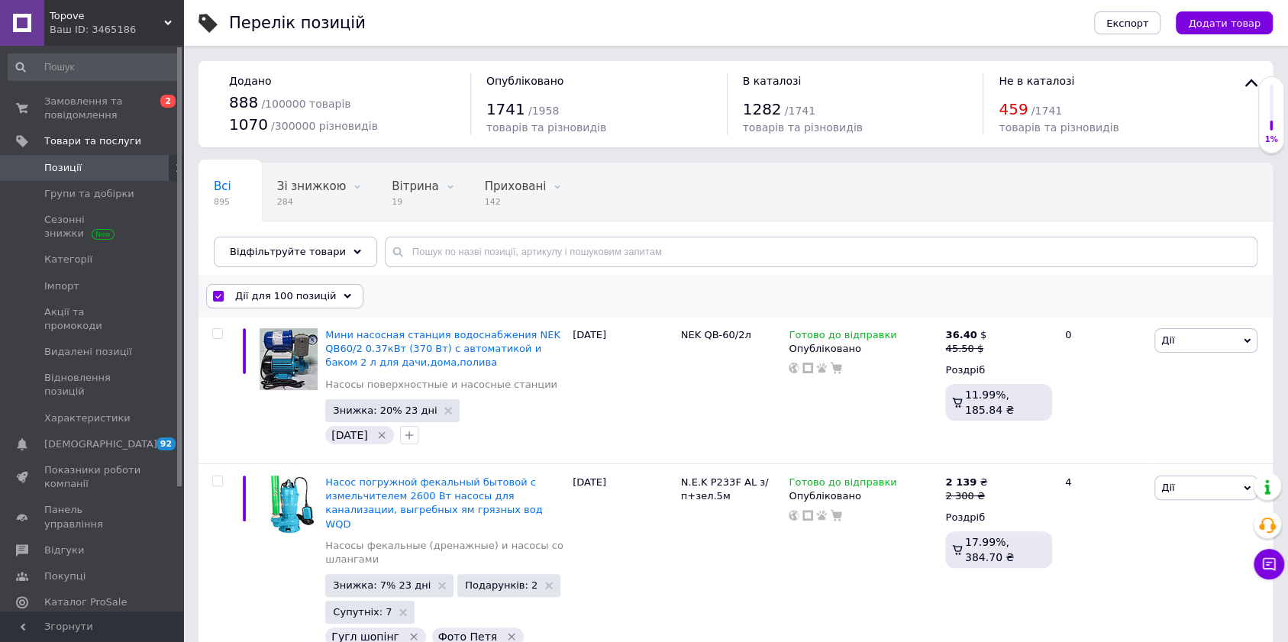
checkbox input "false"
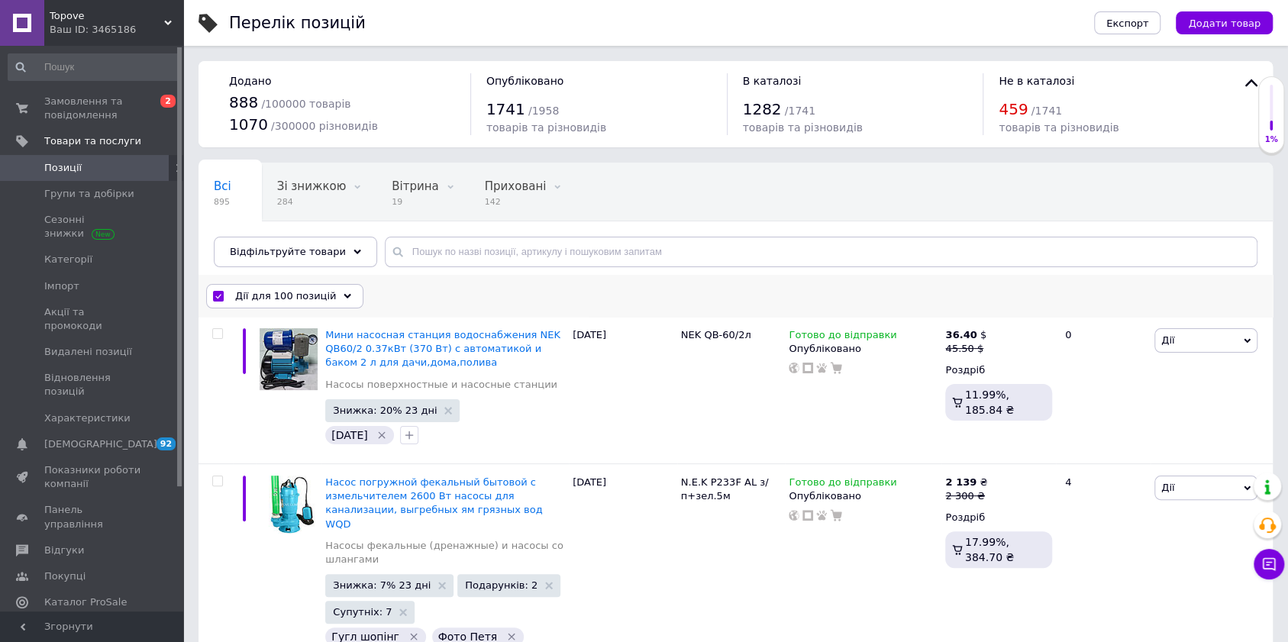
checkbox input "false"
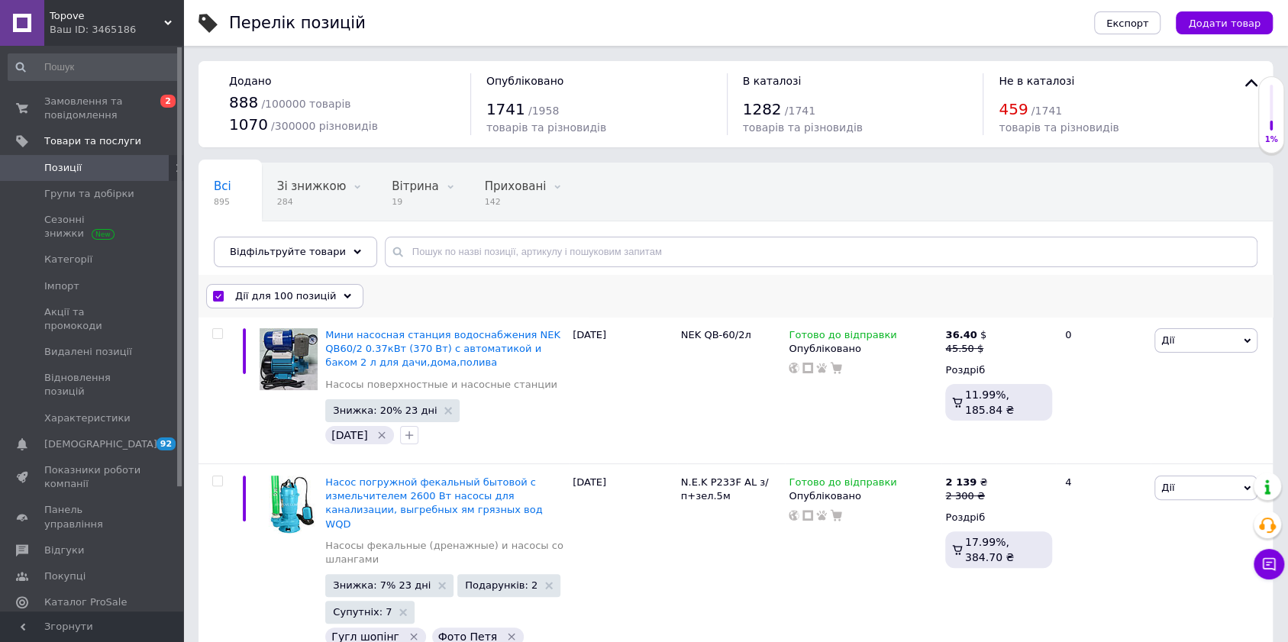
checkbox input "false"
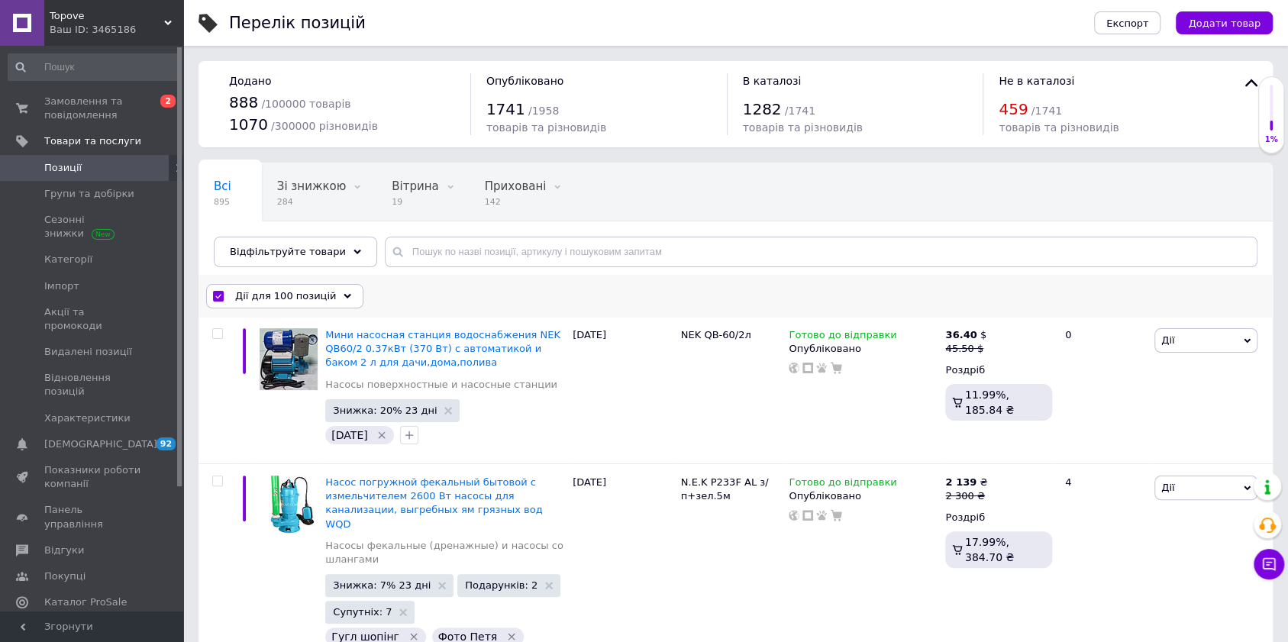
checkbox input "false"
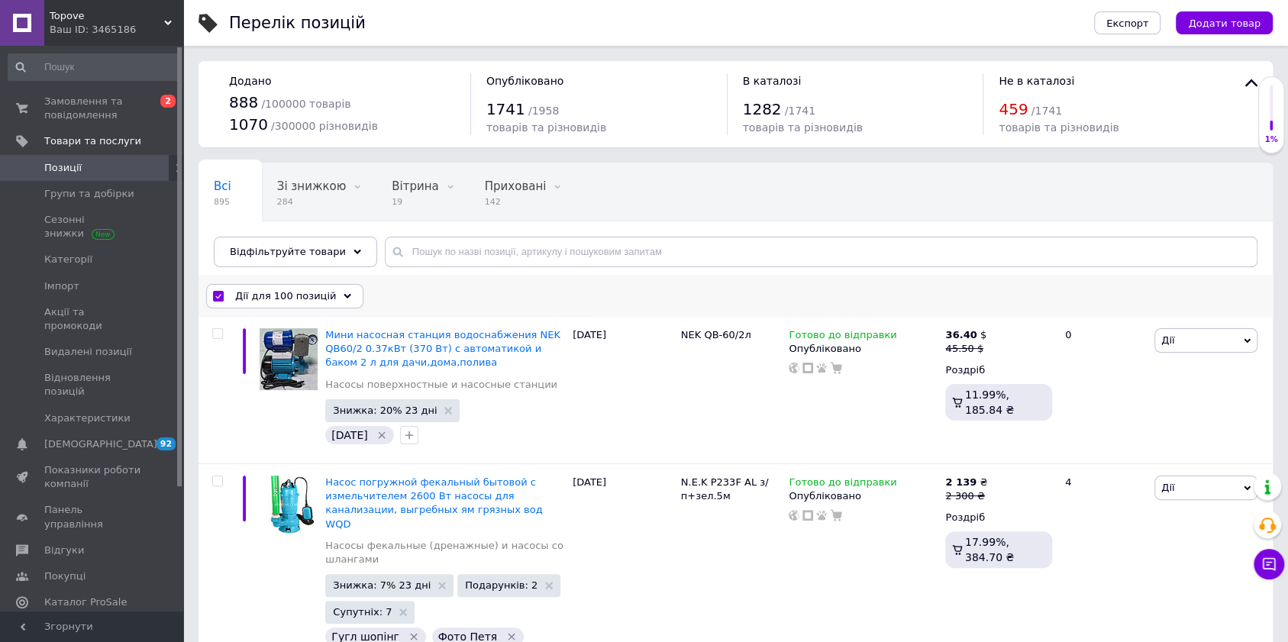
checkbox input "false"
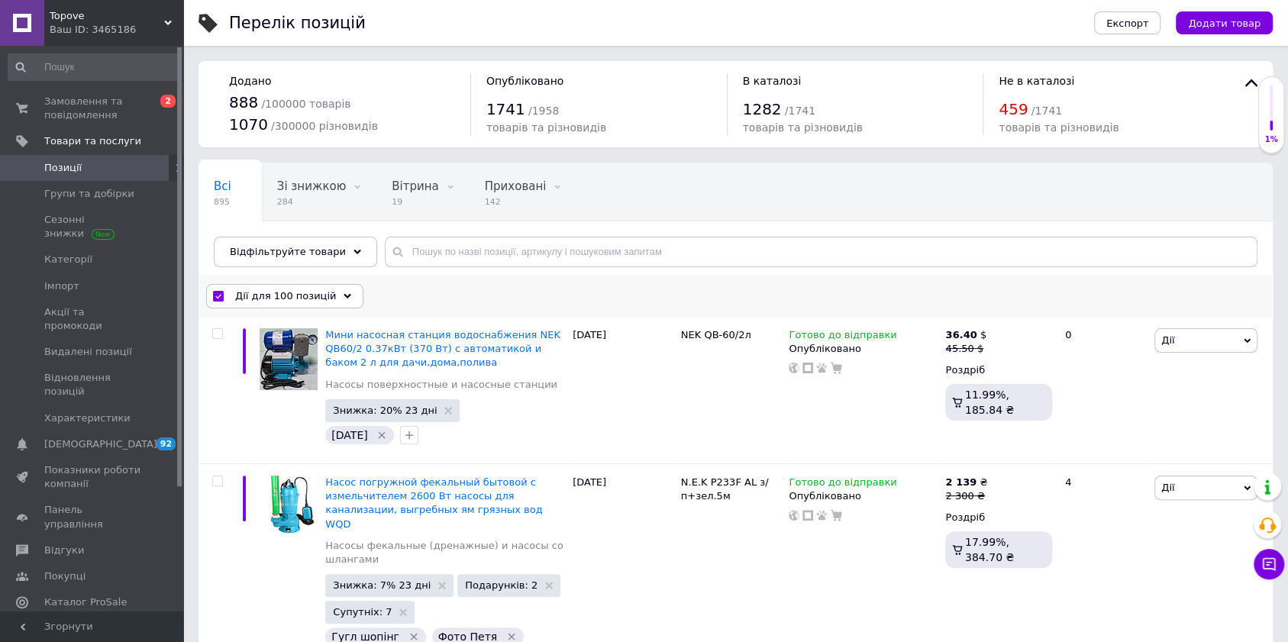
checkbox input "false"
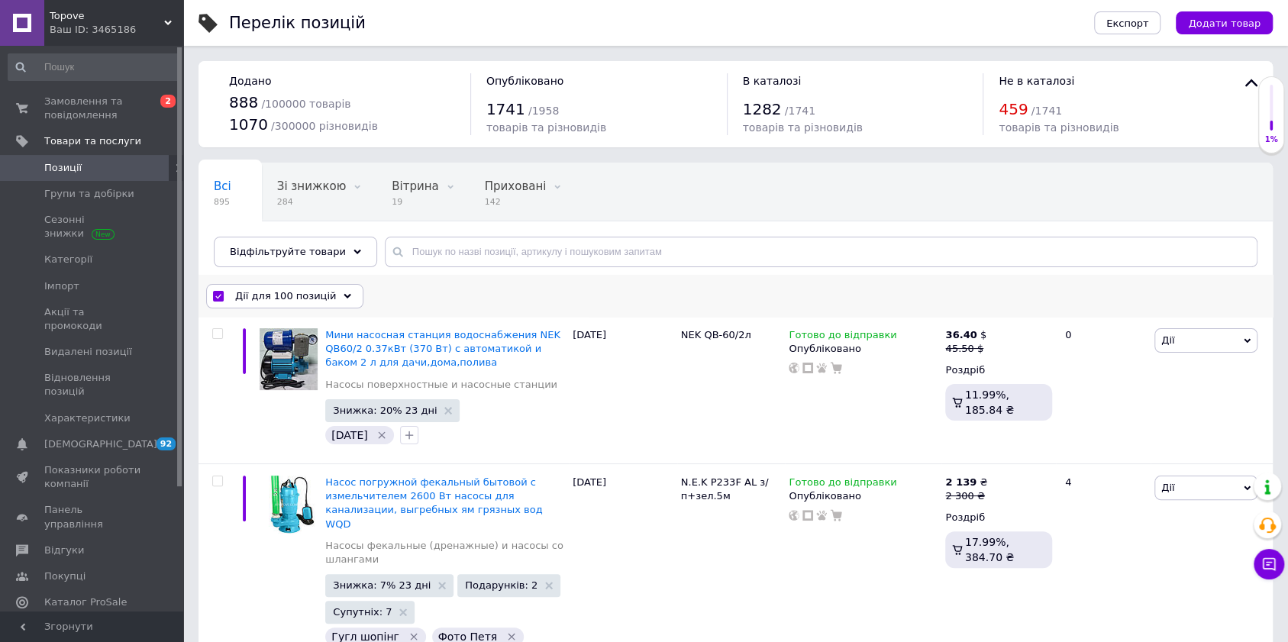
checkbox input "false"
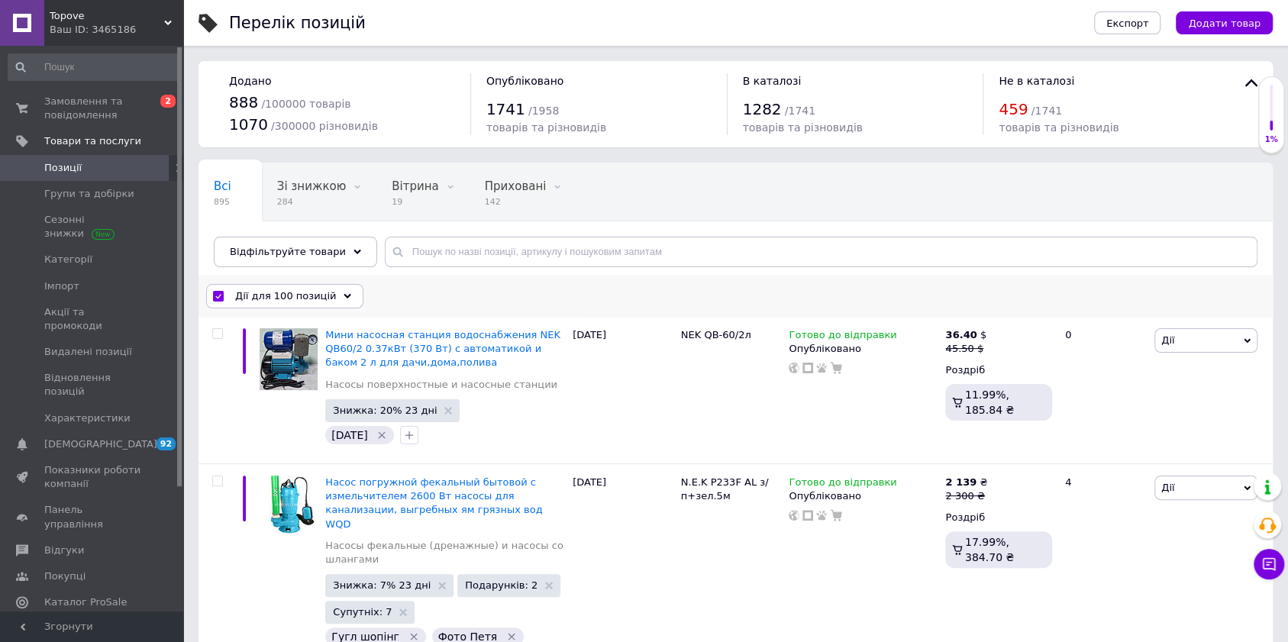
checkbox input "false"
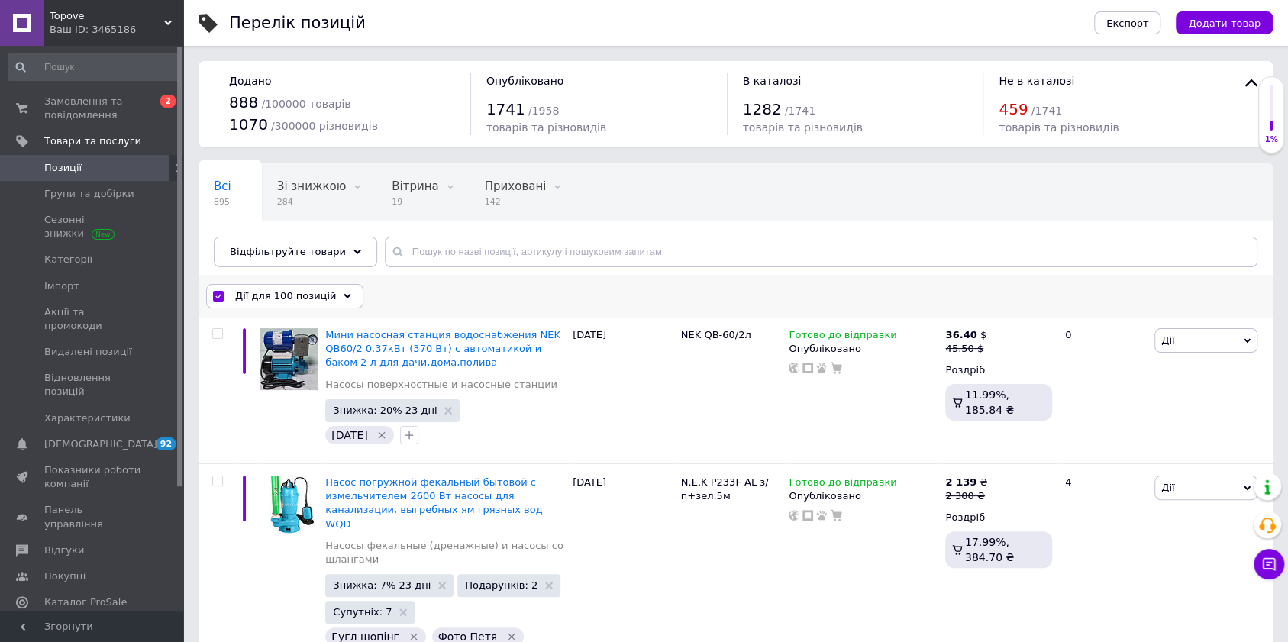
checkbox input "false"
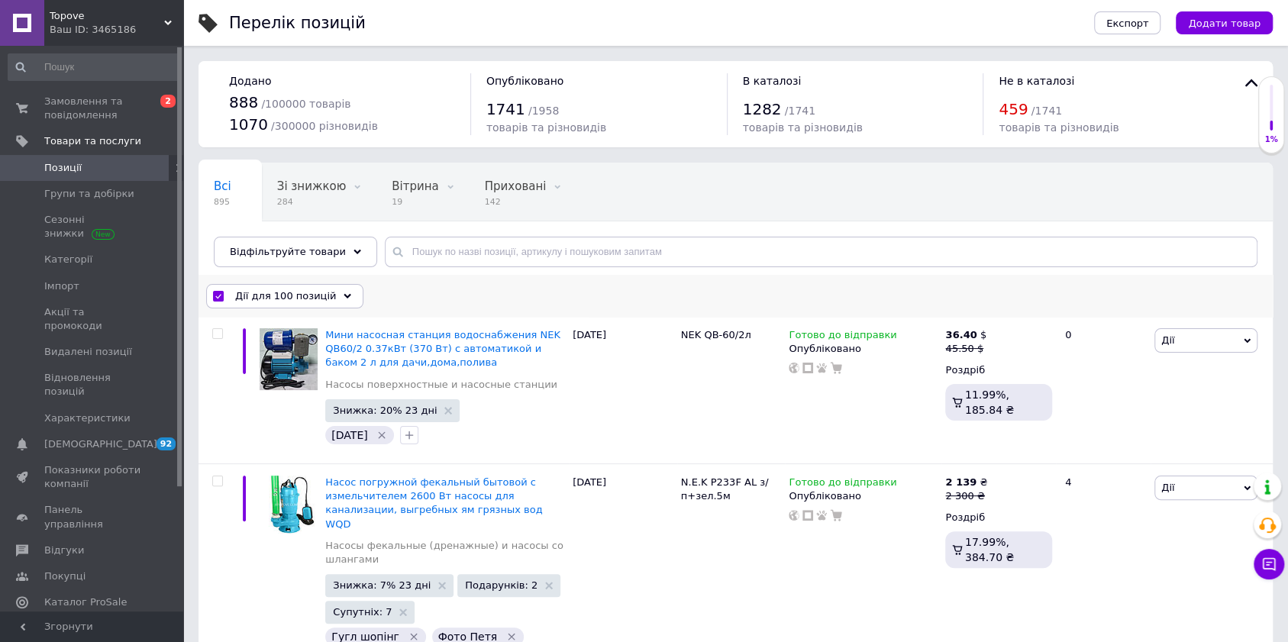
checkbox input "false"
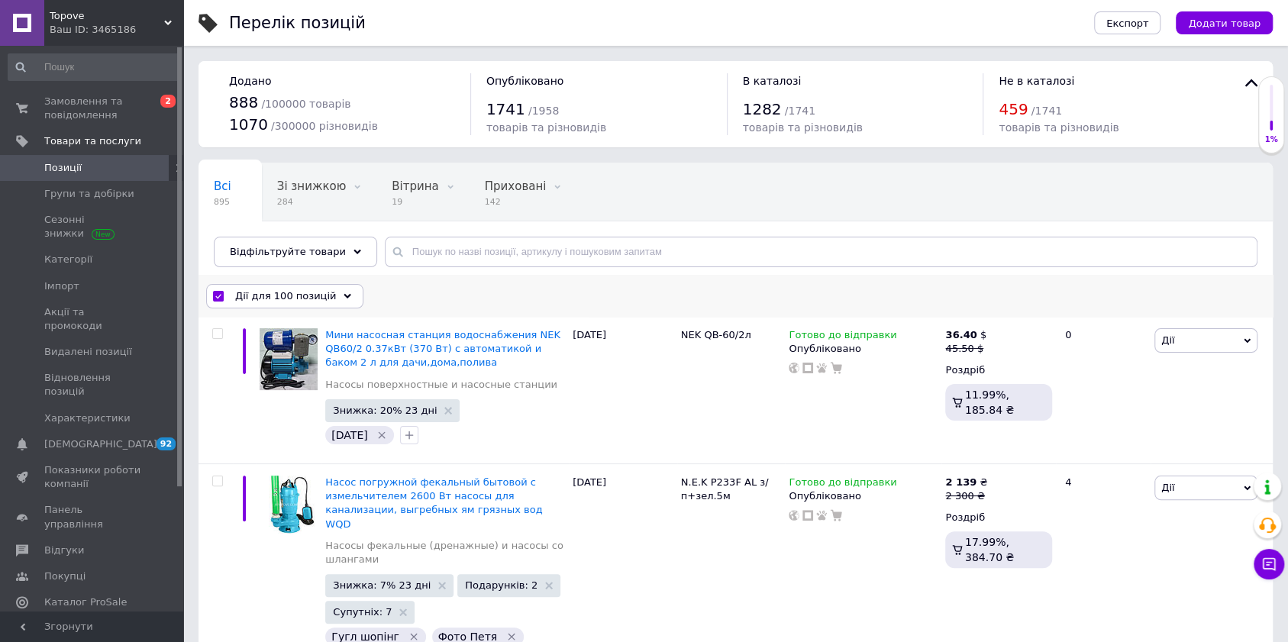
checkbox input "false"
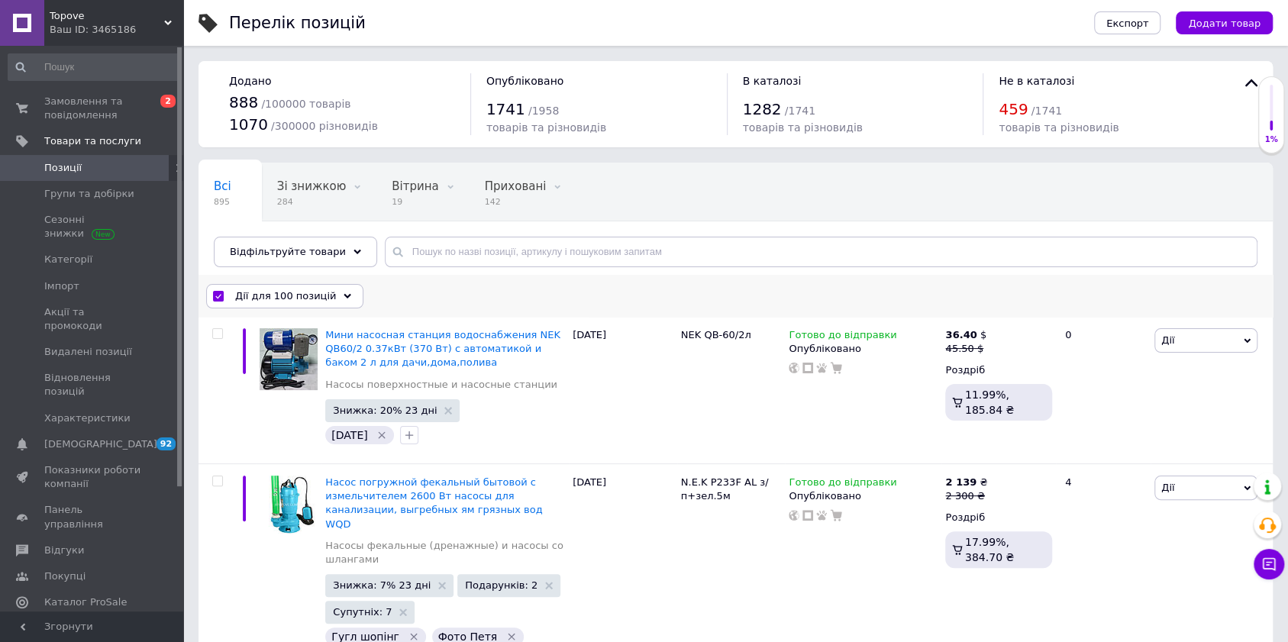
checkbox input "false"
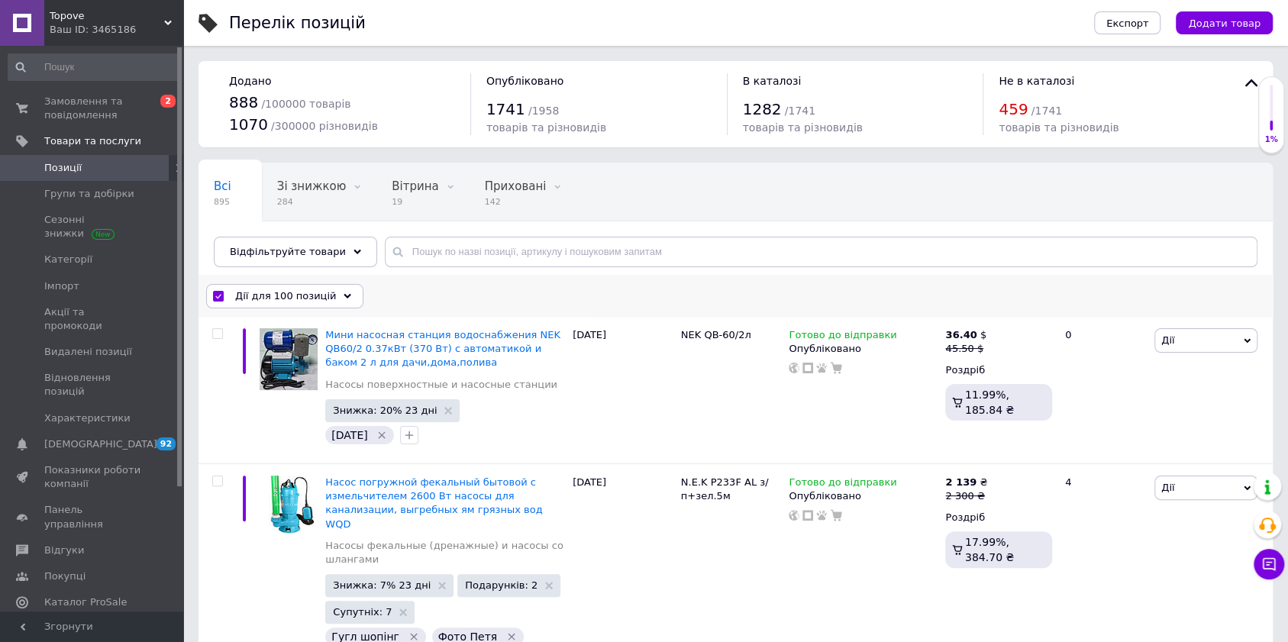
checkbox input "false"
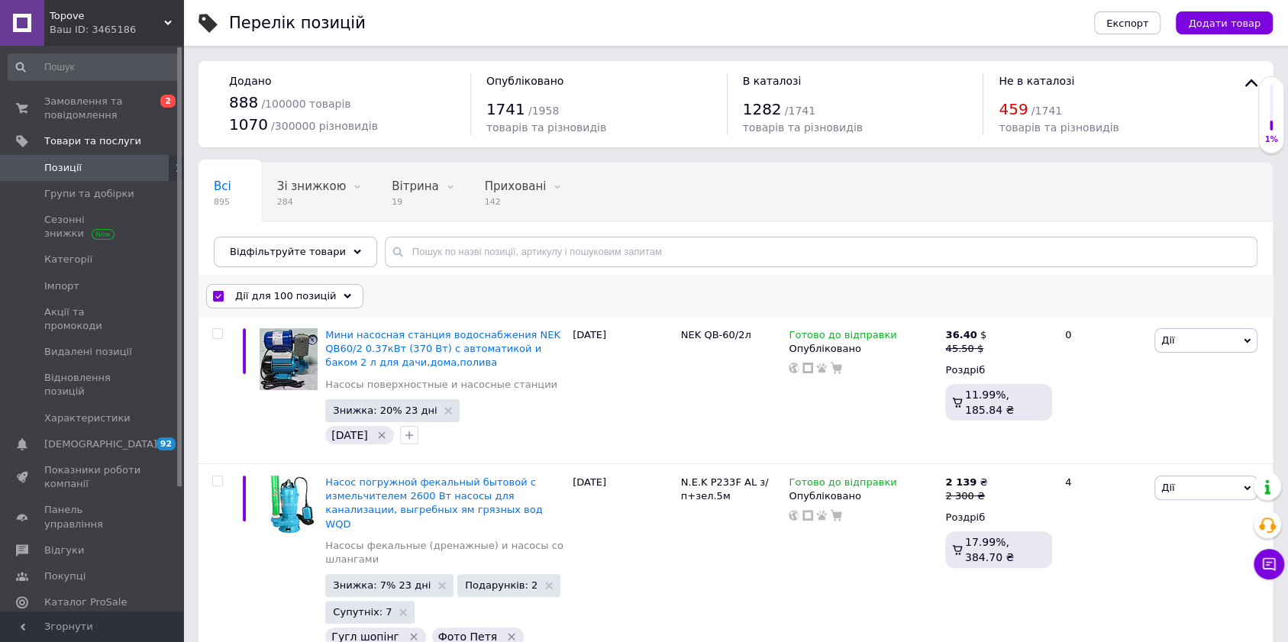
checkbox input "false"
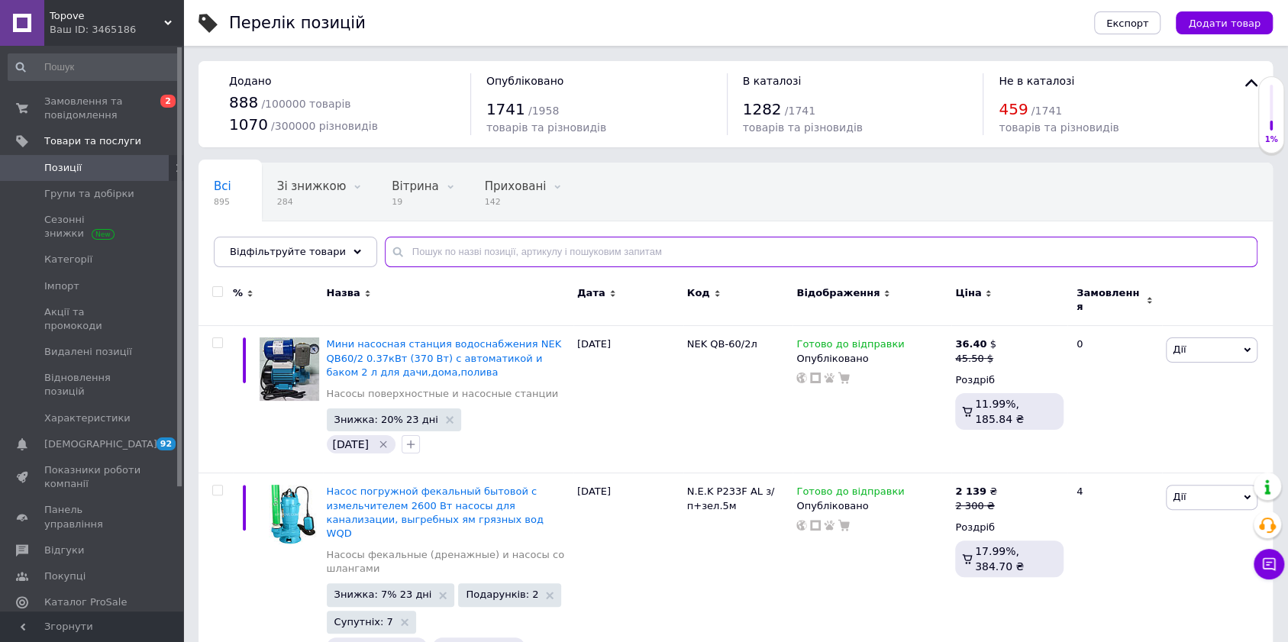
click at [559, 254] on input "text" at bounding box center [821, 252] width 873 height 31
click at [78, 24] on div "Ваш ID: 3465186" at bounding box center [117, 30] width 134 height 14
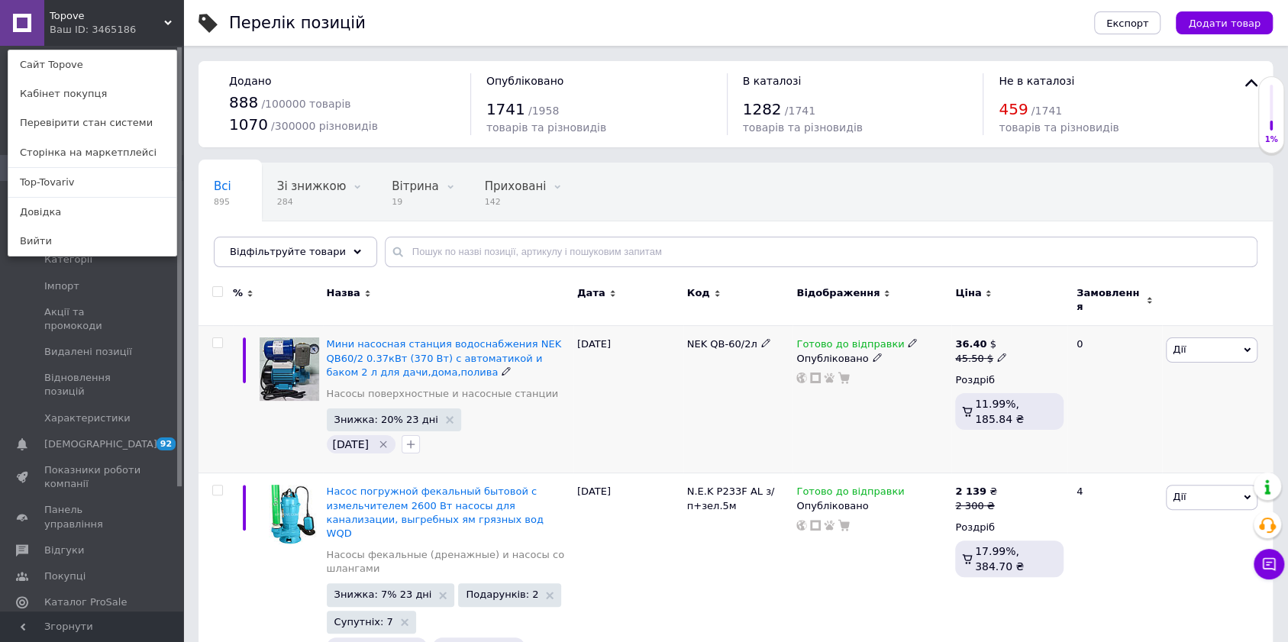
click at [220, 338] on input "checkbox" at bounding box center [217, 343] width 10 height 10
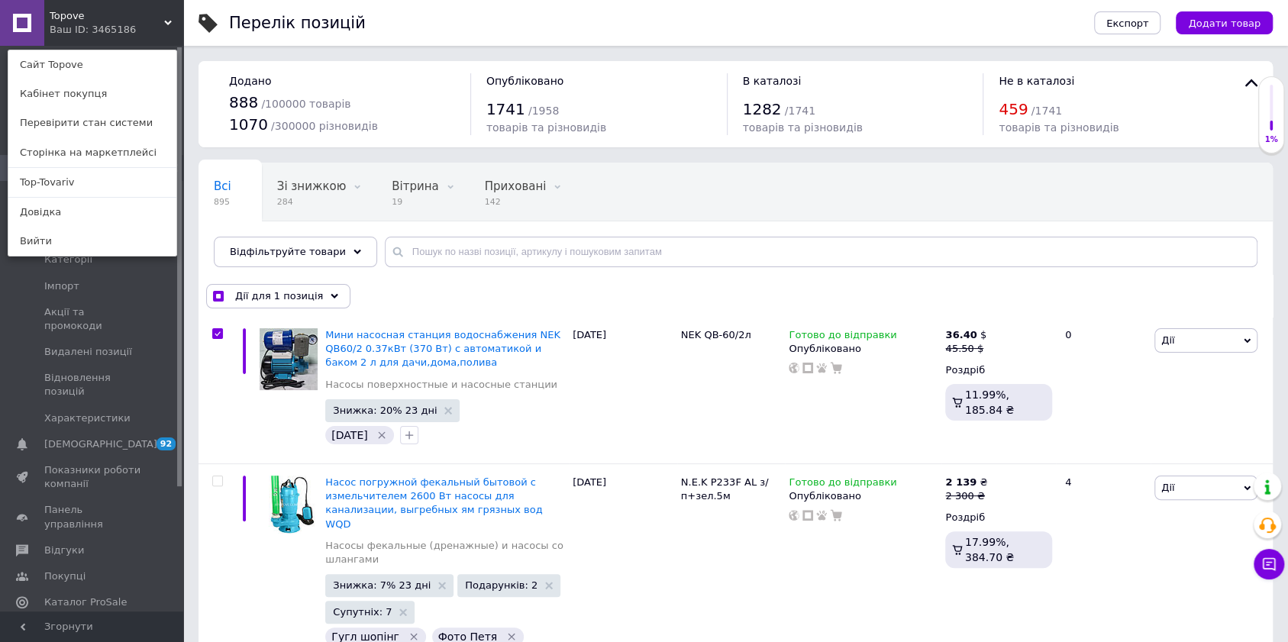
click at [163, 24] on div "Topove Ваш ID: 3465186 Сайт Topove Кабінет покупця Перевірити стан системи Стор…" at bounding box center [91, 23] width 183 height 46
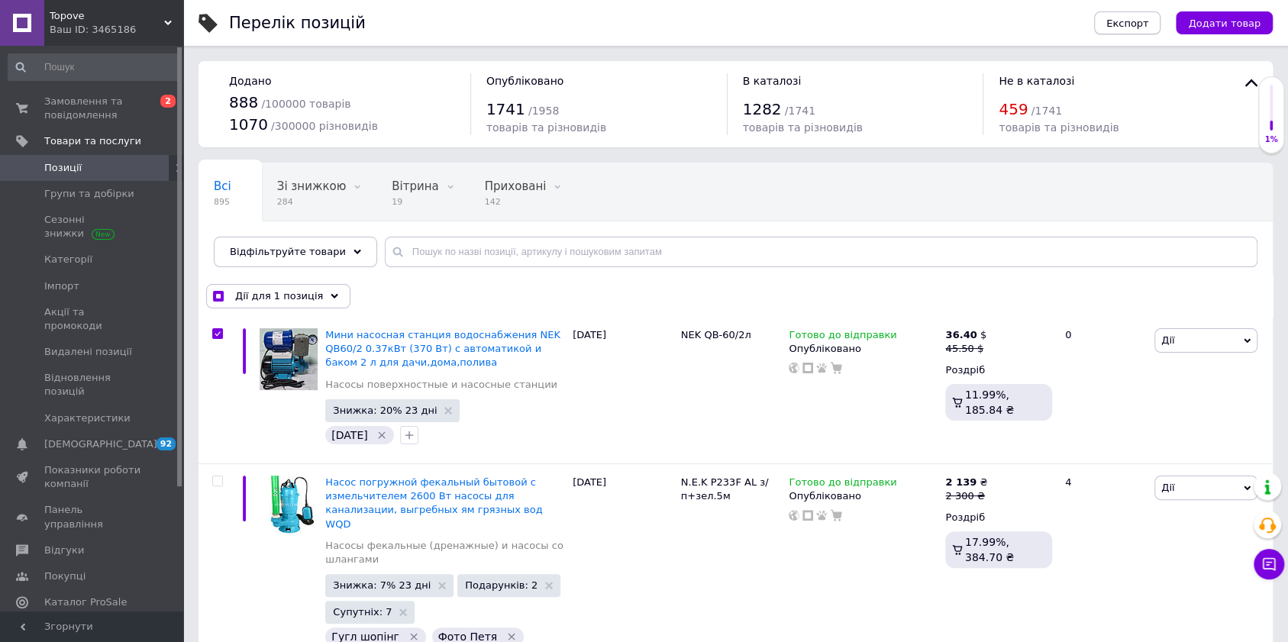
click at [1145, 15] on button "Експорт" at bounding box center [1127, 22] width 67 height 23
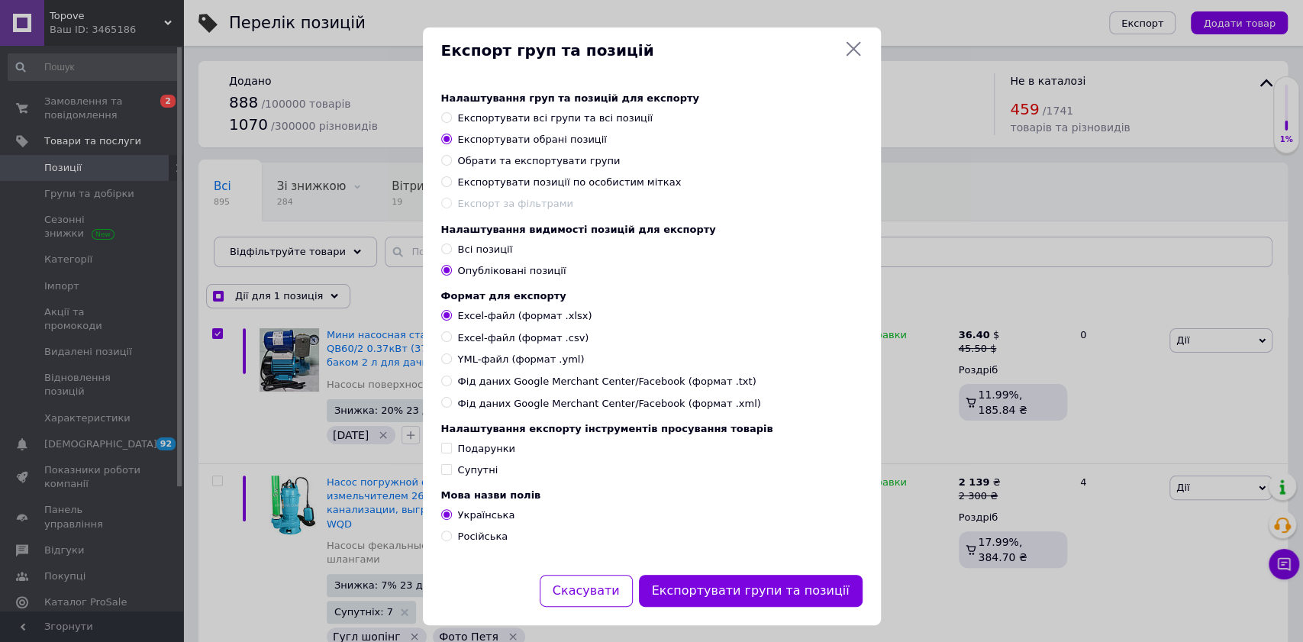
click at [441, 541] on input "Російська" at bounding box center [446, 536] width 10 height 10
click at [554, 366] on span "YML-файл (формат .yml)" at bounding box center [521, 360] width 127 height 14
click at [451, 363] on input "YML-файл (формат .yml)" at bounding box center [446, 358] width 10 height 10
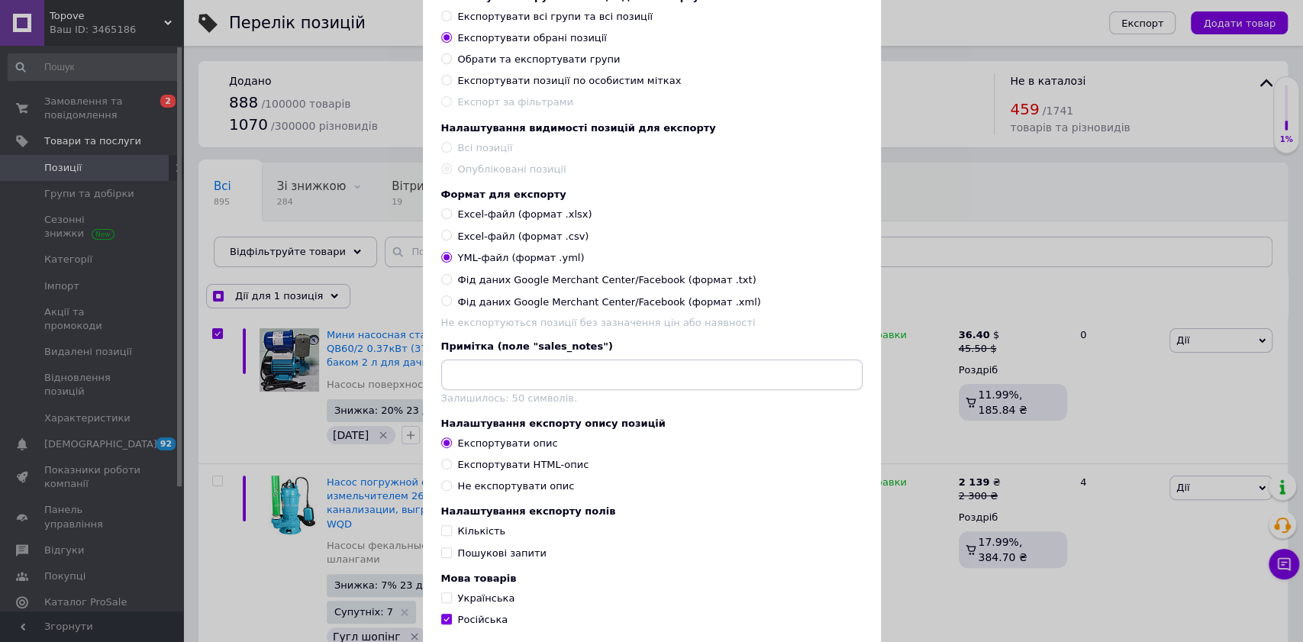
scroll to position [203, 0]
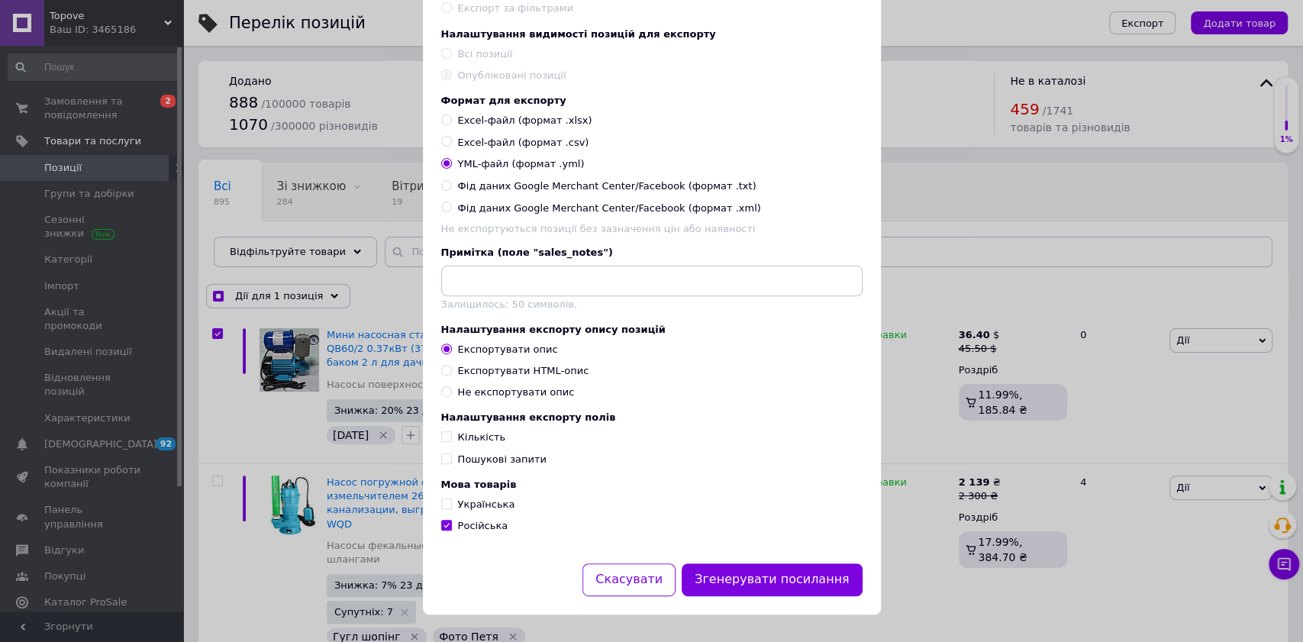
click at [444, 370] on div "Налаштування експорту опису позицій Експортувати опис Експортувати HTML-опис Не…" at bounding box center [651, 362] width 421 height 76
click at [447, 375] on input "Експортувати HTML-опис" at bounding box center [446, 370] width 10 height 10
click at [446, 508] on input "Українська" at bounding box center [446, 504] width 10 height 10
click at [470, 443] on span "Кількість" at bounding box center [482, 436] width 48 height 11
click at [451, 441] on input "Кількість" at bounding box center [446, 436] width 10 height 10
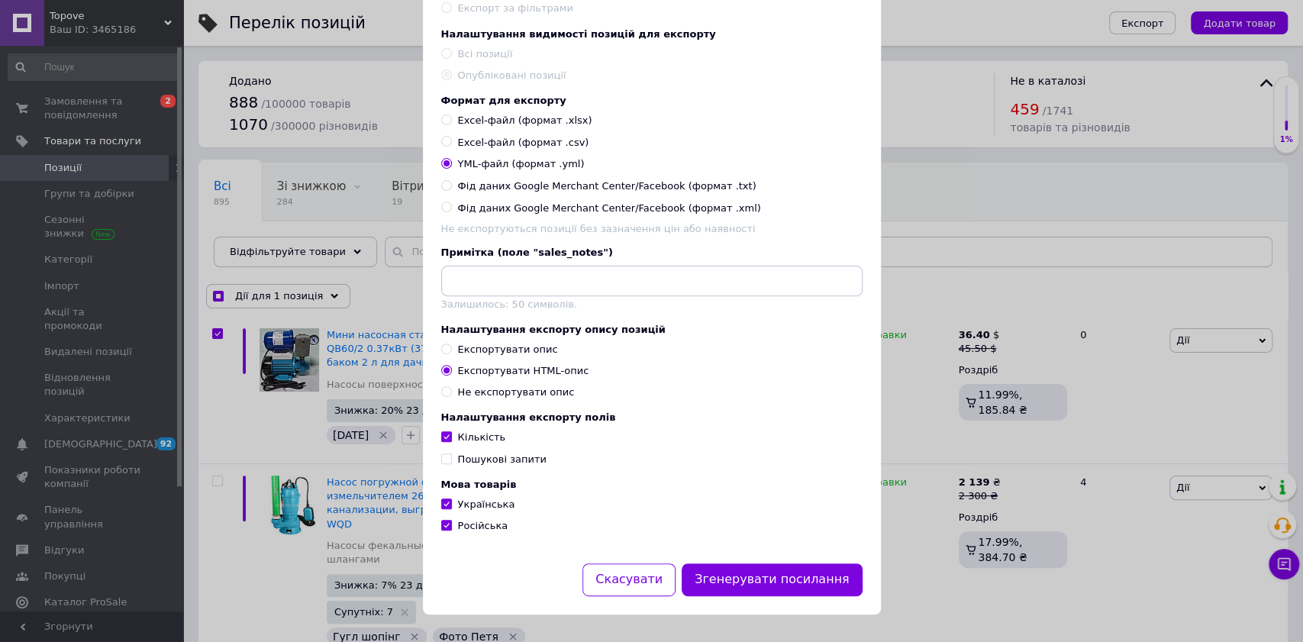
click at [466, 465] on span "Пошукові запити" at bounding box center [502, 458] width 89 height 11
click at [451, 463] on input "Пошукові запити" at bounding box center [446, 458] width 10 height 10
click at [788, 589] on button "Згенерувати посилання" at bounding box center [772, 579] width 181 height 33
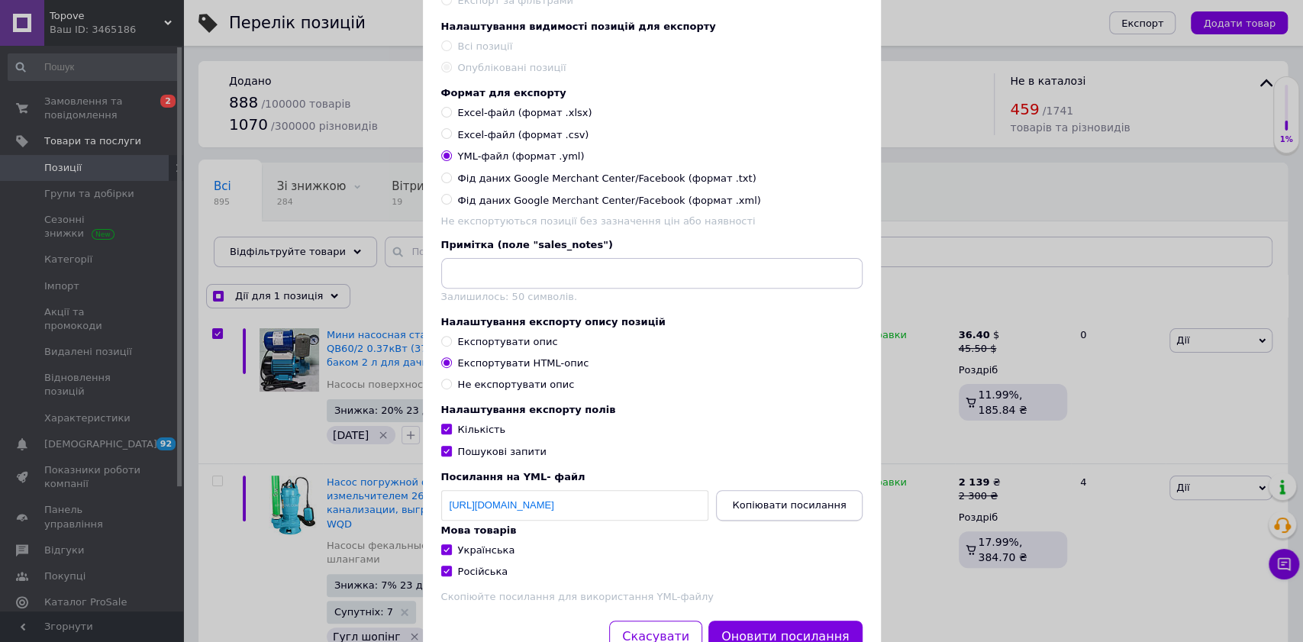
click at [799, 511] on span "Копіювати посилання" at bounding box center [789, 504] width 114 height 11
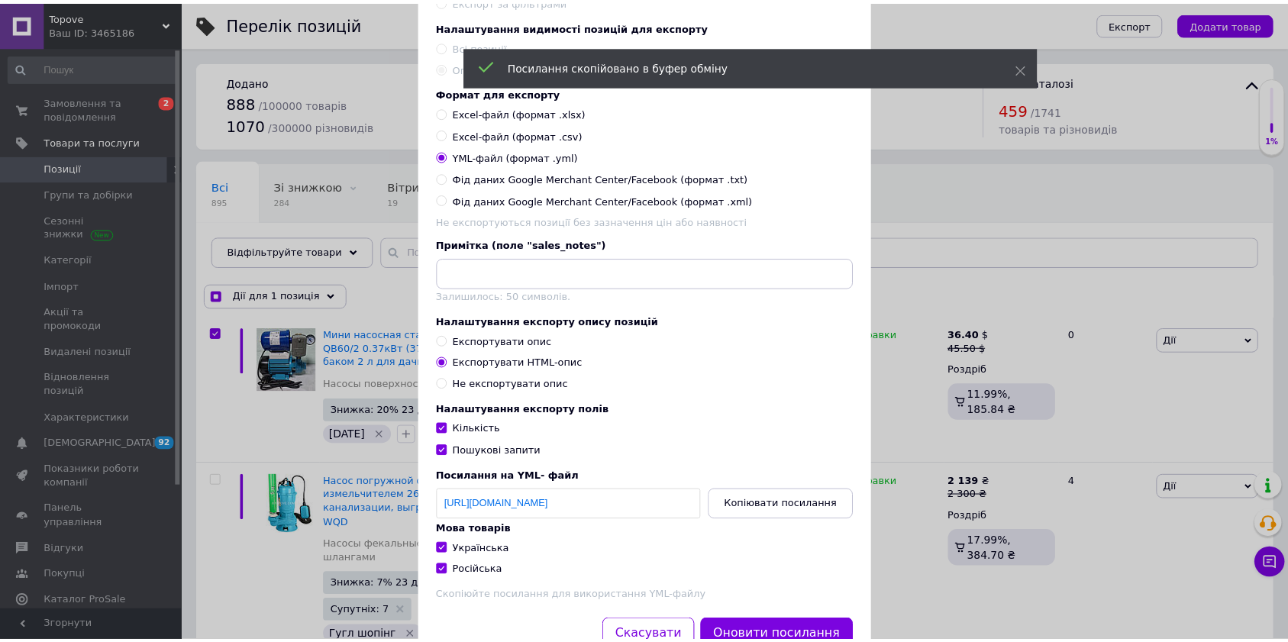
scroll to position [0, 0]
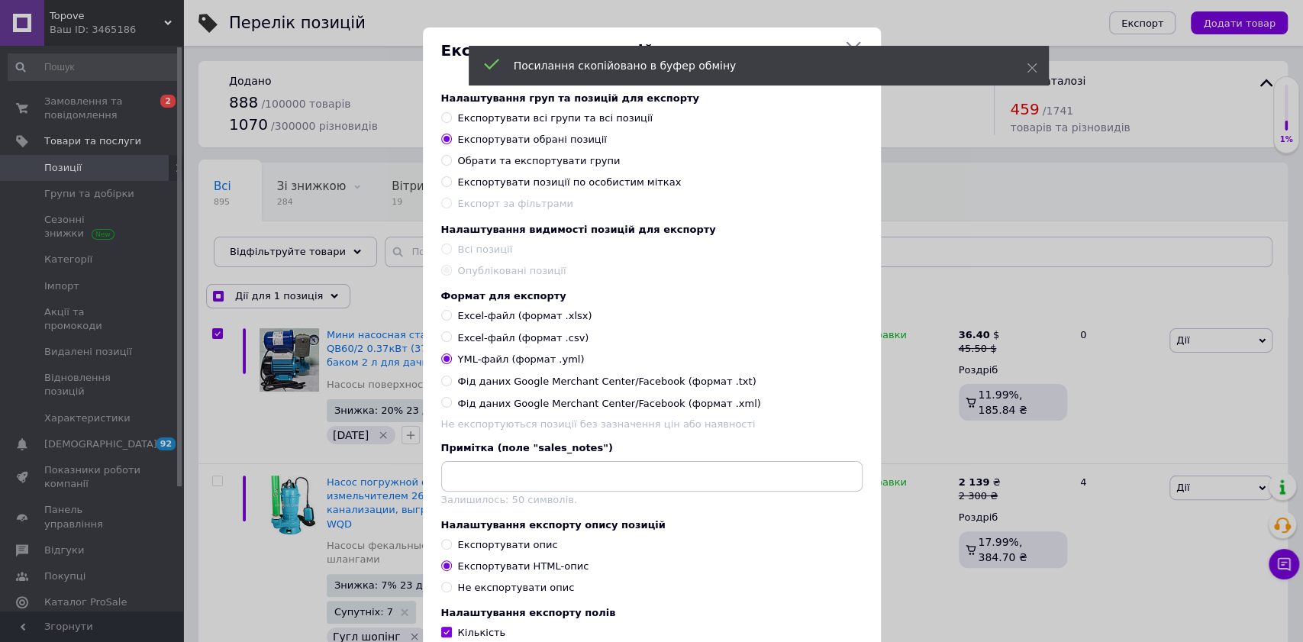
click at [853, 47] on div "Посилання скопійовано в буфер обміну" at bounding box center [759, 66] width 580 height 40
click at [844, 37] on div "Експорт груп та позицій" at bounding box center [652, 50] width 458 height 47
click at [850, 41] on icon at bounding box center [853, 49] width 18 height 18
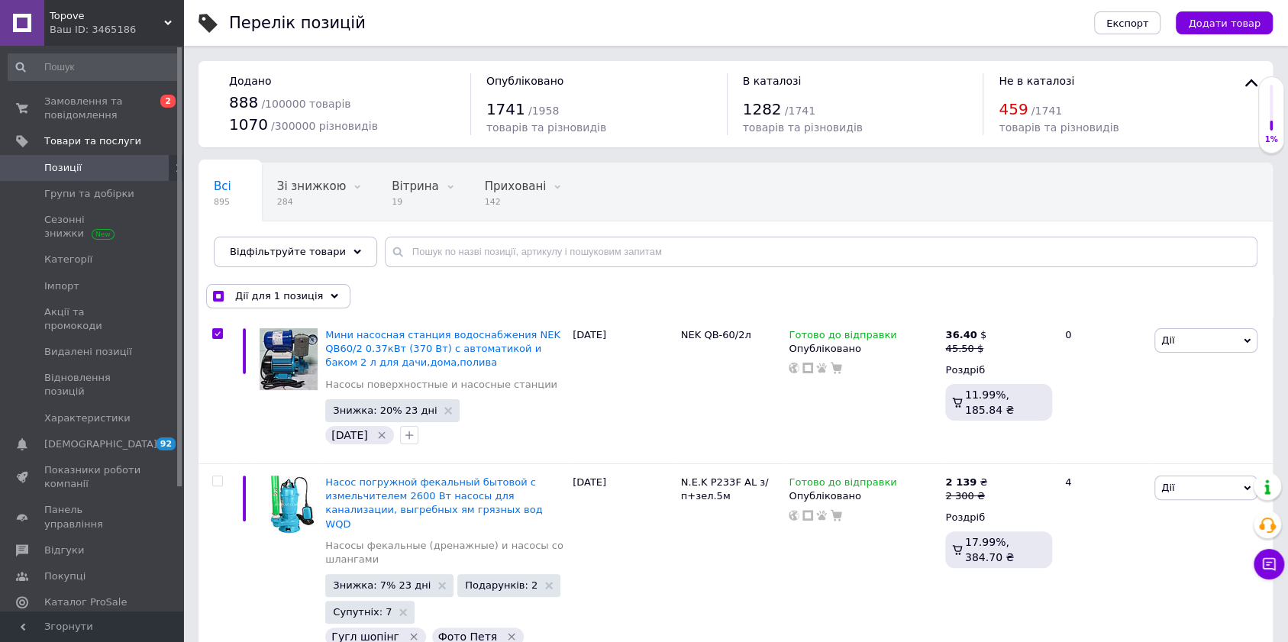
click at [72, 15] on span "Topove" at bounding box center [107, 16] width 115 height 14
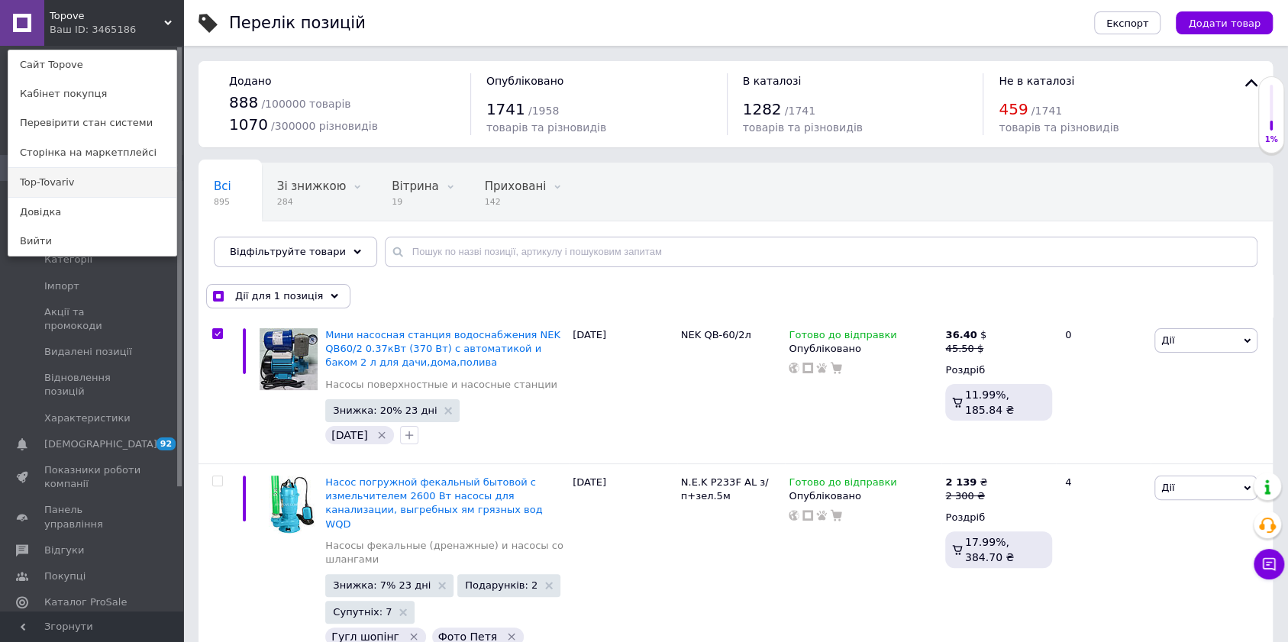
click at [40, 178] on link "Top-Tovariv" at bounding box center [92, 182] width 168 height 29
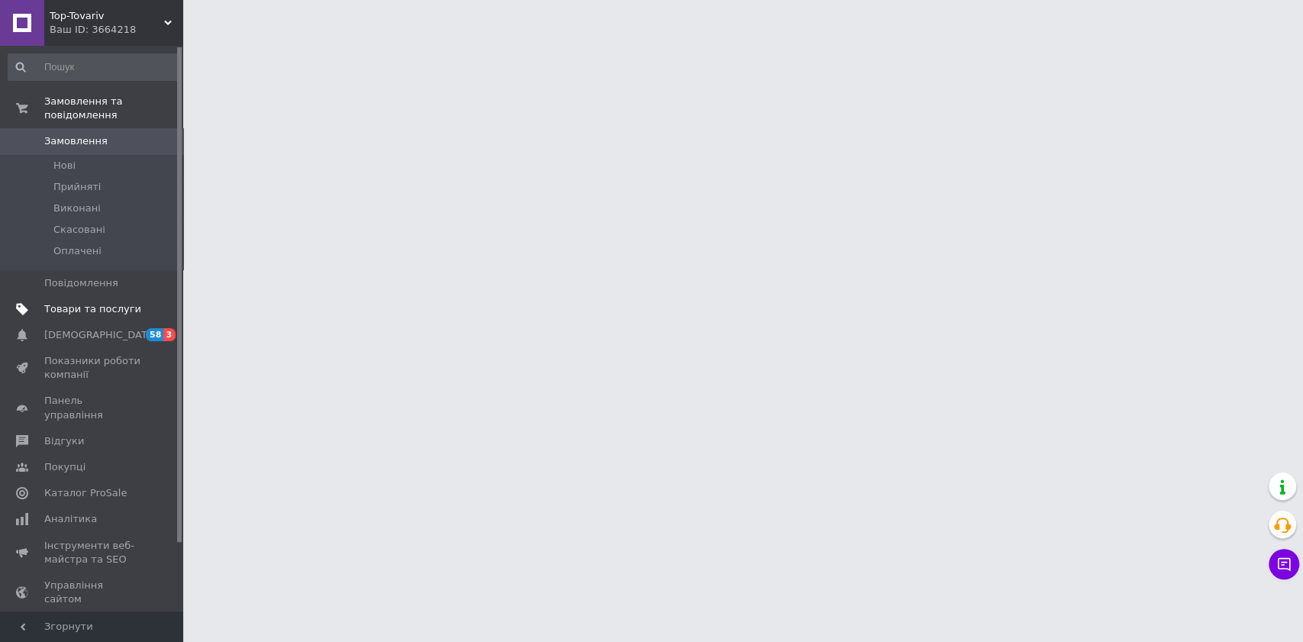
click at [112, 302] on span "Товари та послуги" at bounding box center [92, 309] width 97 height 14
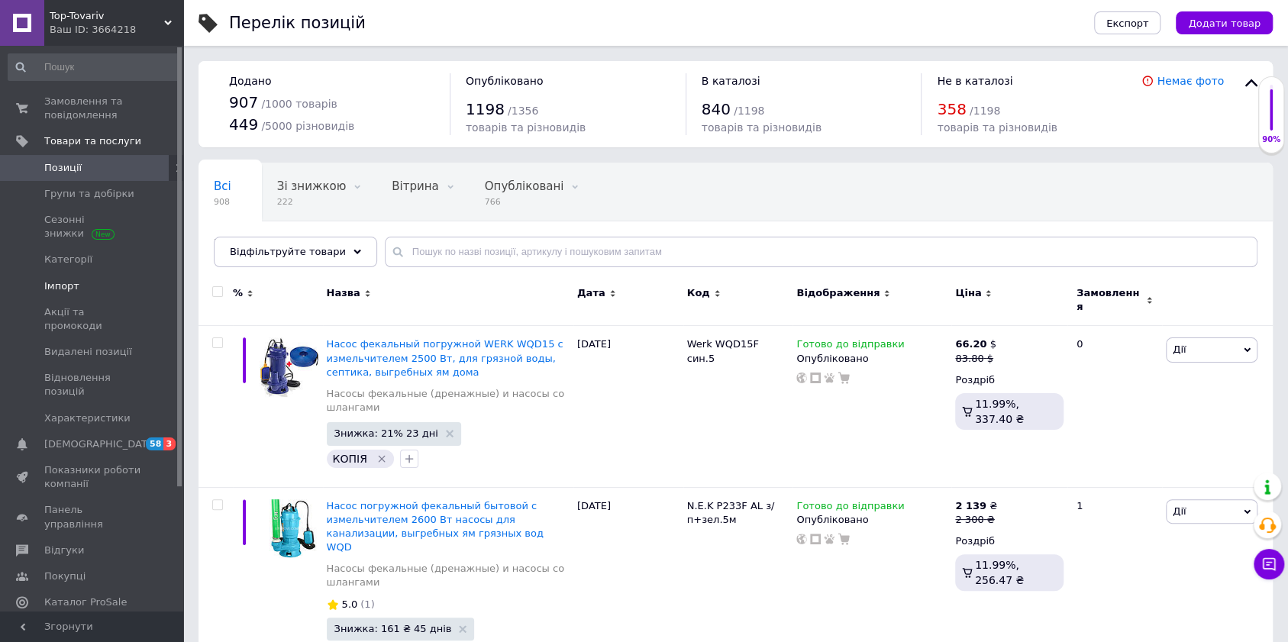
click at [93, 279] on span "Імпорт" at bounding box center [92, 286] width 97 height 14
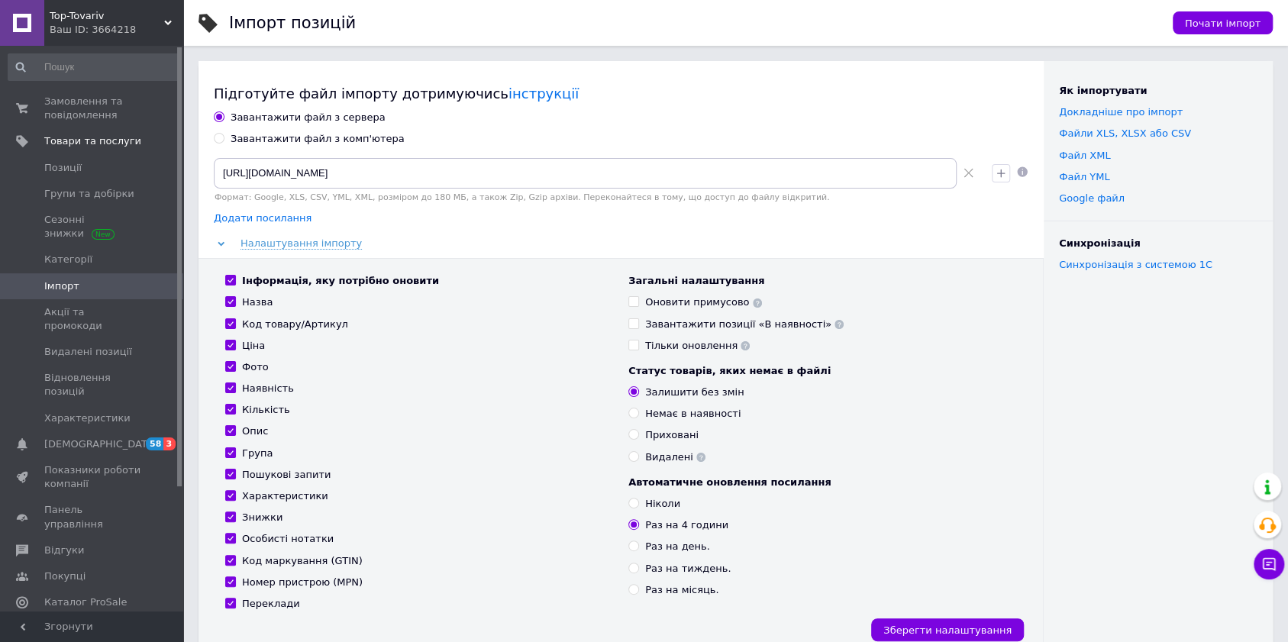
click at [269, 216] on span "Додати посилання" at bounding box center [263, 218] width 98 height 12
radio input "true"
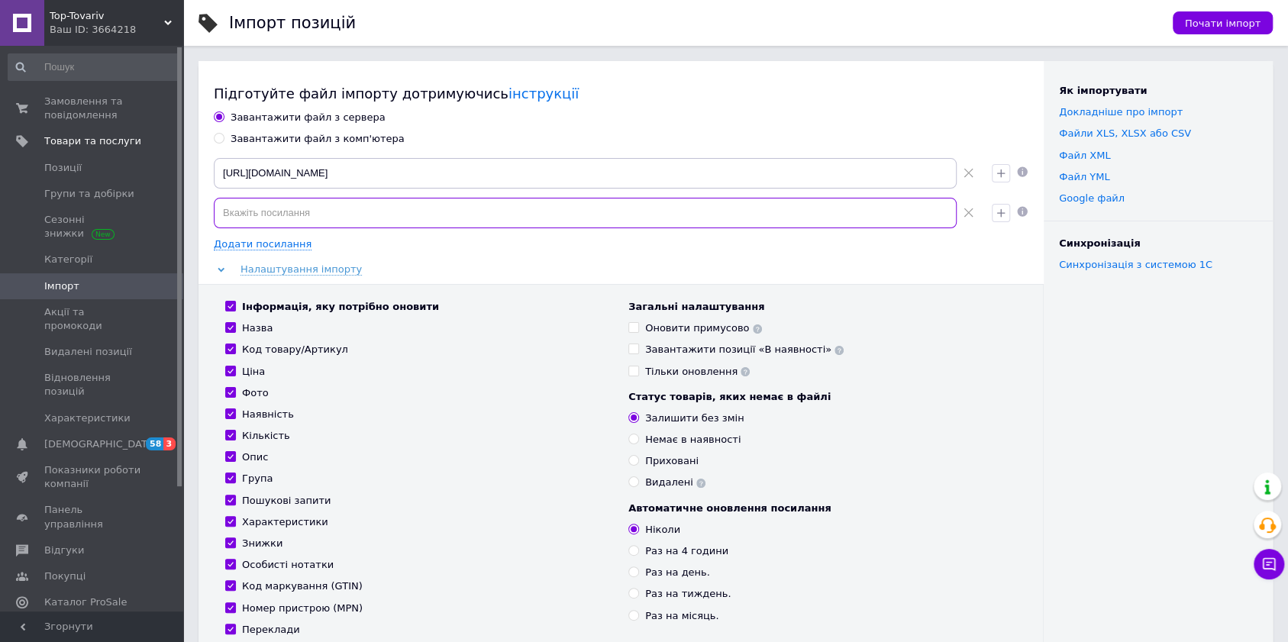
paste input "[URL][DOMAIN_NAME]"
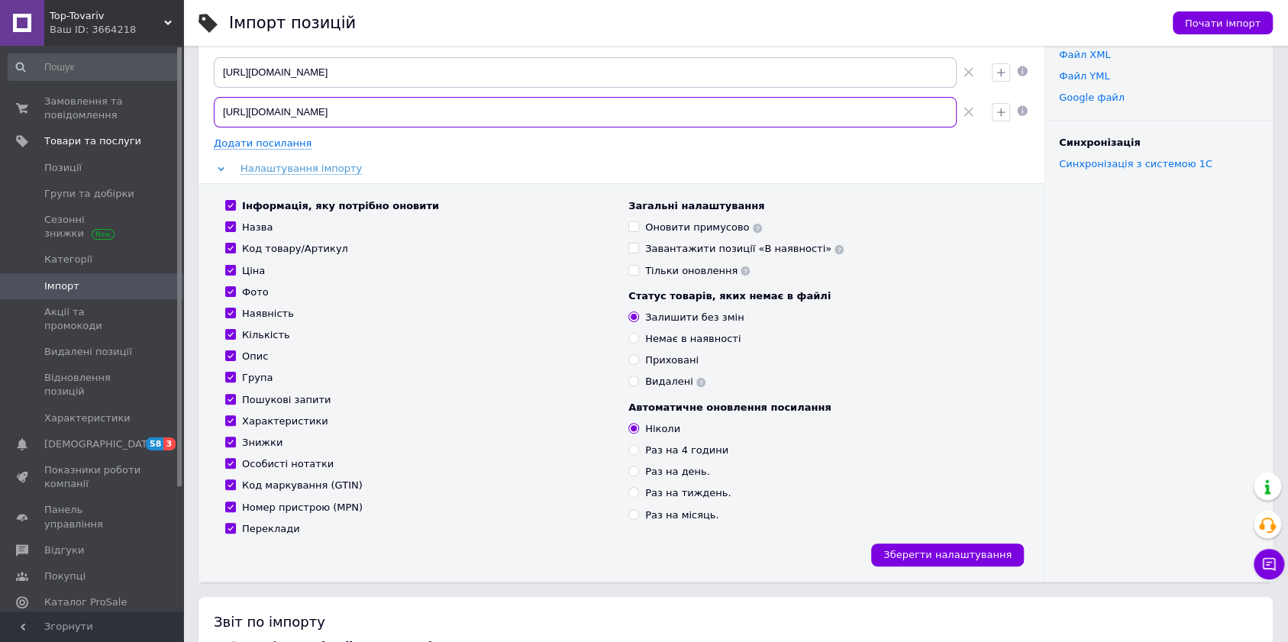
scroll to position [102, 0]
type input "[URL][DOMAIN_NAME]"
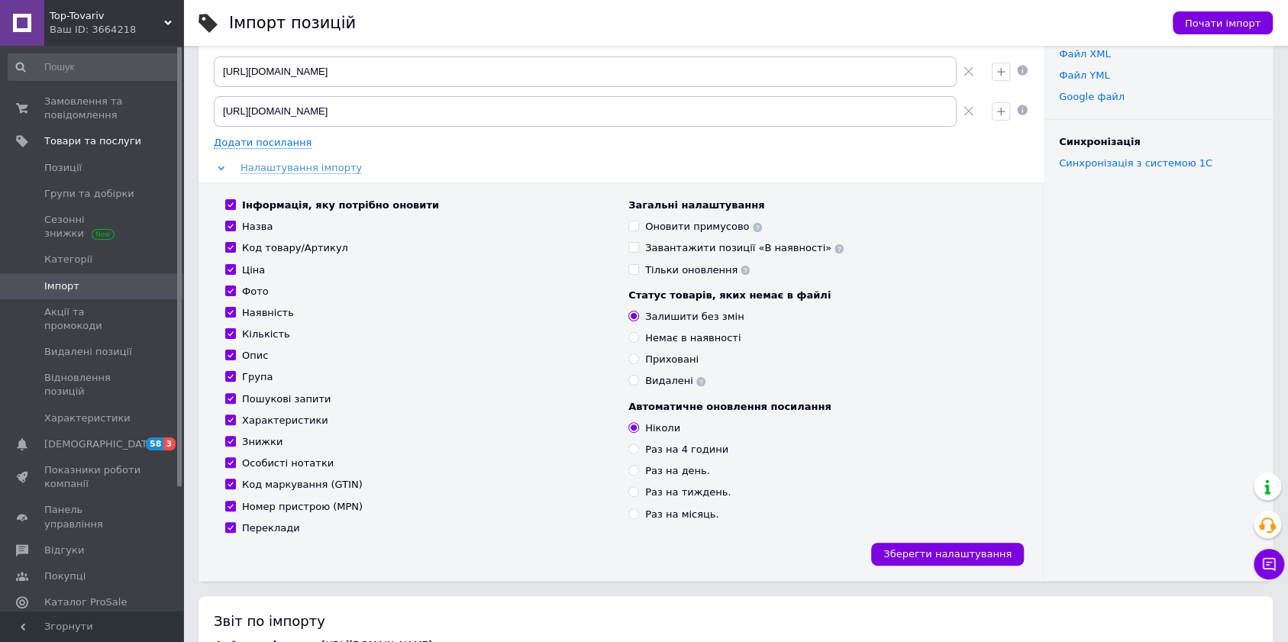
scroll to position [0, 0]
click at [710, 445] on div "Раз на 4 години" at bounding box center [686, 450] width 83 height 14
click at [638, 445] on input "Раз на 4 години" at bounding box center [633, 449] width 10 height 10
radio input "true"
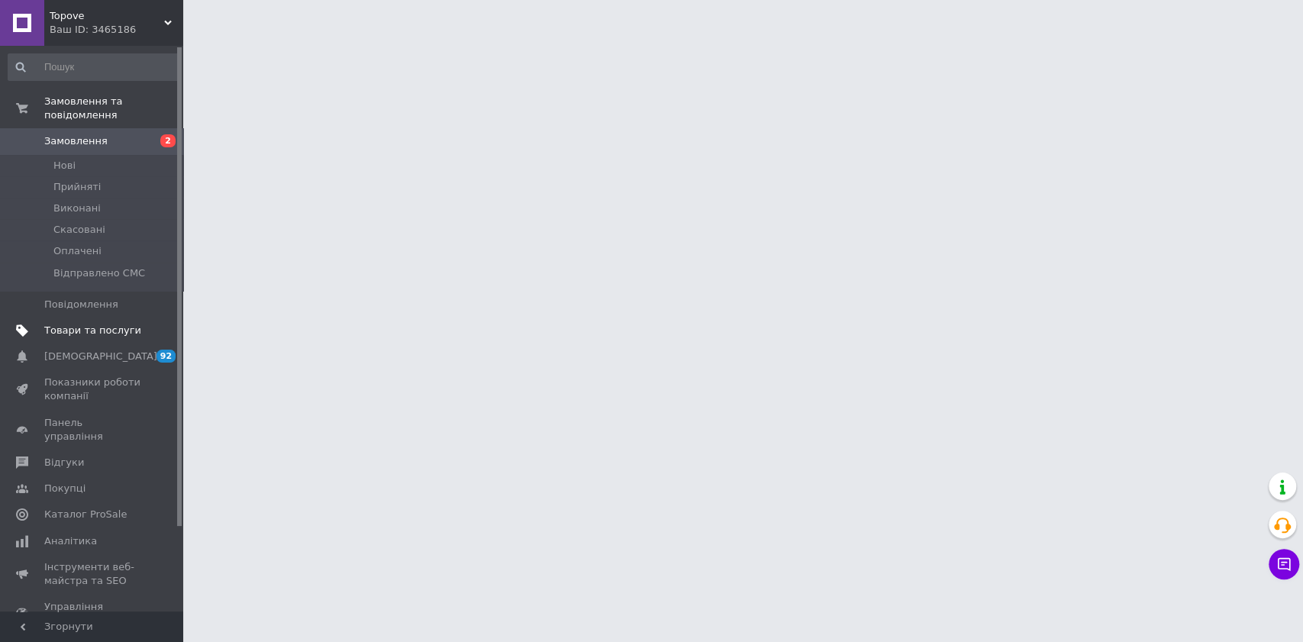
click at [86, 324] on span "Товари та послуги" at bounding box center [92, 331] width 97 height 14
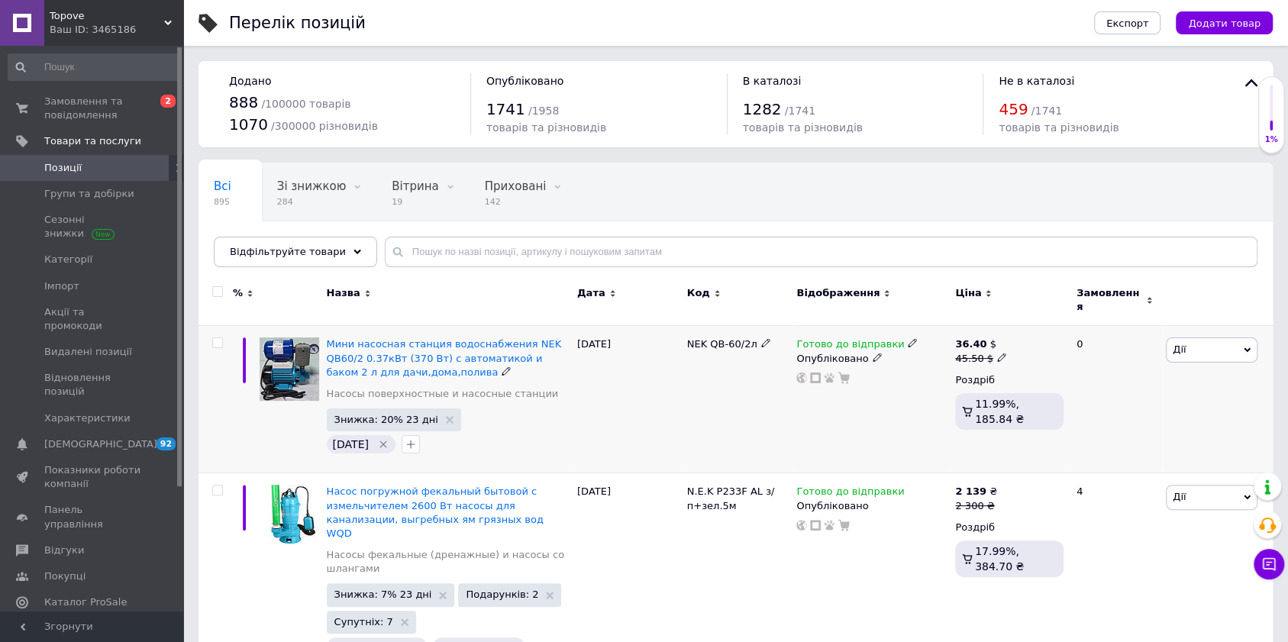
click at [220, 341] on div at bounding box center [215, 399] width 34 height 147
click at [217, 338] on input "checkbox" at bounding box center [217, 343] width 10 height 10
checkbox input "true"
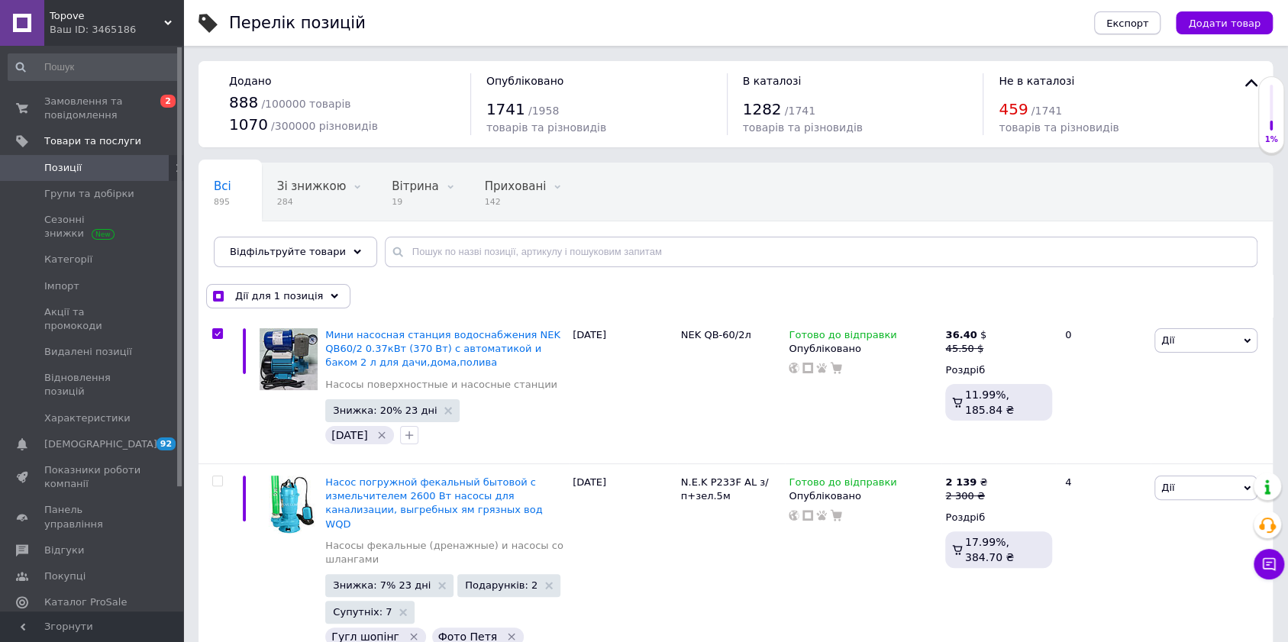
click at [1128, 18] on span "Експорт" at bounding box center [1127, 23] width 43 height 11
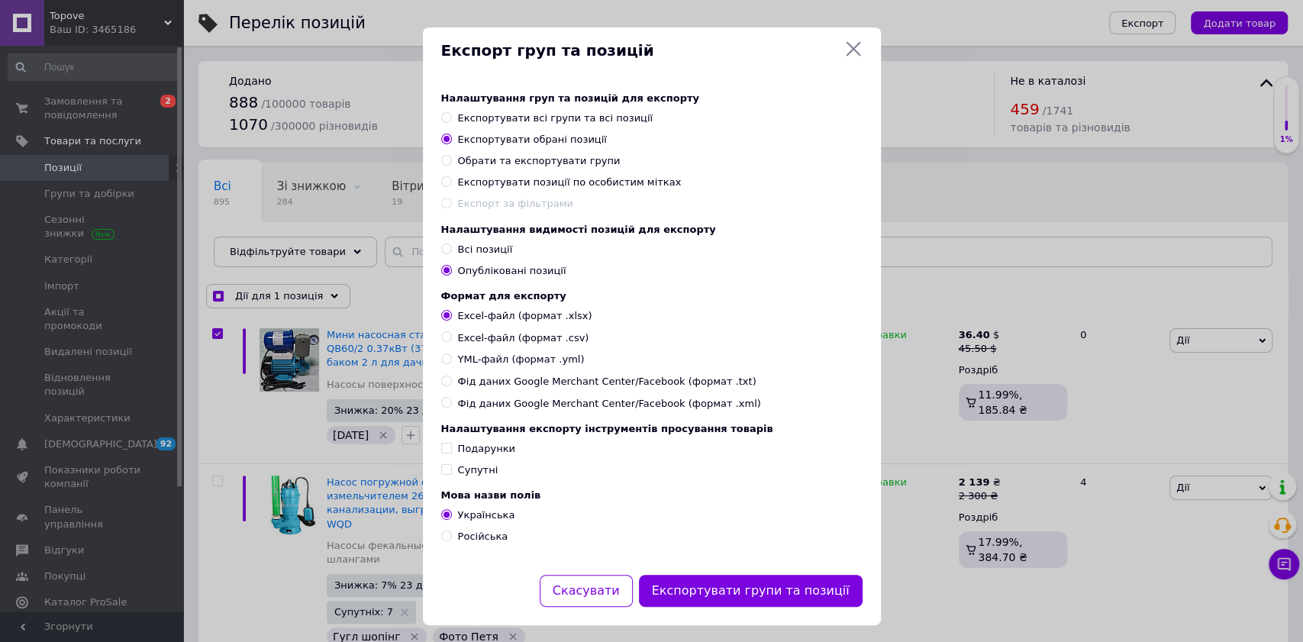
click at [847, 49] on icon at bounding box center [853, 49] width 18 height 18
checkbox input "true"
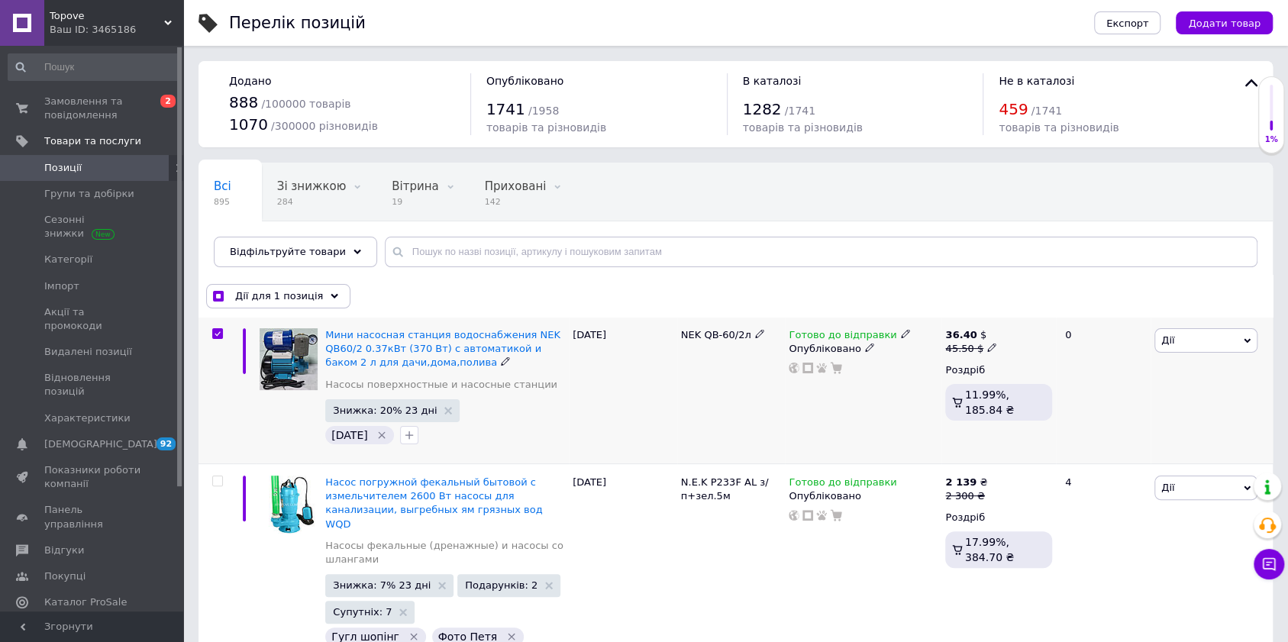
click at [220, 331] on input "checkbox" at bounding box center [217, 334] width 10 height 10
checkbox input "false"
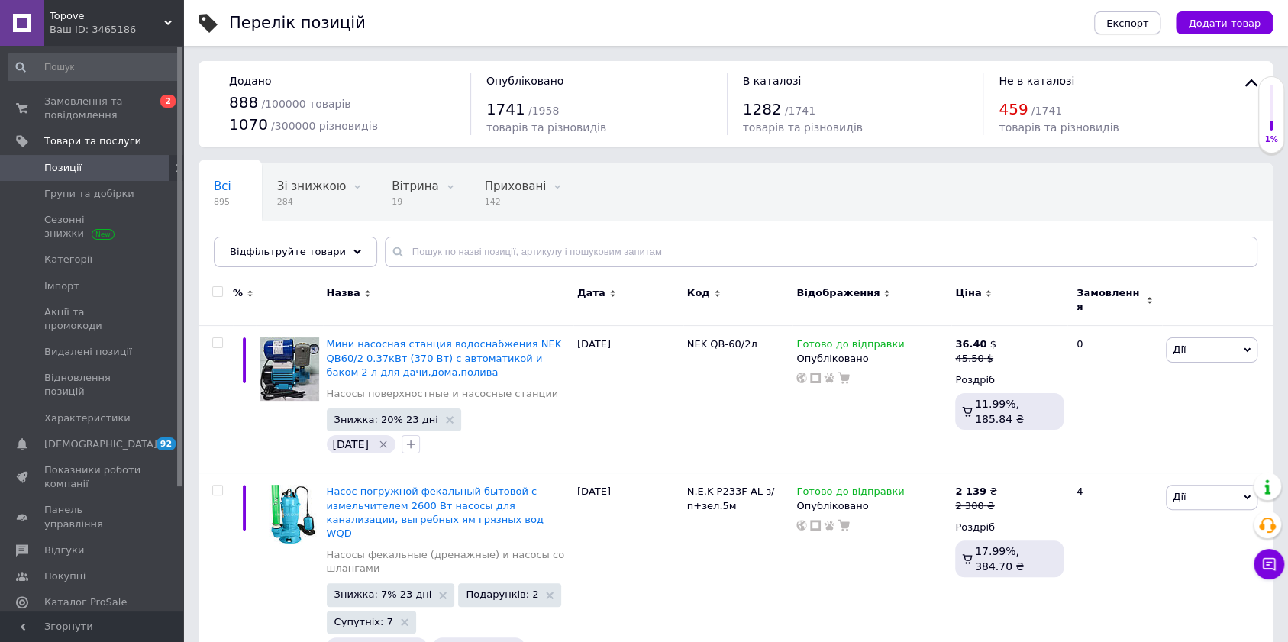
click at [1139, 30] on button "Експорт" at bounding box center [1127, 22] width 67 height 23
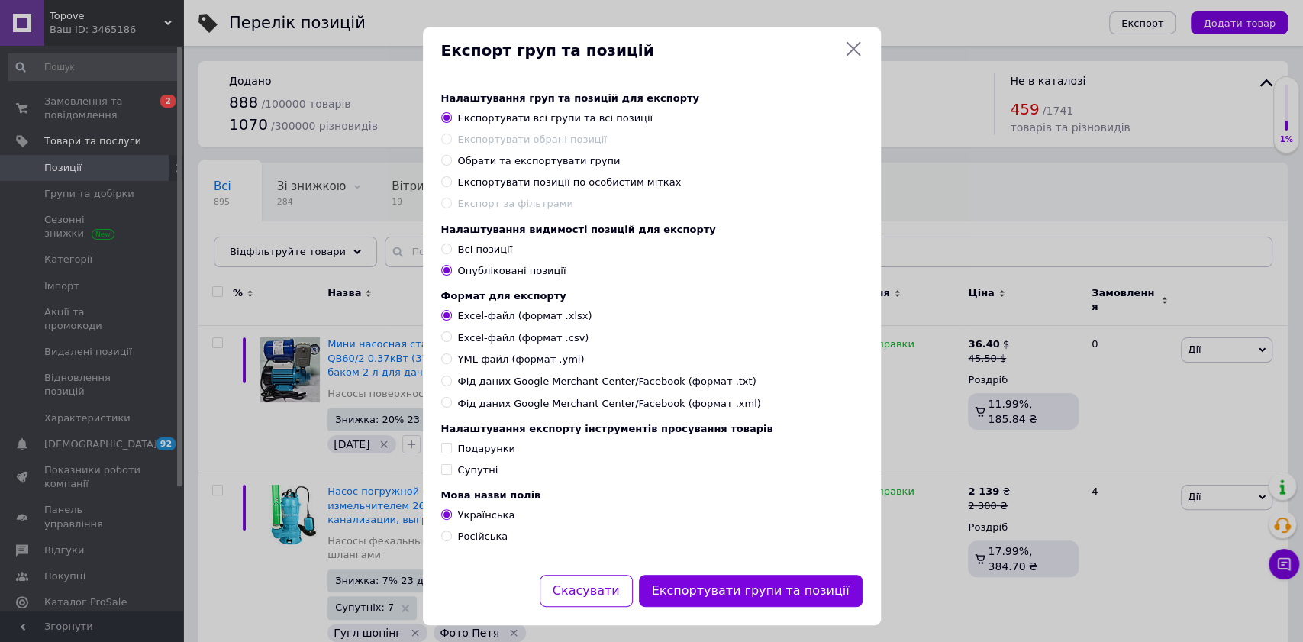
click at [517, 144] on span "Експортувати обрані позиції" at bounding box center [532, 139] width 149 height 11
click at [531, 142] on span "Експортувати обрані позиції" at bounding box center [532, 139] width 149 height 11
click at [545, 140] on span "Експортувати обрані позиції" at bounding box center [532, 139] width 149 height 11
click at [535, 366] on span "YML-файл (формат .yml)" at bounding box center [521, 360] width 127 height 14
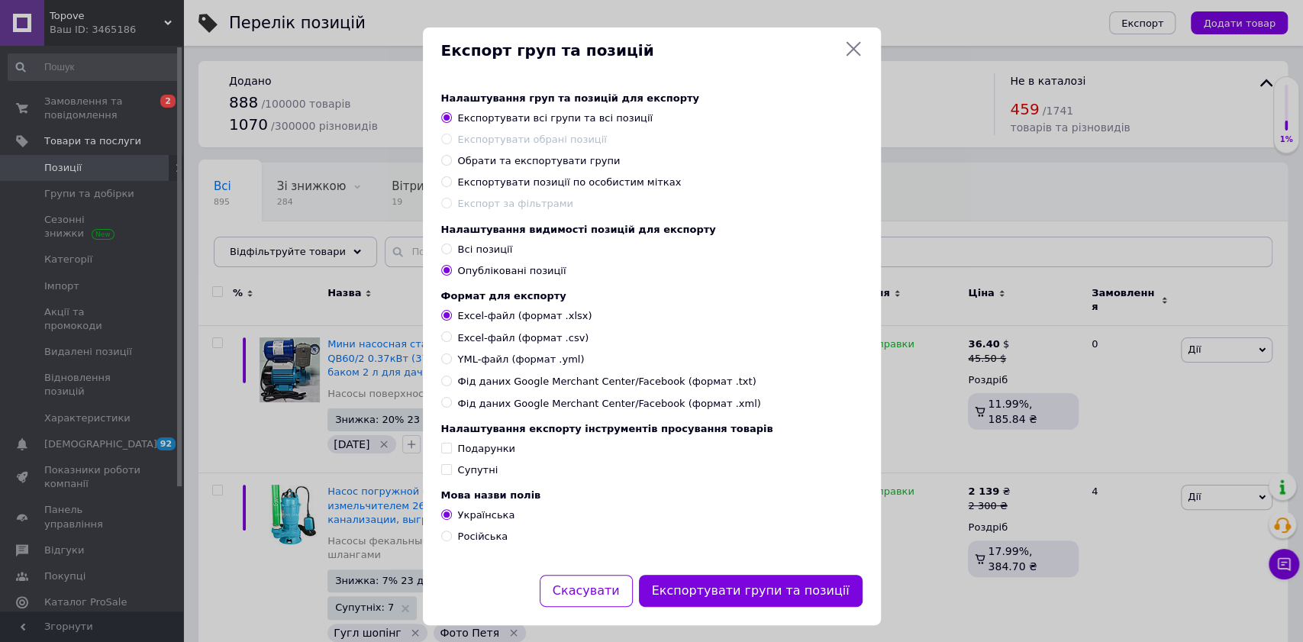
click at [451, 363] on input "YML-файл (формат .yml)" at bounding box center [446, 358] width 10 height 10
radio input "true"
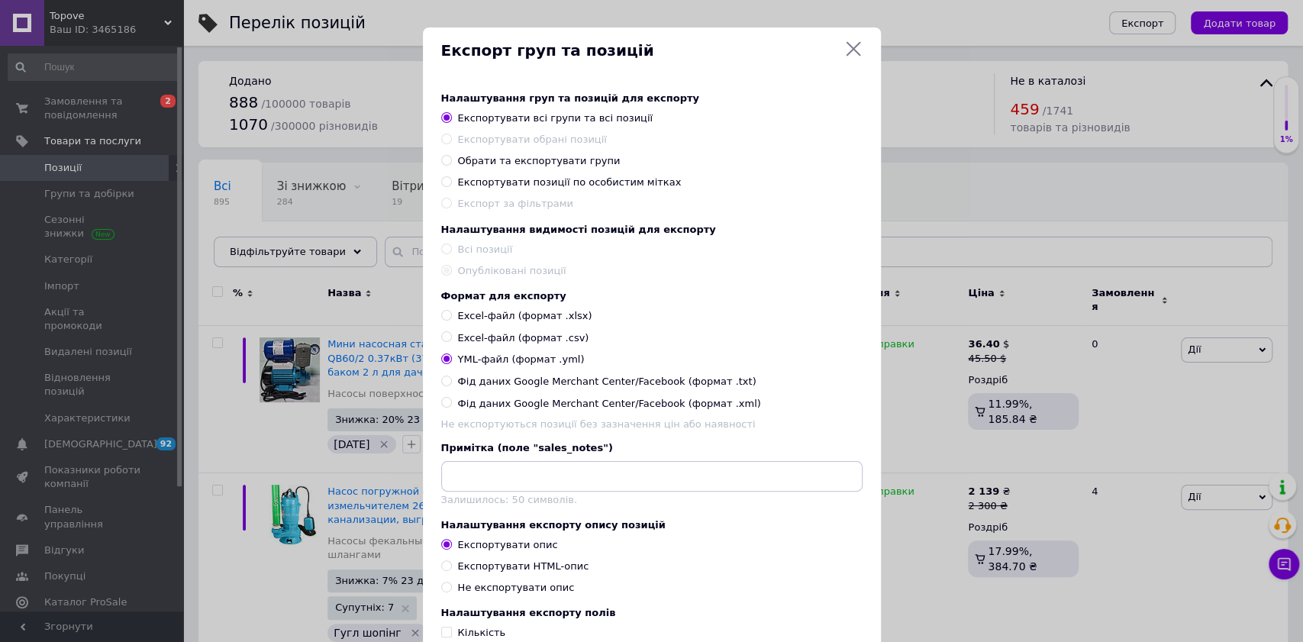
click at [497, 118] on span "Експортувати всі групи та всі позиції" at bounding box center [555, 117] width 195 height 11
click at [451, 118] on input "Експортувати всі групи та всі позиції" at bounding box center [446, 117] width 10 height 10
drag, startPoint x: 497, startPoint y: 118, endPoint x: 612, endPoint y: 115, distance: 115.3
click at [608, 114] on span "Експортувати всі групи та всі позиції" at bounding box center [555, 117] width 195 height 11
click at [451, 114] on input "Експортувати всі групи та всі позиції" at bounding box center [446, 117] width 10 height 10
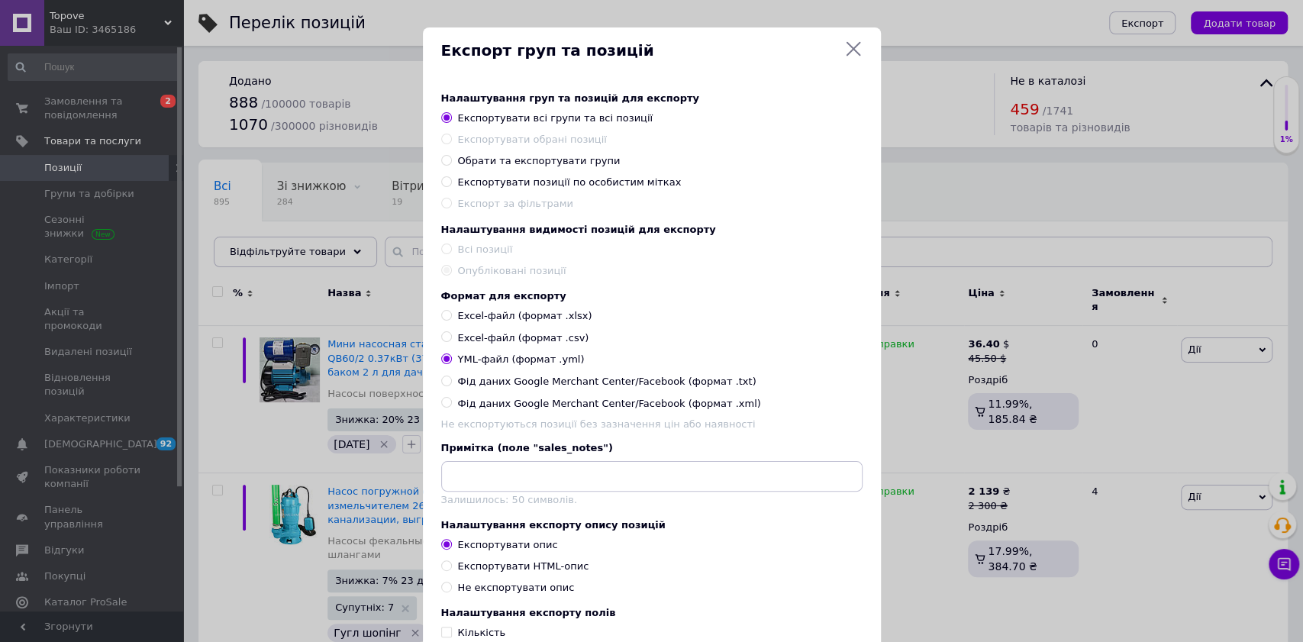
click at [544, 161] on span "Обрати та експортувати групи" at bounding box center [539, 160] width 163 height 11
click at [451, 161] on input "Обрати та експортувати групи" at bounding box center [446, 160] width 10 height 10
radio input "true"
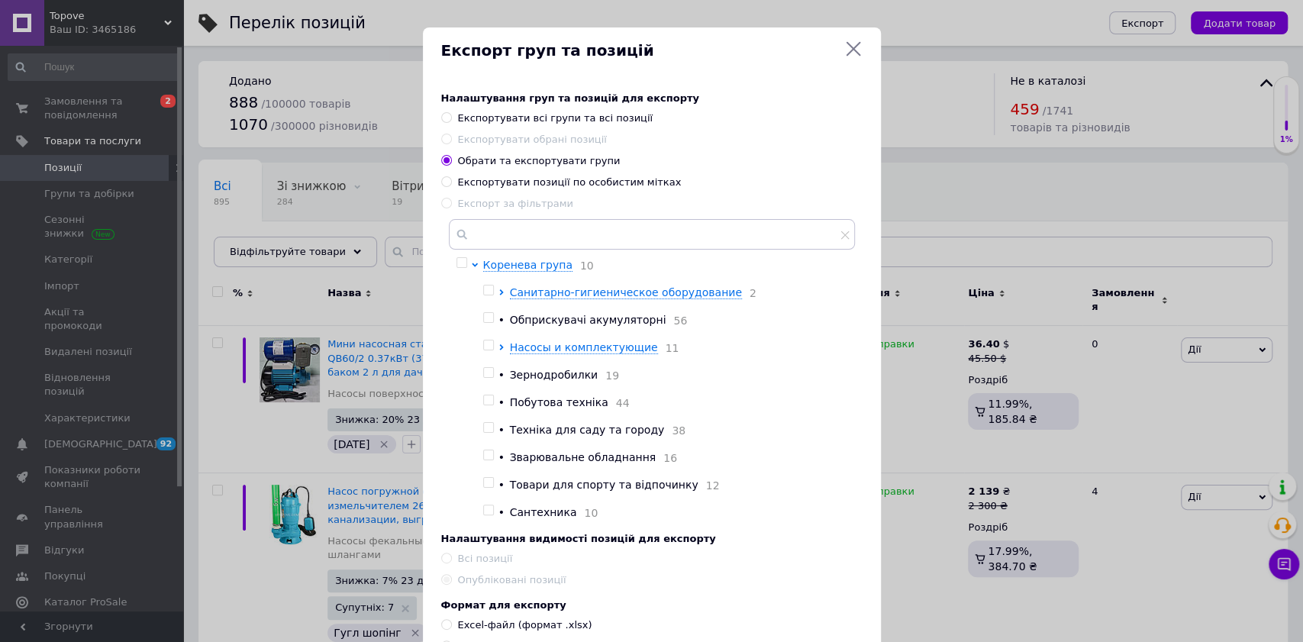
click at [850, 46] on icon at bounding box center [853, 49] width 18 height 18
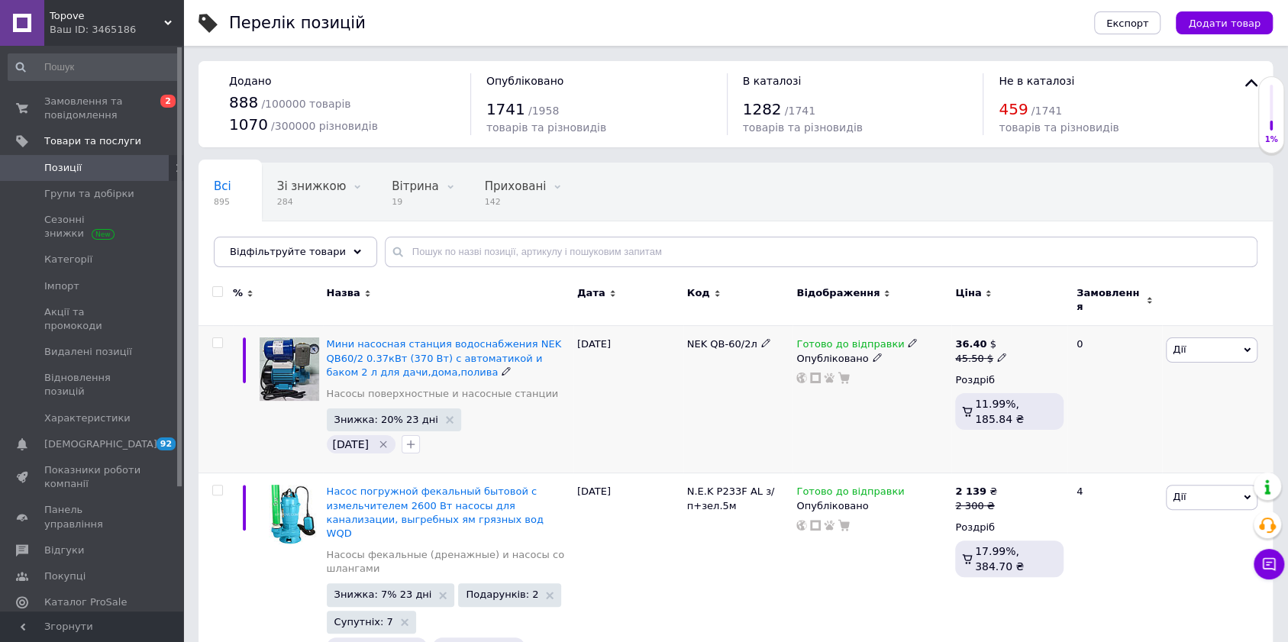
click at [216, 338] on input "checkbox" at bounding box center [217, 343] width 10 height 10
checkbox input "true"
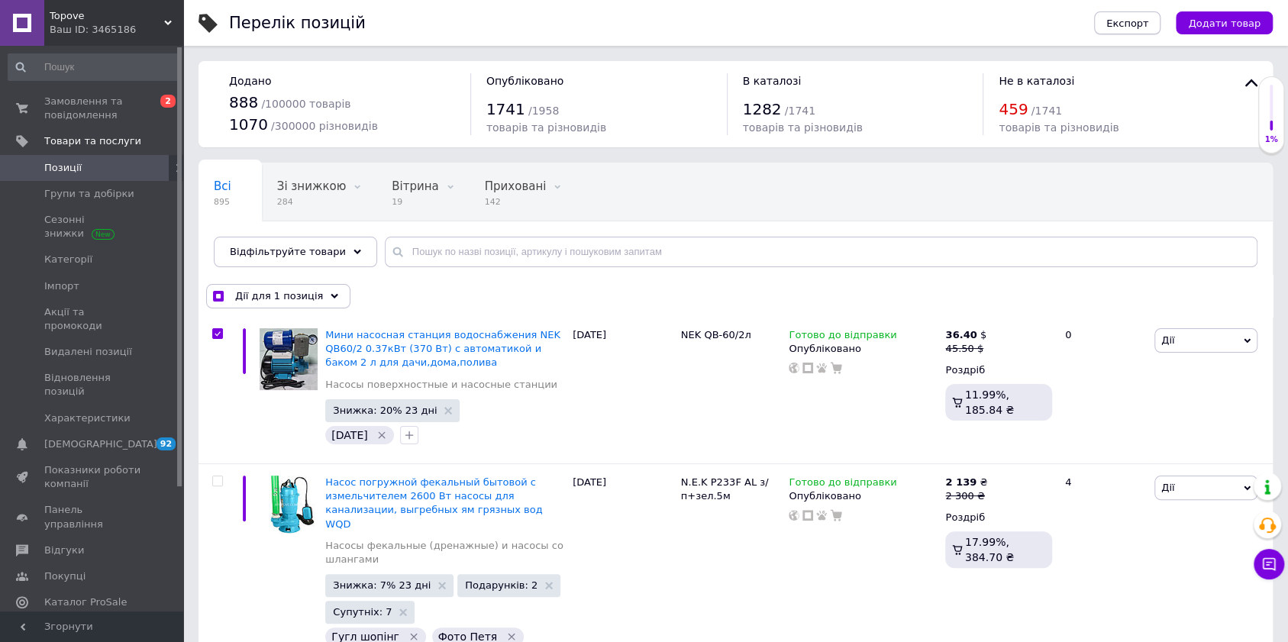
click at [1135, 20] on span "Експорт" at bounding box center [1127, 23] width 43 height 11
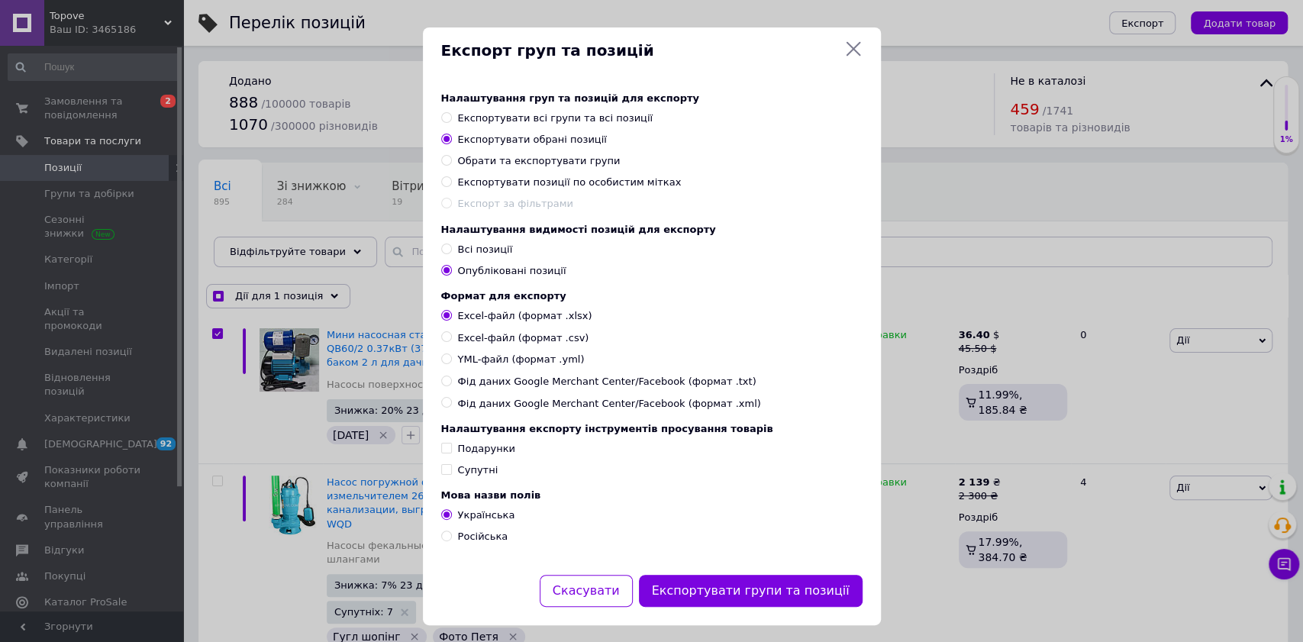
click at [518, 141] on span "Експортувати обрані позиції" at bounding box center [532, 139] width 149 height 11
click at [451, 141] on input "Експортувати обрані позиції" at bounding box center [446, 139] width 10 height 10
checkbox input "true"
click at [541, 366] on span "YML-файл (формат .yml)" at bounding box center [521, 360] width 127 height 14
click at [451, 363] on input "YML-файл (формат .yml)" at bounding box center [446, 358] width 10 height 10
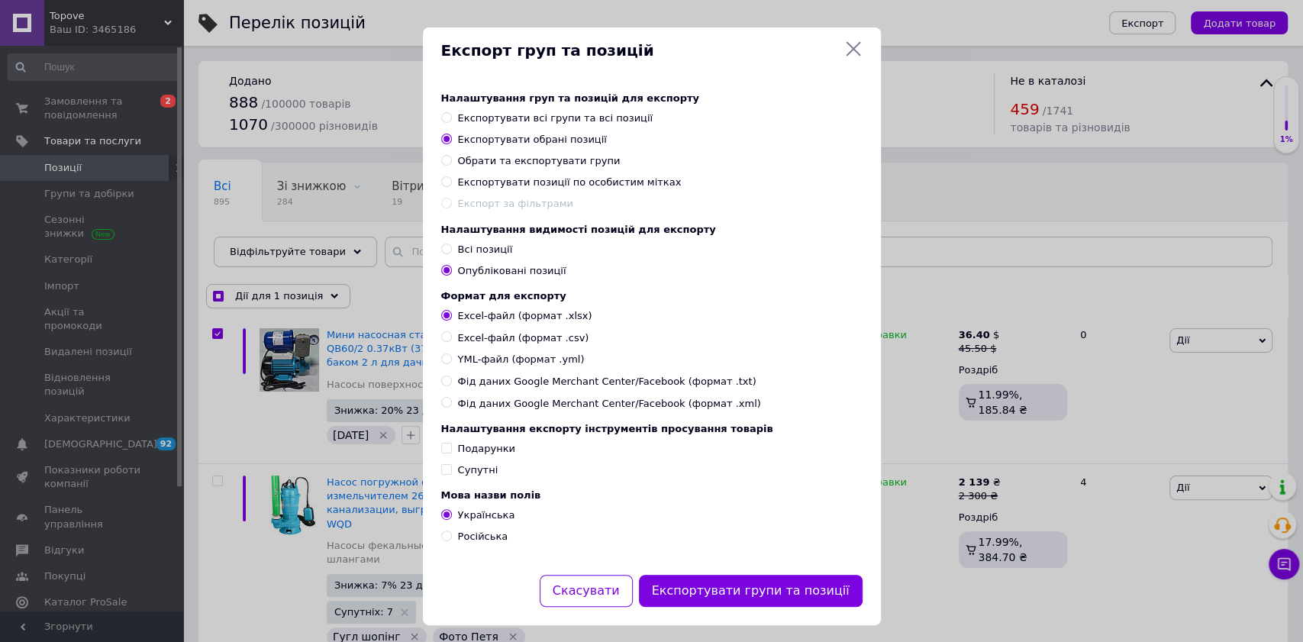
radio input "true"
checkbox input "true"
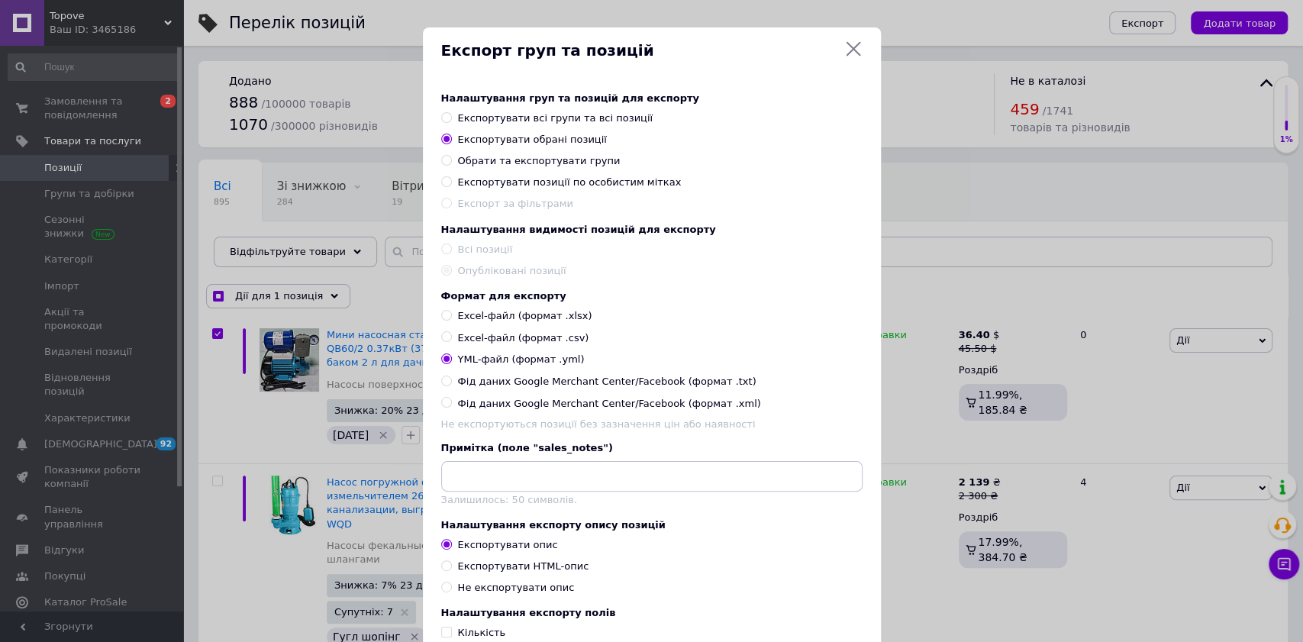
scroll to position [203, 0]
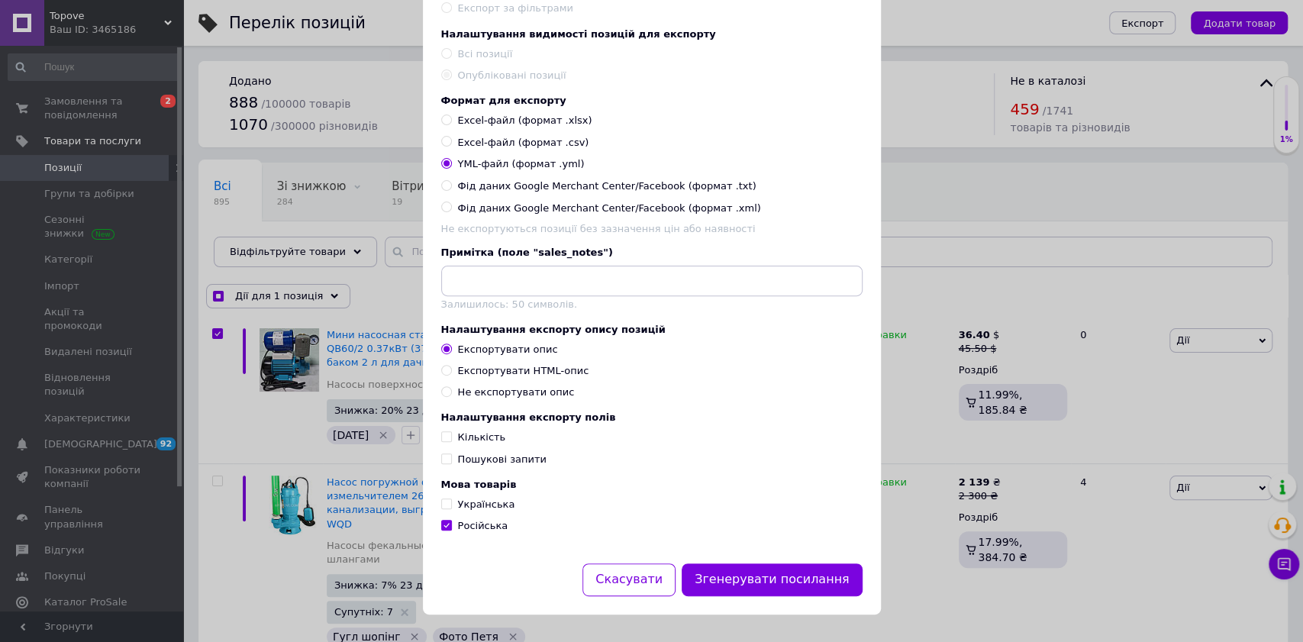
click at [549, 377] on div "Експортувати HTML-опис" at bounding box center [523, 371] width 131 height 14
click at [451, 375] on input "Експортувати HTML-опис" at bounding box center [446, 370] width 10 height 10
radio input "true"
checkbox input "true"
click at [446, 441] on input "Кількість" at bounding box center [446, 436] width 10 height 10
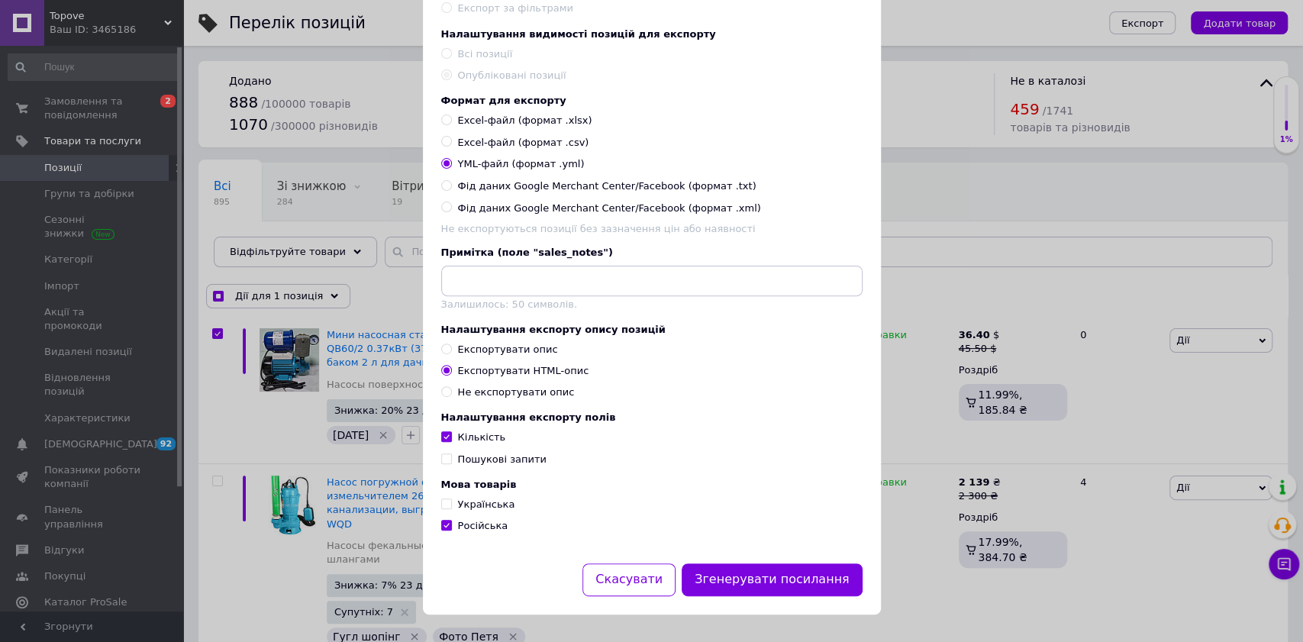
checkbox input "true"
click at [445, 460] on div "Налаштування експорту полів Кількість Пошукові запити" at bounding box center [651, 439] width 421 height 54
checkbox input "true"
click at [445, 463] on input "Пошукові запити" at bounding box center [446, 458] width 10 height 10
checkbox input "true"
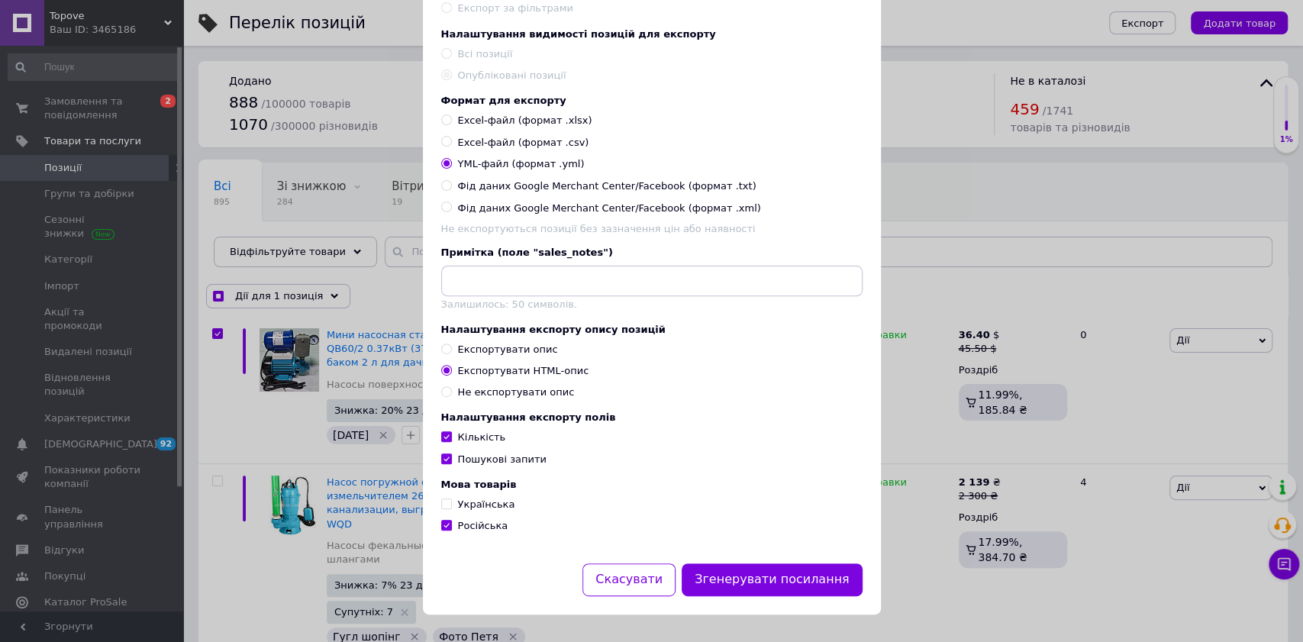
checkbox input "true"
click at [443, 508] on input "Українська" at bounding box center [446, 504] width 10 height 10
checkbox input "true"
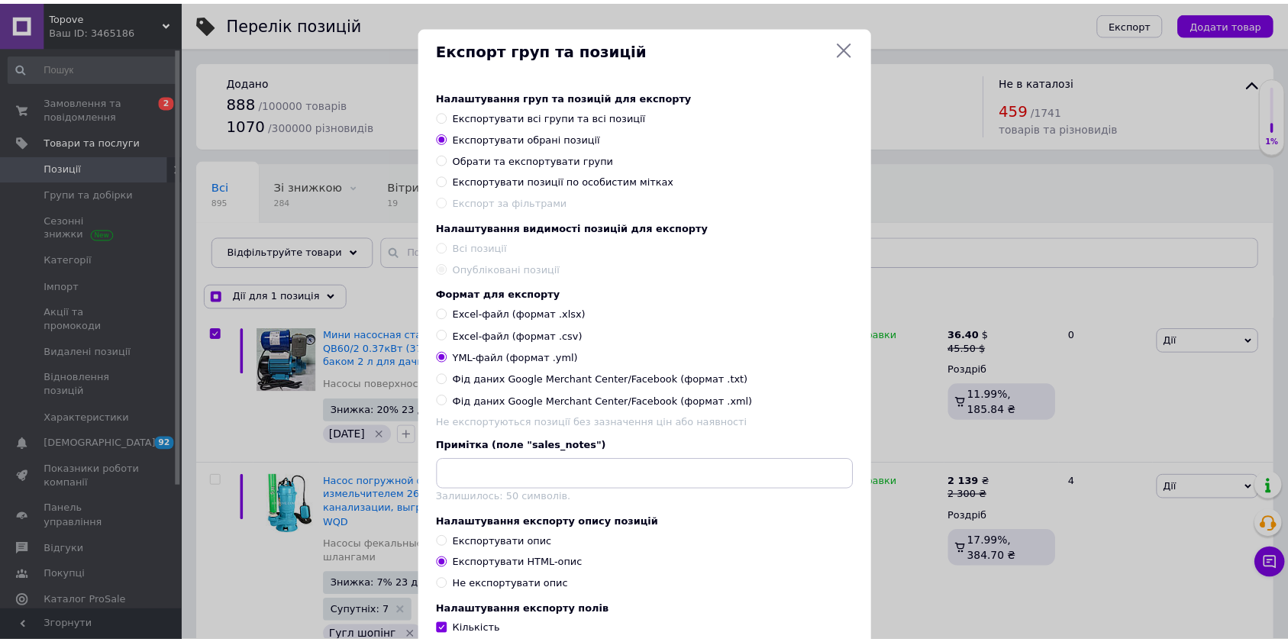
scroll to position [0, 0]
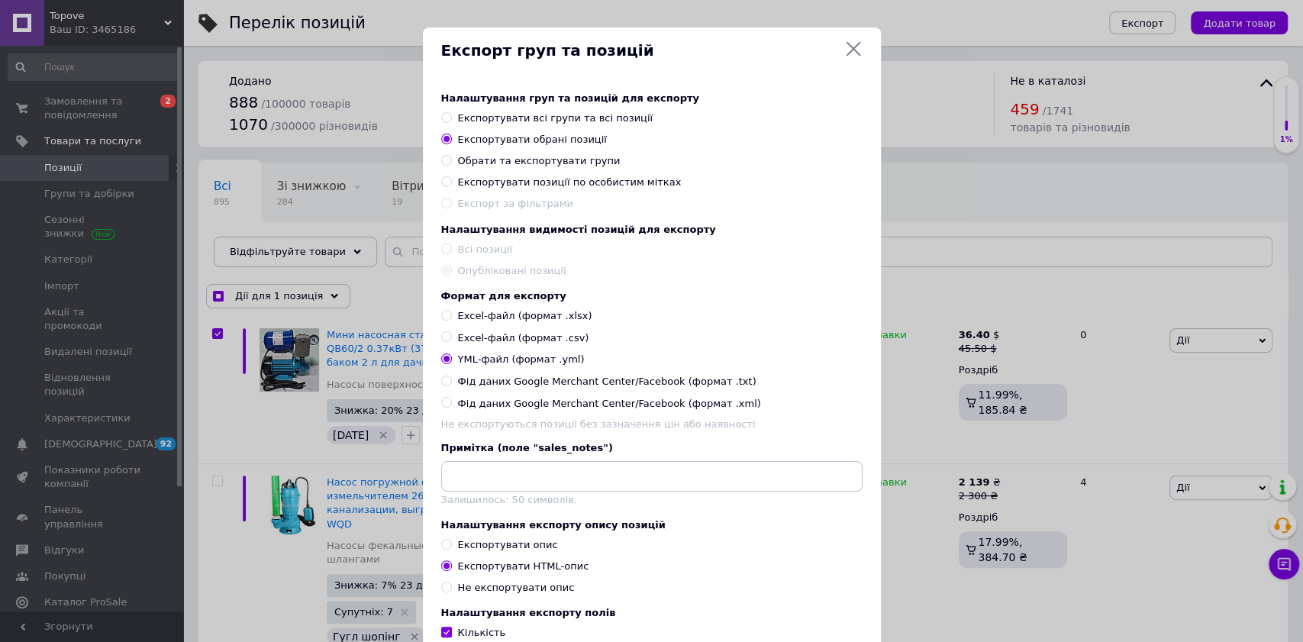
click at [847, 44] on icon at bounding box center [853, 49] width 18 height 18
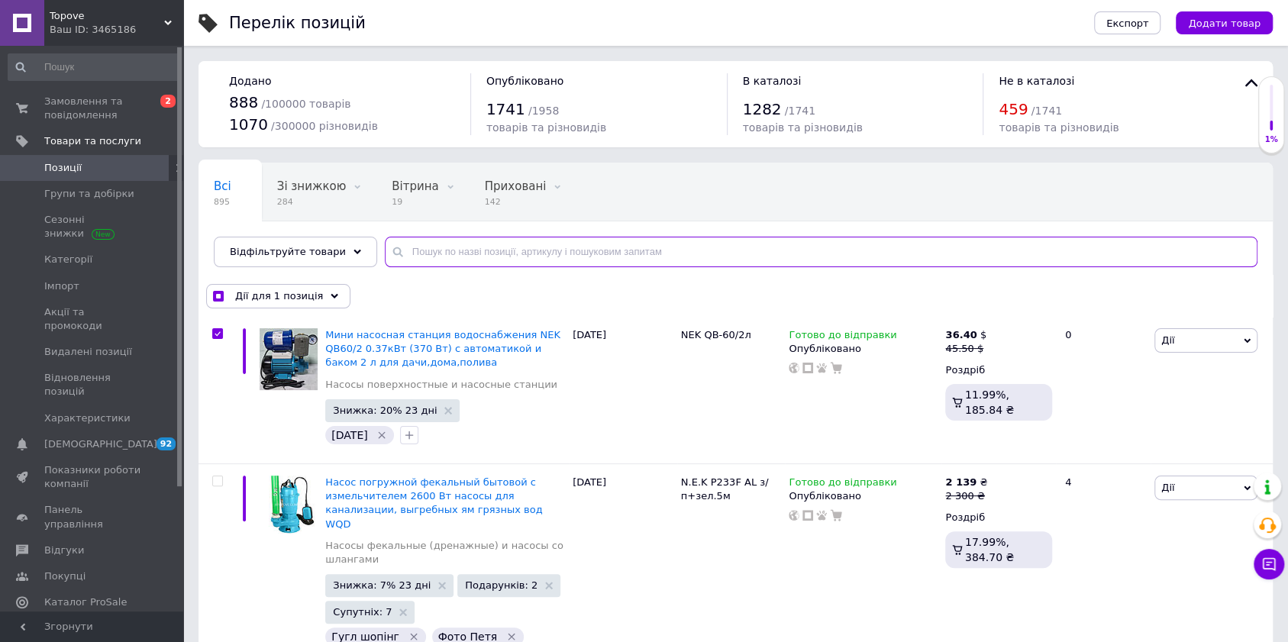
click at [552, 255] on input "text" at bounding box center [821, 252] width 873 height 31
checkbox input "true"
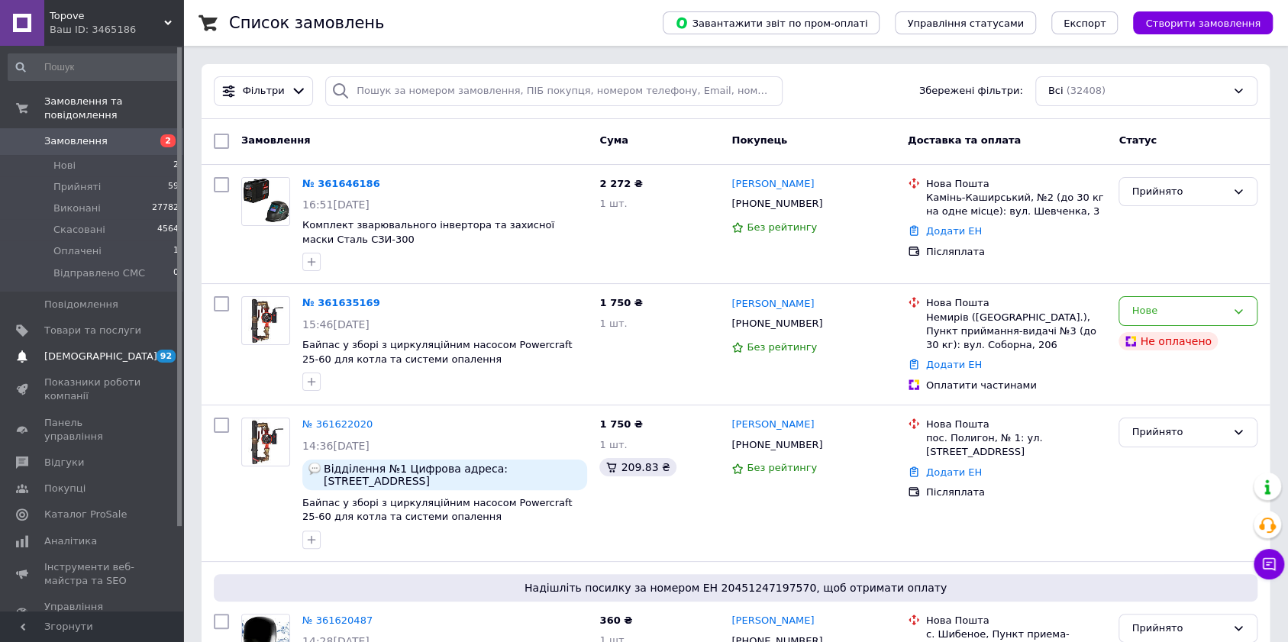
click at [53, 350] on span "[DEMOGRAPHIC_DATA]" at bounding box center [100, 357] width 113 height 14
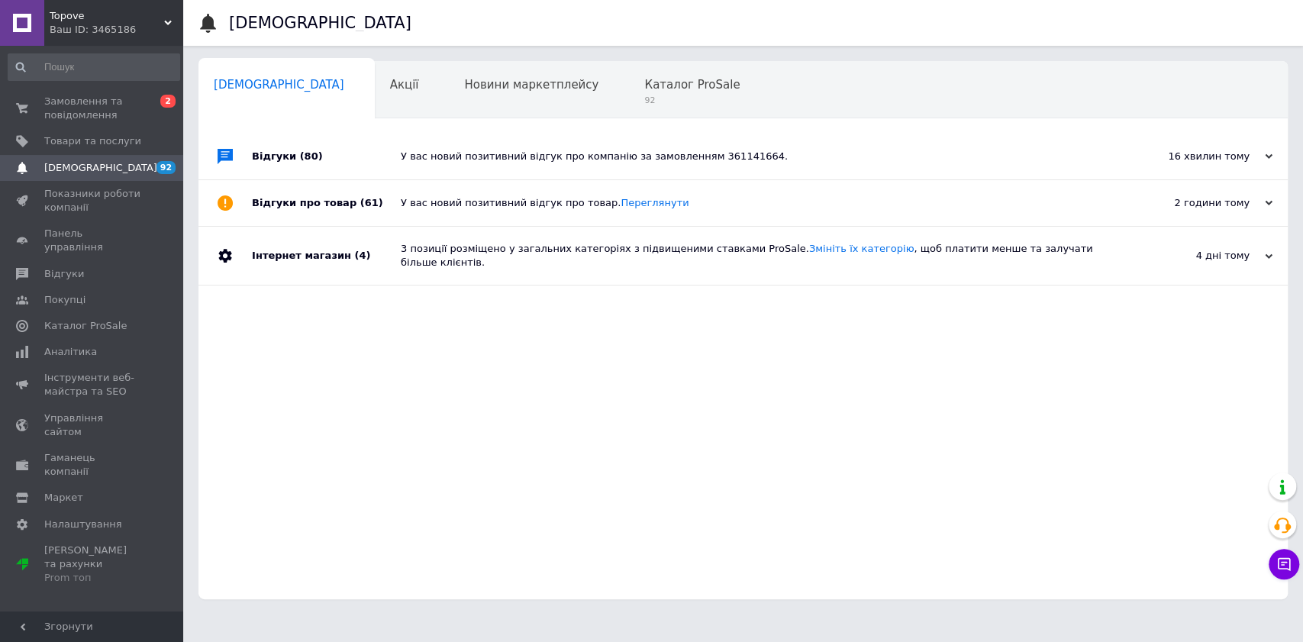
click at [541, 173] on div "У вас новий позитивний відгук про компанію за замовленням 361141664." at bounding box center [760, 157] width 719 height 46
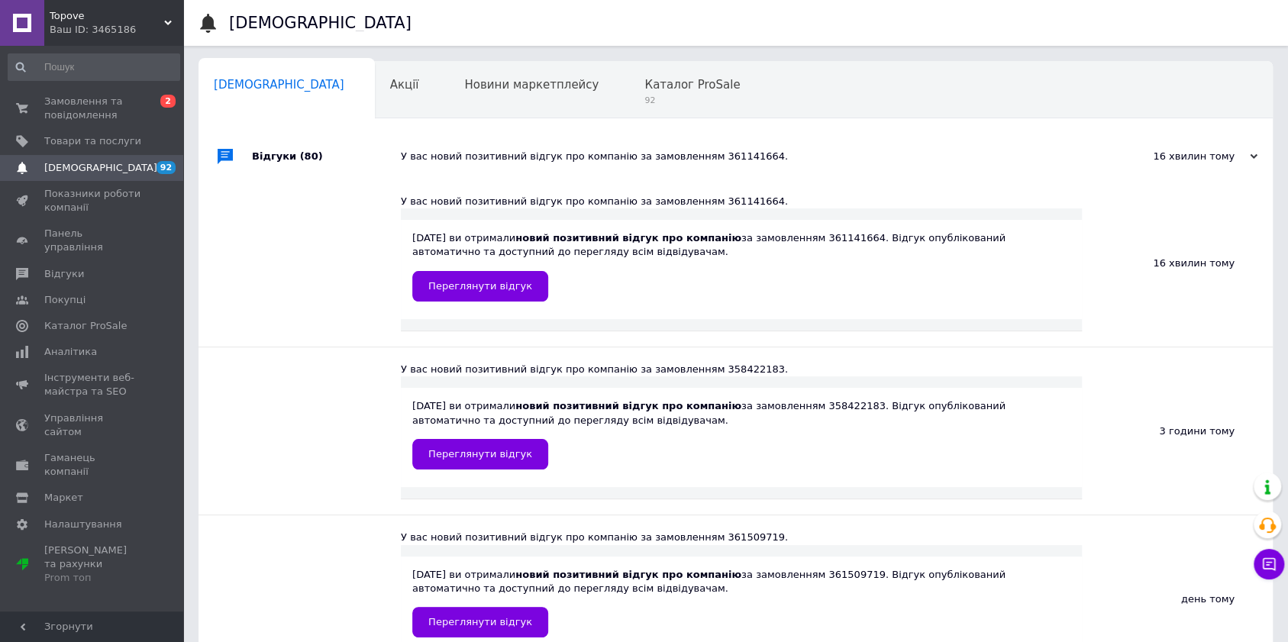
click at [541, 165] on div "У вас новий позитивний відгук про компанію за замовленням 361141664." at bounding box center [753, 157] width 704 height 46
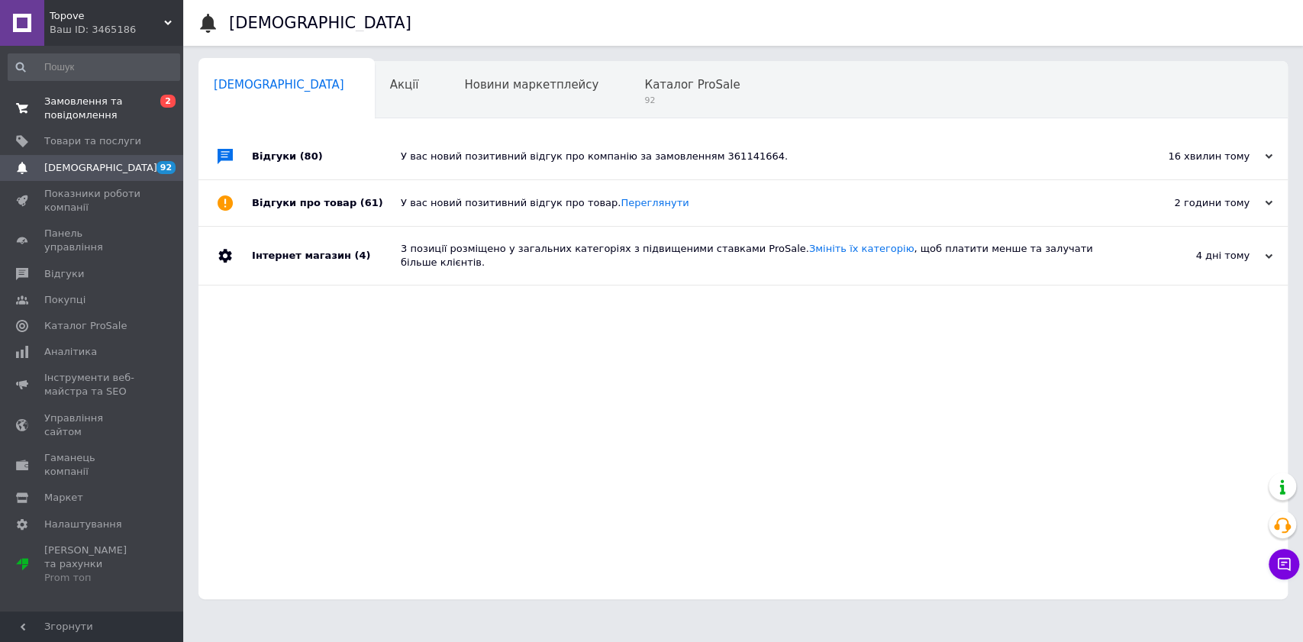
click at [82, 99] on span "Замовлення та повідомлення" at bounding box center [92, 108] width 97 height 27
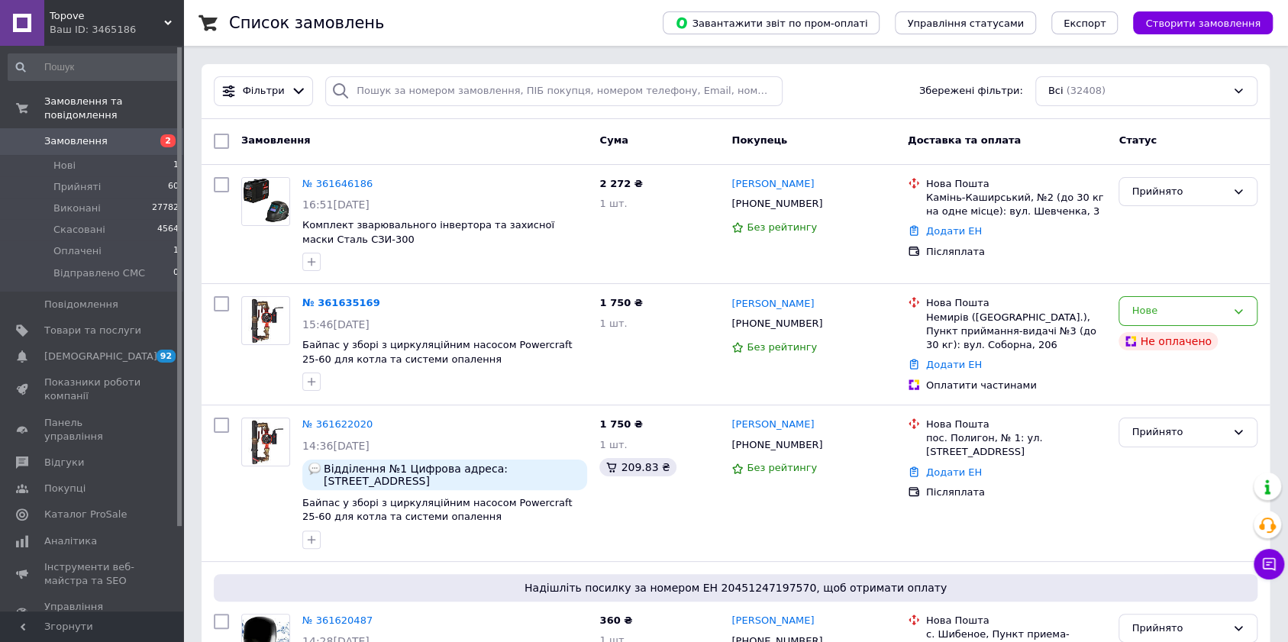
click at [692, 131] on div "Cума" at bounding box center [659, 140] width 132 height 27
click at [121, 324] on span "Товари та послуги" at bounding box center [92, 331] width 97 height 14
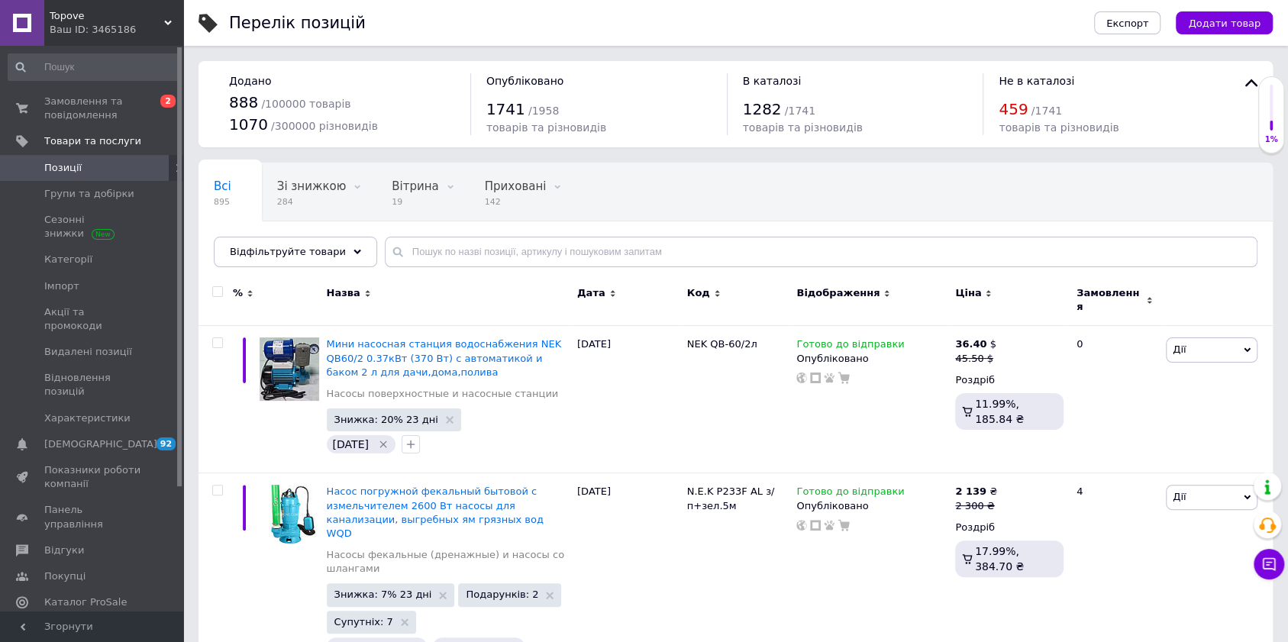
click at [88, 163] on span "Позиції" at bounding box center [92, 168] width 97 height 14
click at [617, 41] on div "Перелік позицій" at bounding box center [646, 23] width 834 height 46
click at [63, 279] on span "Імпорт" at bounding box center [61, 286] width 35 height 14
